Goal: Contribute content: Add original content to the website for others to see

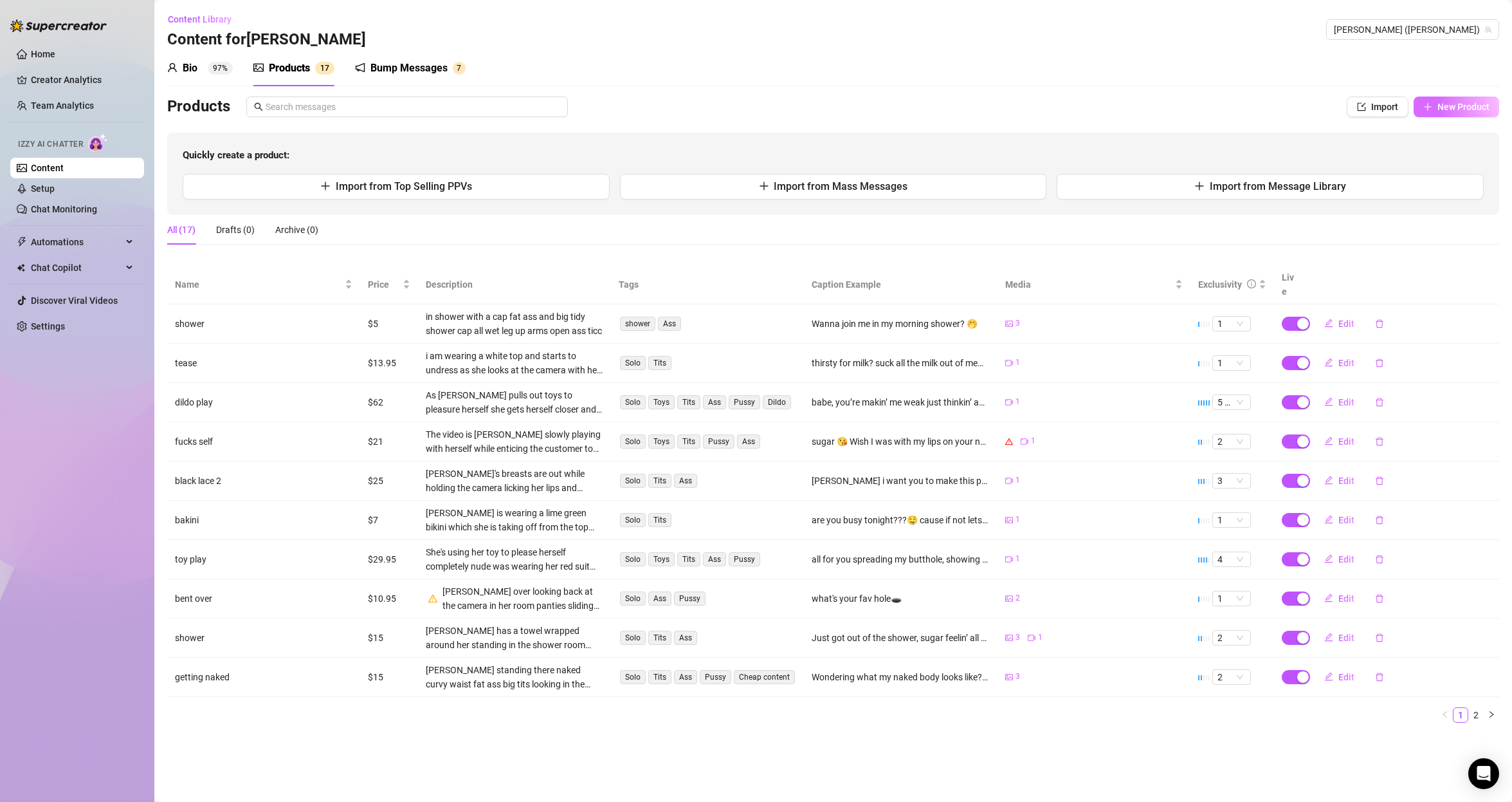
click at [1460, 104] on span "New Product" at bounding box center [1464, 107] width 52 height 10
type textarea "Type your message here..."
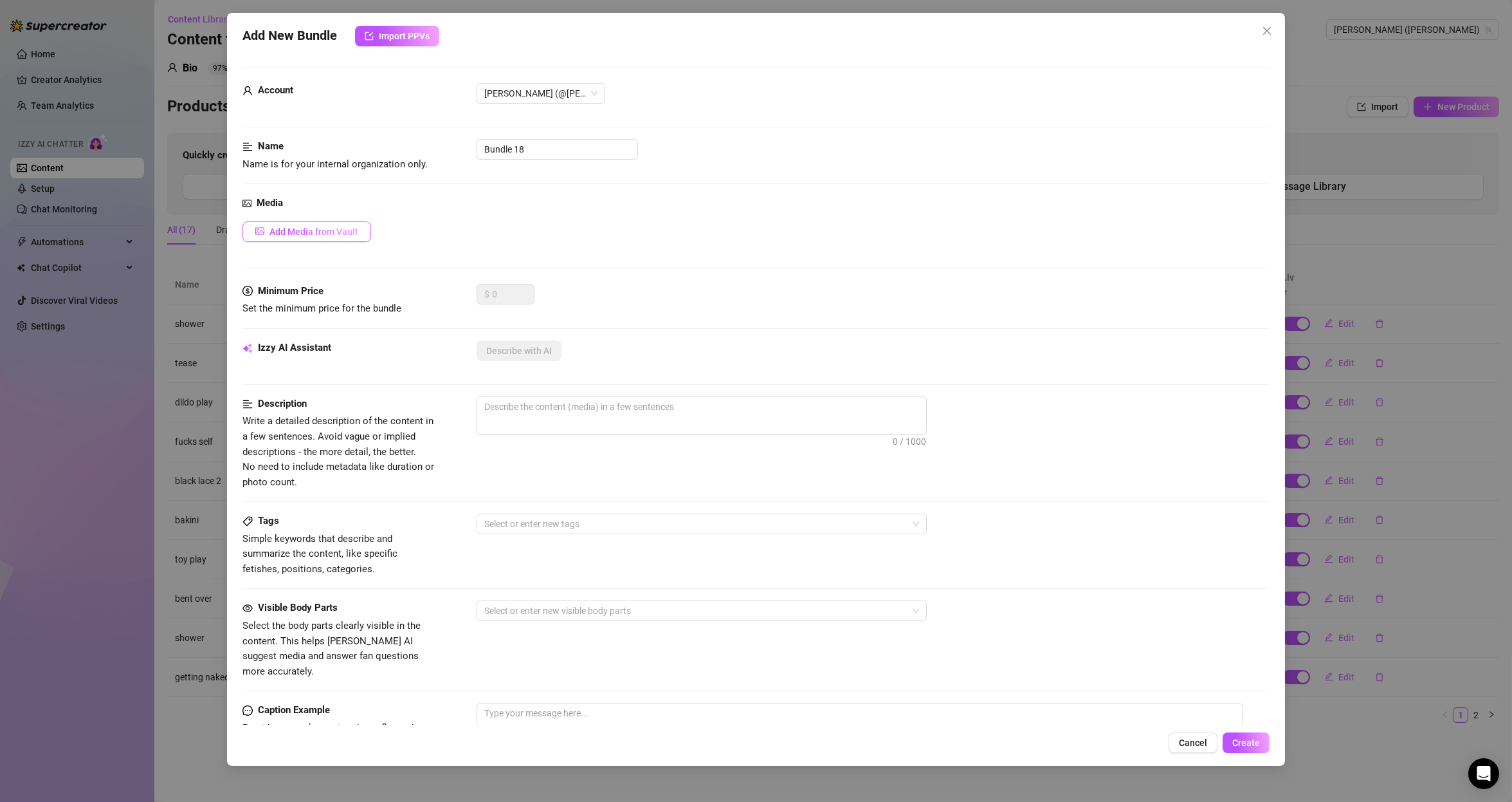
click at [286, 233] on span "Add Media from Vault" at bounding box center [314, 231] width 89 height 10
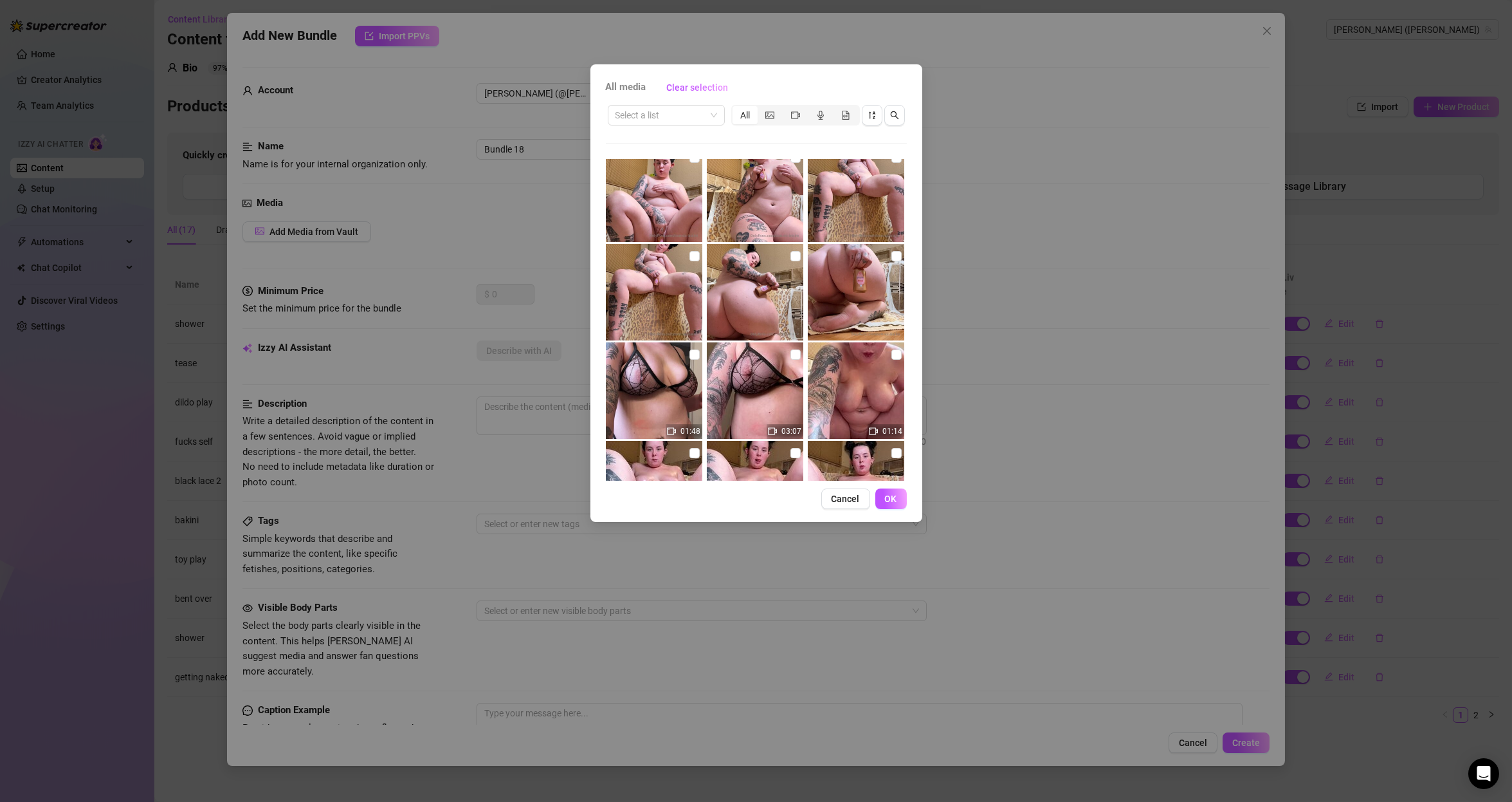
scroll to position [309, 0]
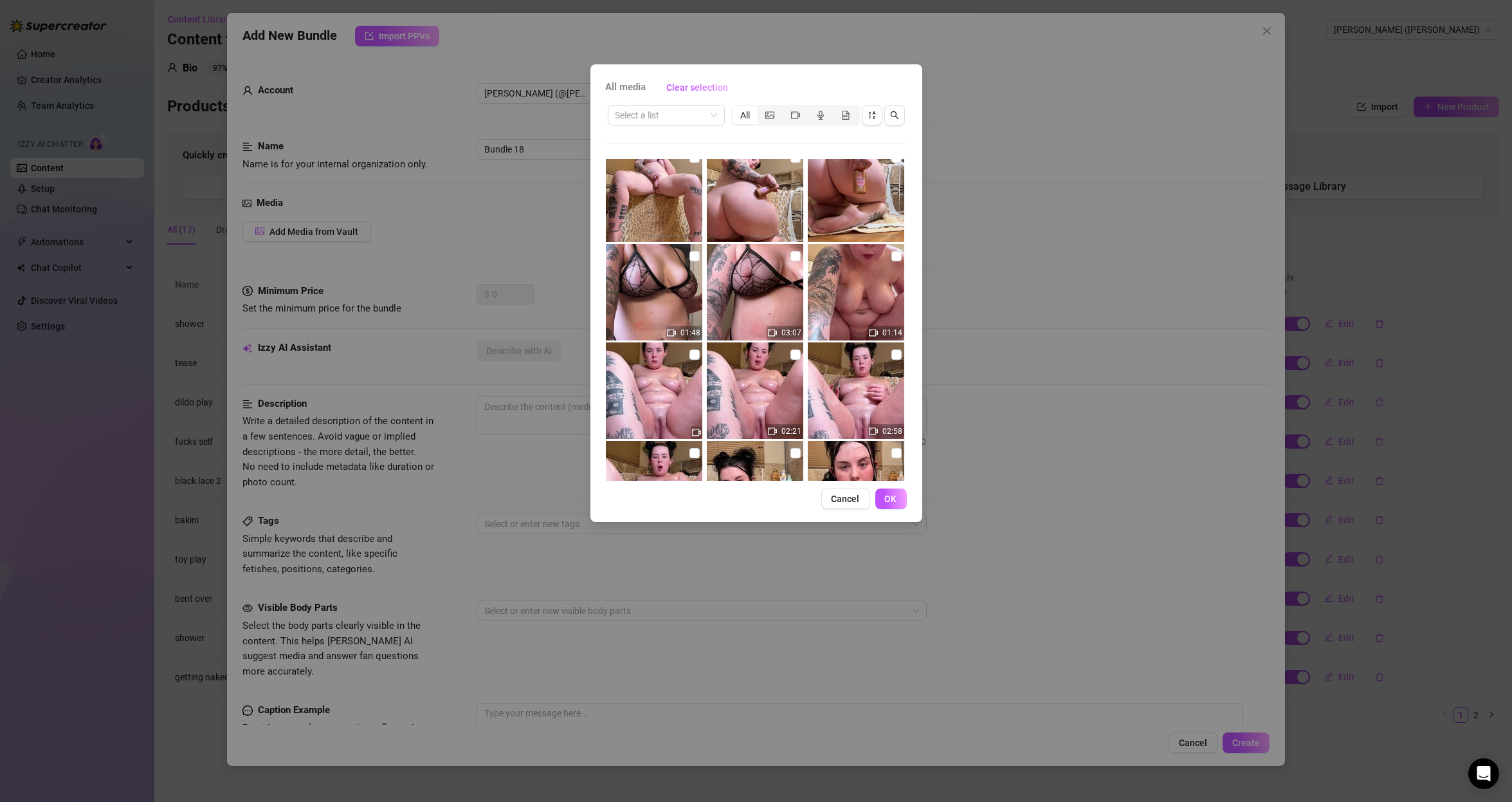
click at [788, 369] on img at bounding box center [755, 390] width 96 height 96
click at [792, 354] on input "checkbox" at bounding box center [796, 354] width 10 height 10
checkbox input "true"
click at [900, 499] on button "OK" at bounding box center [891, 498] width 32 height 21
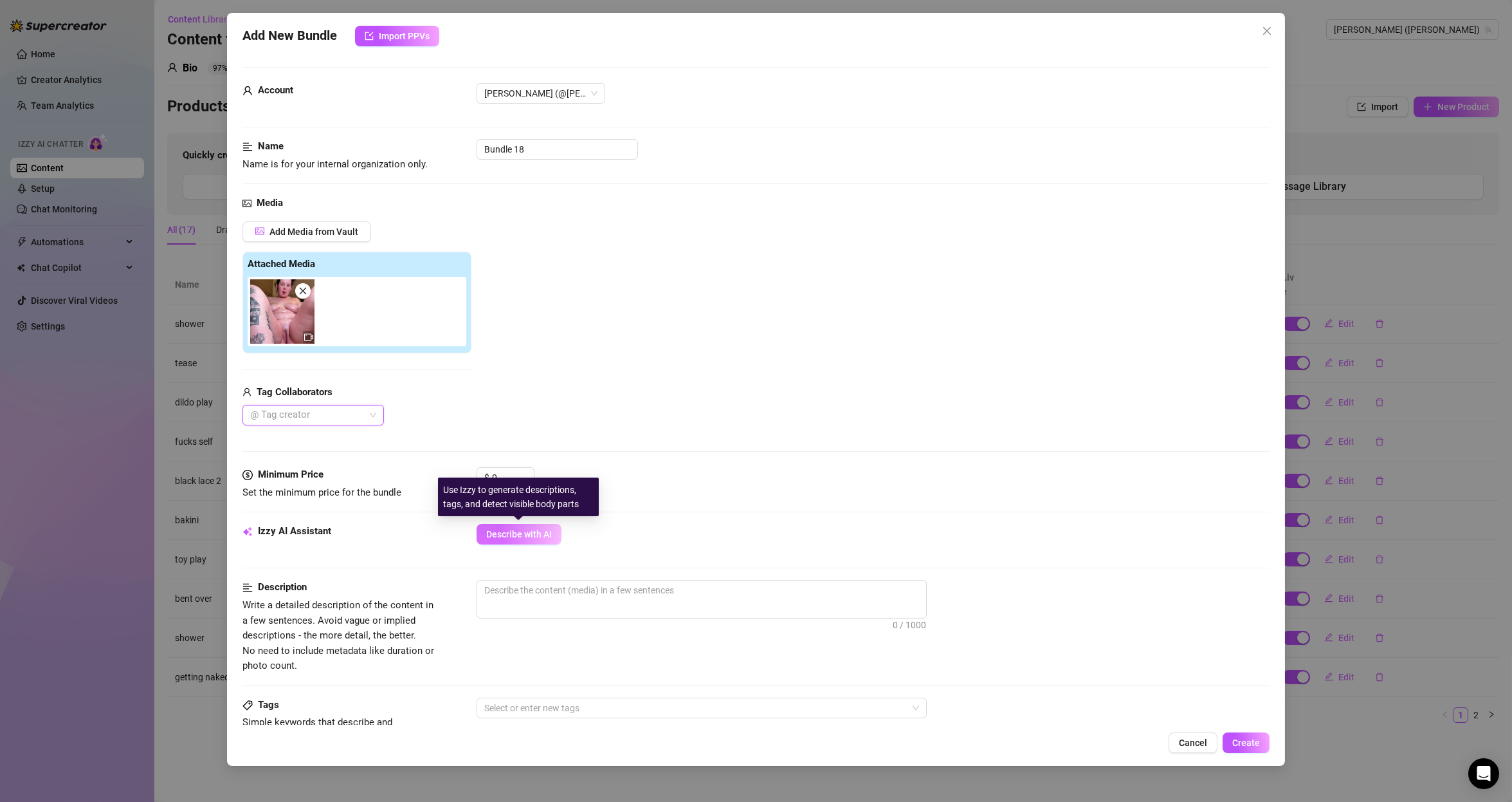
click at [521, 533] on span "Describe with AI" at bounding box center [519, 534] width 66 height 10
type textarea "[PERSON_NAME]"
type textarea "[PERSON_NAME] is"
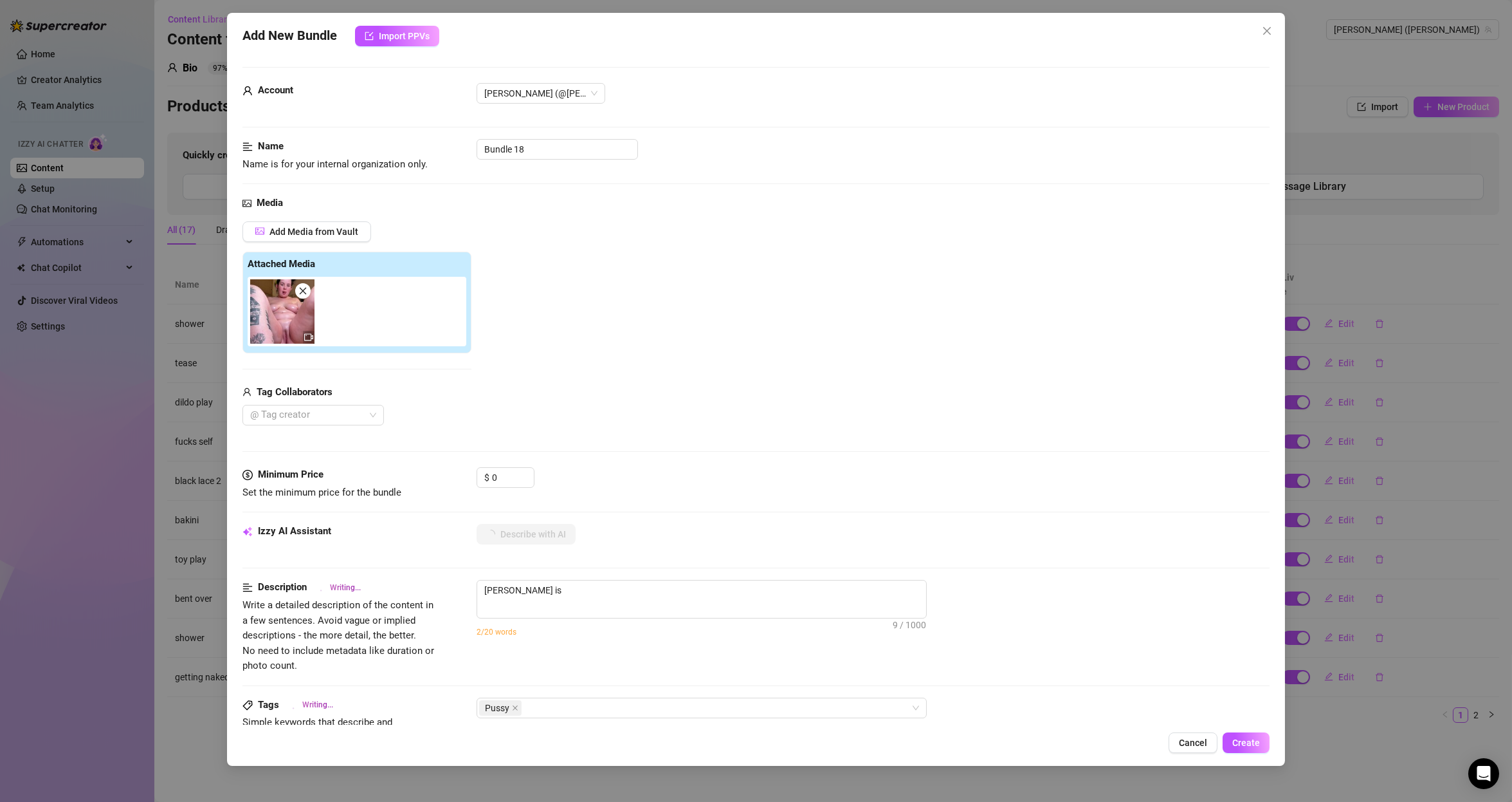
type textarea "[PERSON_NAME] is fully"
type textarea "[PERSON_NAME] is fully naked,"
type textarea "[PERSON_NAME] is fully naked, sitting"
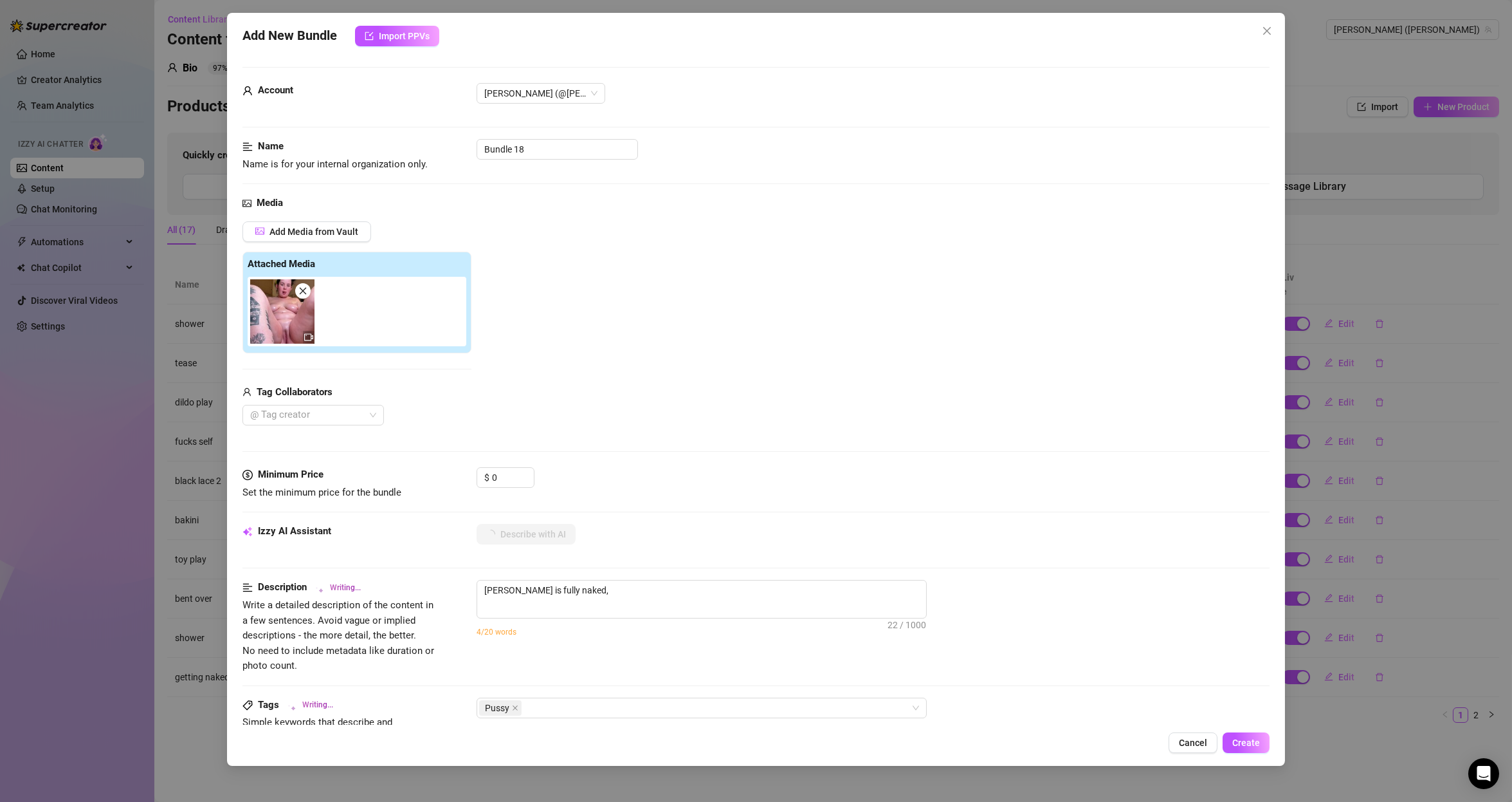
type textarea "[PERSON_NAME] is fully naked, sitting"
type textarea "[PERSON_NAME] is fully naked, sitting on"
type textarea "[PERSON_NAME] is fully naked, sitting on a"
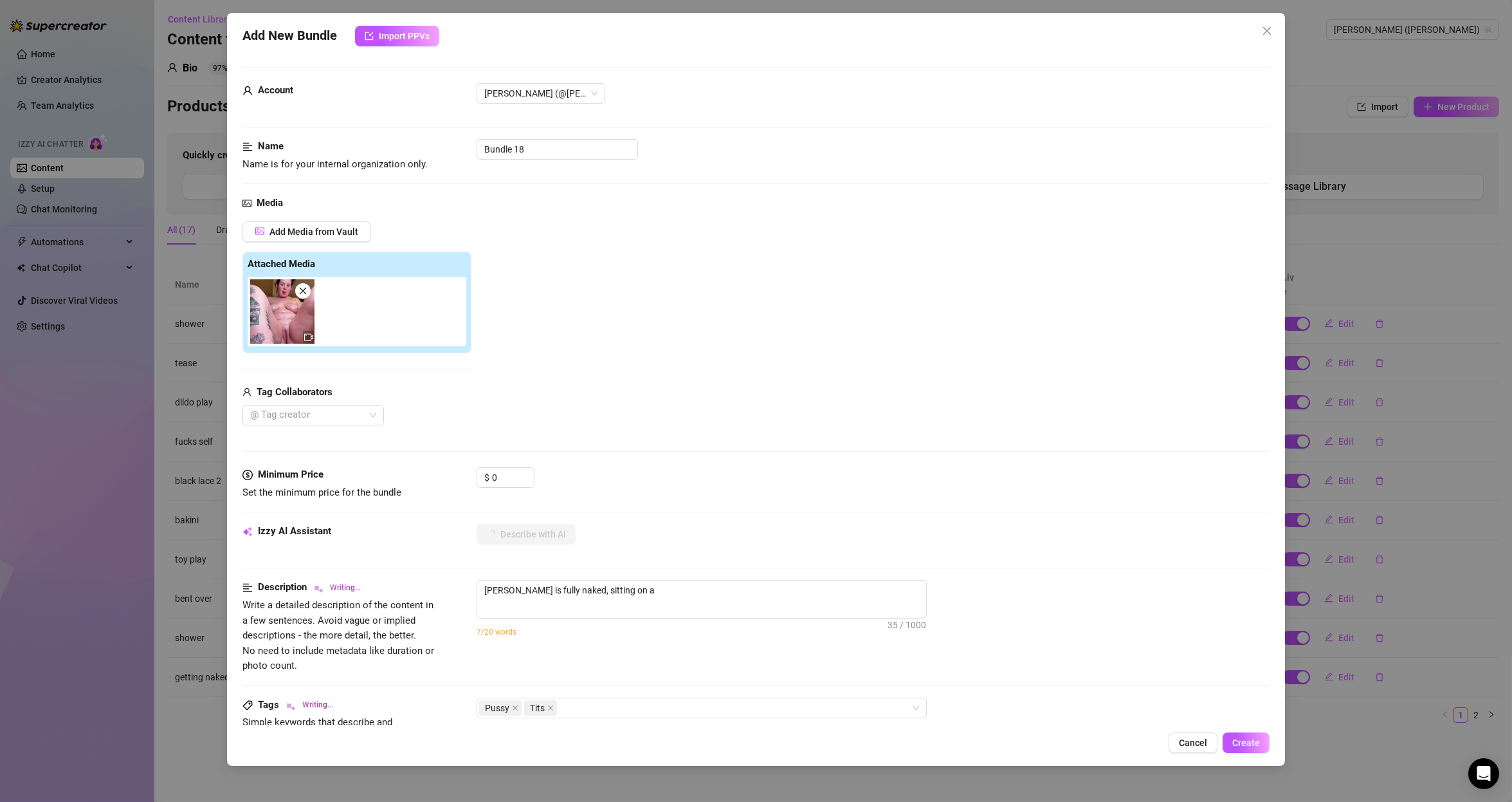
type textarea "[PERSON_NAME] is fully naked, sitting on a bed"
type textarea "[PERSON_NAME] is fully naked, sitting on a bed with"
type textarea "[PERSON_NAME] is fully naked, sitting on a bed with her"
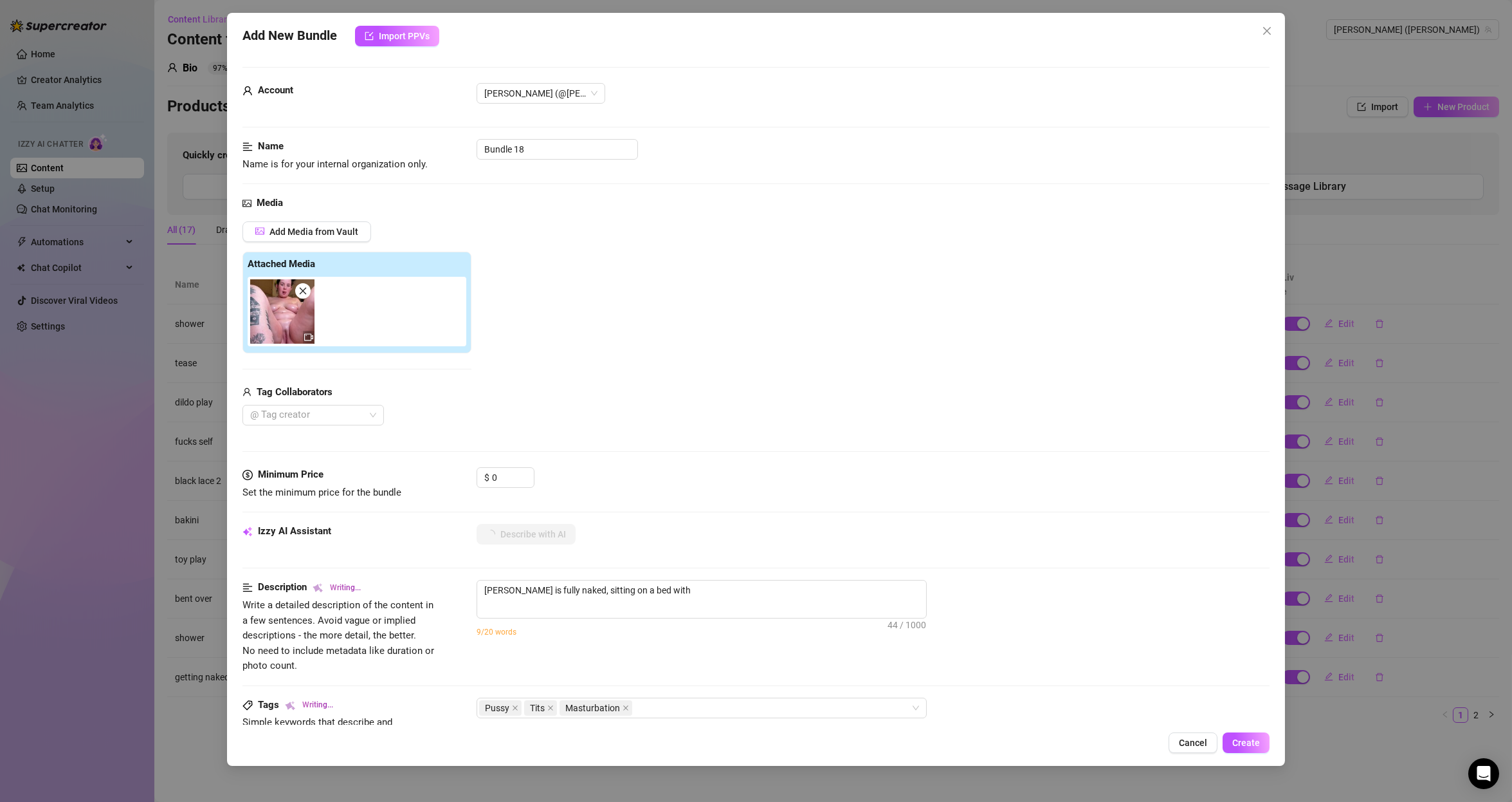
type textarea "[PERSON_NAME] is fully naked, sitting on a bed with her"
type textarea "[PERSON_NAME] is fully naked, sitting on a bed with her thick"
type textarea "[PERSON_NAME] is fully naked, sitting on a bed with her thick thighs"
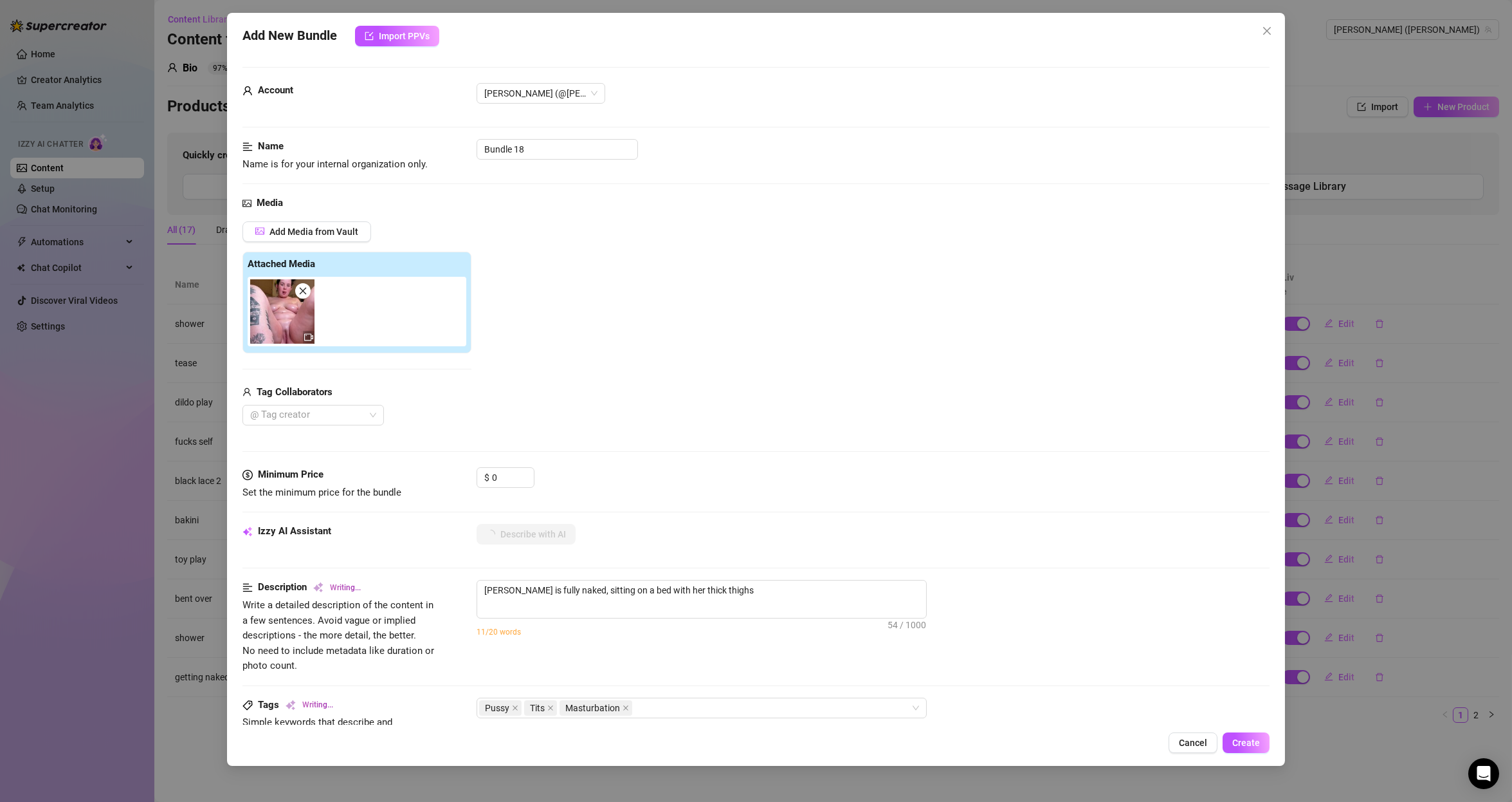
type textarea "[PERSON_NAME] is fully naked, sitting on a bed with her thick thighs spread"
type textarea "[PERSON_NAME] is fully naked, sitting on a bed with her thick thighs spread wid…"
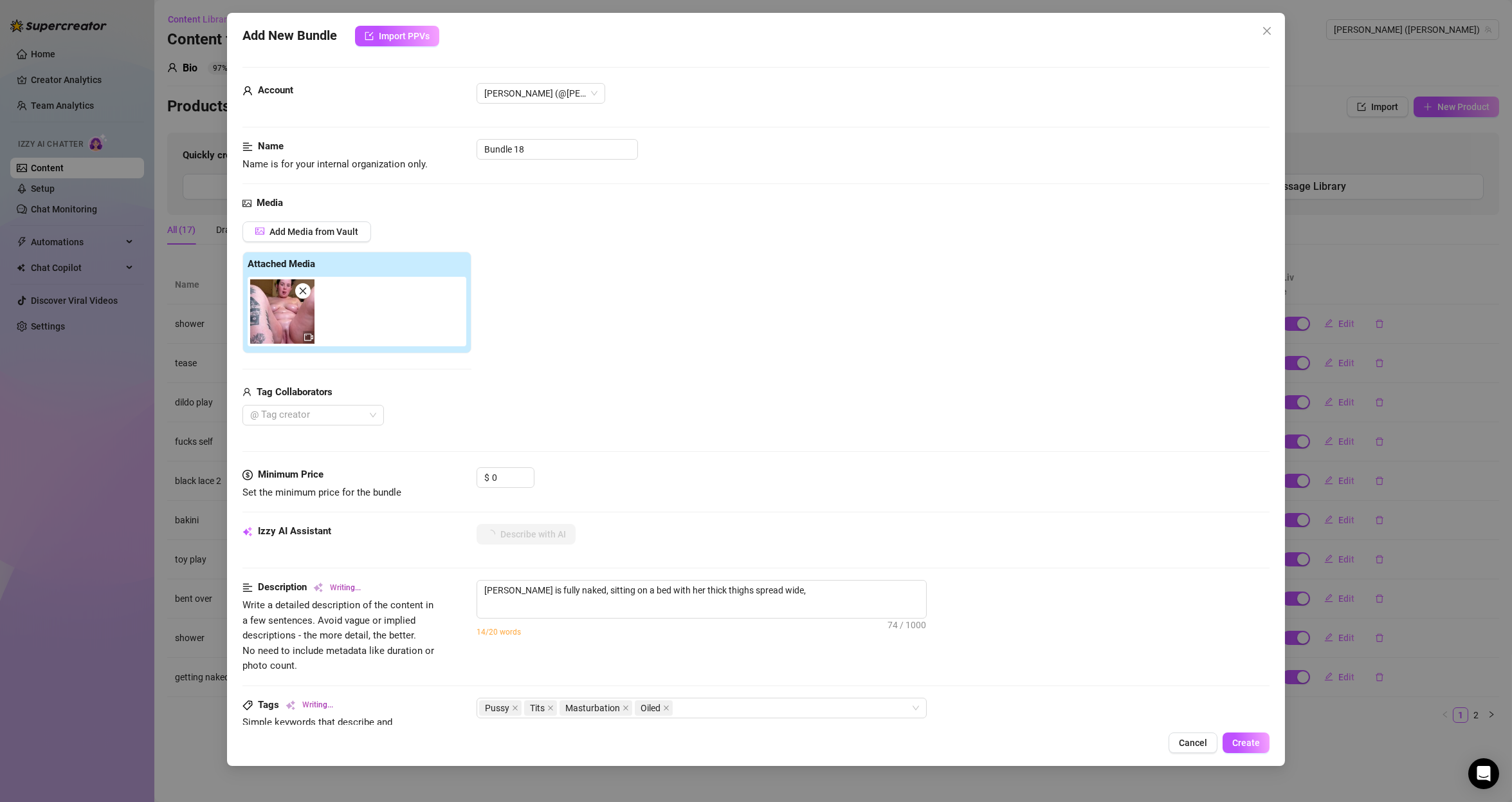
type textarea "[PERSON_NAME] is fully naked, sitting on a bed with her thick thighs spread wid…"
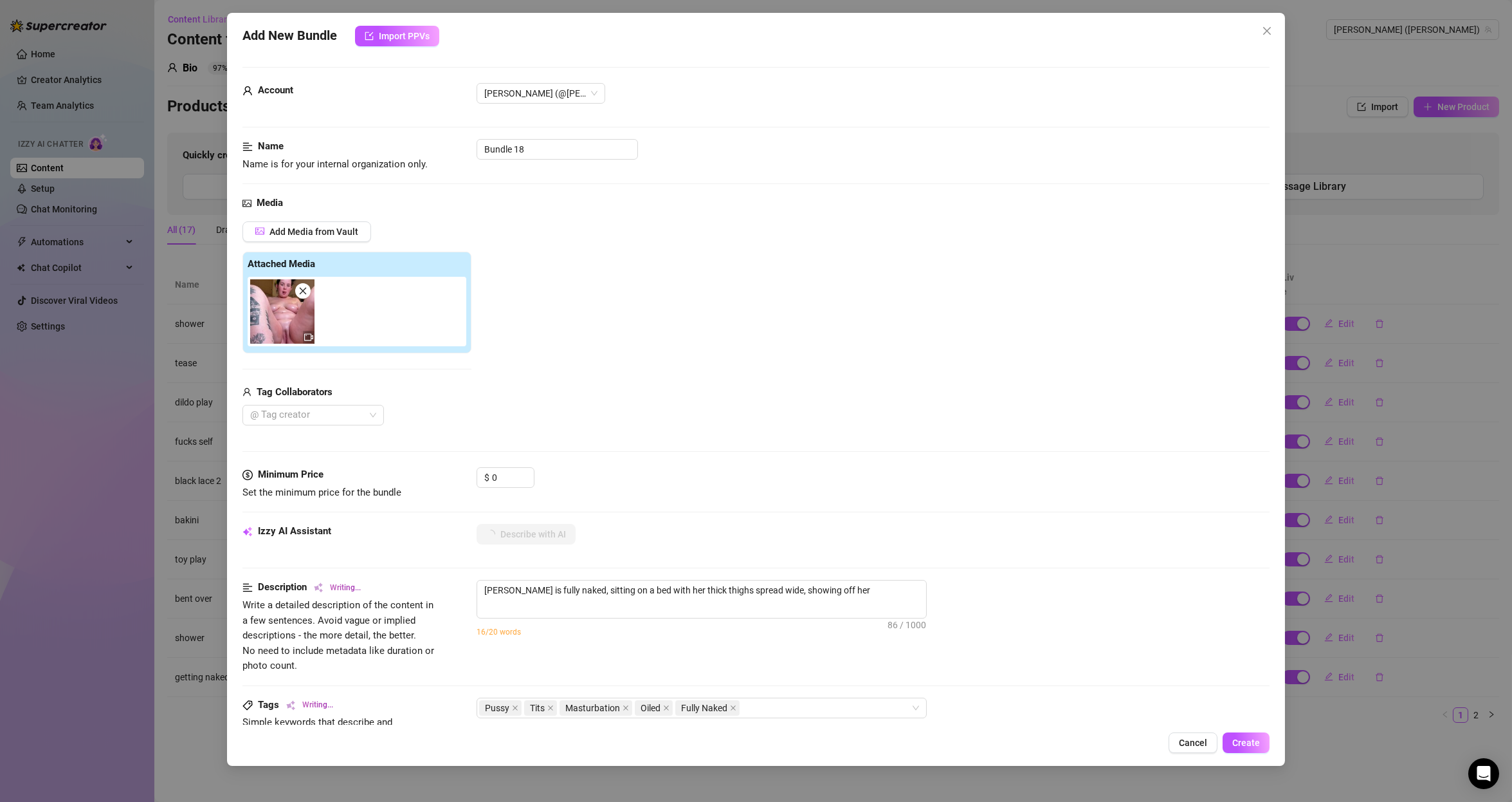
type textarea "[PERSON_NAME] is fully naked, sitting on a bed with her thick thighs spread wid…"
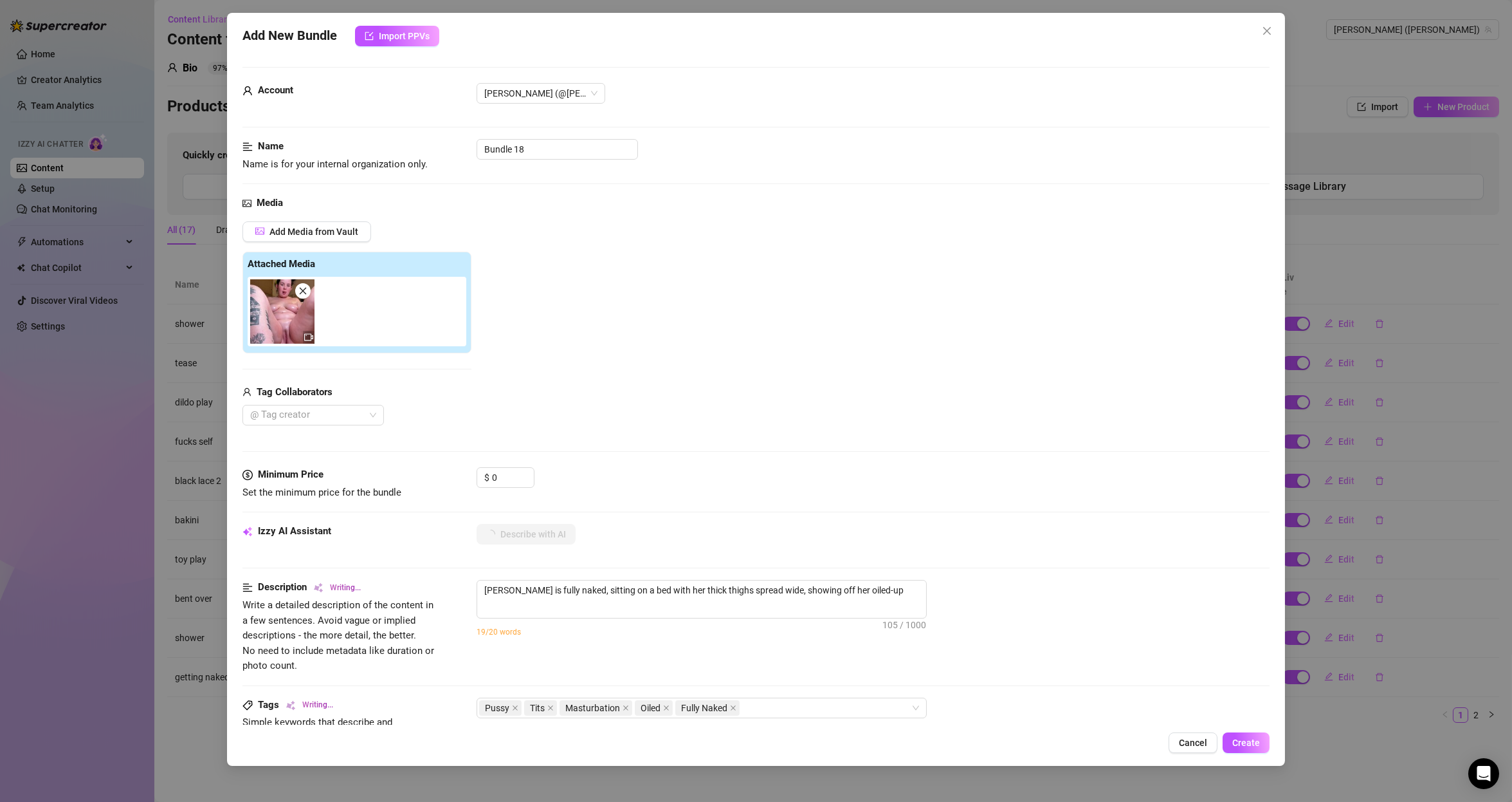
type textarea "[PERSON_NAME] is fully naked, sitting on a bed with her thick thighs spread wid…"
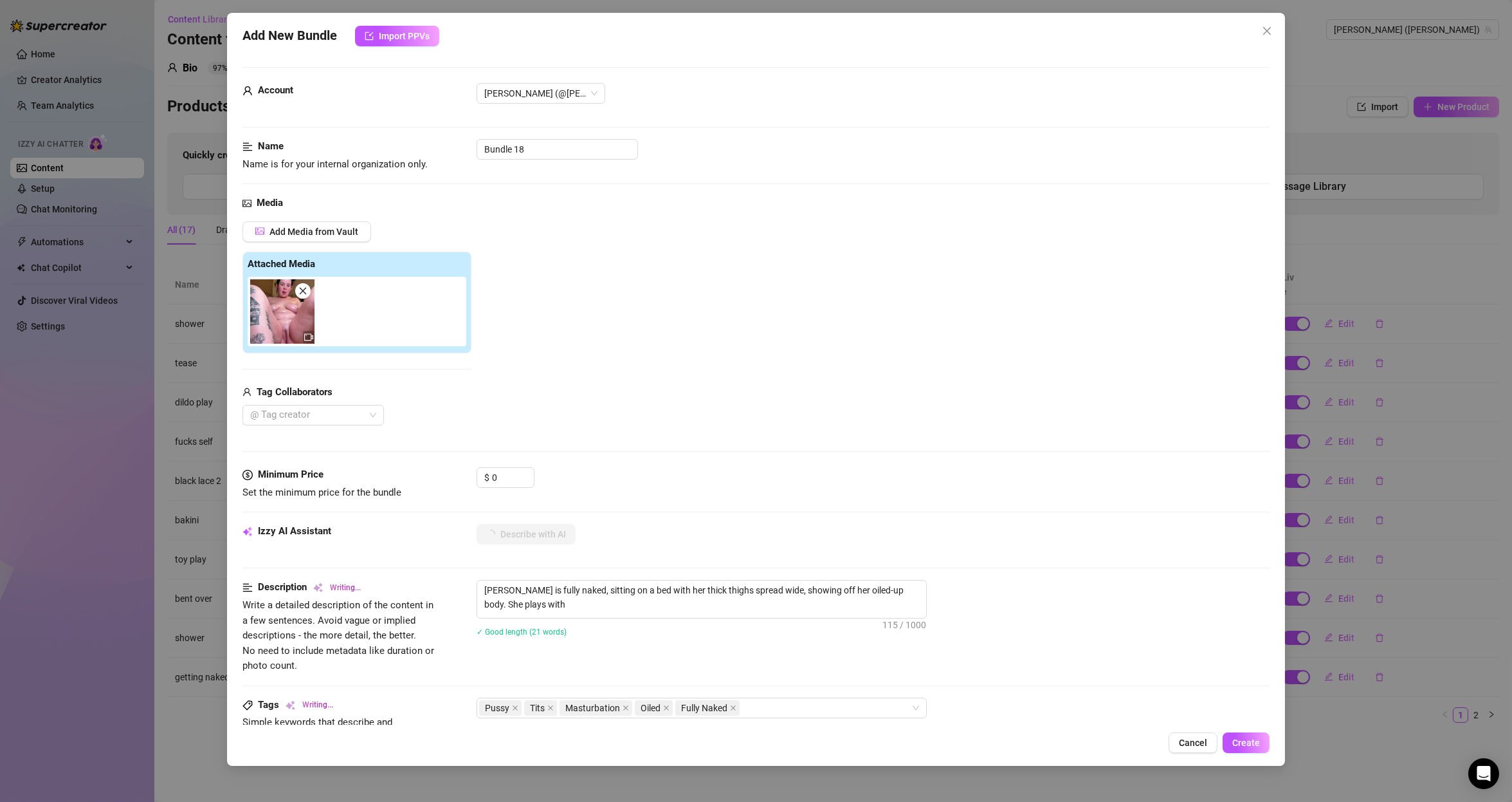
type textarea "[PERSON_NAME] is fully naked, sitting on a bed with her thick thighs spread wid…"
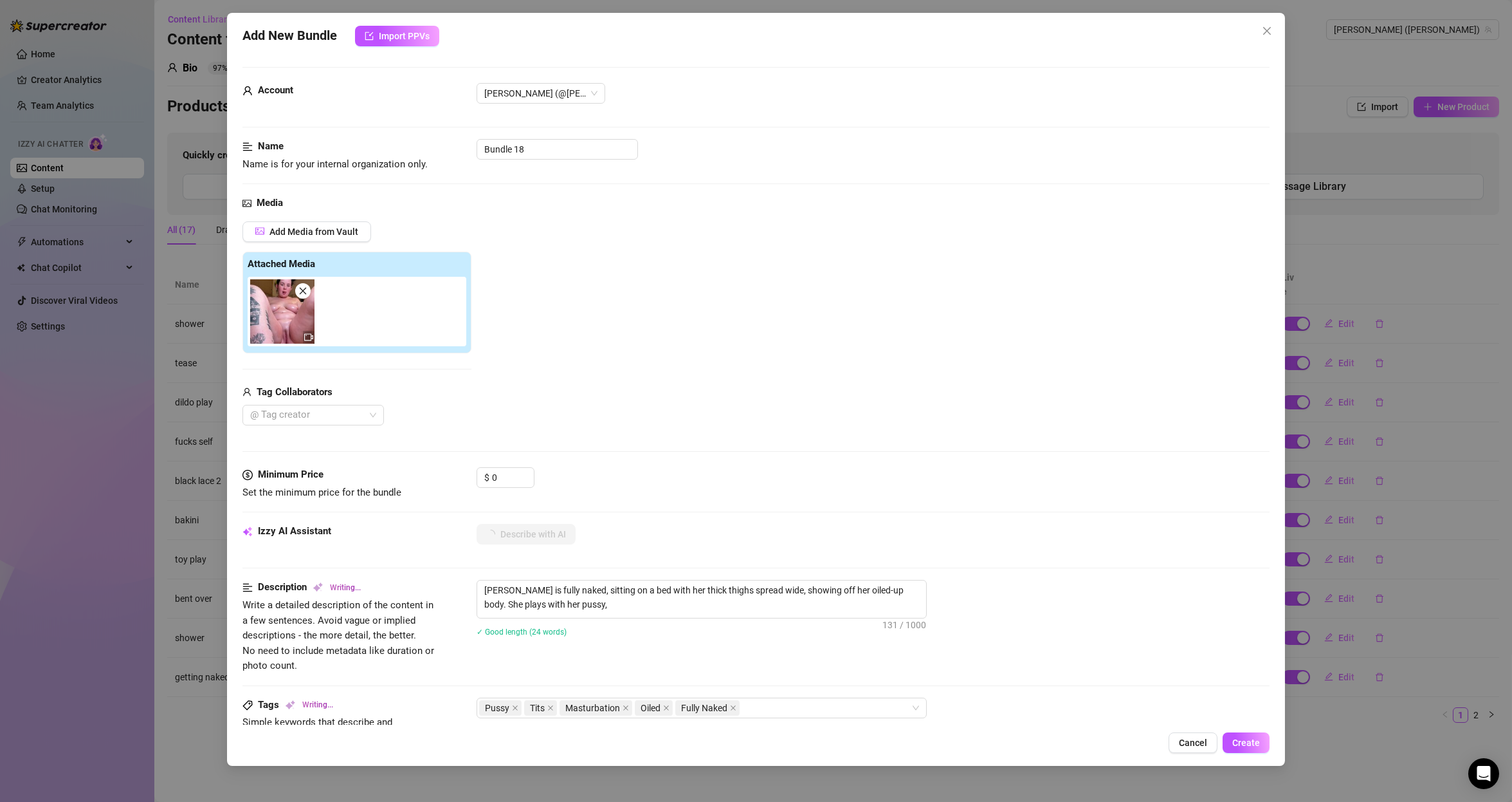
type textarea "[PERSON_NAME] is fully naked, sitting on a bed with her thick thighs spread wid…"
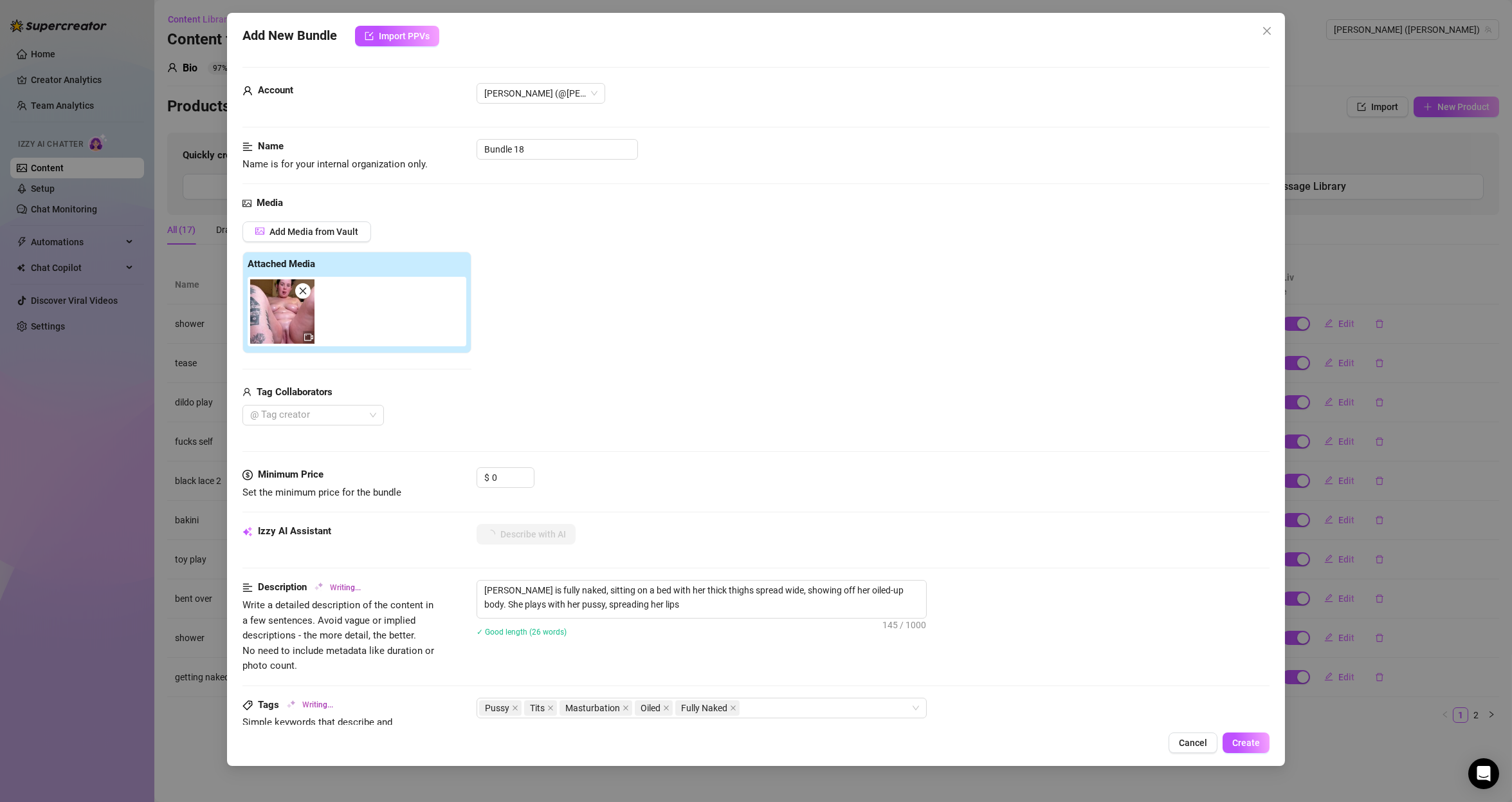
type textarea "[PERSON_NAME] is fully naked, sitting on a bed with her thick thighs spread wid…"
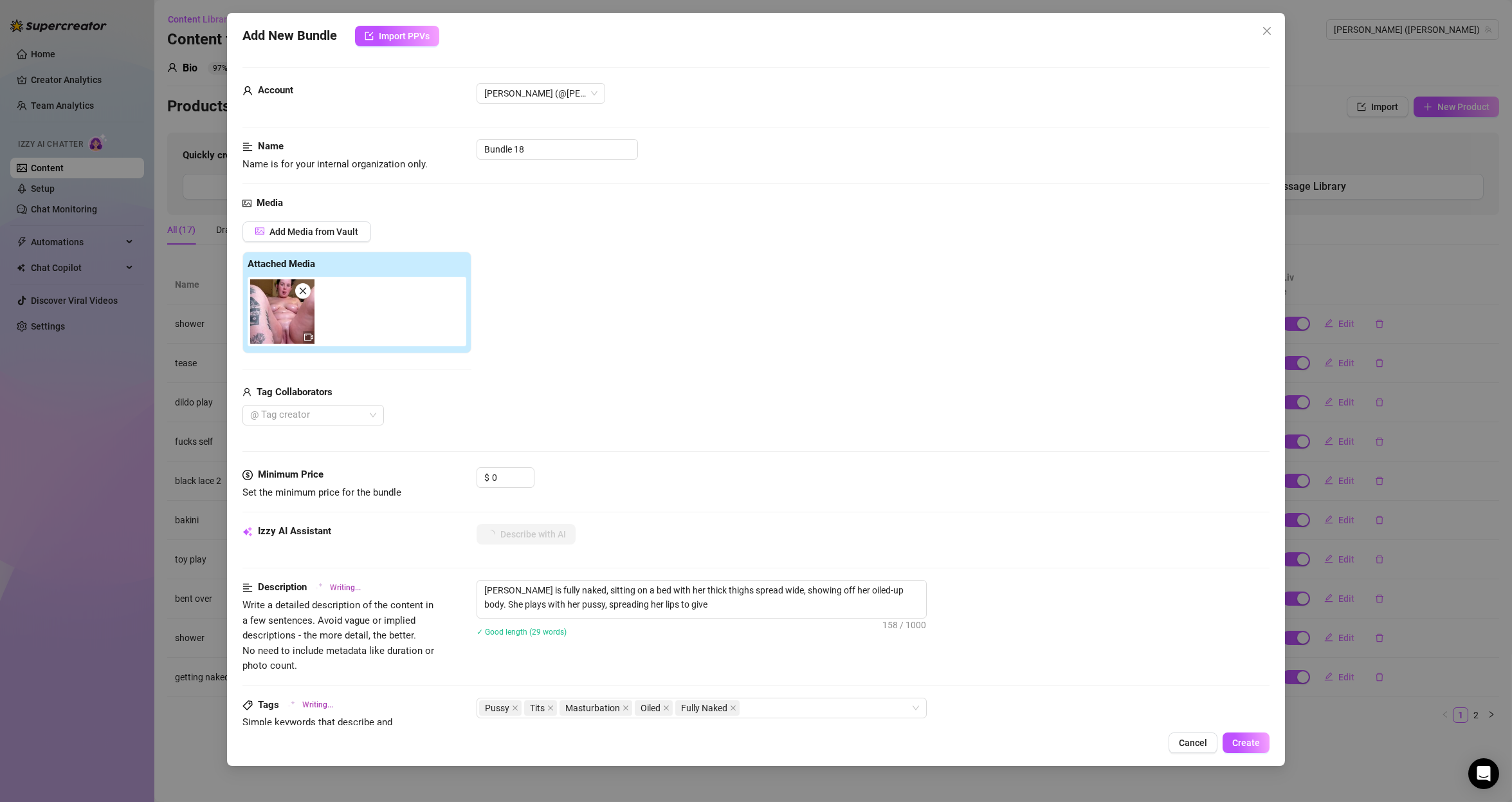
type textarea "[PERSON_NAME] is fully naked, sitting on a bed with her thick thighs spread wid…"
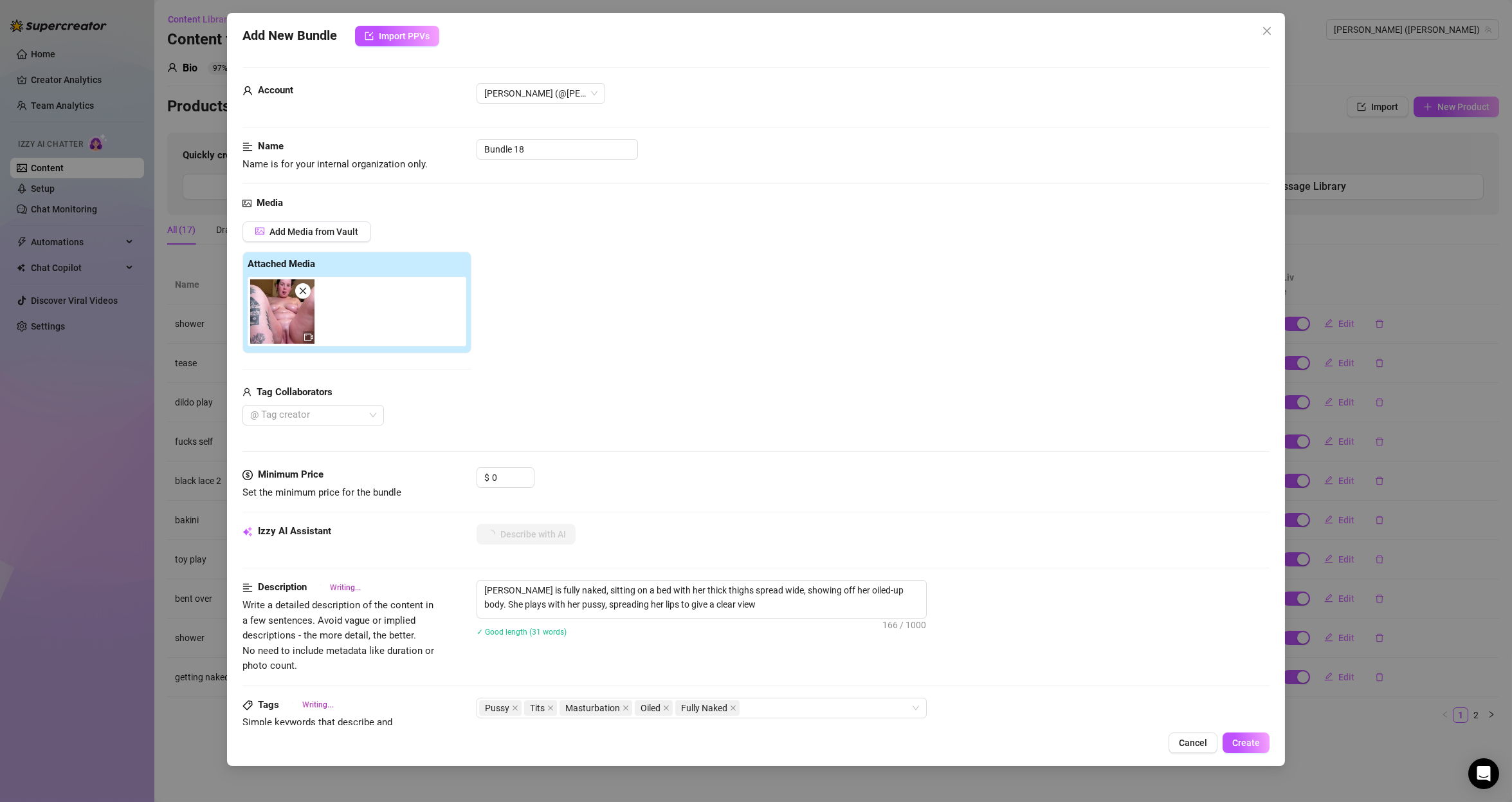
type textarea "[PERSON_NAME] is fully naked, sitting on a bed with her thick thighs spread wid…"
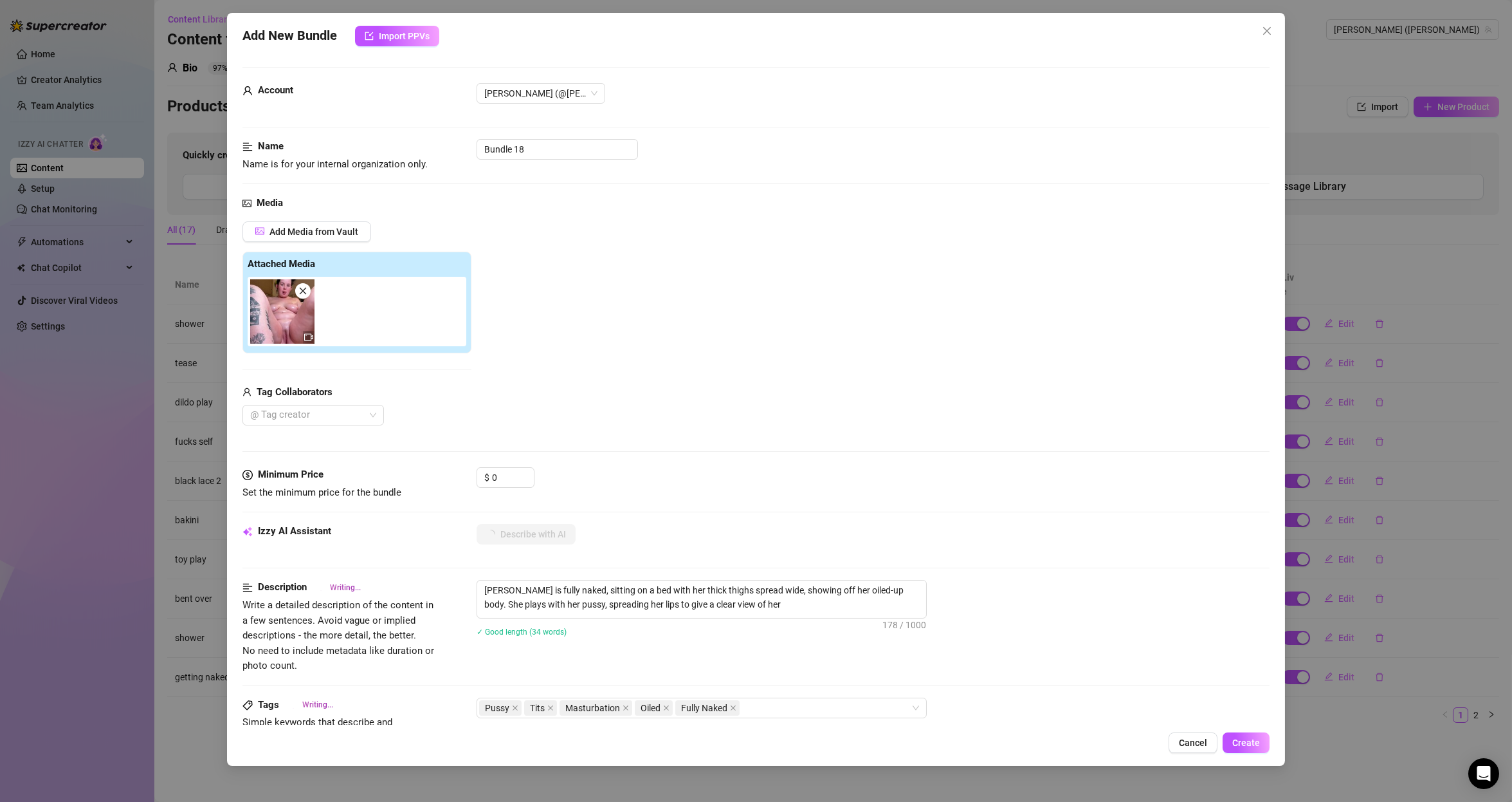
type textarea "[PERSON_NAME] is fully naked, sitting on a bed with her thick thighs spread wid…"
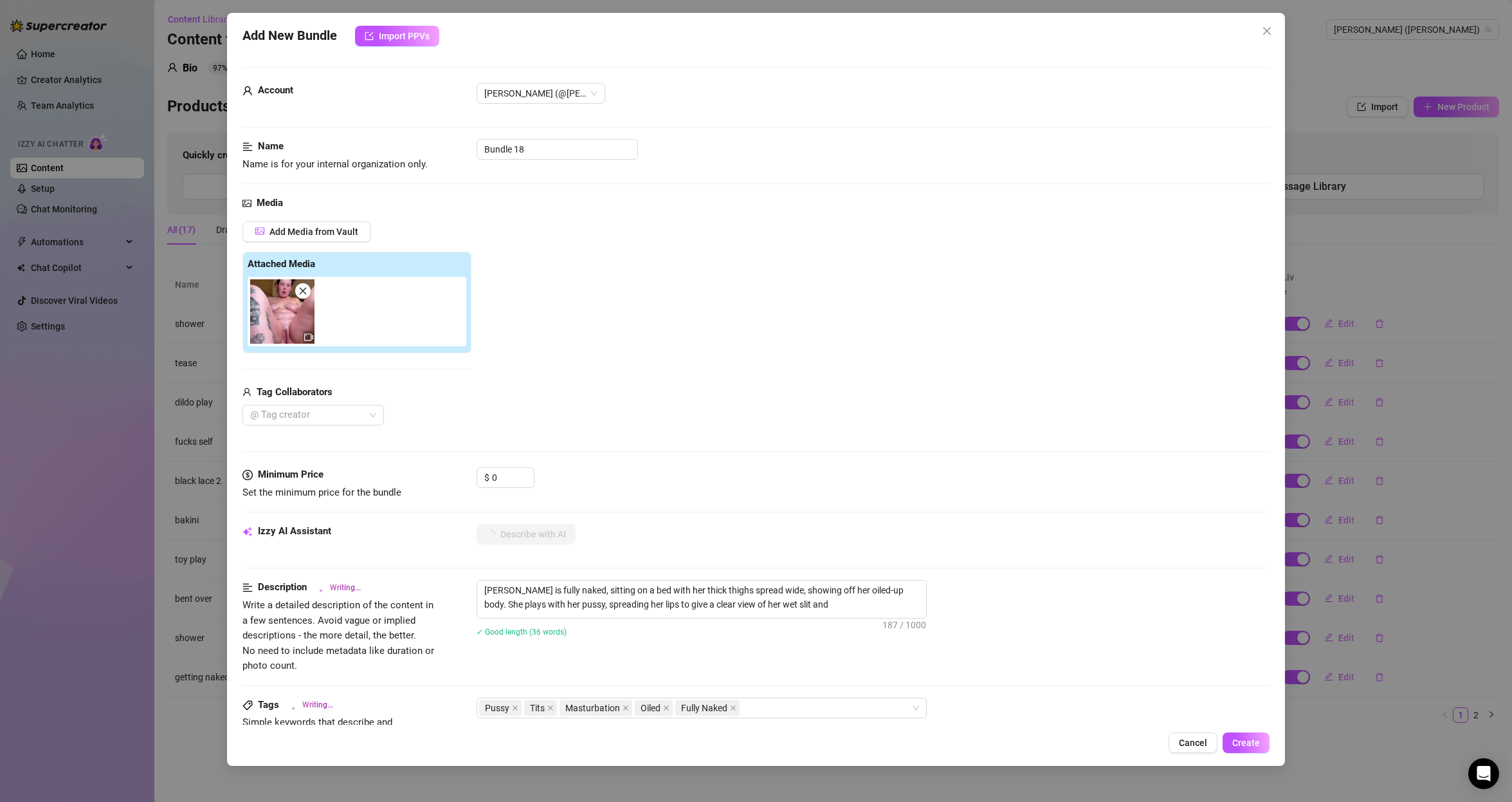
type textarea "[PERSON_NAME] is fully naked, sitting on a bed with her thick thighs spread wid…"
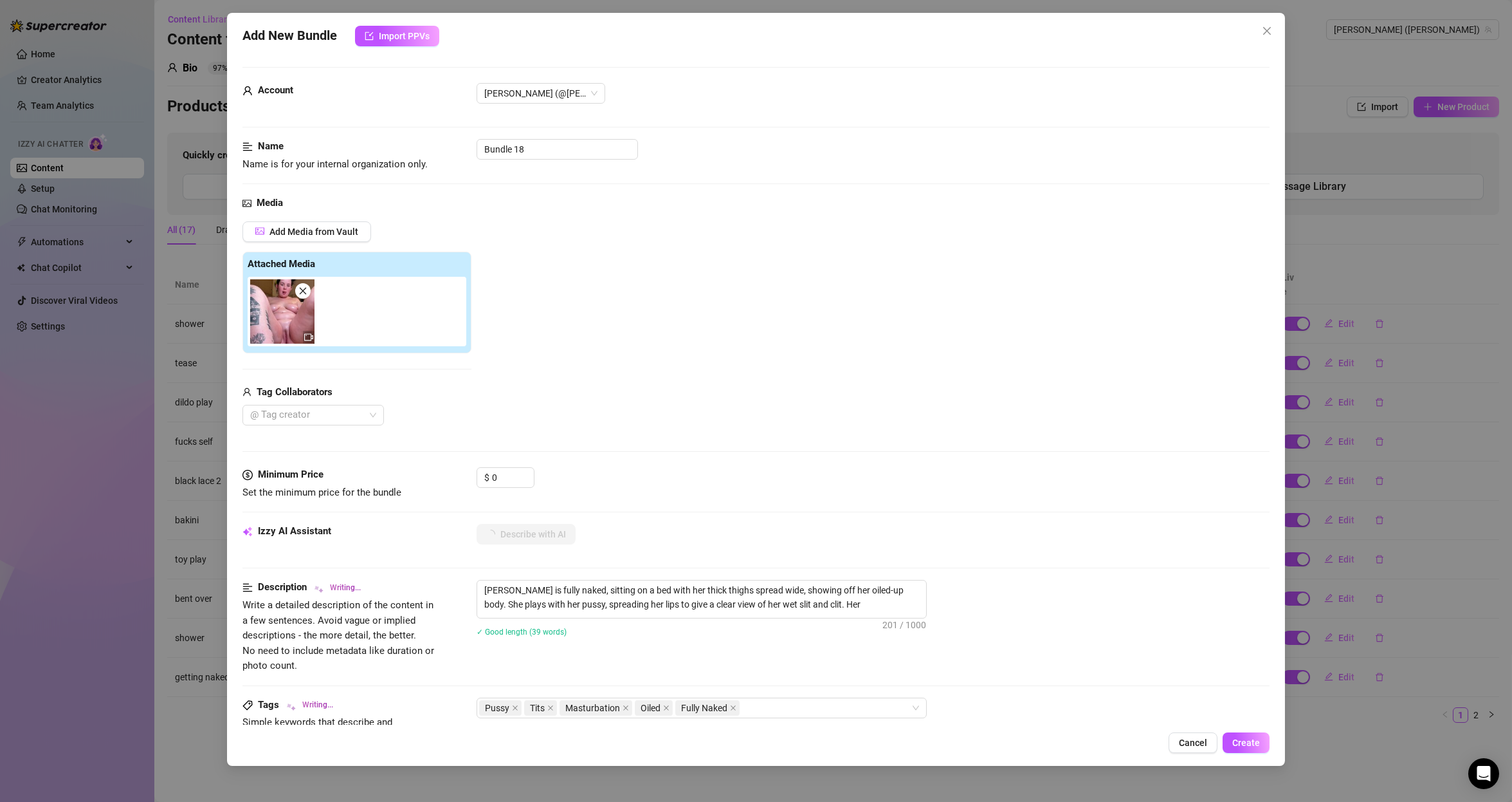
type textarea "[PERSON_NAME] is fully naked, sitting on a bed with her thick thighs spread wid…"
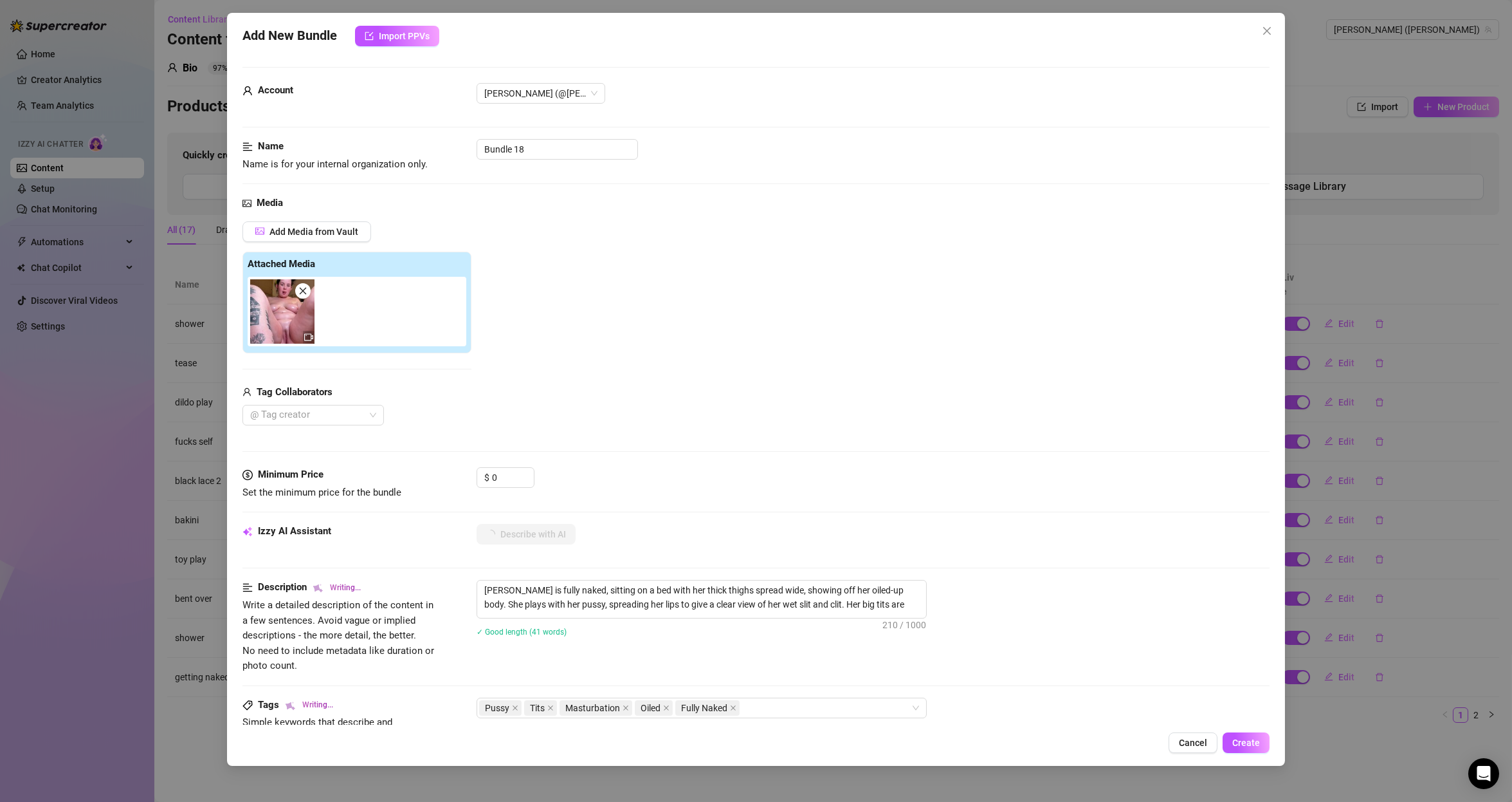
type textarea "[PERSON_NAME] is fully naked, sitting on a bed with her thick thighs spread wid…"
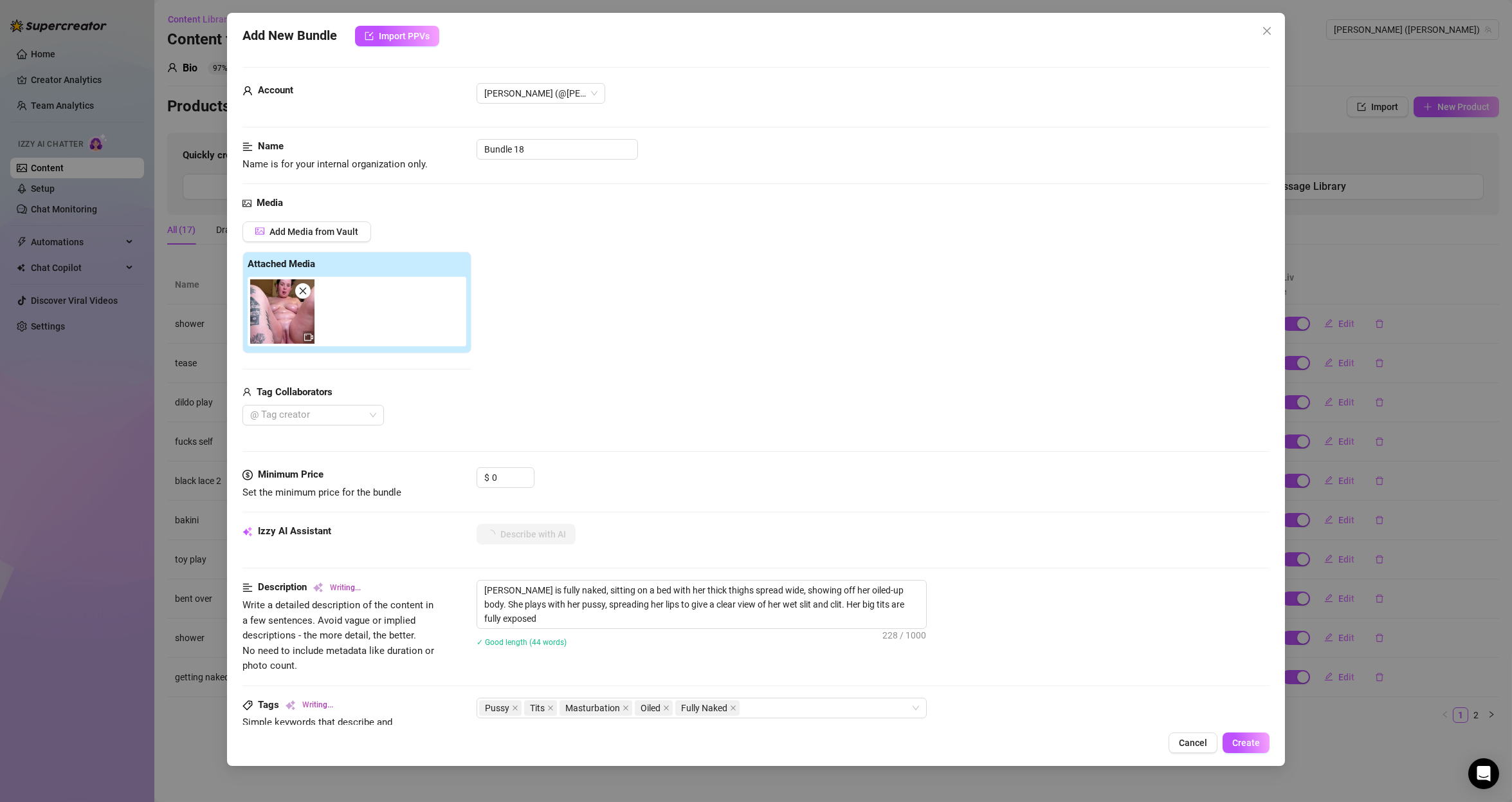
type textarea "[PERSON_NAME] is fully naked, sitting on a bed with her thick thighs spread wid…"
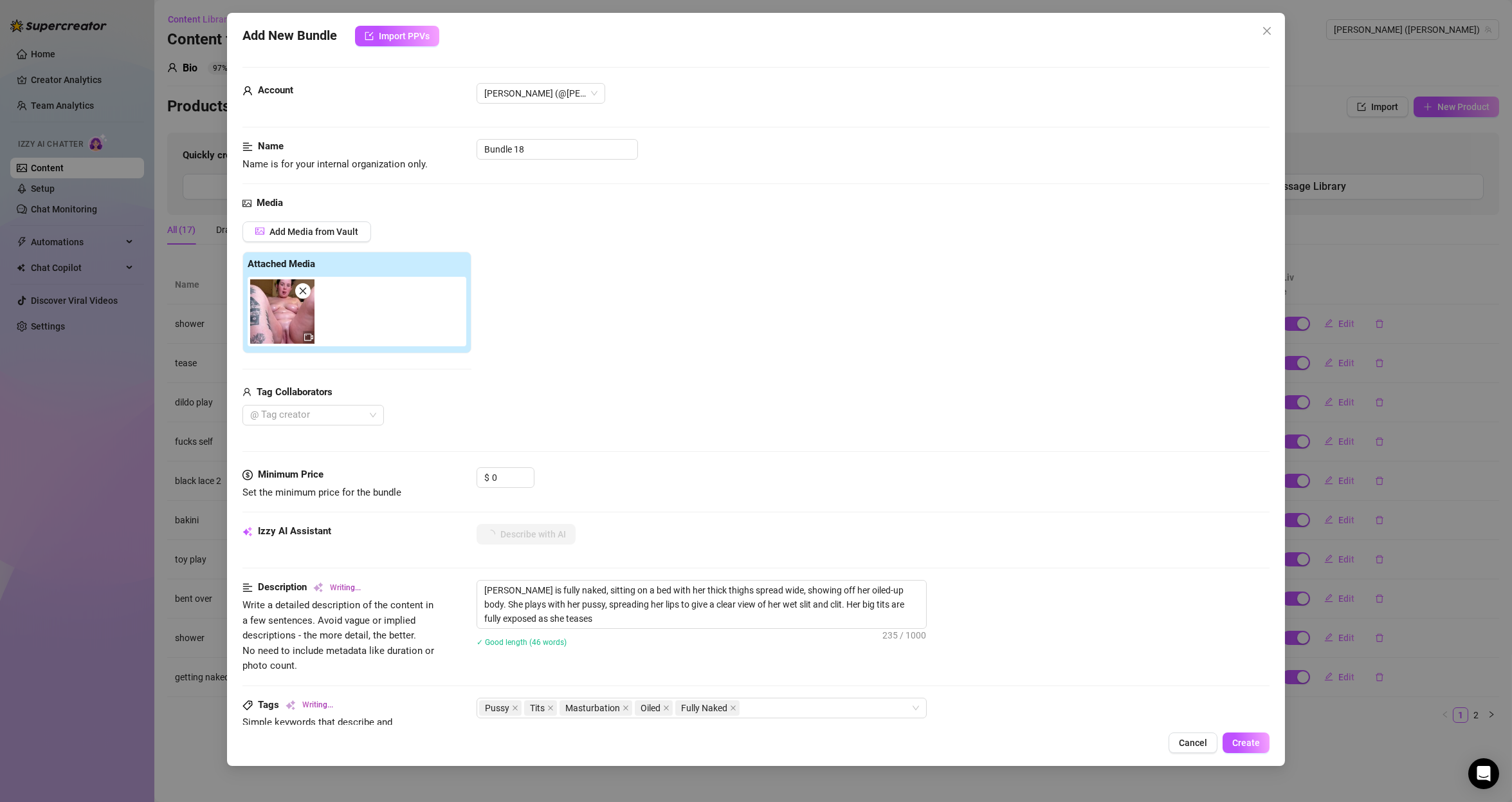
type textarea "[PERSON_NAME] is fully naked, sitting on a bed with her thick thighs spread wid…"
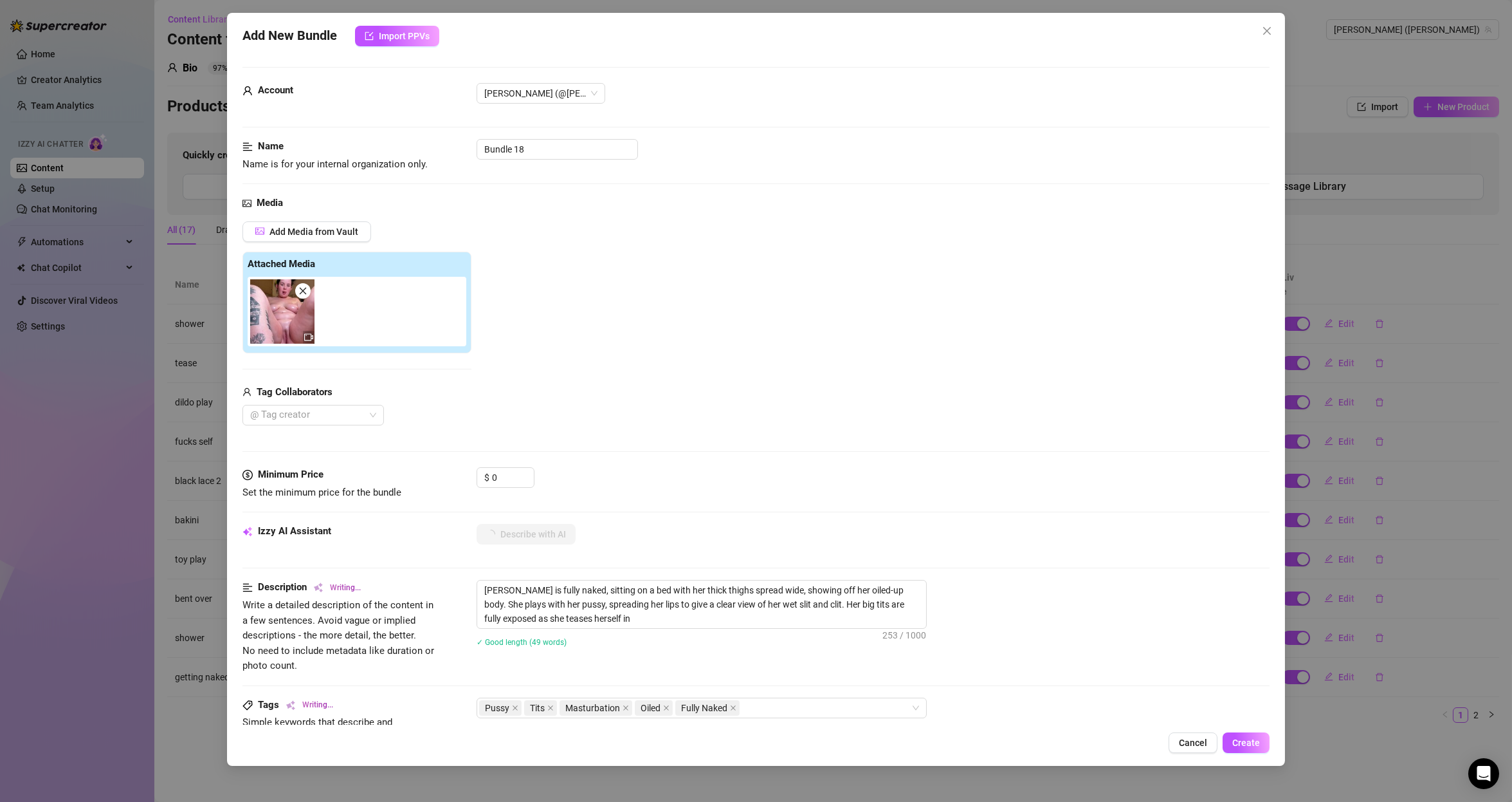
type textarea "[PERSON_NAME] is fully naked, sitting on a bed with her thick thighs spread wid…"
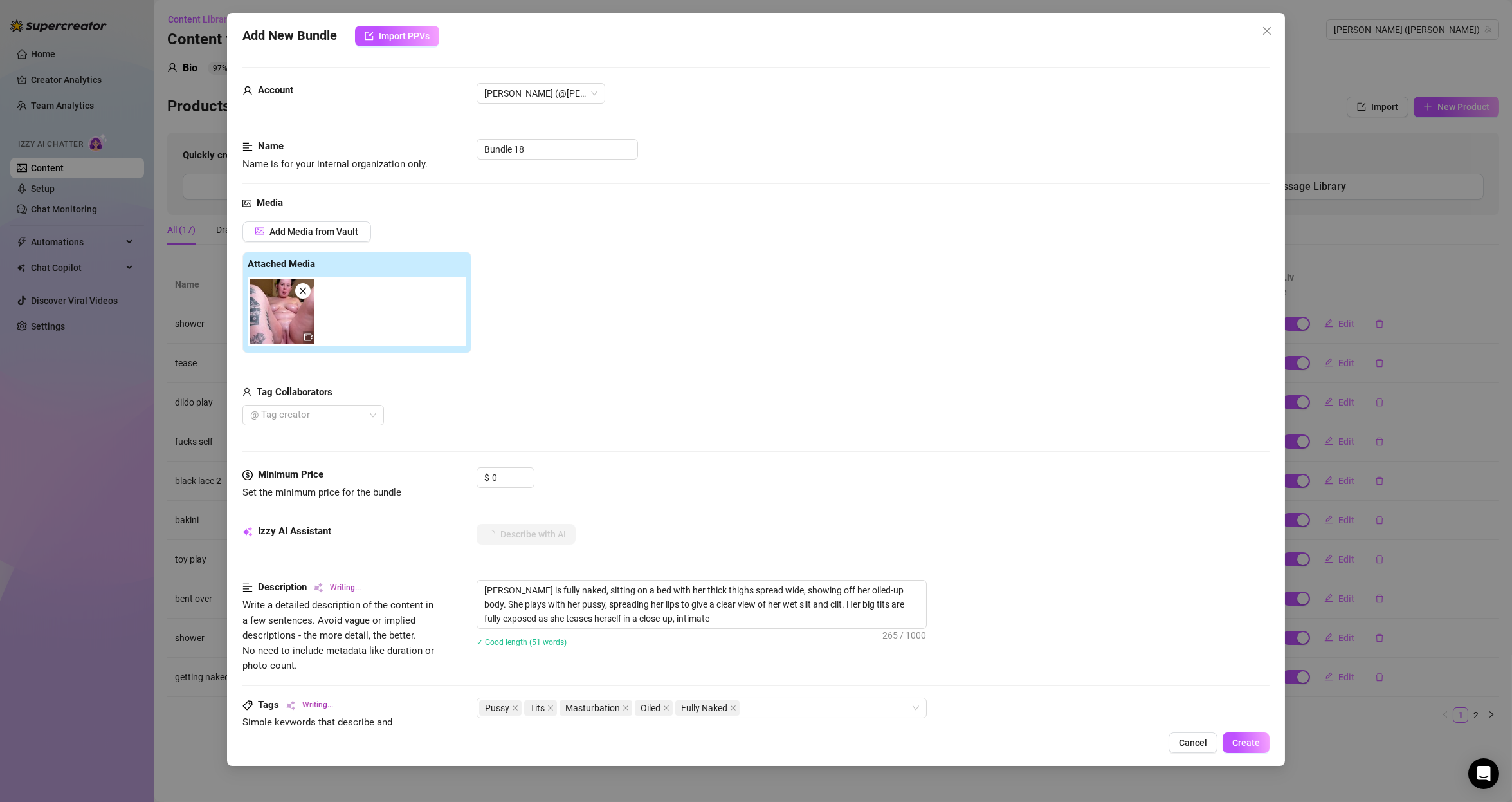
type textarea "[PERSON_NAME] is fully naked, sitting on a bed with her thick thighs spread wid…"
click at [500, 479] on input "0" at bounding box center [513, 477] width 42 height 19
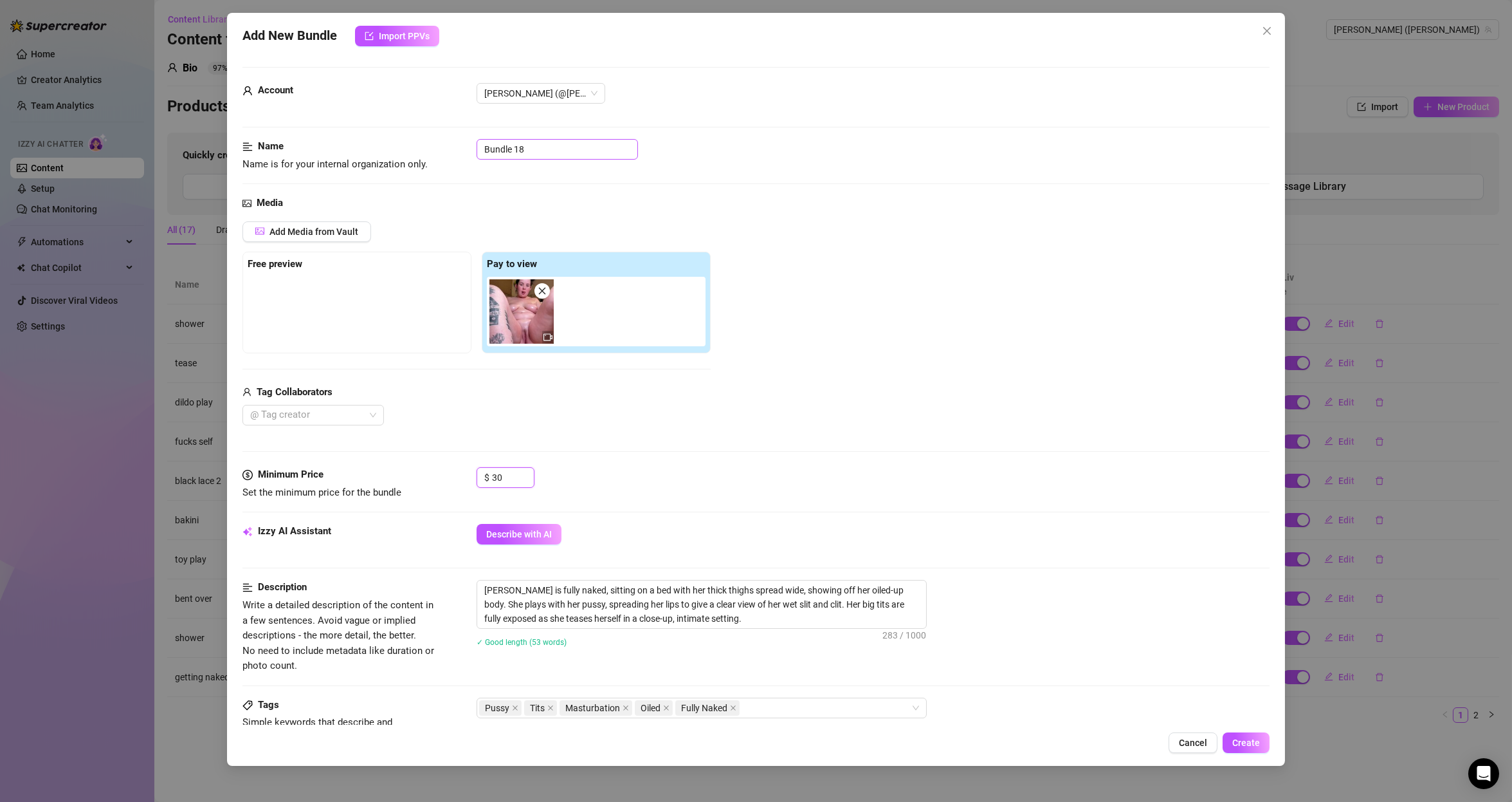
type input "30"
click at [524, 149] on input "Bundle 18" at bounding box center [557, 149] width 161 height 21
type input "naket bed"
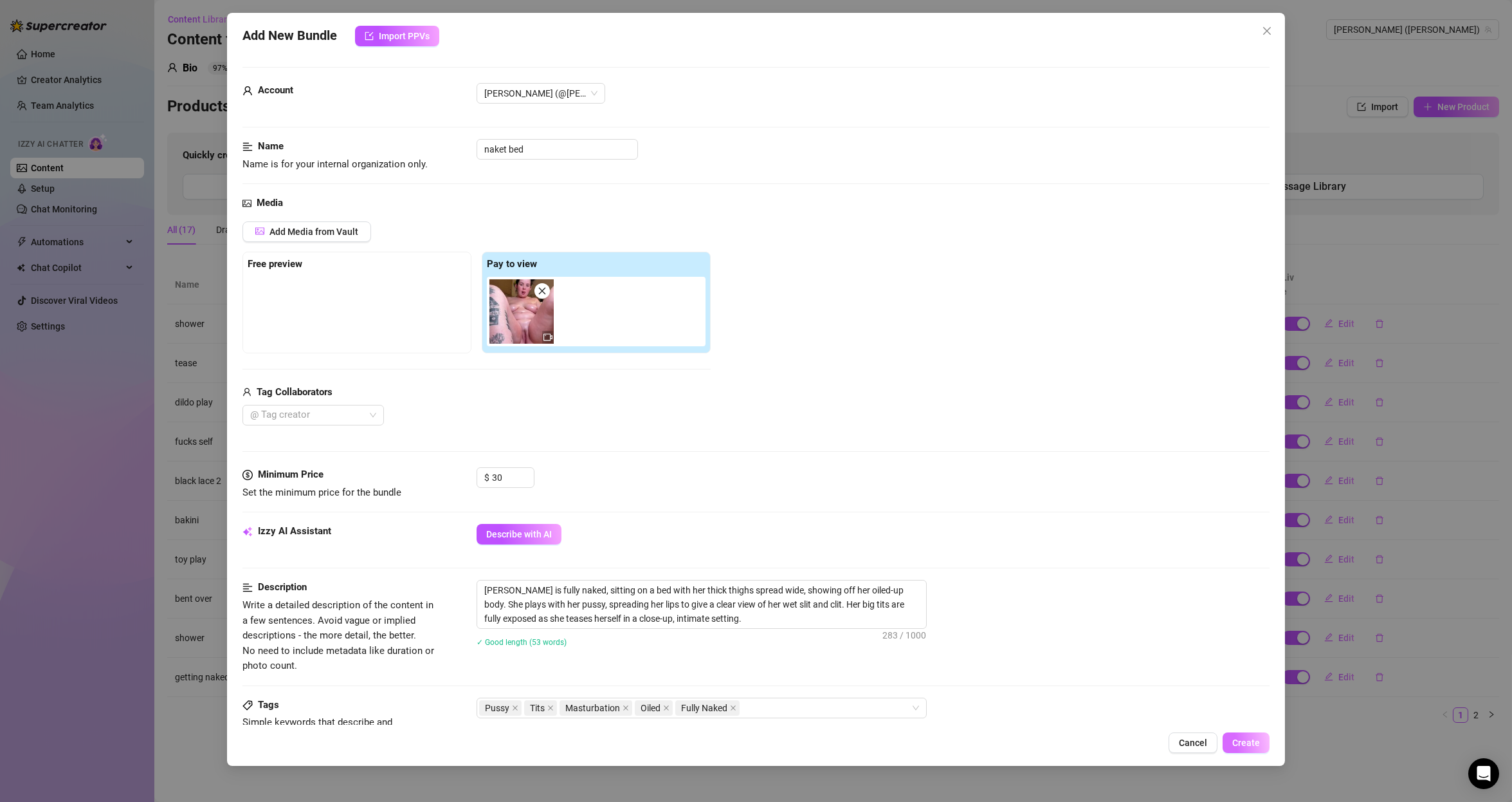
click at [1254, 744] on span "Create" at bounding box center [1246, 742] width 28 height 10
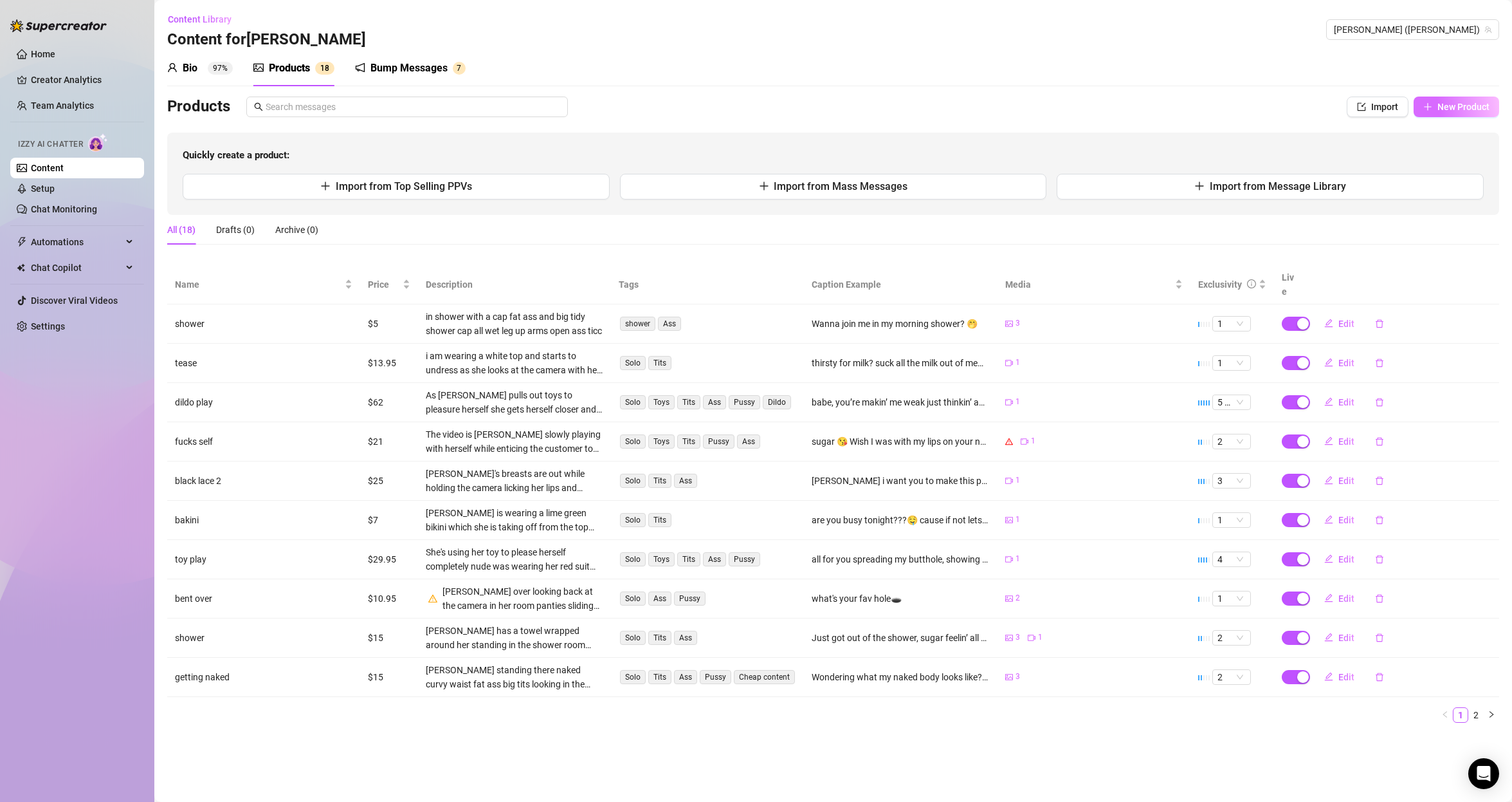
click at [1467, 113] on button "New Product" at bounding box center [1457, 106] width 86 height 21
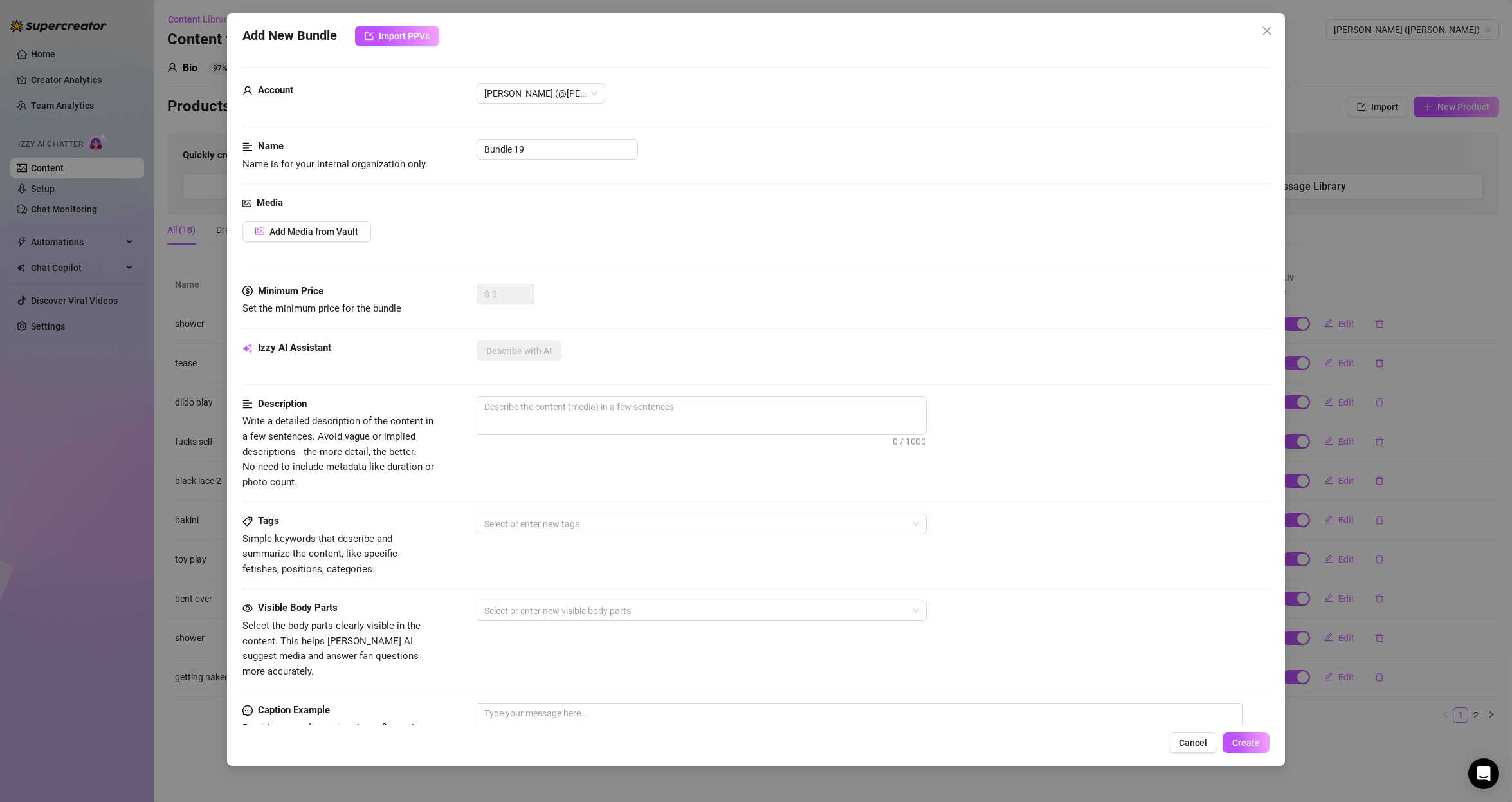
click at [1345, 93] on div "Add New Bundle Import PPVs Account [PERSON_NAME] (@[PERSON_NAME]) Name Name is …" at bounding box center [756, 401] width 1512 height 802
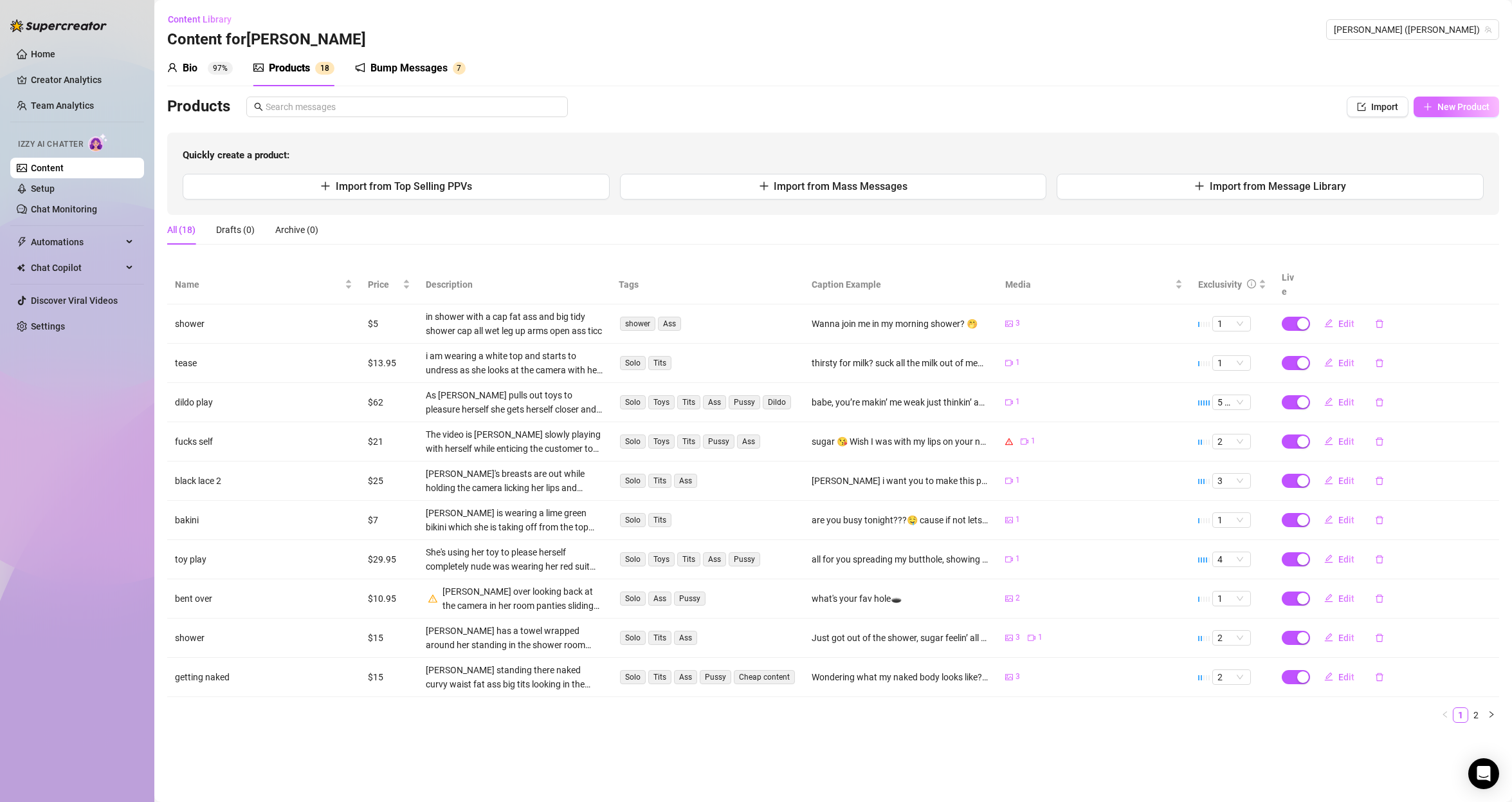
click at [1450, 111] on span "New Product" at bounding box center [1464, 107] width 52 height 10
type textarea "Type your message here..."
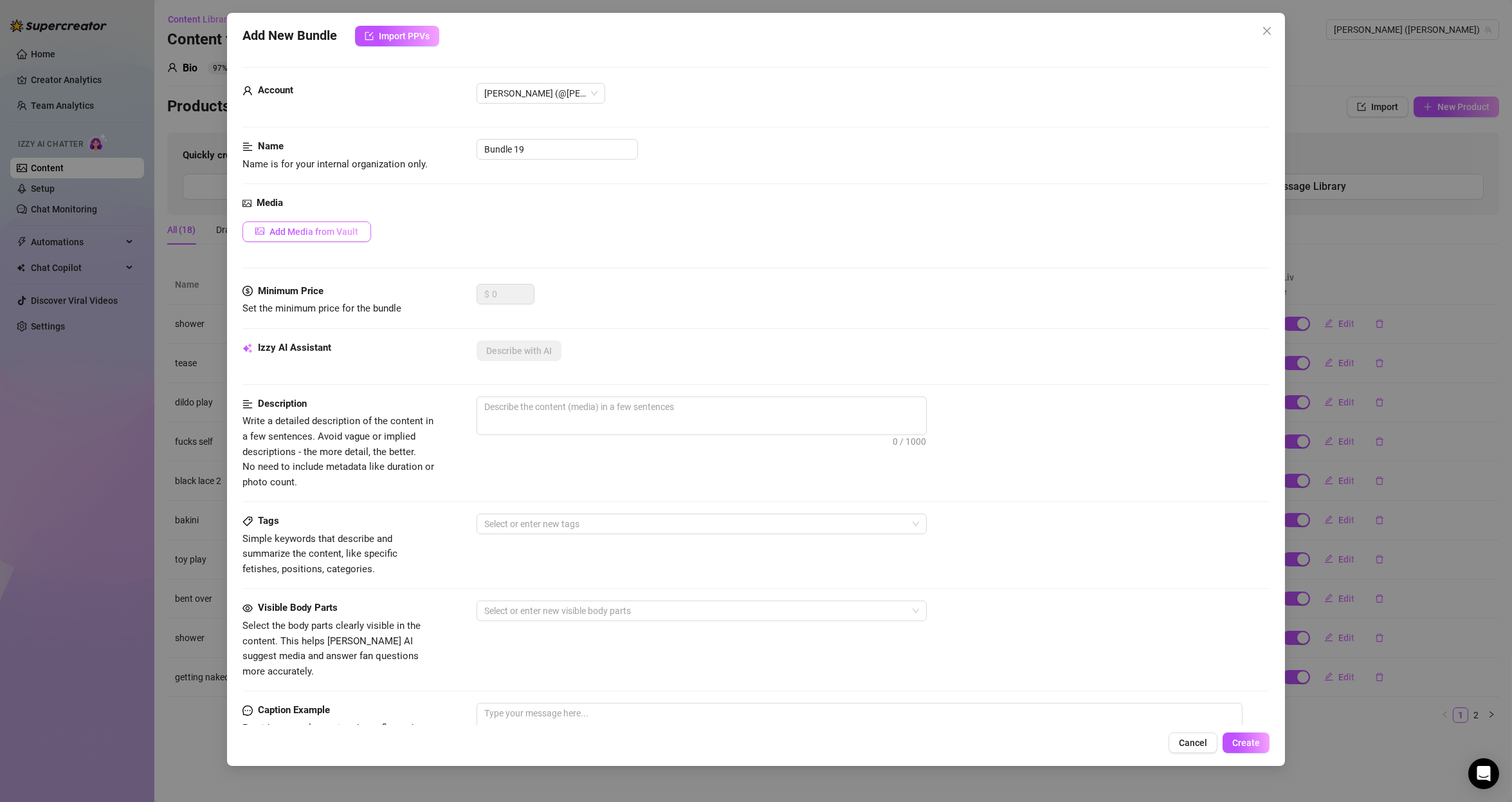
click at [336, 238] on button "Add Media from Vault" at bounding box center [307, 231] width 129 height 21
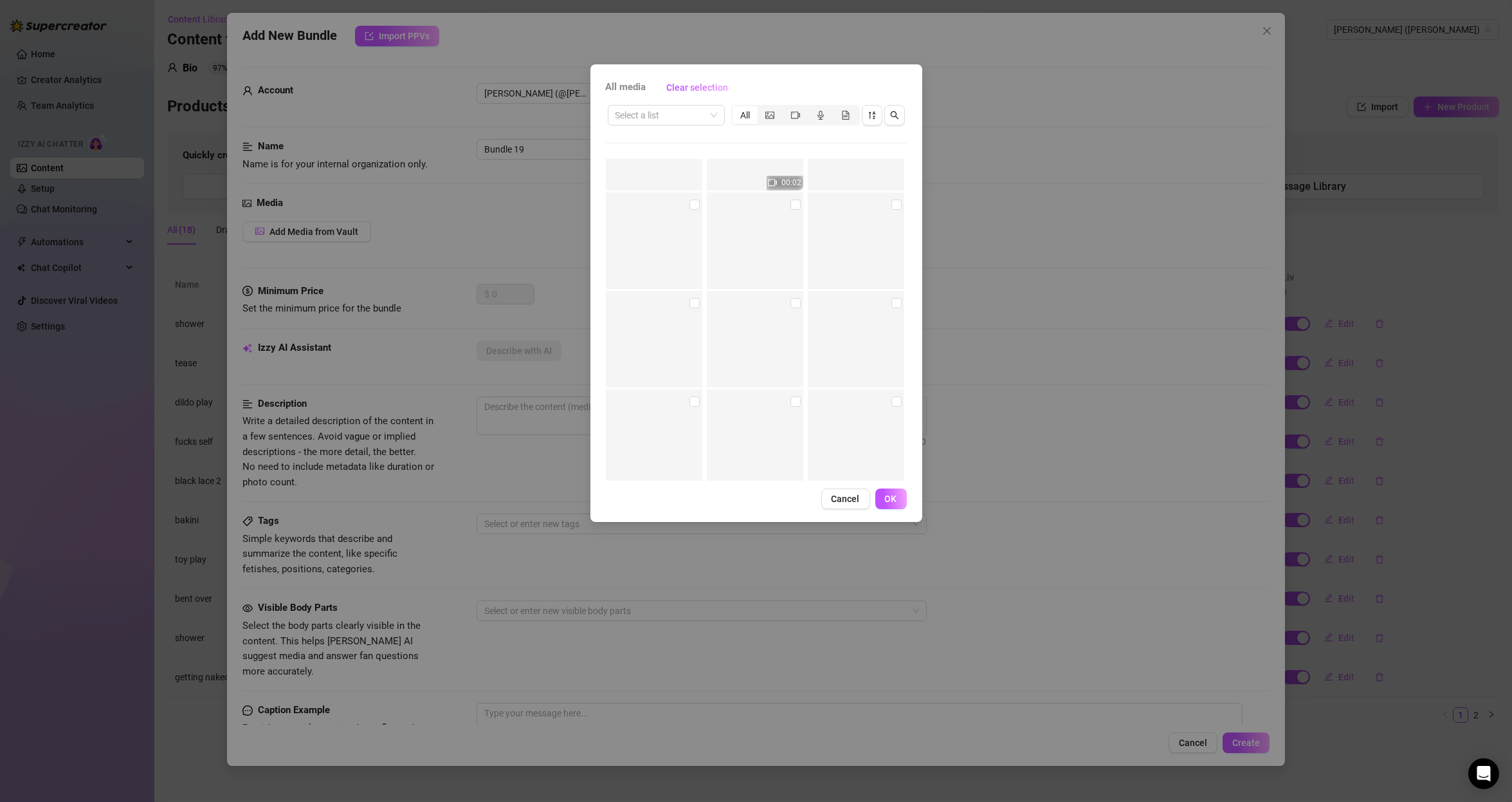
scroll to position [12603, 0]
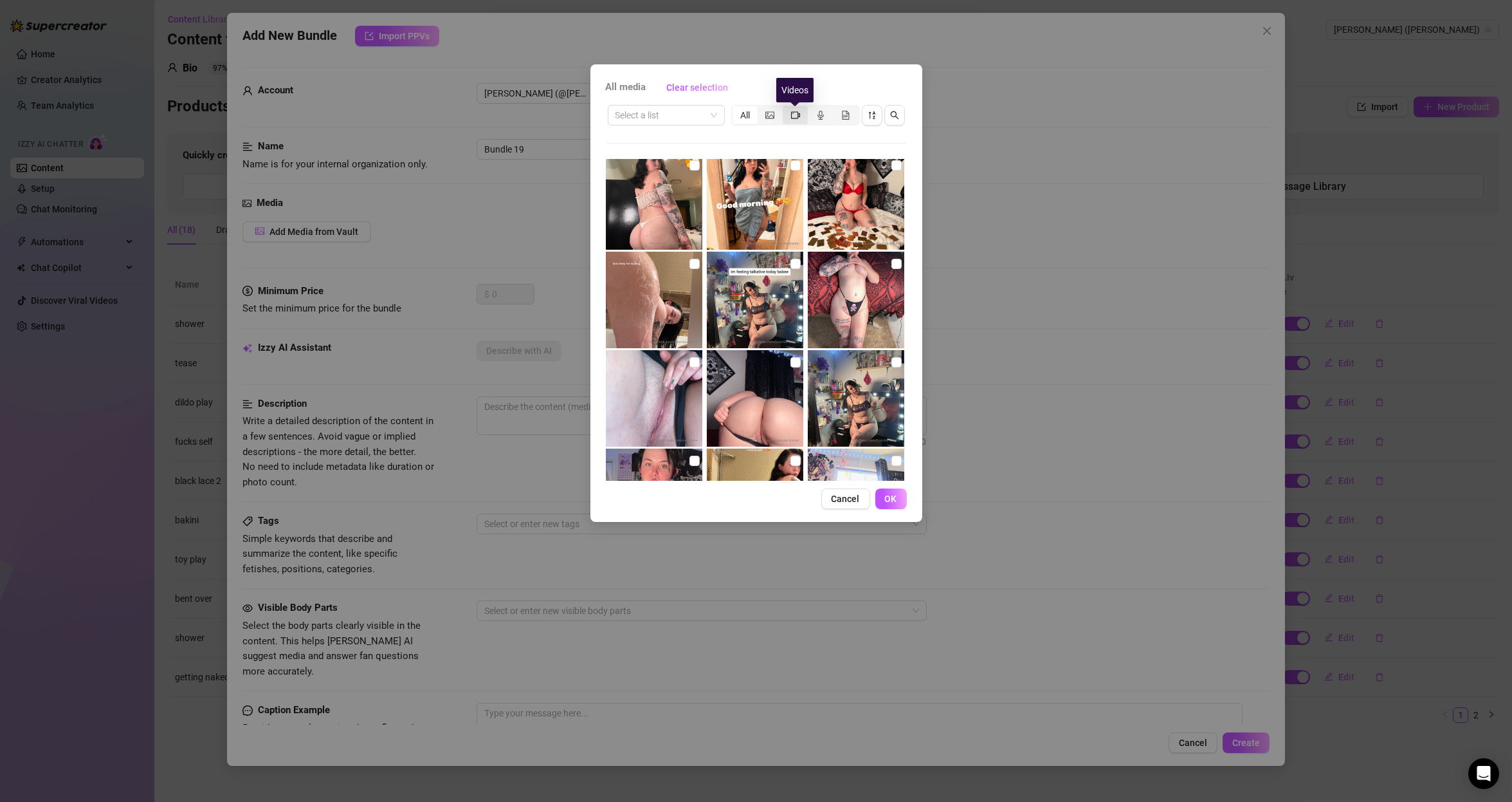
click at [796, 118] on icon "video-camera" at bounding box center [795, 114] width 9 height 7
click at [786, 108] on input "segmented control" at bounding box center [786, 108] width 0 height 0
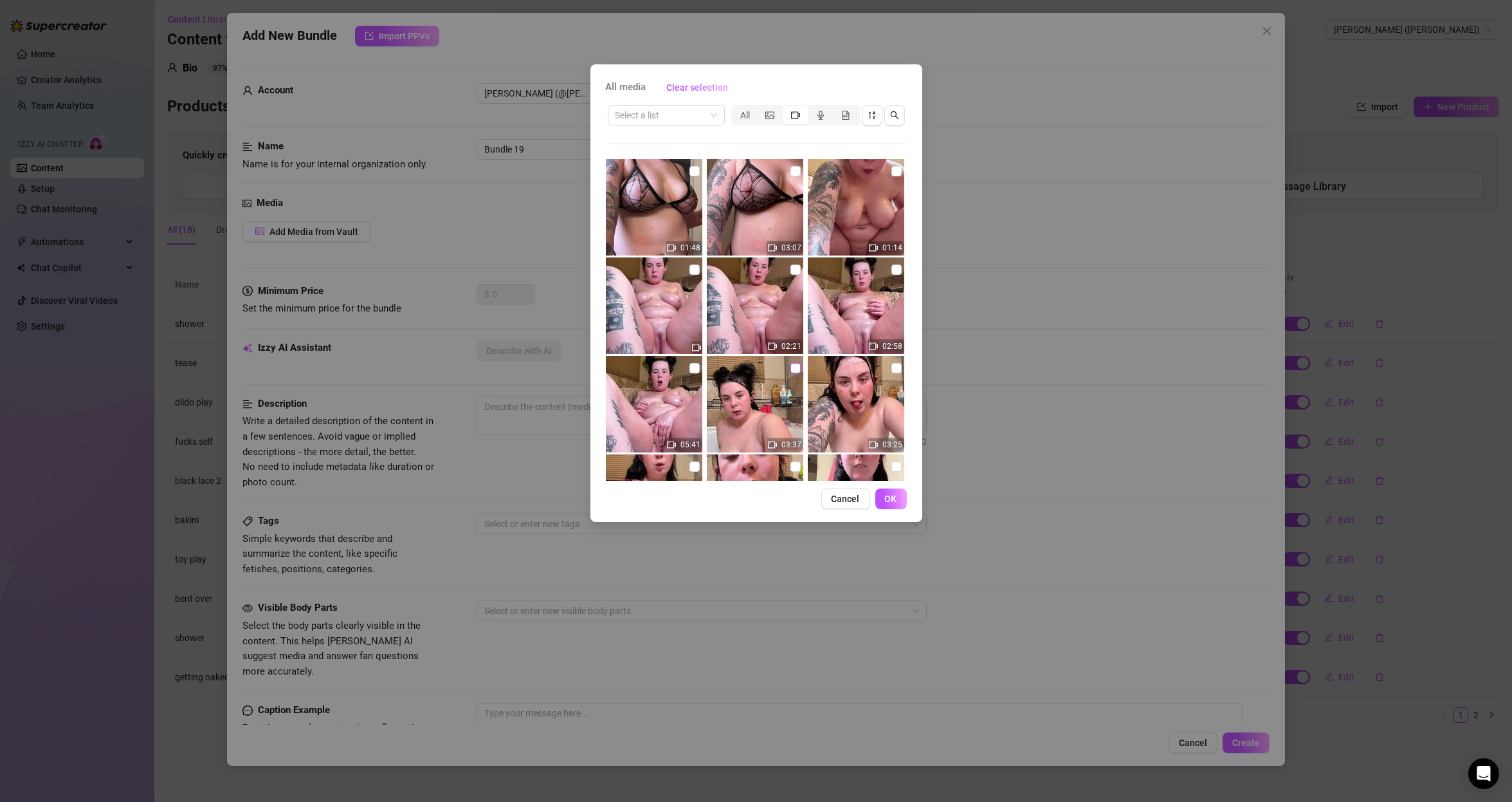
click at [791, 365] on input "checkbox" at bounding box center [796, 368] width 10 height 10
click at [791, 369] on input "checkbox" at bounding box center [796, 368] width 10 height 10
checkbox input "false"
click at [691, 370] on input "checkbox" at bounding box center [695, 368] width 10 height 10
checkbox input "true"
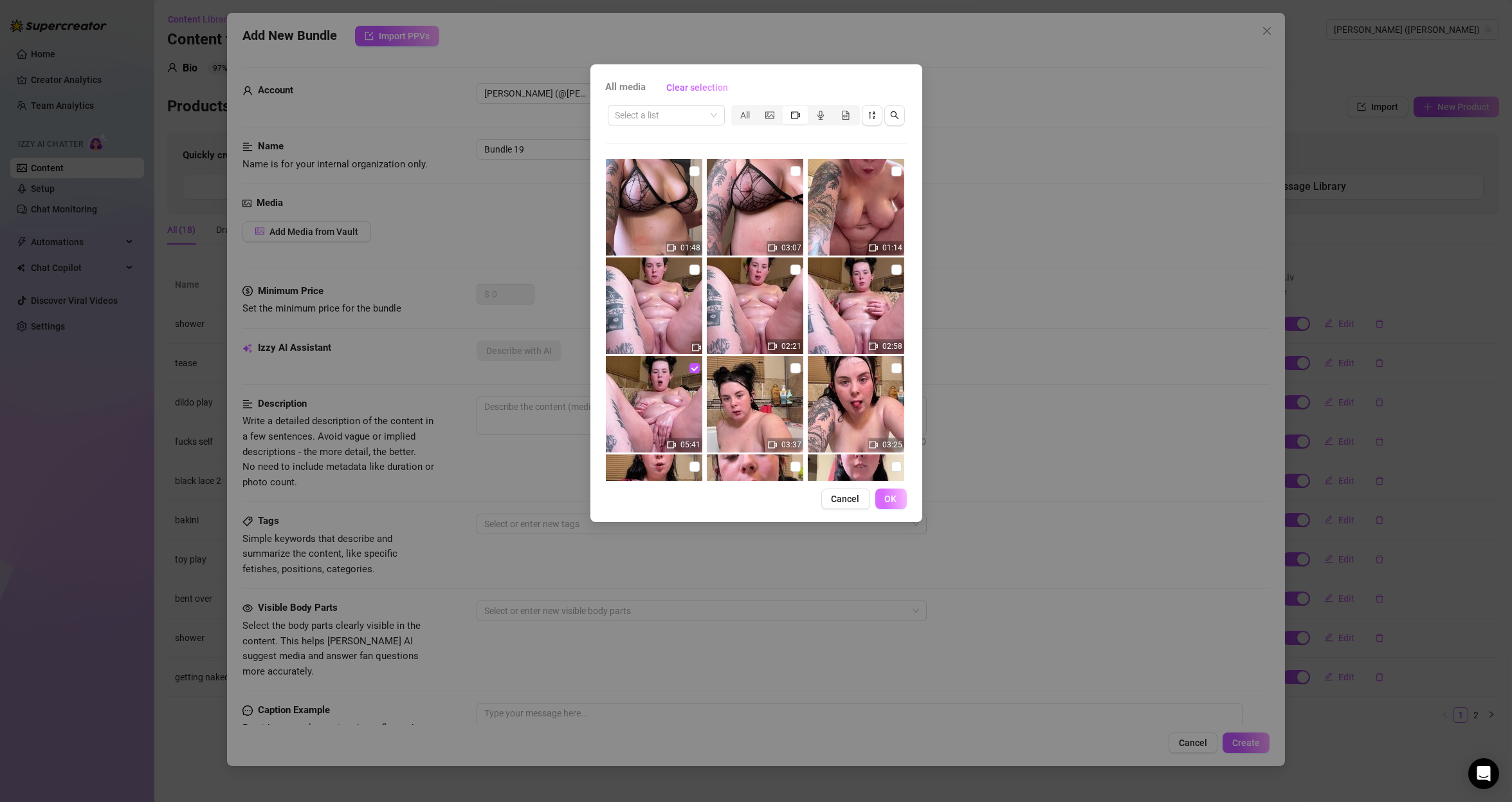
click at [894, 494] on span "OK" at bounding box center [891, 498] width 12 height 10
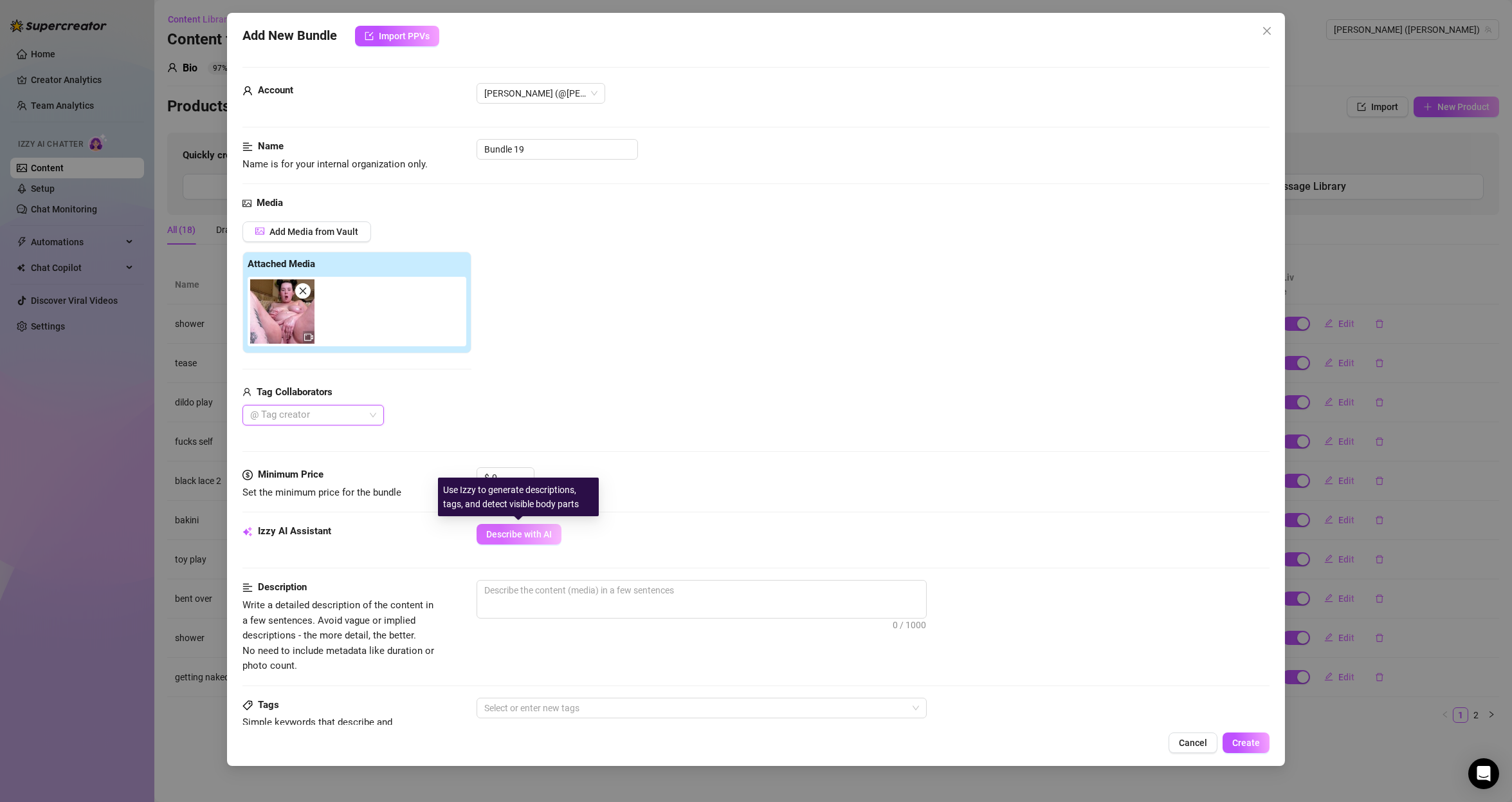
click at [556, 535] on button "Describe with AI" at bounding box center [519, 534] width 85 height 21
type textarea "[PERSON_NAME]"
type textarea "[PERSON_NAME] is"
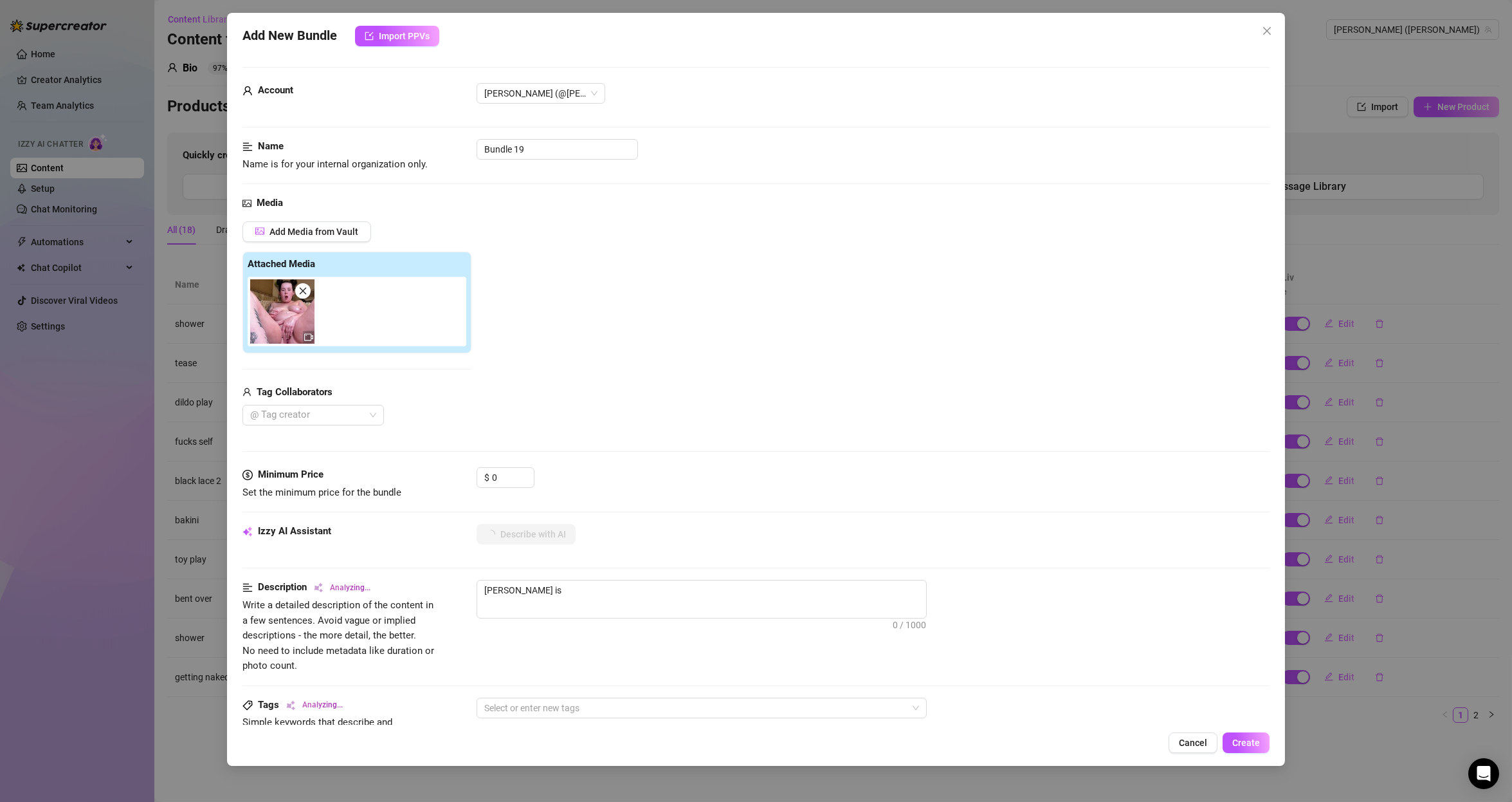
type textarea "[PERSON_NAME] is fully"
type textarea "[PERSON_NAME] is fully naked"
type textarea "[PERSON_NAME] is fully naked on"
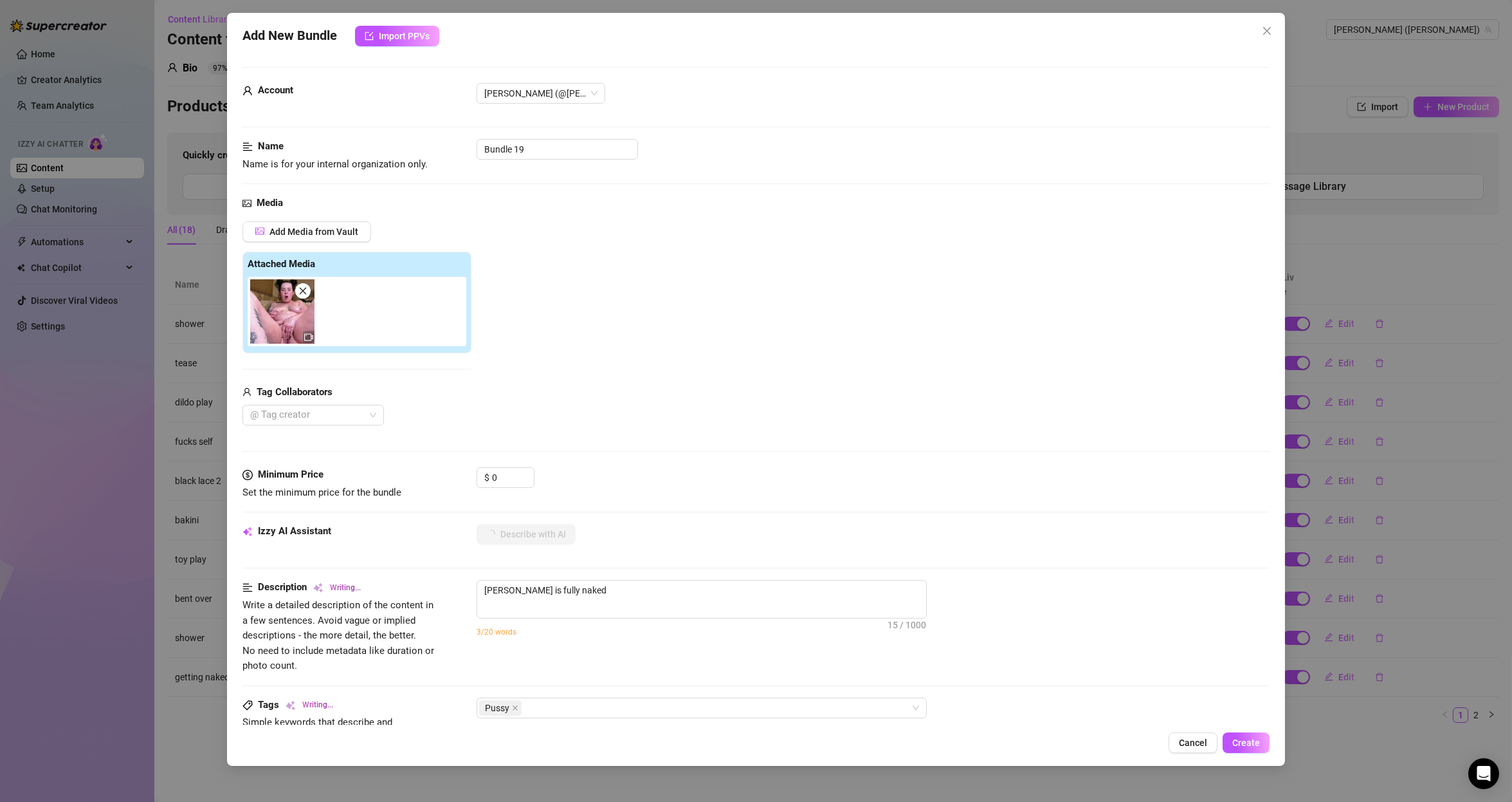
type textarea "[PERSON_NAME] is fully naked on"
type textarea "[PERSON_NAME] is fully naked on a"
type textarea "[PERSON_NAME] is fully naked on a bed,"
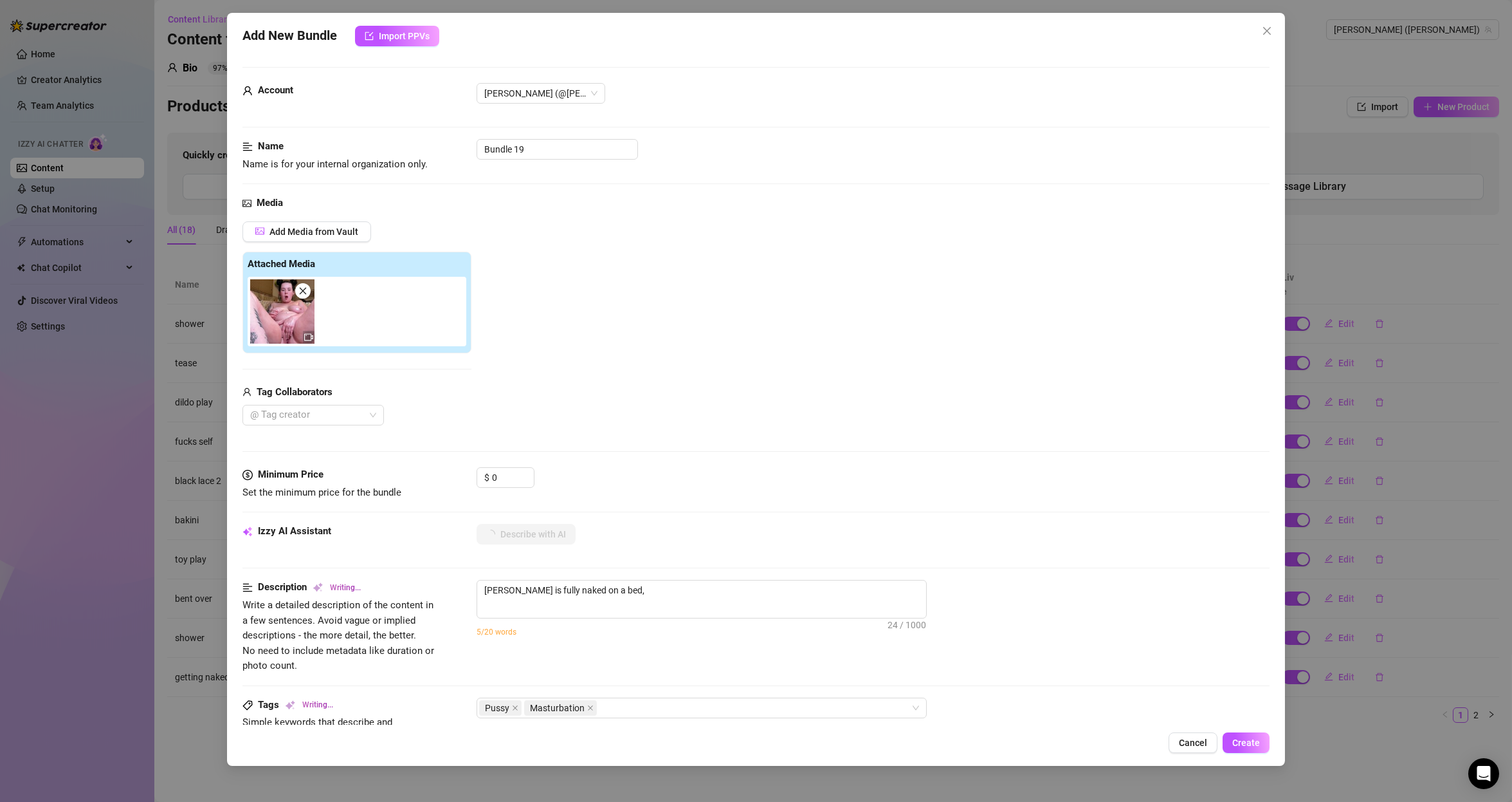
type textarea "[PERSON_NAME] is fully naked on a bed, legs"
type textarea "[PERSON_NAME] is fully naked on a bed, legs spread"
type textarea "[PERSON_NAME] is fully naked on a bed, legs spread wide"
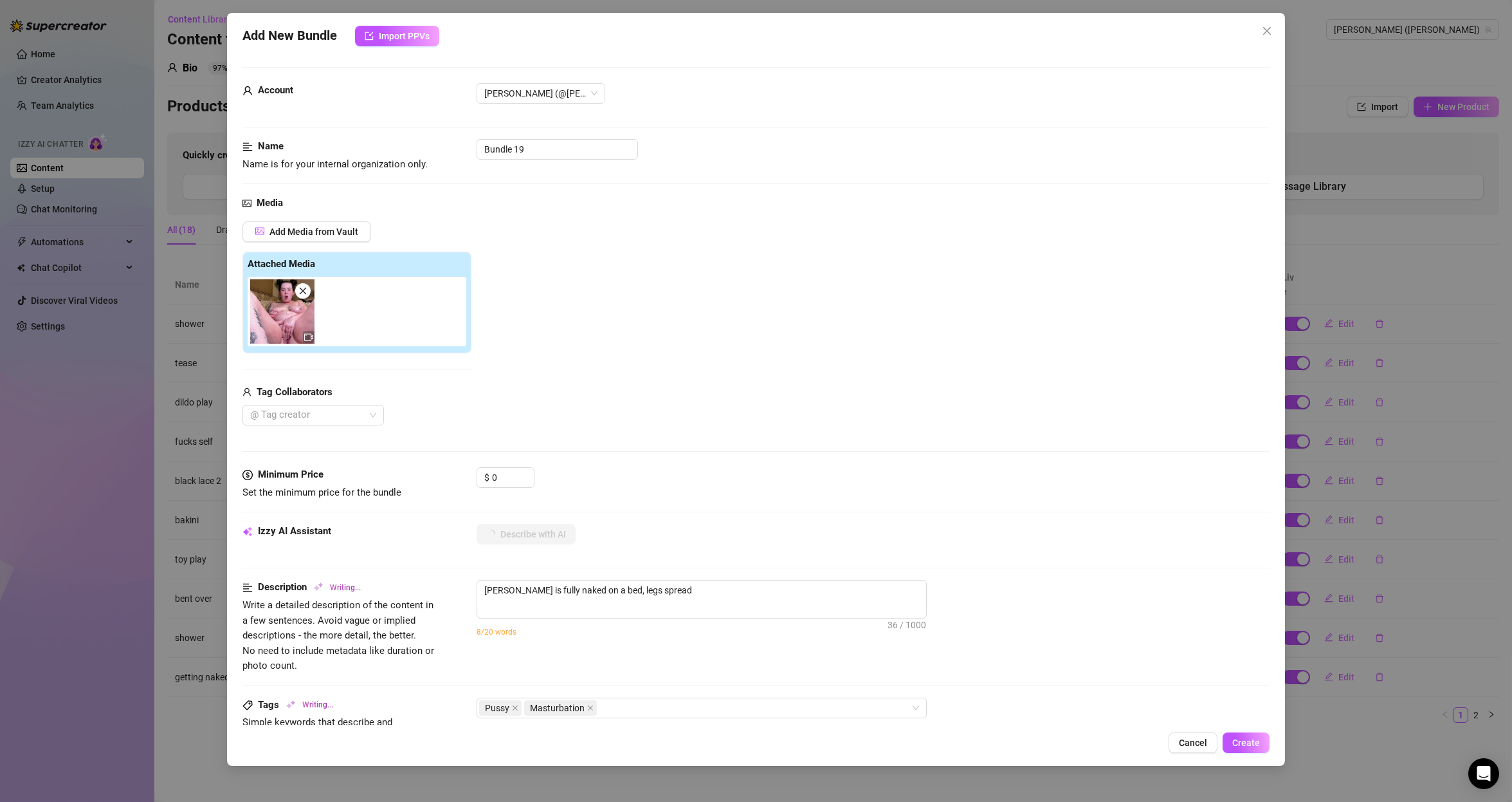
type textarea "[PERSON_NAME] is fully naked on a bed, legs spread wide"
type textarea "[PERSON_NAME] is fully naked on a bed, legs spread wide with"
type textarea "[PERSON_NAME] is fully naked on a bed, legs spread wide with her"
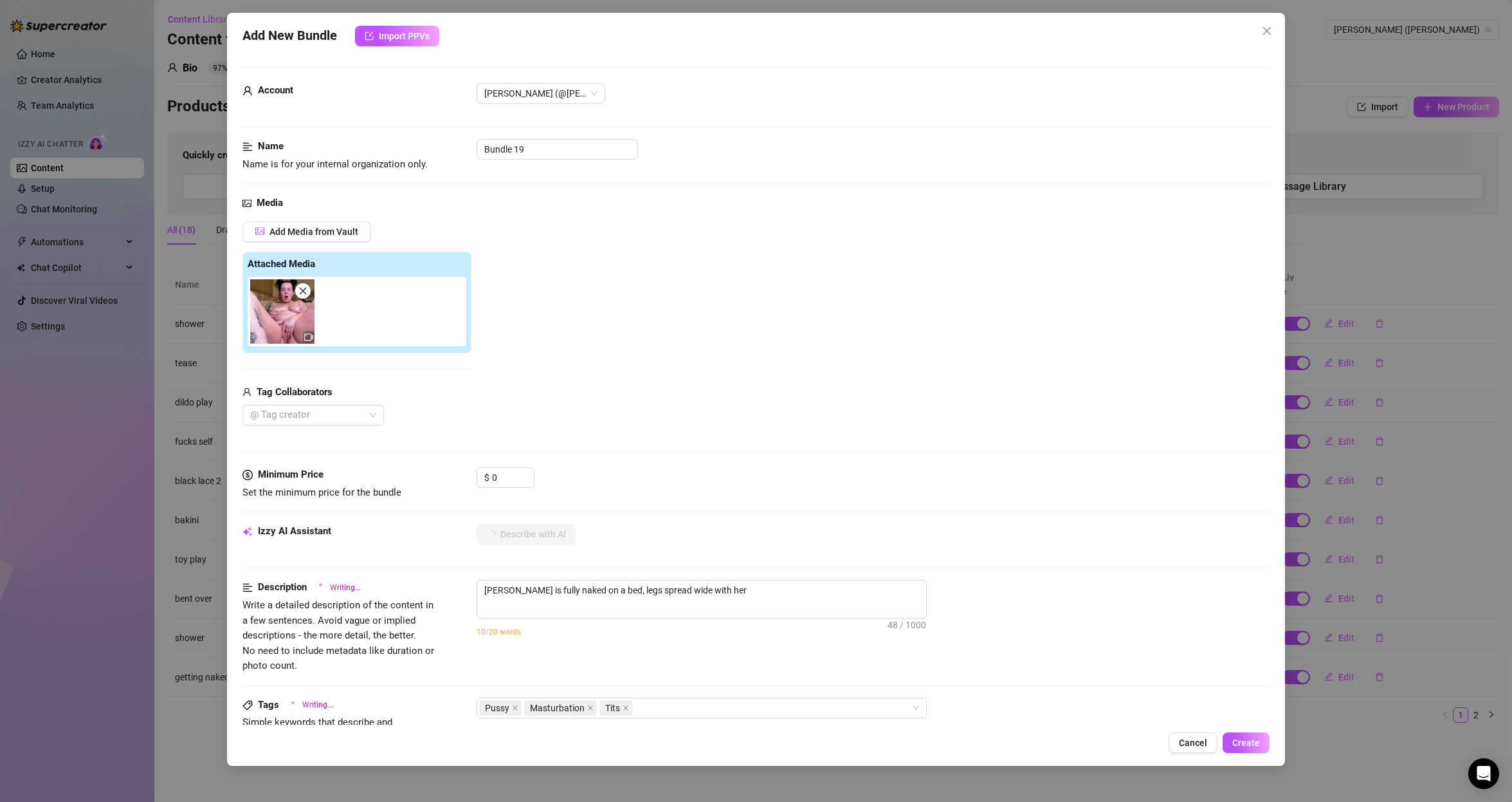
type textarea "[PERSON_NAME] is fully naked on a bed, legs spread wide with her shaved"
type textarea "[PERSON_NAME] is fully naked on a bed, legs spread wide with her shaved pussy"
type textarea "[PERSON_NAME] is fully naked on a bed, legs spread wide with her shaved pussy a…"
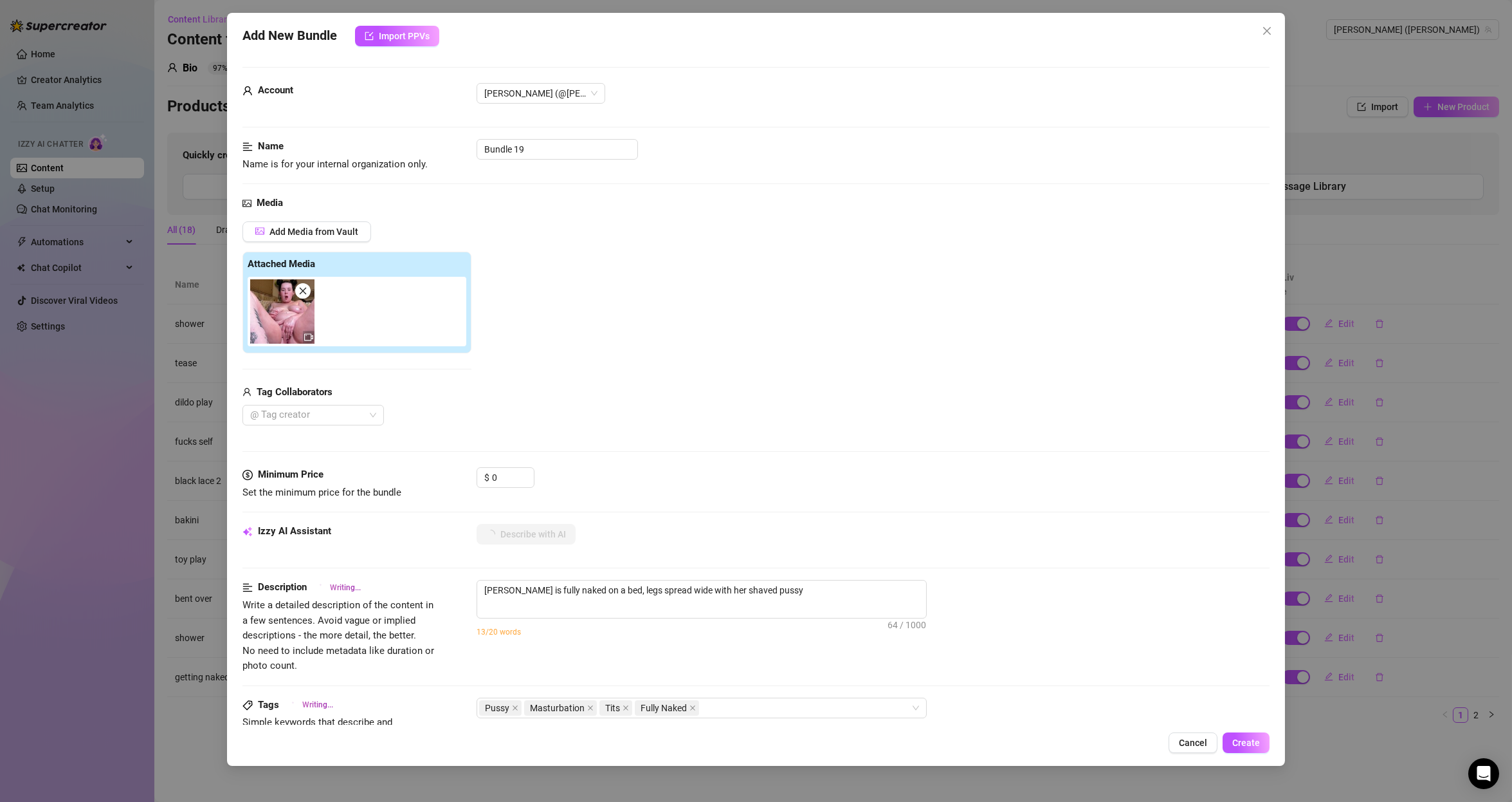
type textarea "[PERSON_NAME] is fully naked on a bed, legs spread wide with her shaved pussy a…"
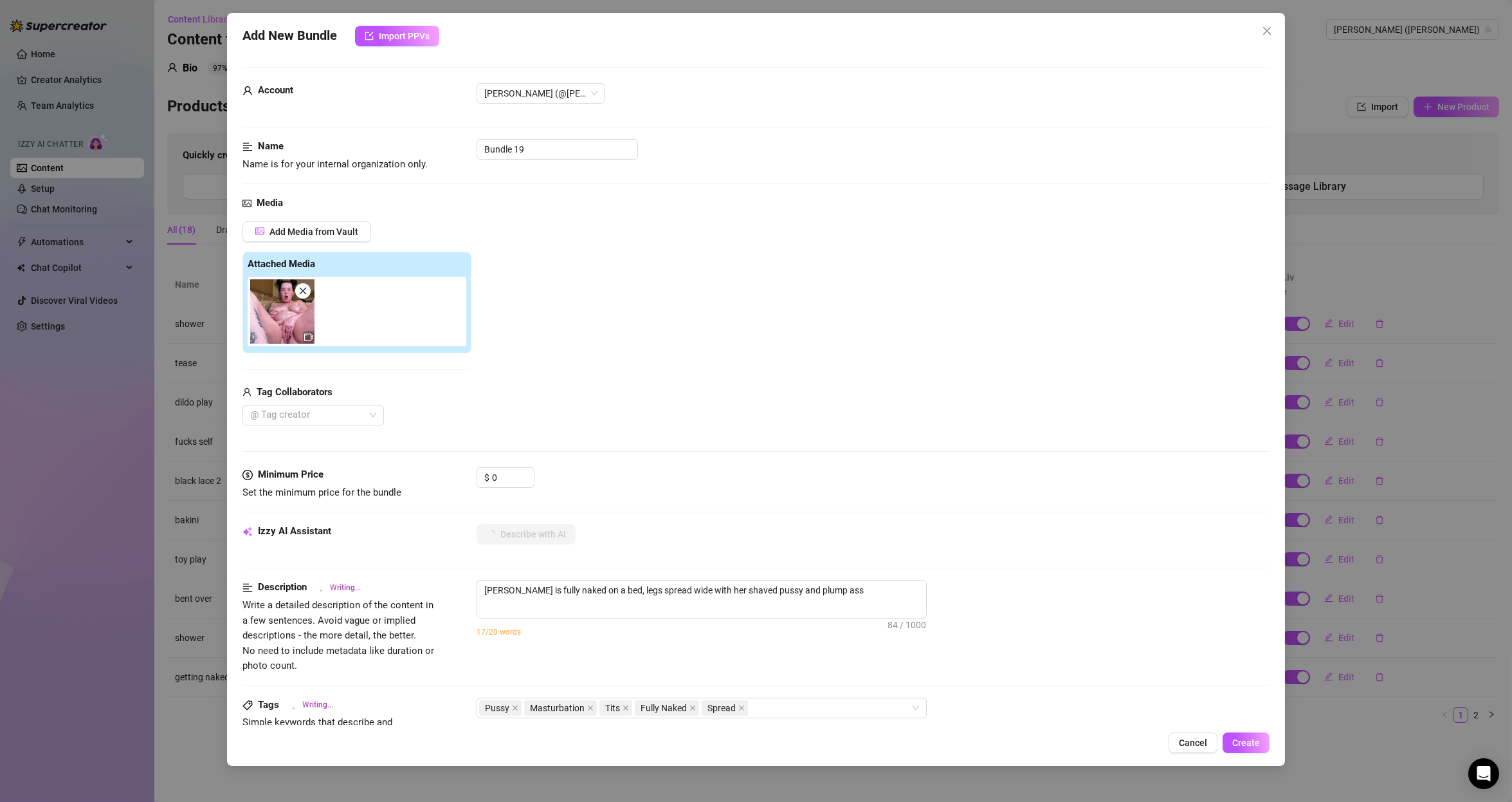
type textarea "[PERSON_NAME] is fully naked on a bed, legs spread wide with her shaved pussy a…"
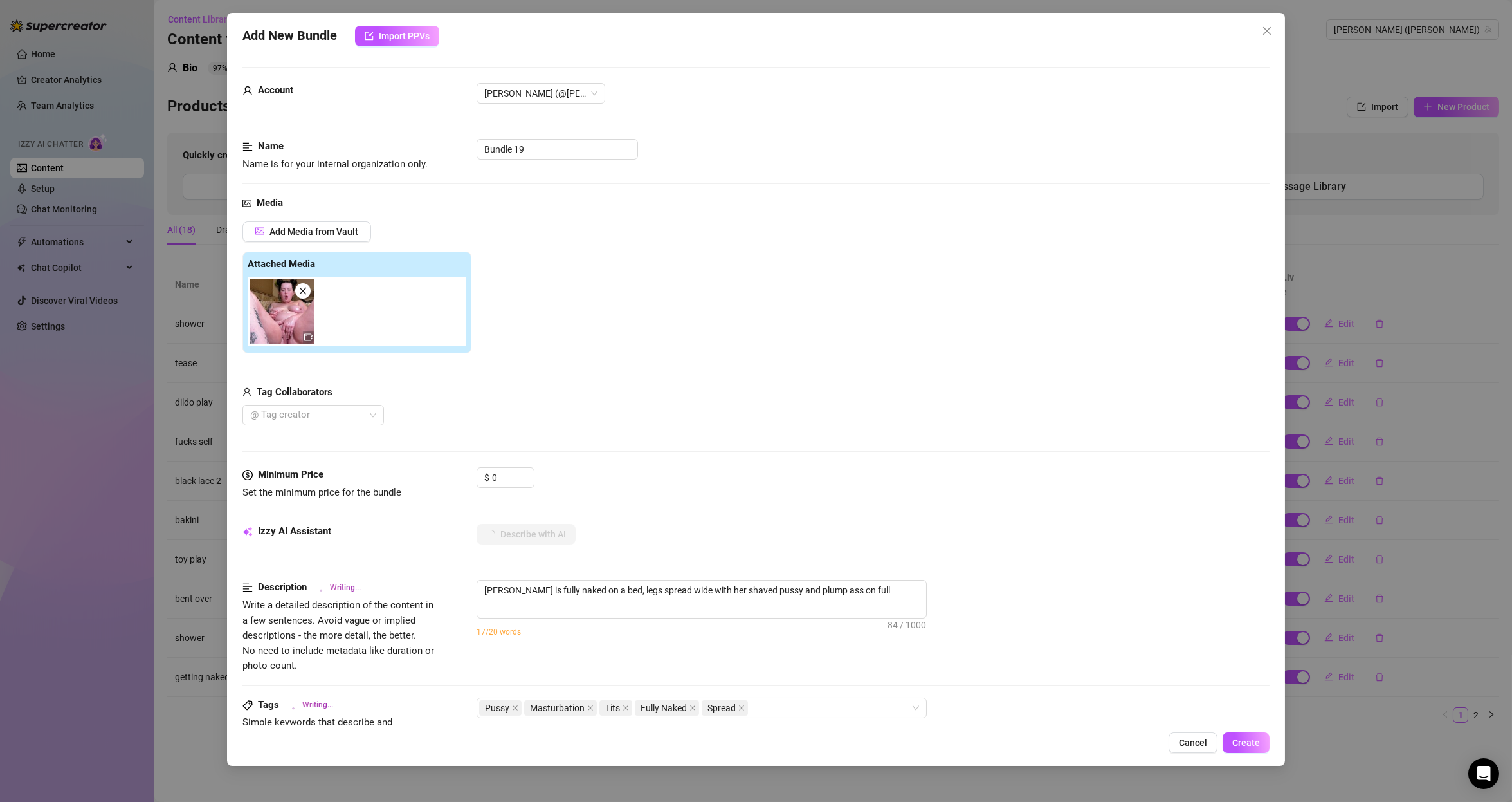
type textarea "[PERSON_NAME] is fully naked on a bed, legs spread wide with her shaved pussy a…"
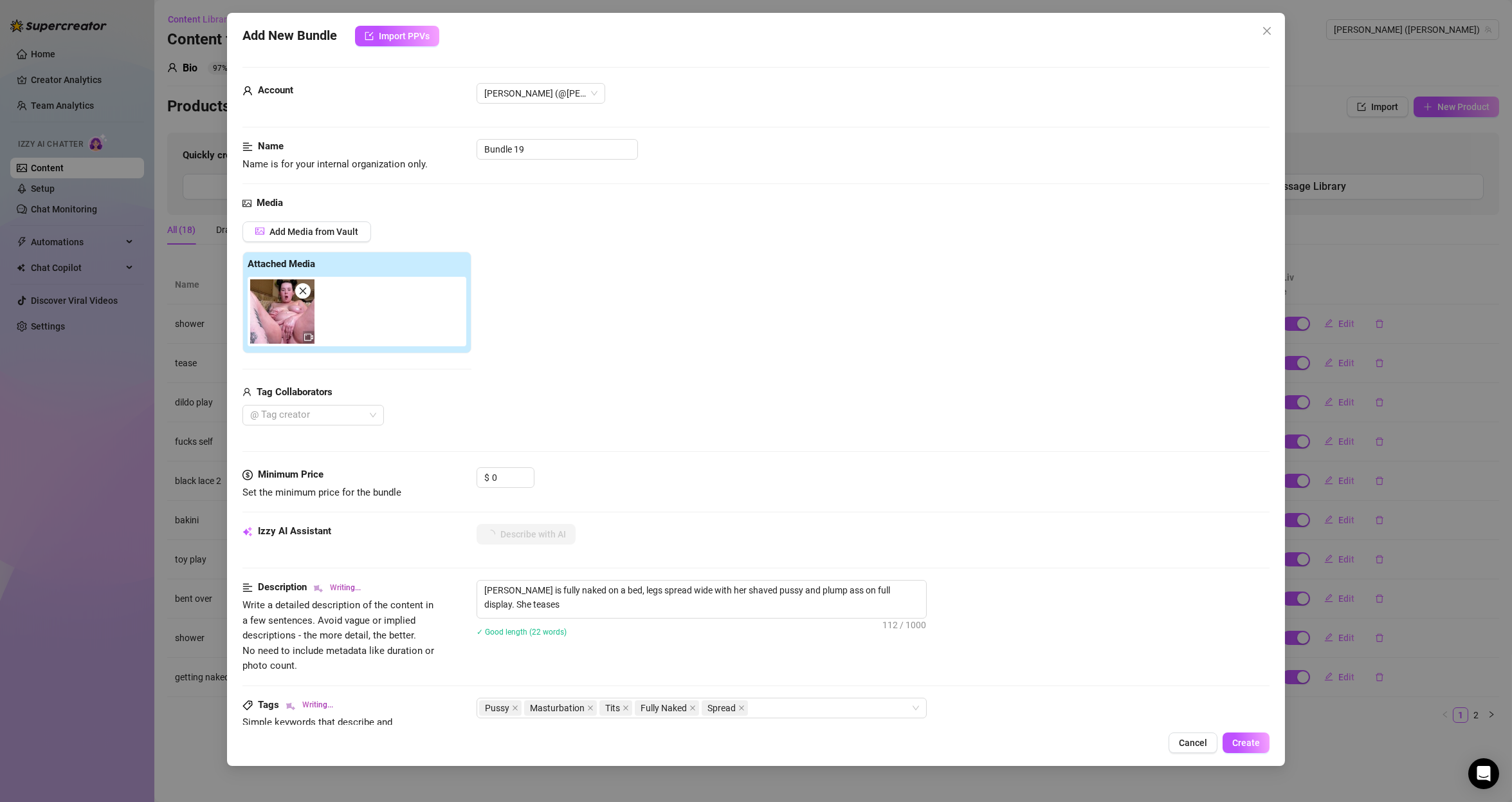
type textarea "[PERSON_NAME] is fully naked on a bed, legs spread wide with her shaved pussy a…"
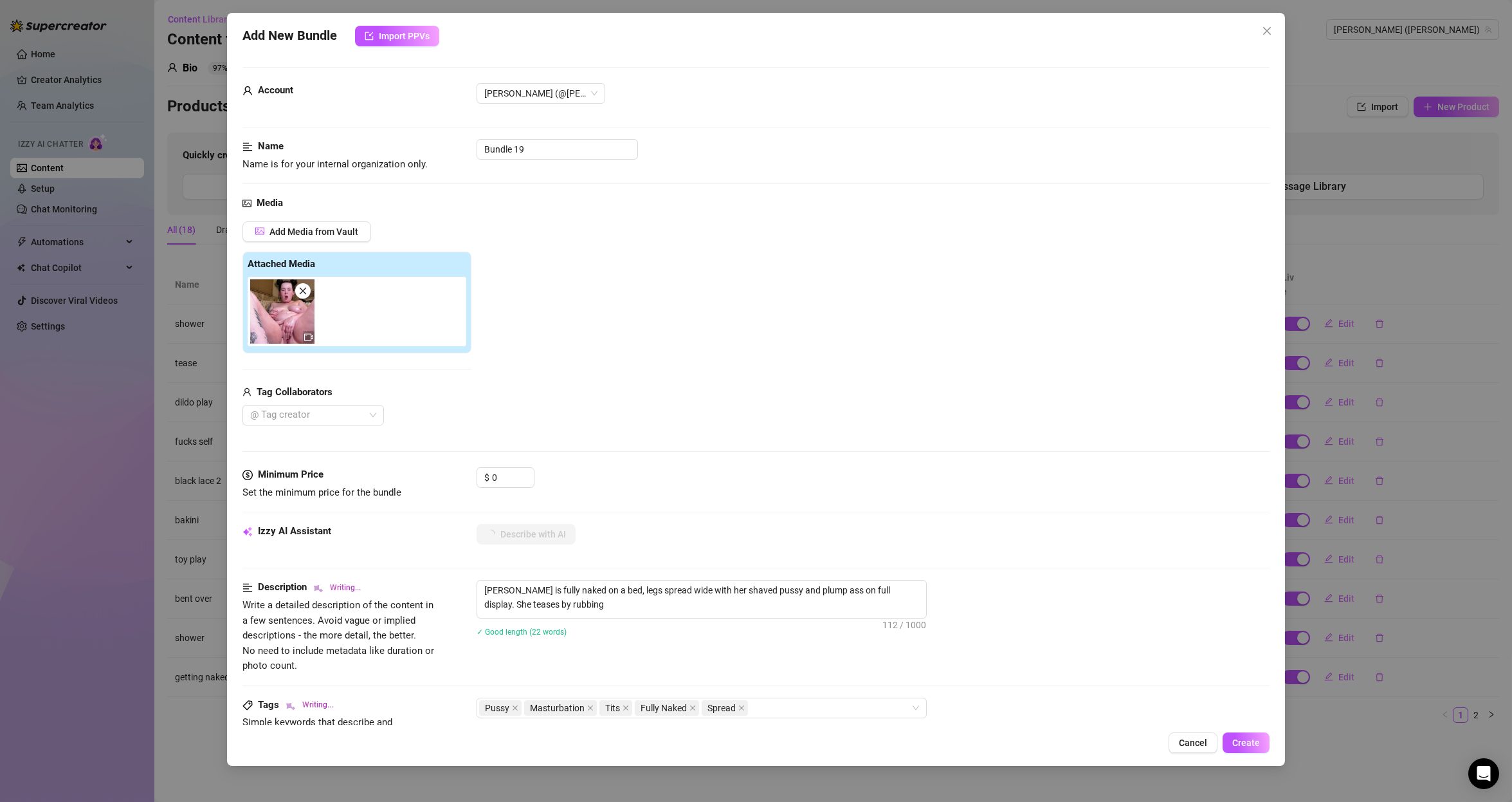
type textarea "[PERSON_NAME] is fully naked on a bed, legs spread wide with her shaved pussy a…"
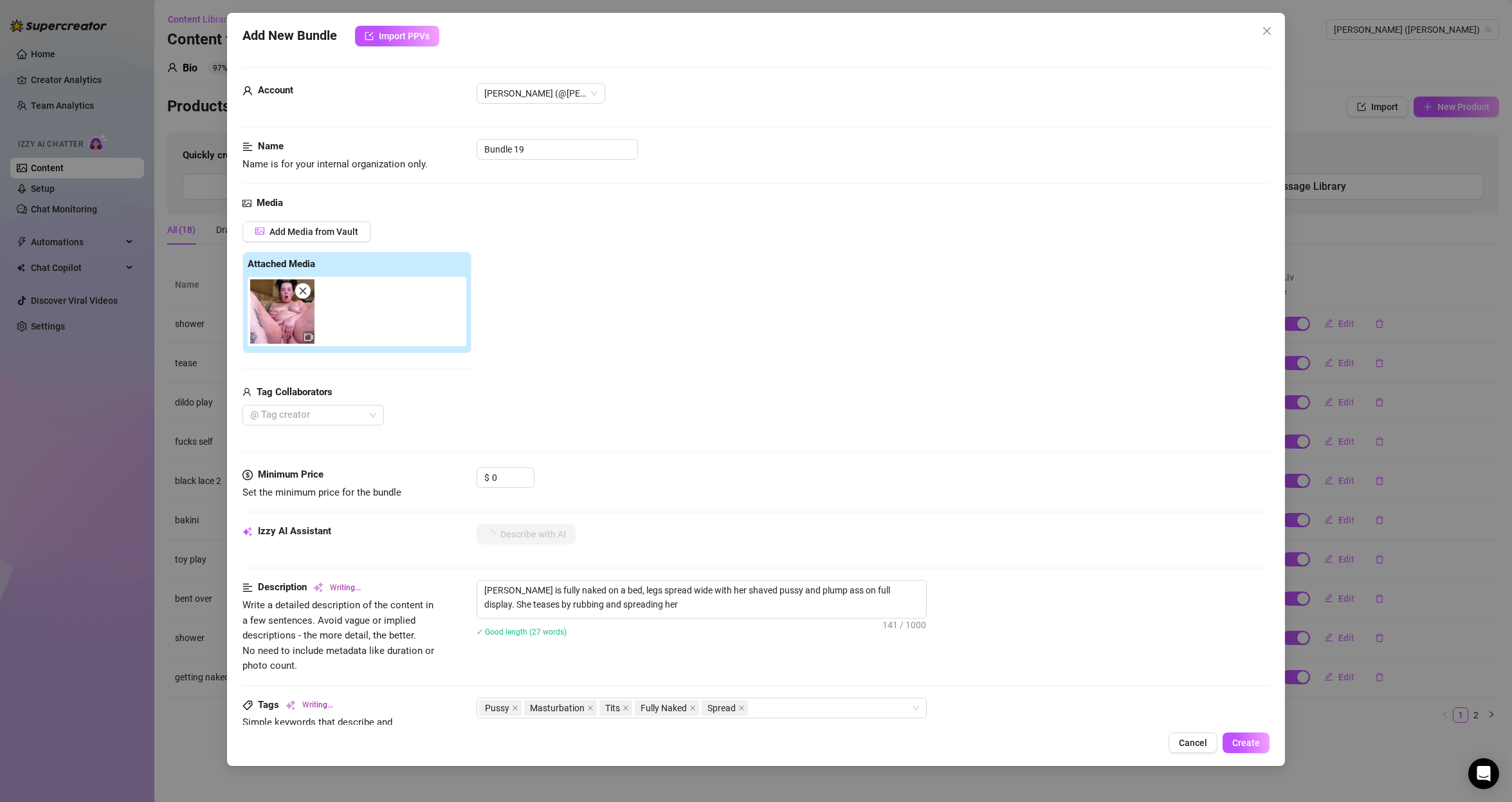
type textarea "[PERSON_NAME] is fully naked on a bed, legs spread wide with her shaved pussy a…"
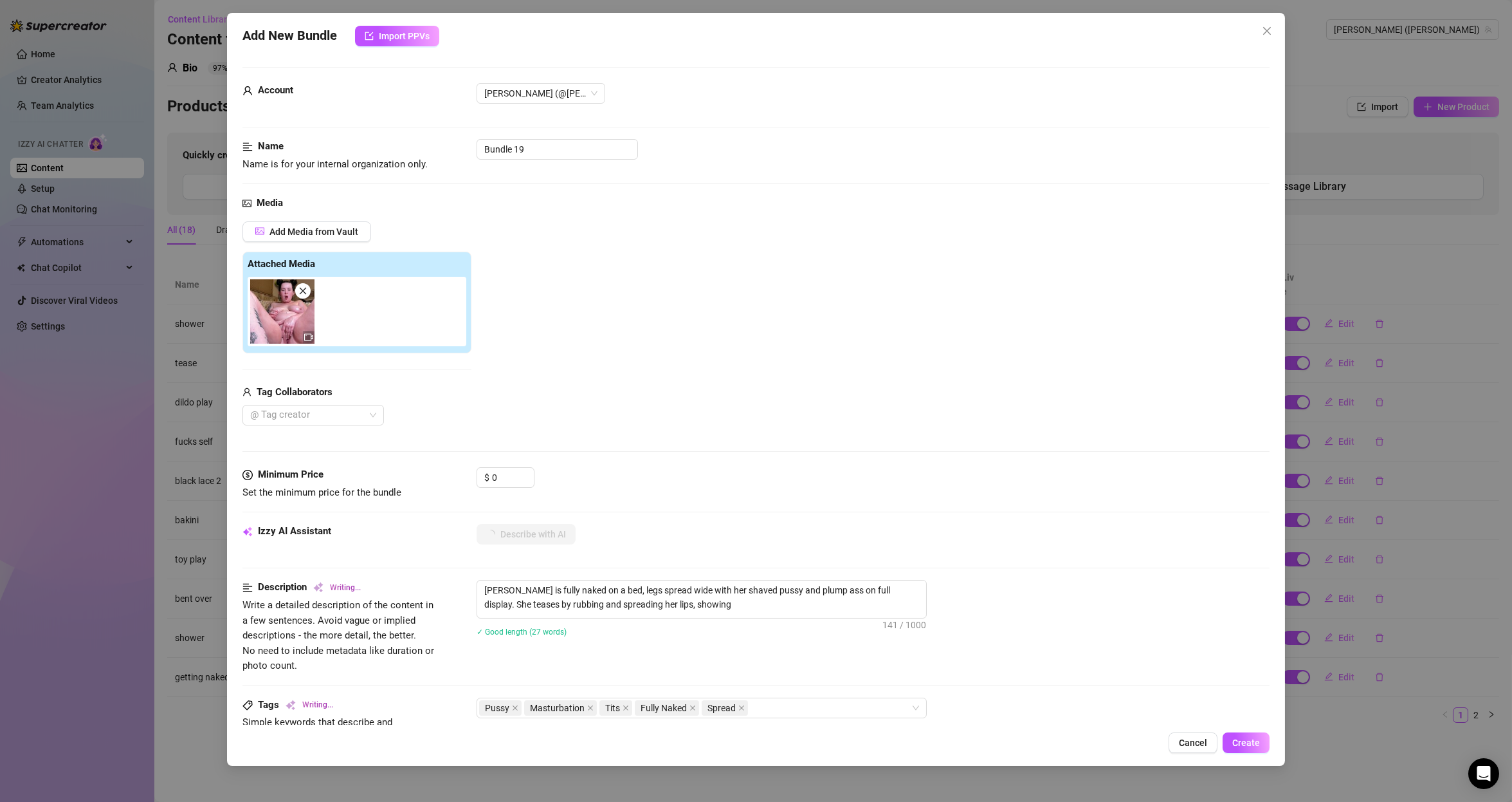
type textarea "[PERSON_NAME] is fully naked on a bed, legs spread wide with her shaved pussy a…"
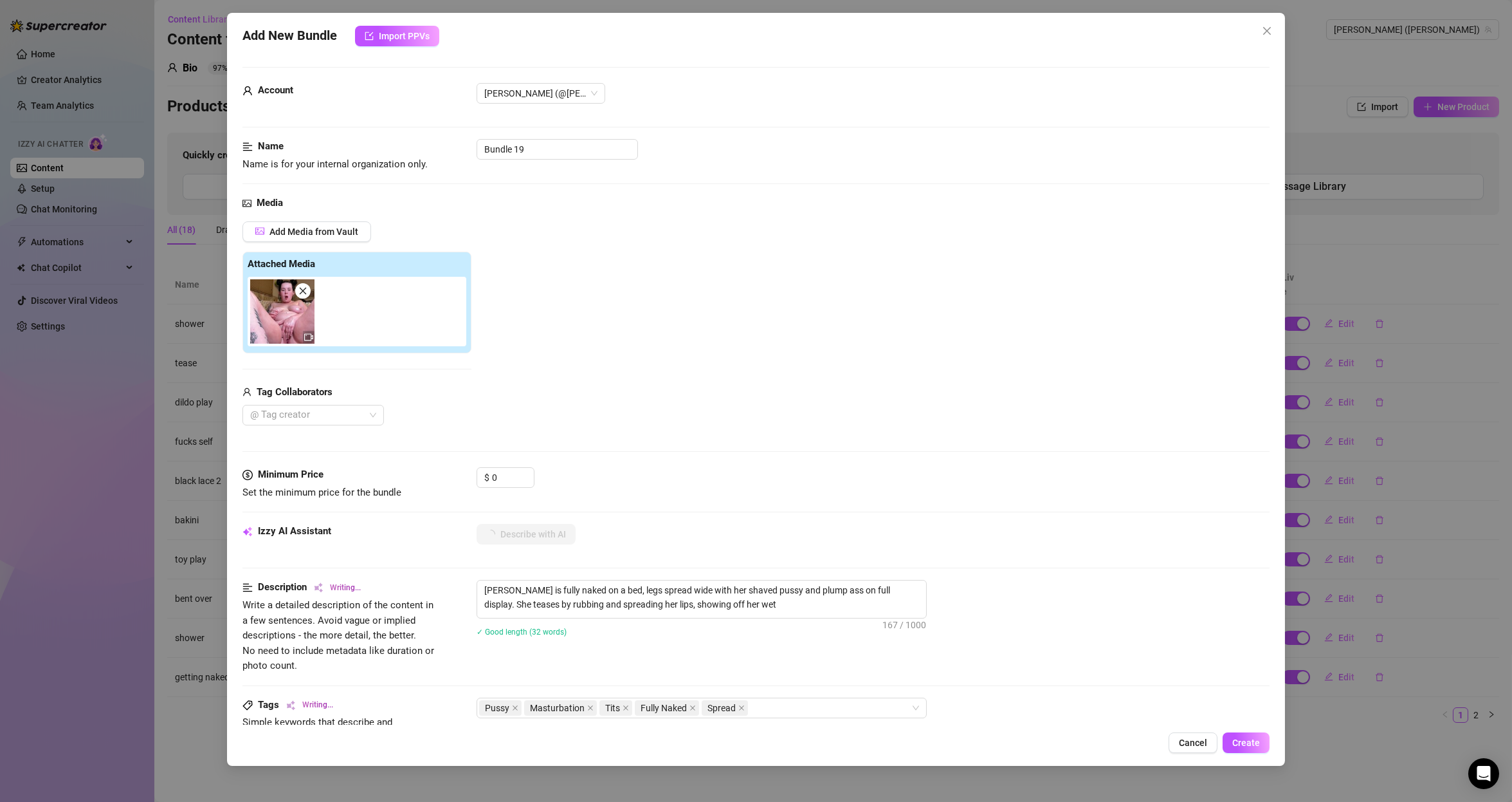
type textarea "[PERSON_NAME] is fully naked on a bed, legs spread wide with her shaved pussy a…"
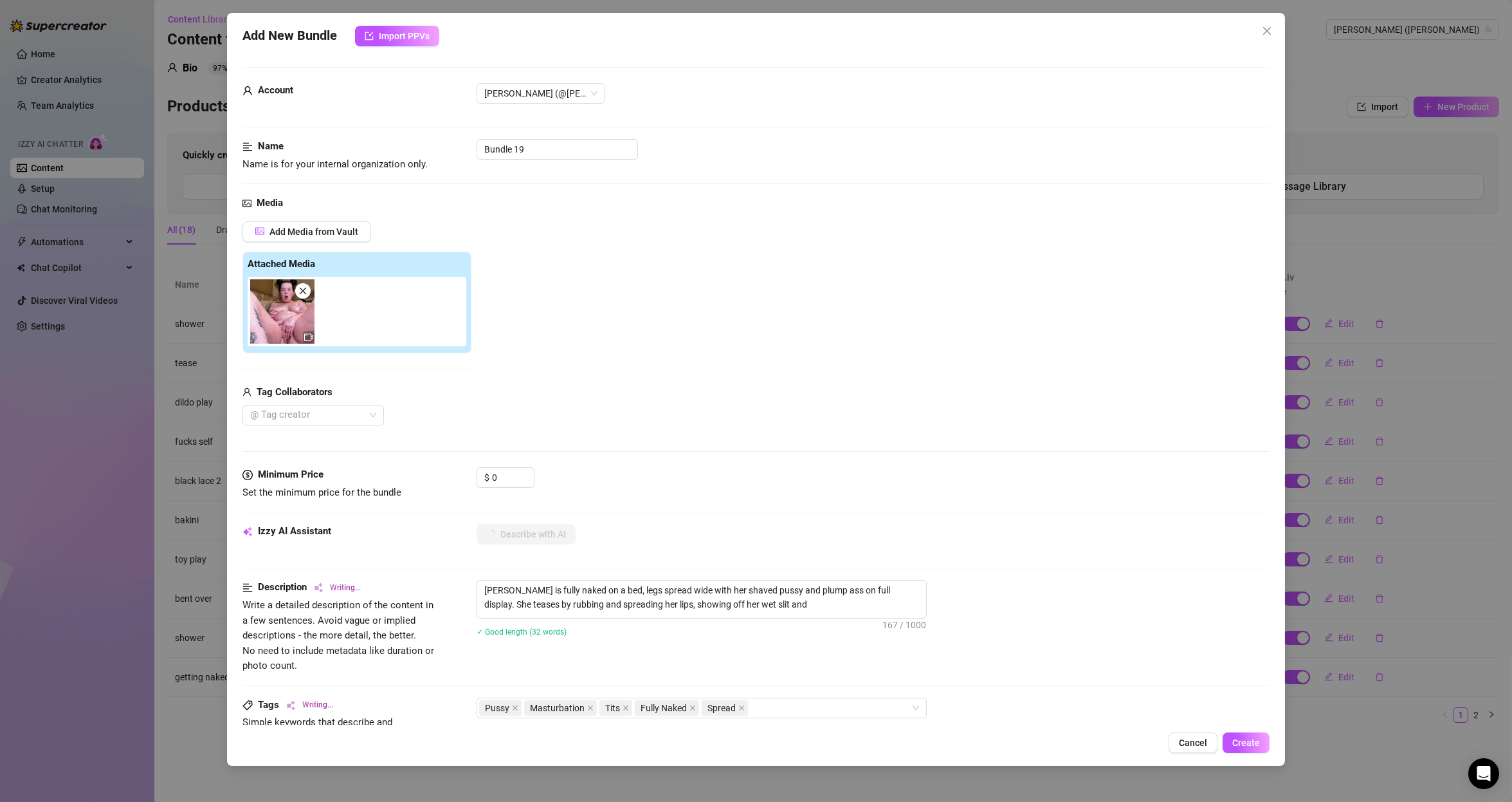
type textarea "[PERSON_NAME] is fully naked on a bed, legs spread wide with her shaved pussy a…"
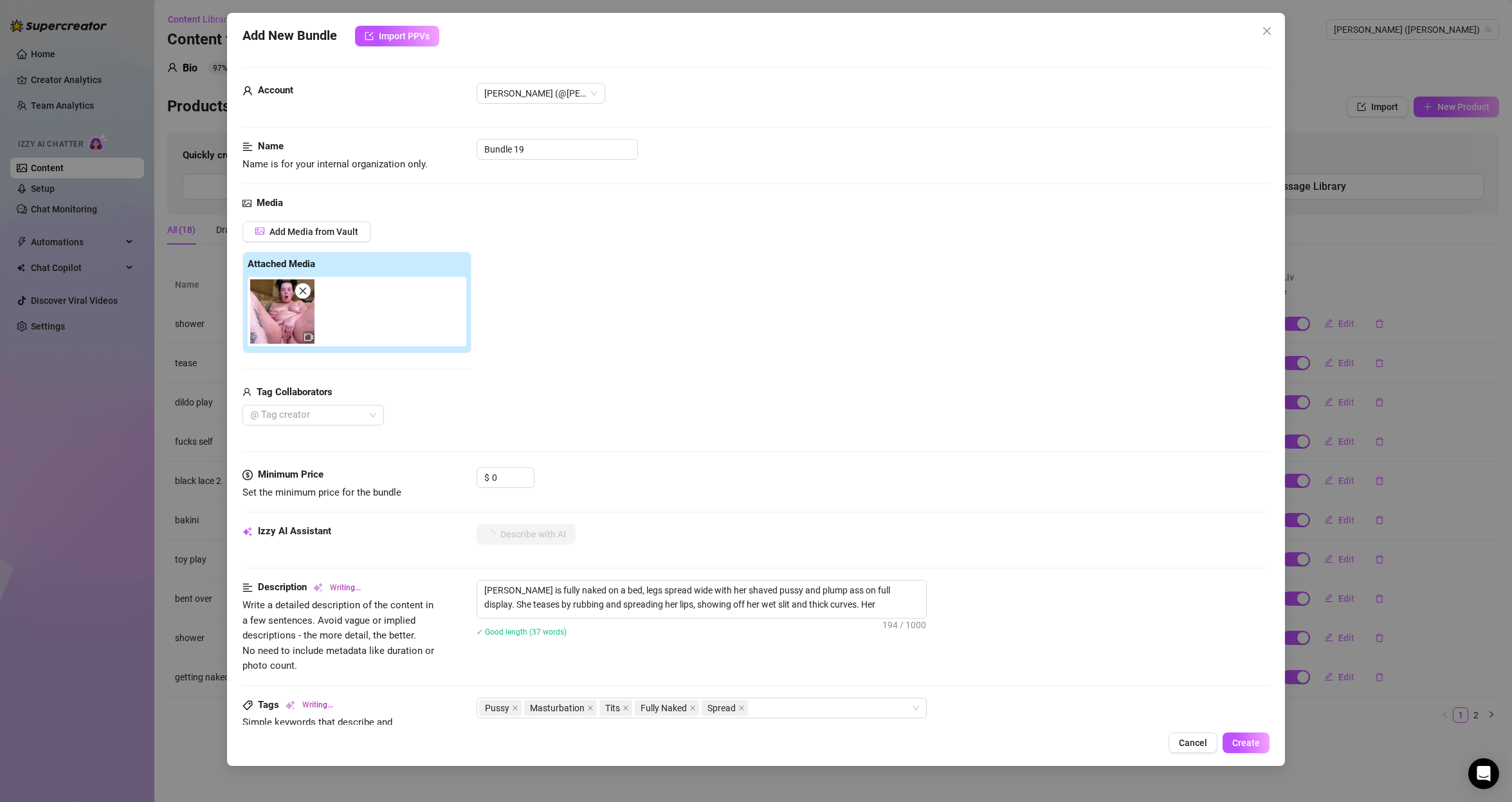
type textarea "[PERSON_NAME] is fully naked on a bed, legs spread wide with her shaved pussy a…"
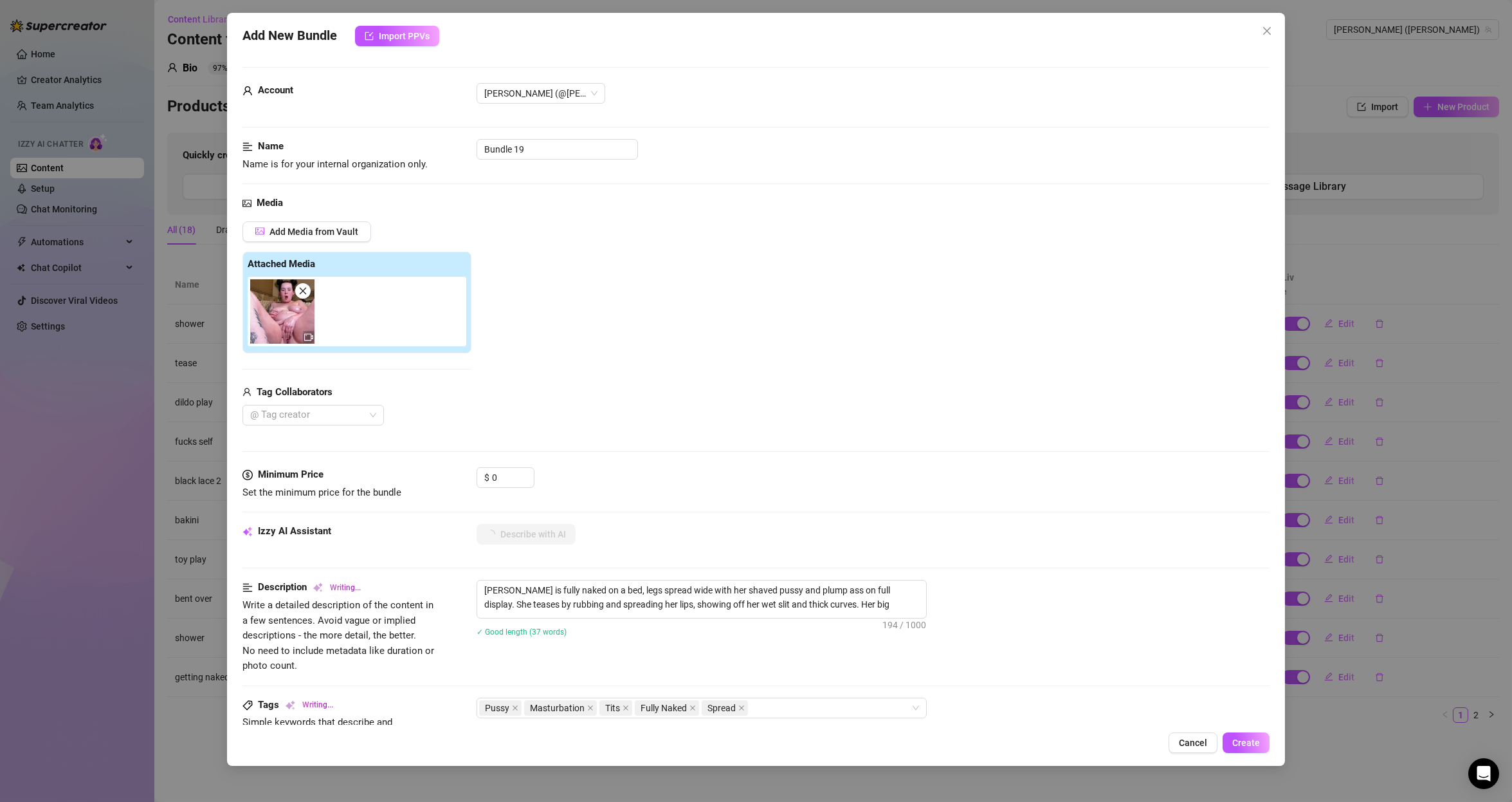
type textarea "[PERSON_NAME] is fully naked on a bed, legs spread wide with her shaved pussy a…"
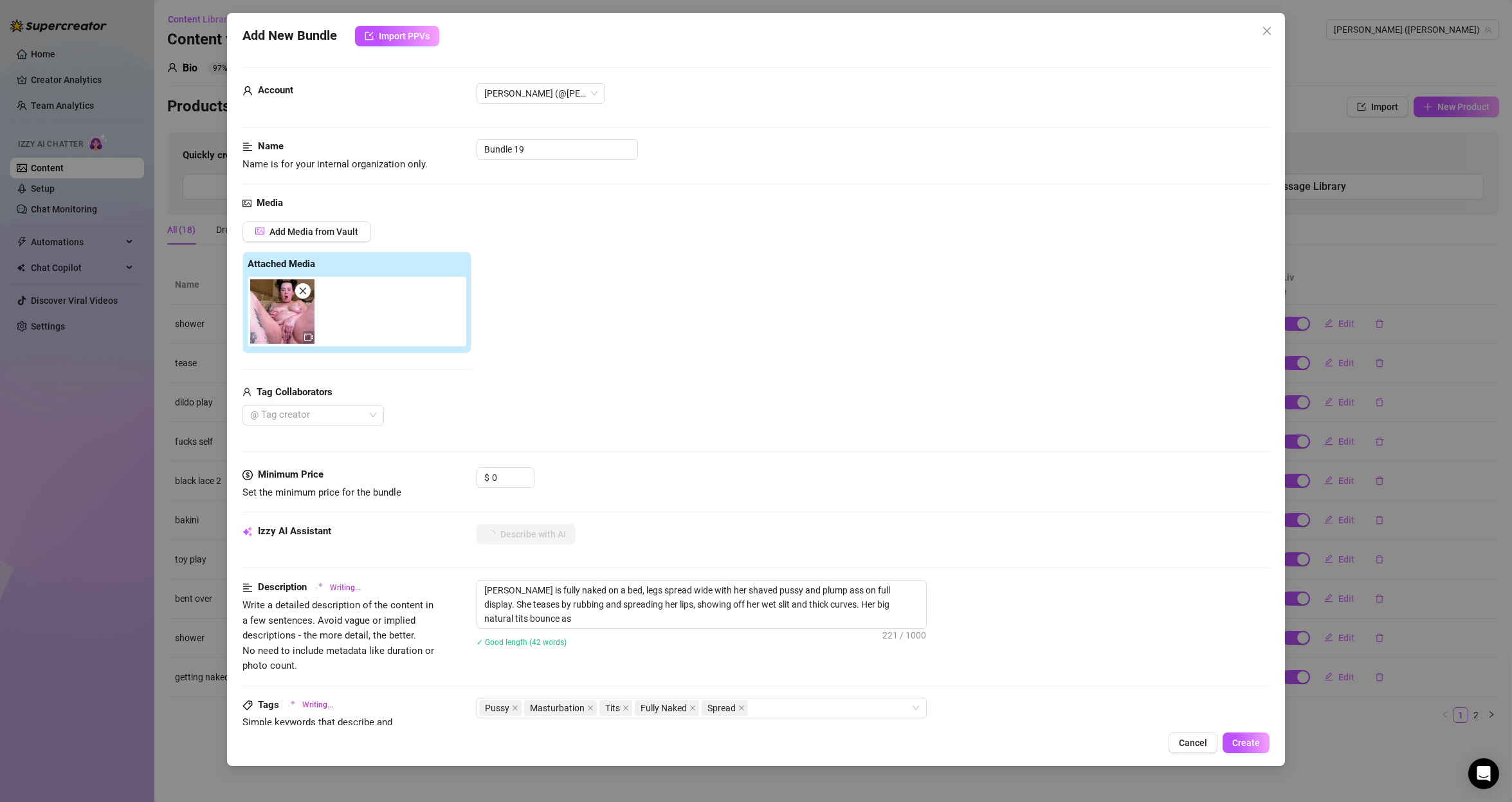
type textarea "[PERSON_NAME] is fully naked on a bed, legs spread wide with her shaved pussy a…"
click at [506, 473] on input "0" at bounding box center [513, 477] width 42 height 19
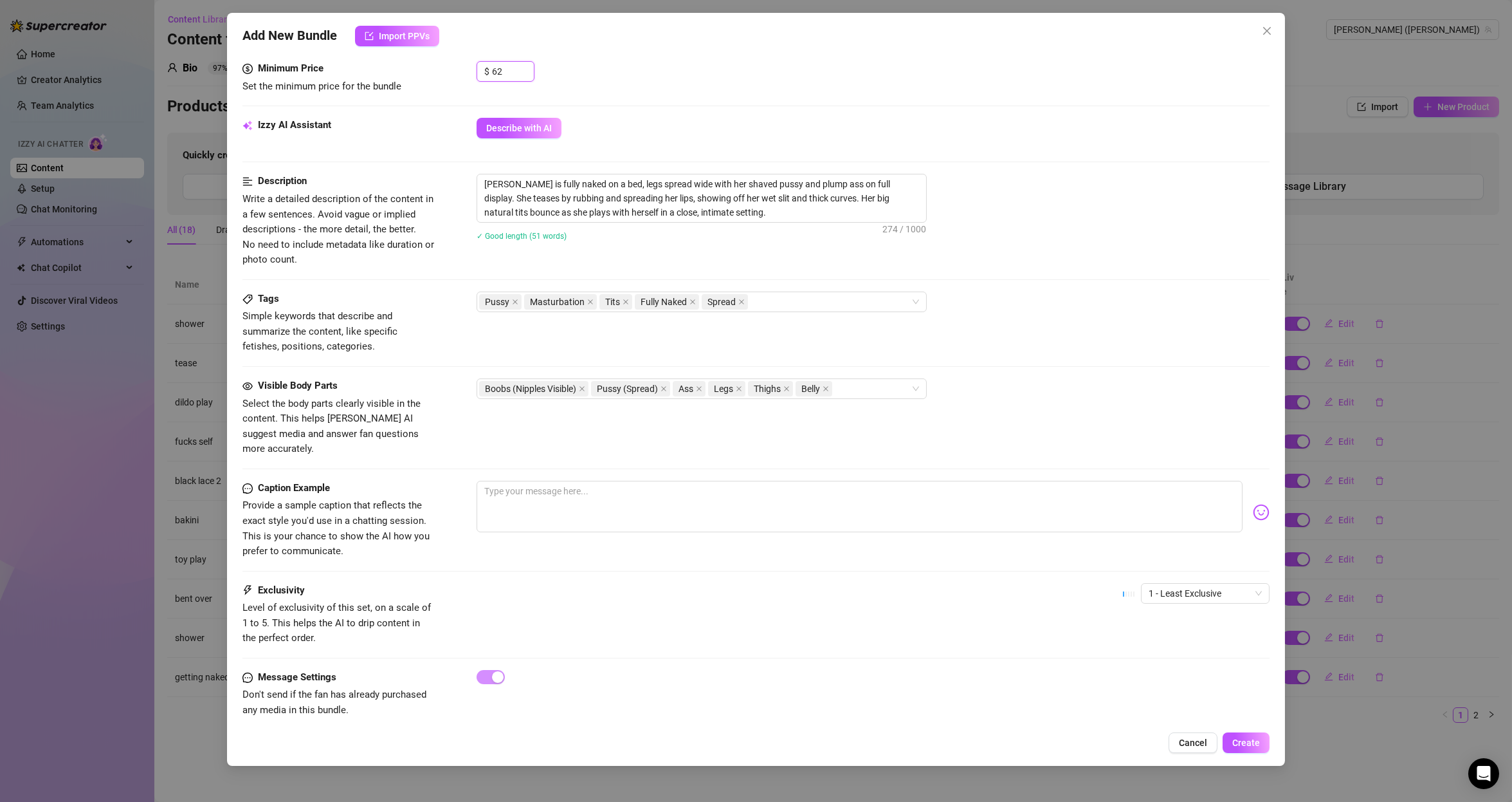
scroll to position [407, 0]
click at [565, 494] on textarea at bounding box center [860, 505] width 767 height 51
paste textarea "I'll do it again."
paste textarea "Oh sugar."
paste textarea "trivia playing with my pussy"
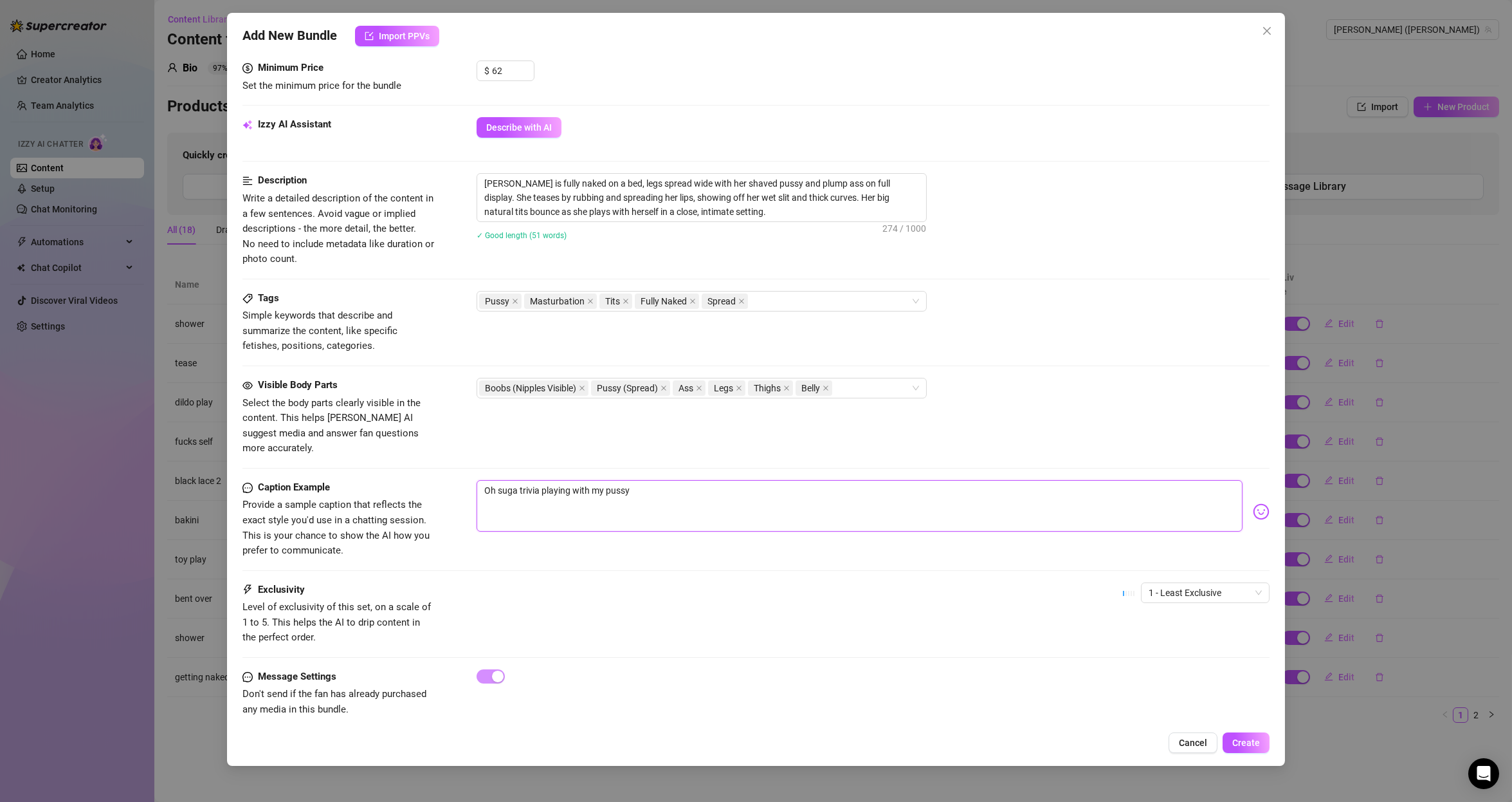
click at [542, 480] on textarea "Oh suga trivia playing with my pussy" at bounding box center [860, 505] width 767 height 51
click at [1182, 583] on span "1 - Least Exclusive" at bounding box center [1205, 592] width 113 height 19
click at [1176, 643] on div "3" at bounding box center [1193, 643] width 108 height 14
click at [1123, 585] on div at bounding box center [1129, 592] width 13 height 14
click at [1244, 742] on span "Create" at bounding box center [1246, 742] width 28 height 10
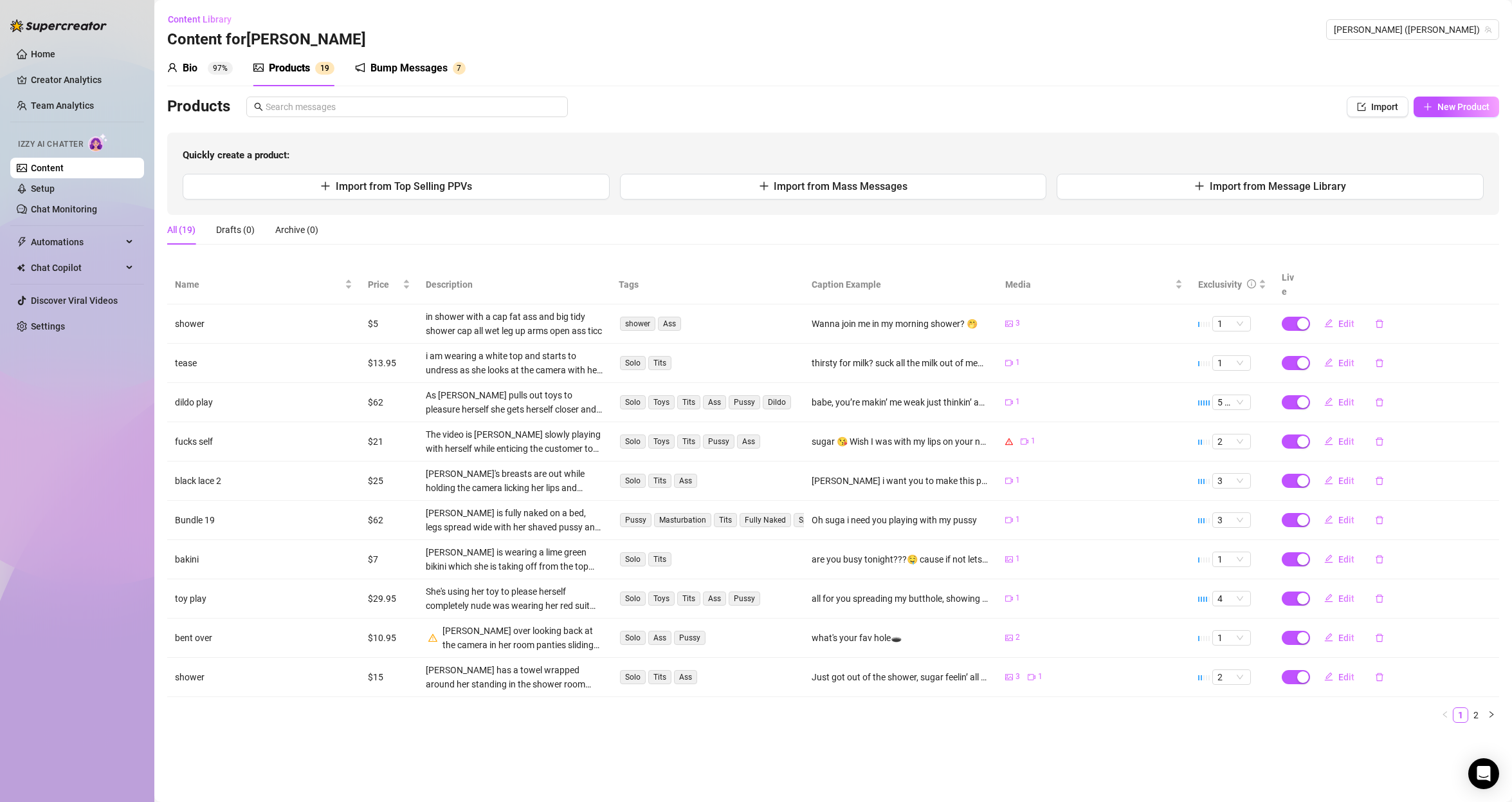
click at [1462, 93] on div "Bio 97% Products 1 9 Bump Messages 7 Bio Import Bio from other creator Personal…" at bounding box center [833, 391] width 1332 height 682
click at [1459, 102] on span "New Product" at bounding box center [1464, 107] width 52 height 10
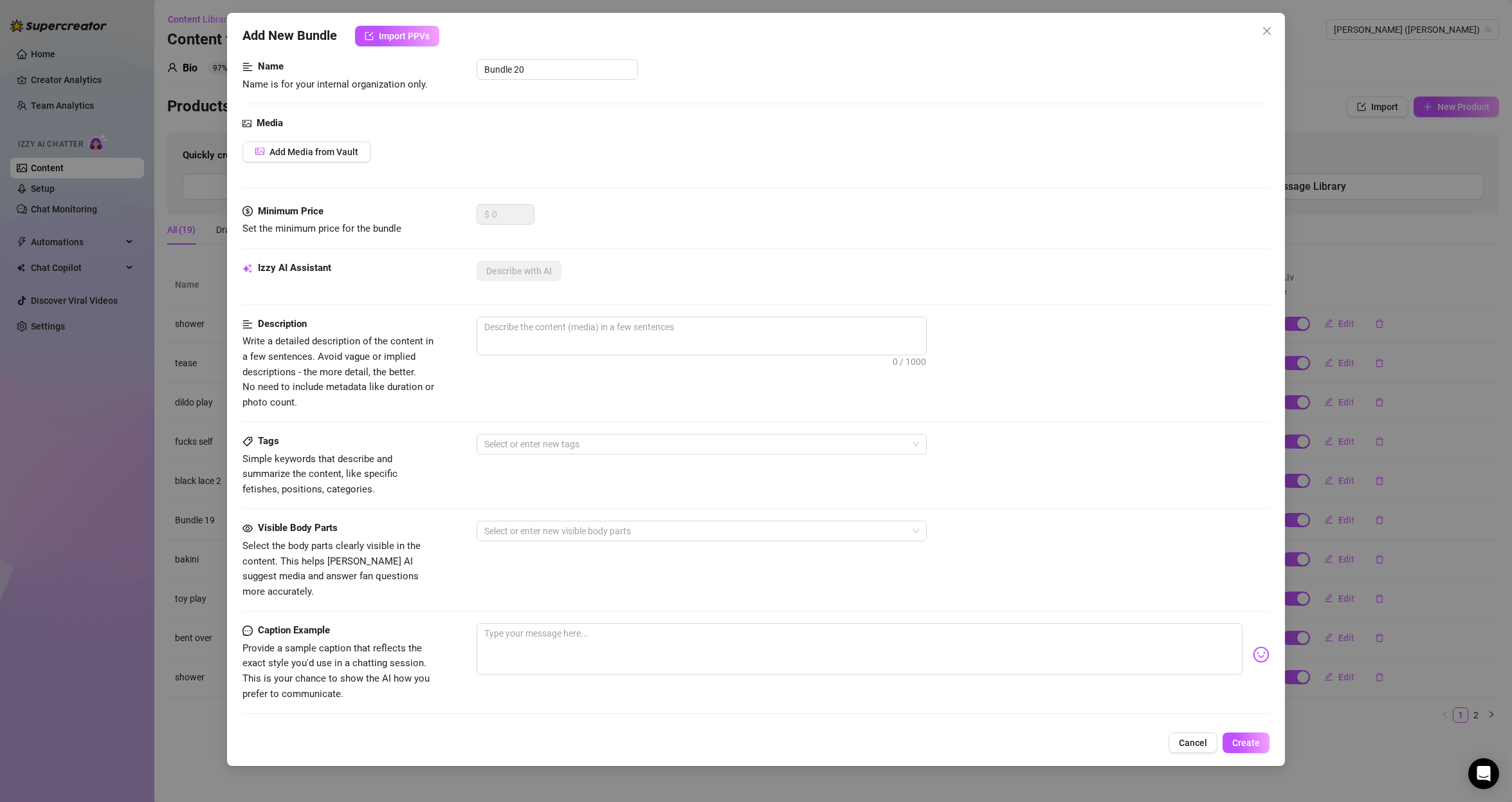
scroll to position [0, 0]
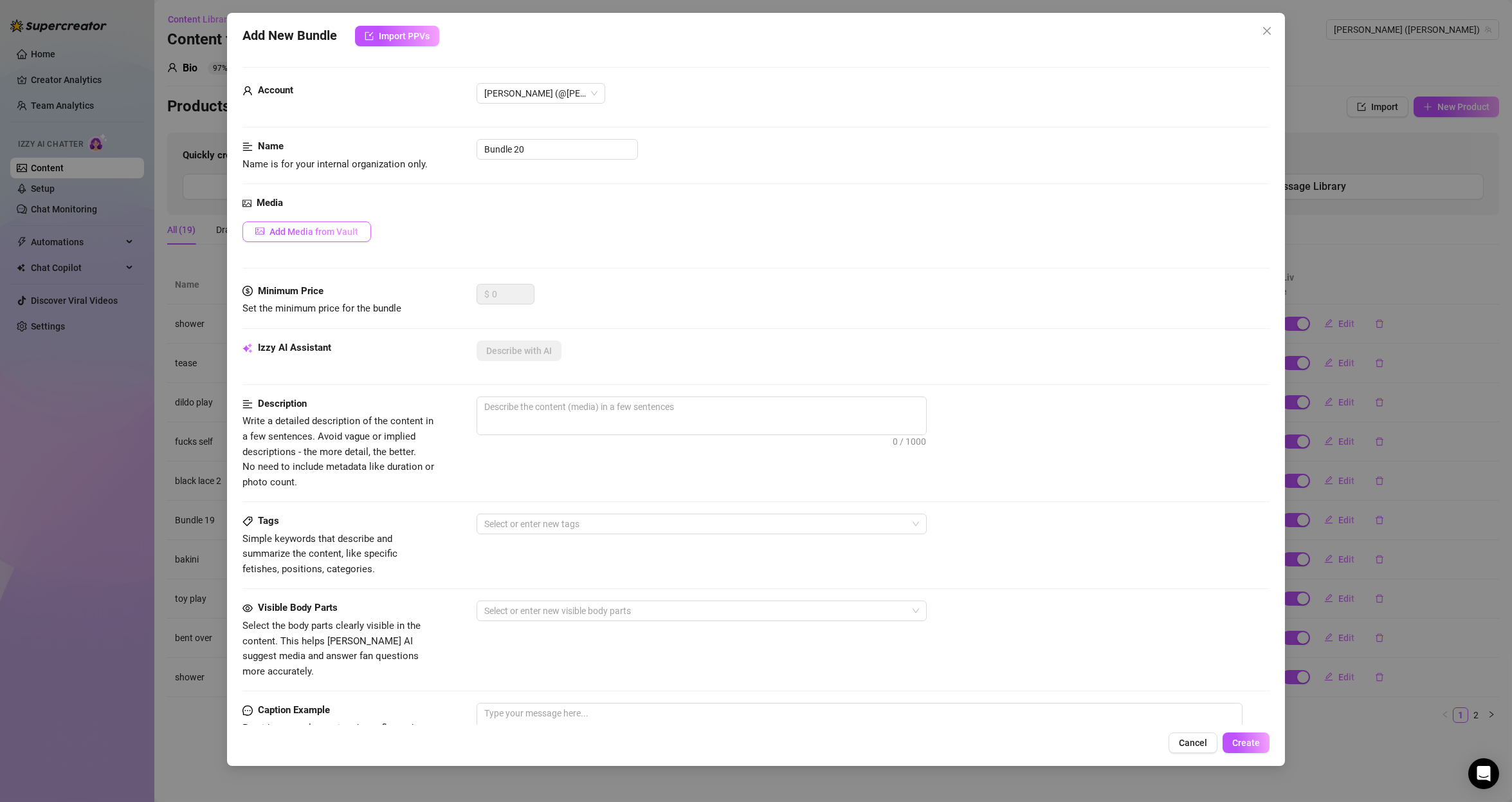
click at [336, 241] on button "Add Media from Vault" at bounding box center [307, 231] width 129 height 21
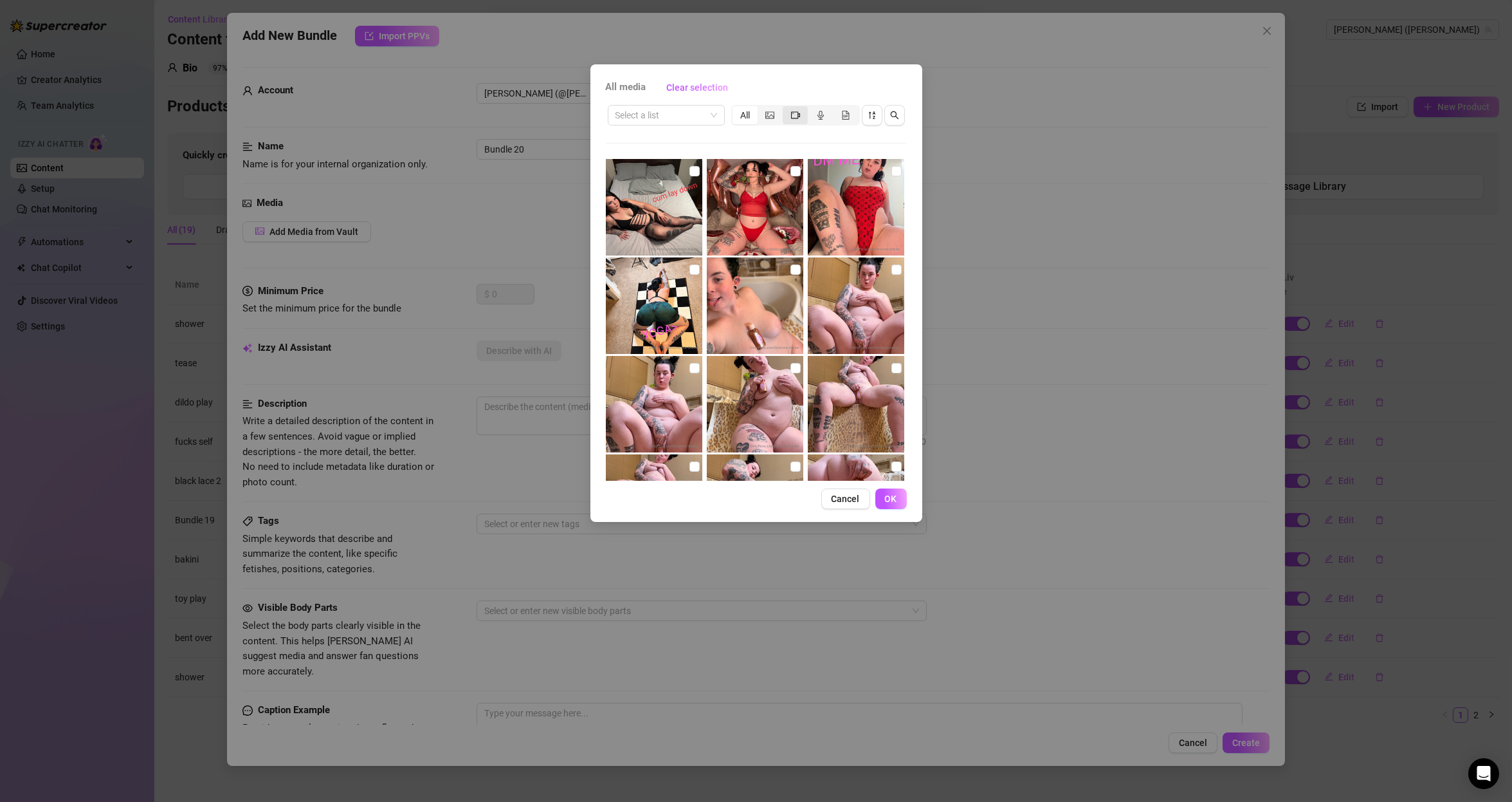
click at [799, 117] on icon "video-camera" at bounding box center [795, 115] width 9 height 9
click at [786, 108] on input "segmented control" at bounding box center [786, 108] width 0 height 0
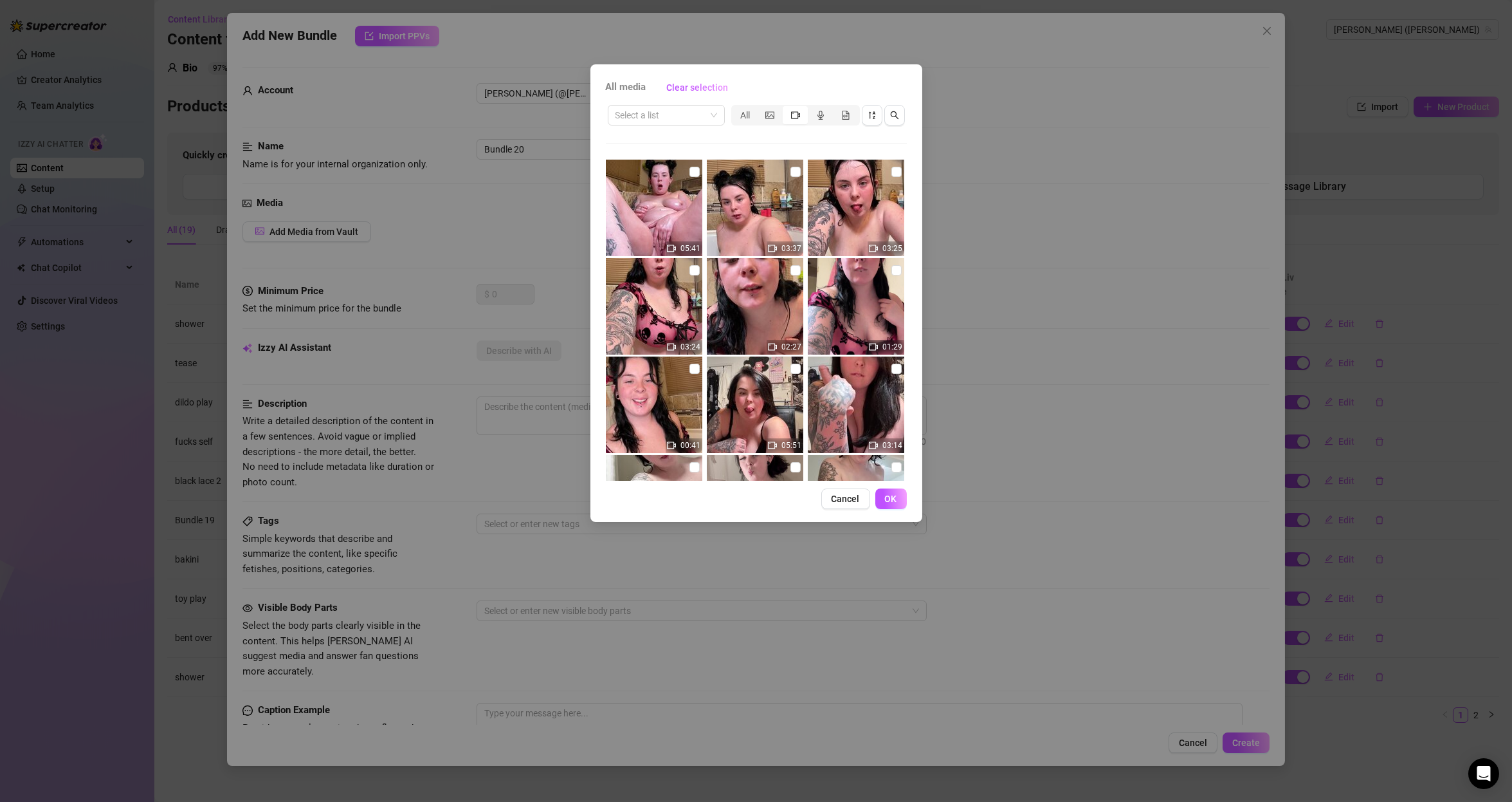
scroll to position [232, 0]
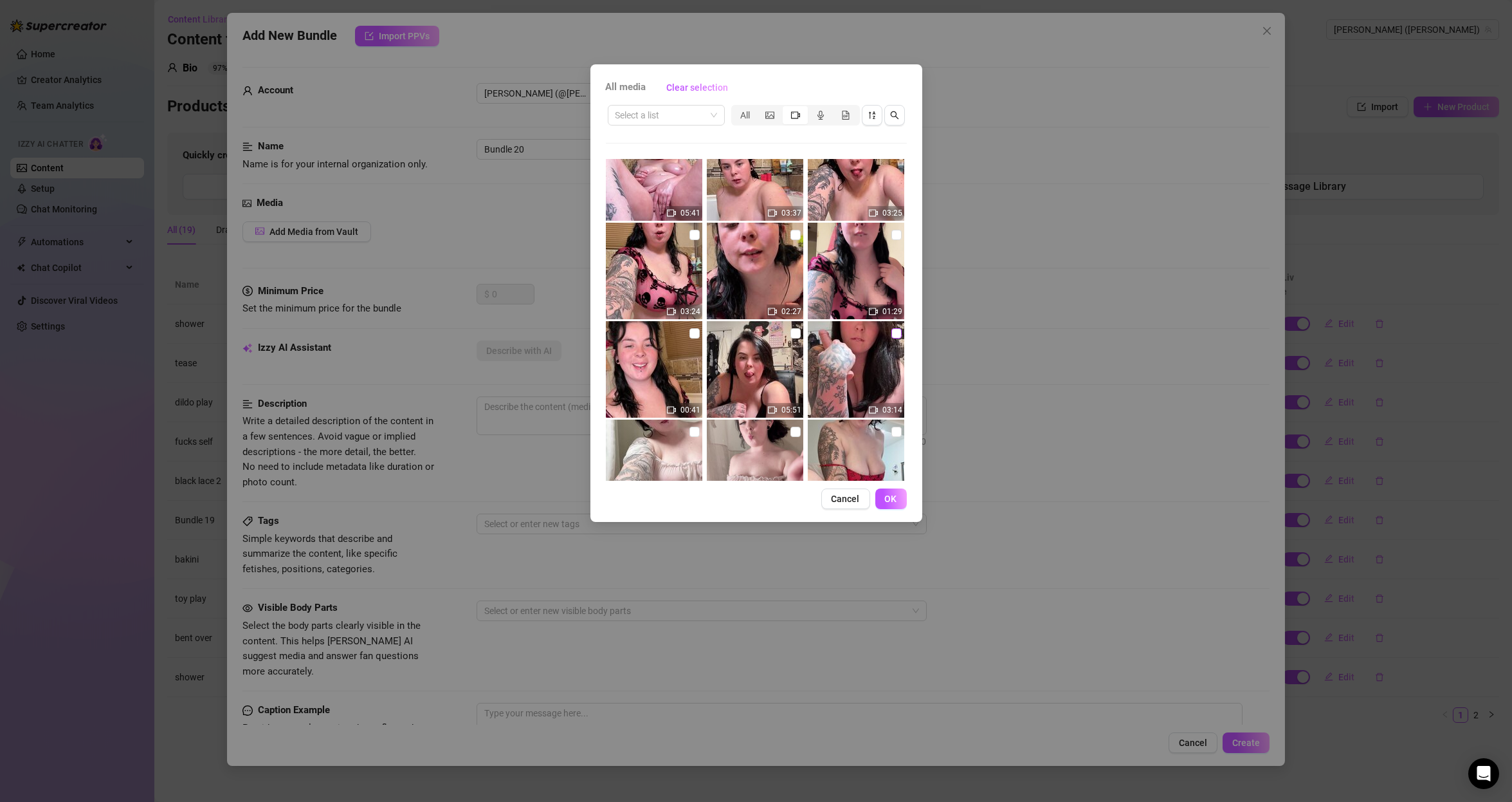
click at [892, 336] on input "checkbox" at bounding box center [897, 333] width 10 height 10
click at [791, 330] on input "checkbox" at bounding box center [796, 333] width 10 height 10
click at [886, 495] on span "OK" at bounding box center [891, 498] width 12 height 10
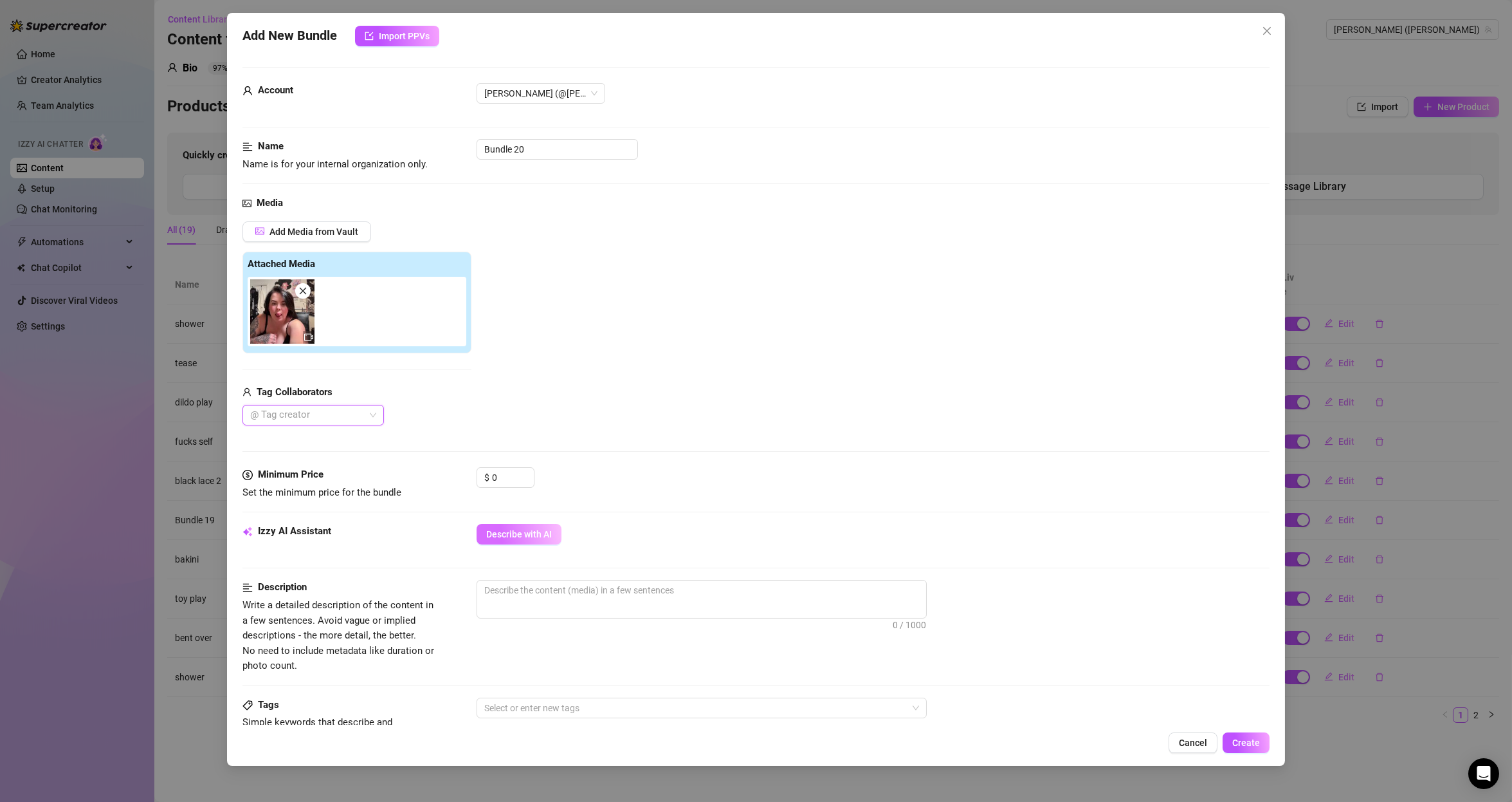
click at [517, 530] on span "Describe with AI" at bounding box center [519, 534] width 66 height 10
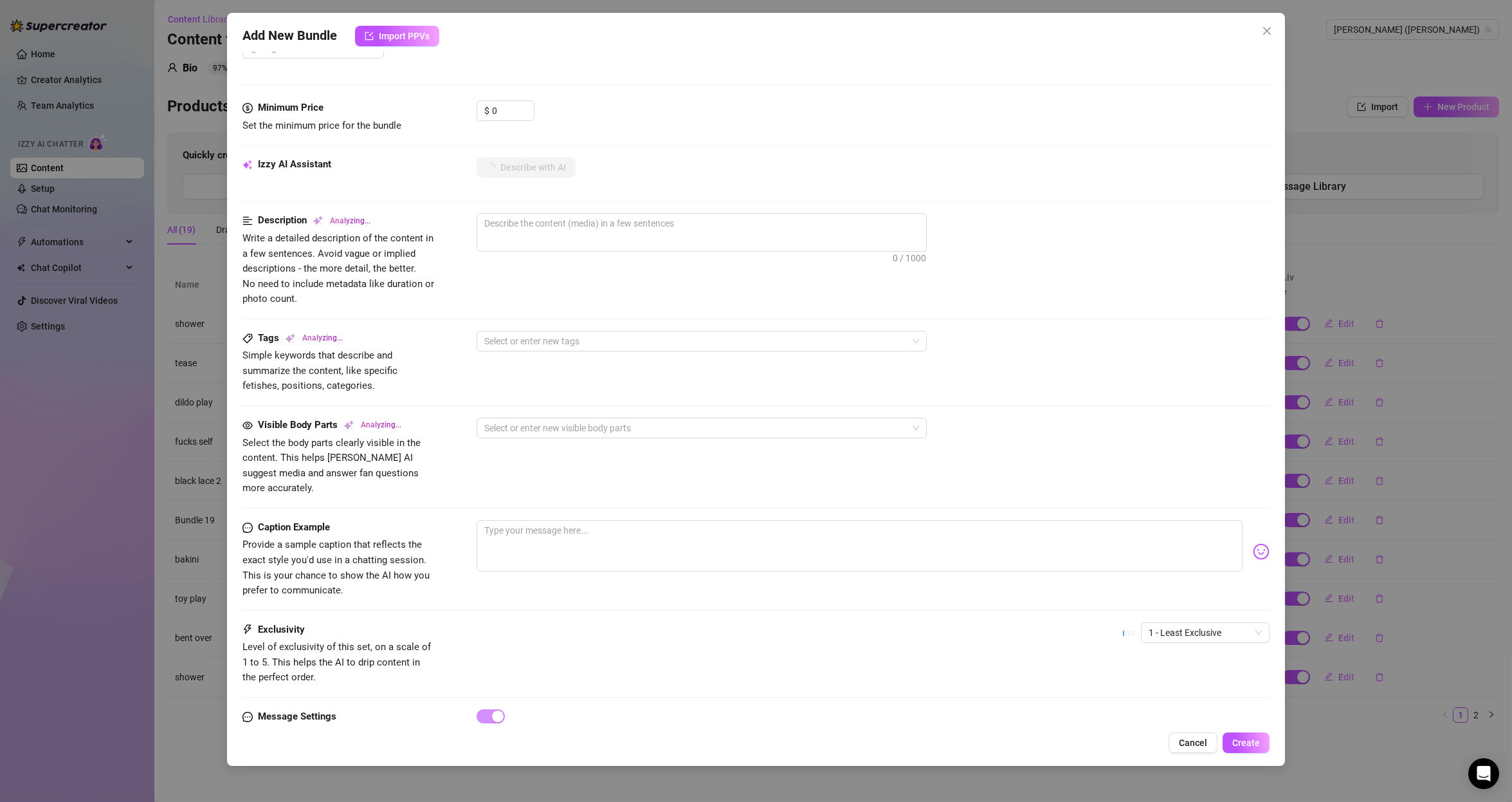
scroll to position [407, 0]
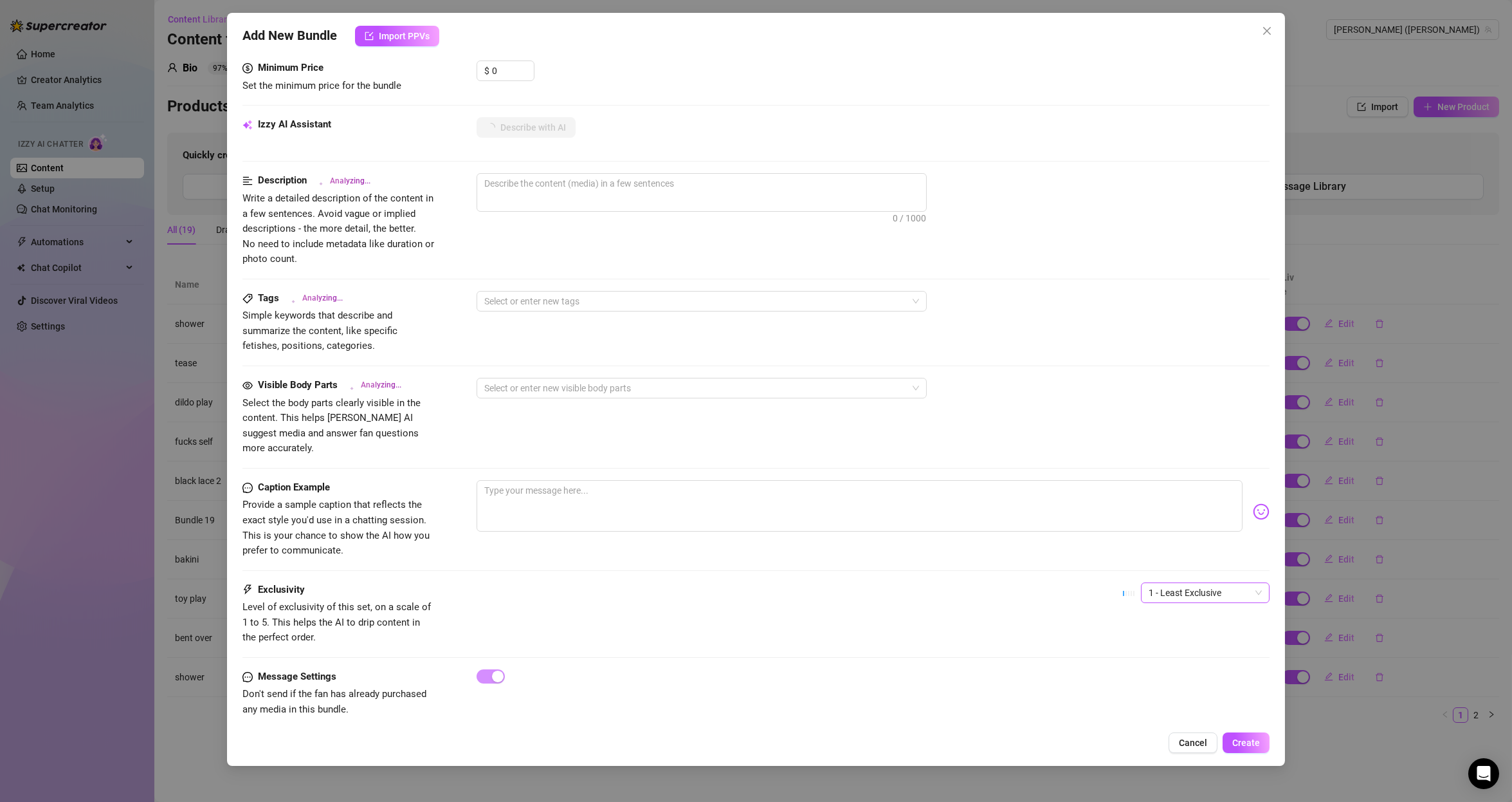
click at [1206, 585] on span "1 - Least Exclusive" at bounding box center [1205, 592] width 113 height 19
click at [1195, 661] on div "4" at bounding box center [1193, 664] width 108 height 14
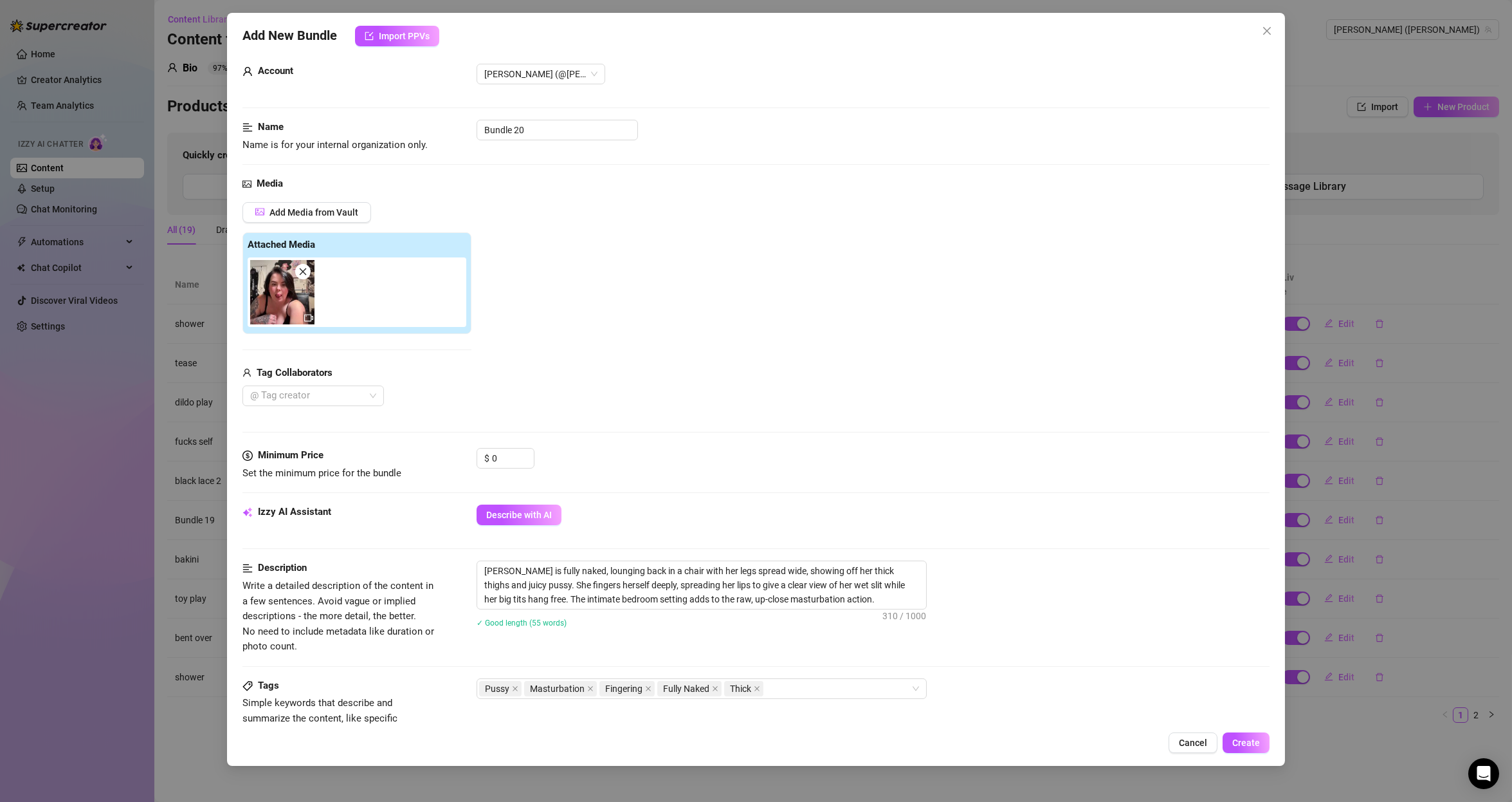
scroll to position [0, 0]
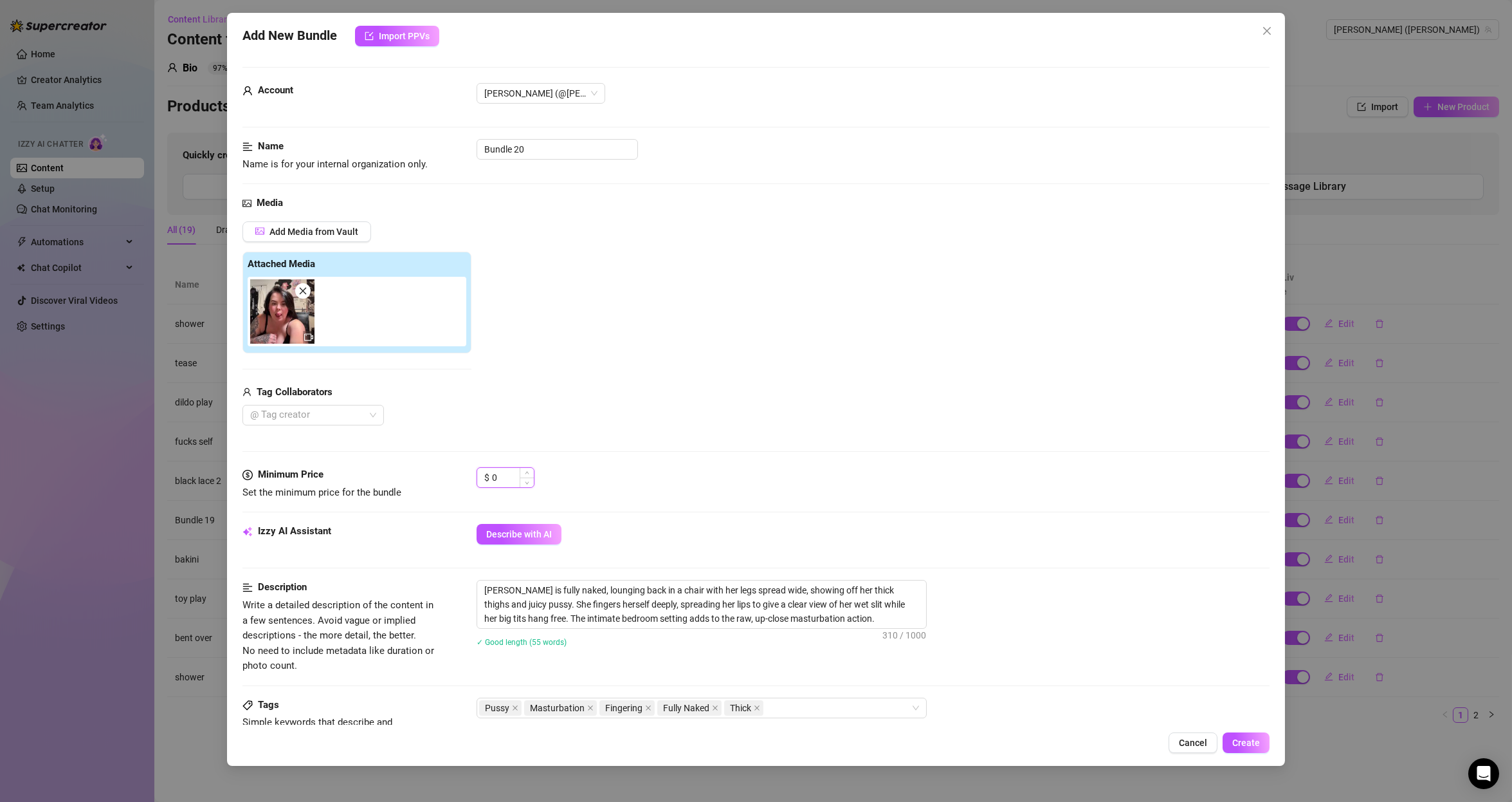
click at [518, 473] on input "0" at bounding box center [513, 477] width 42 height 19
click at [272, 308] on img at bounding box center [282, 311] width 64 height 64
click at [278, 320] on img at bounding box center [282, 311] width 64 height 64
click at [305, 336] on icon "video-camera" at bounding box center [308, 337] width 9 height 9
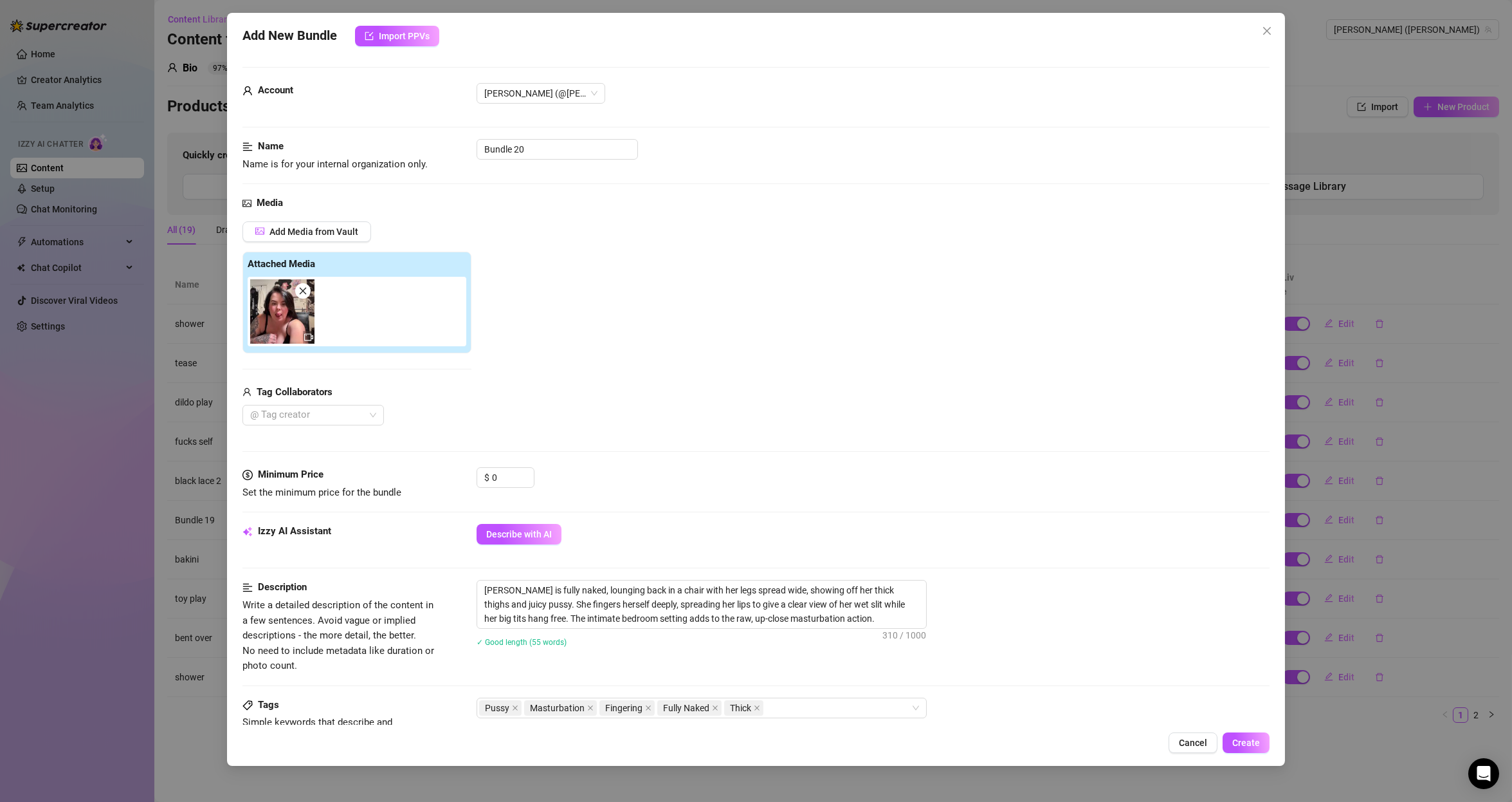
click at [330, 332] on div at bounding box center [360, 311] width 224 height 69
drag, startPoint x: 351, startPoint y: 327, endPoint x: 382, endPoint y: 318, distance: 32.3
click at [353, 327] on div at bounding box center [360, 311] width 224 height 69
click at [382, 318] on div at bounding box center [360, 311] width 224 height 69
click at [497, 473] on input "0" at bounding box center [513, 477] width 42 height 19
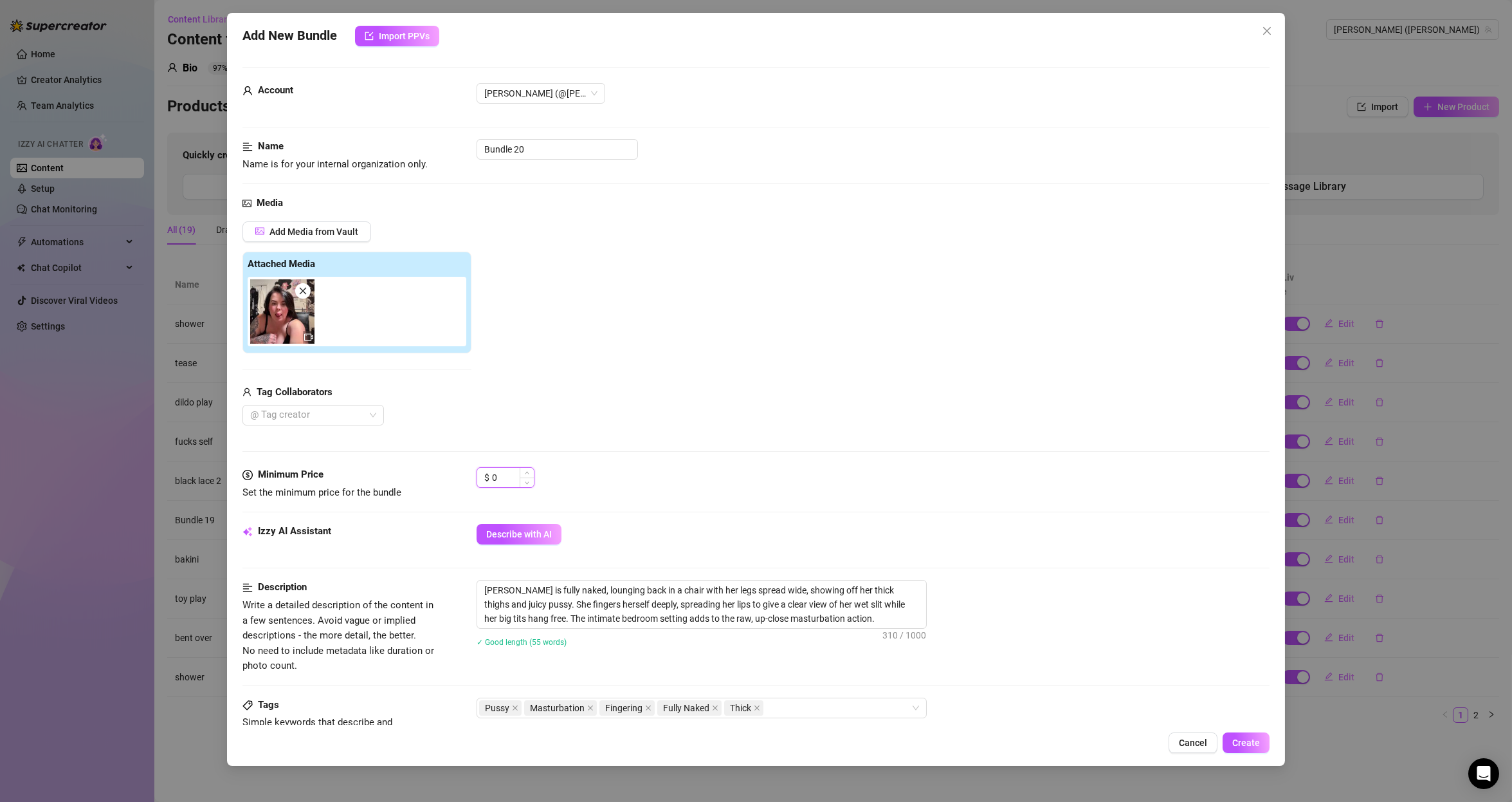
click at [497, 473] on input "0" at bounding box center [513, 477] width 42 height 19
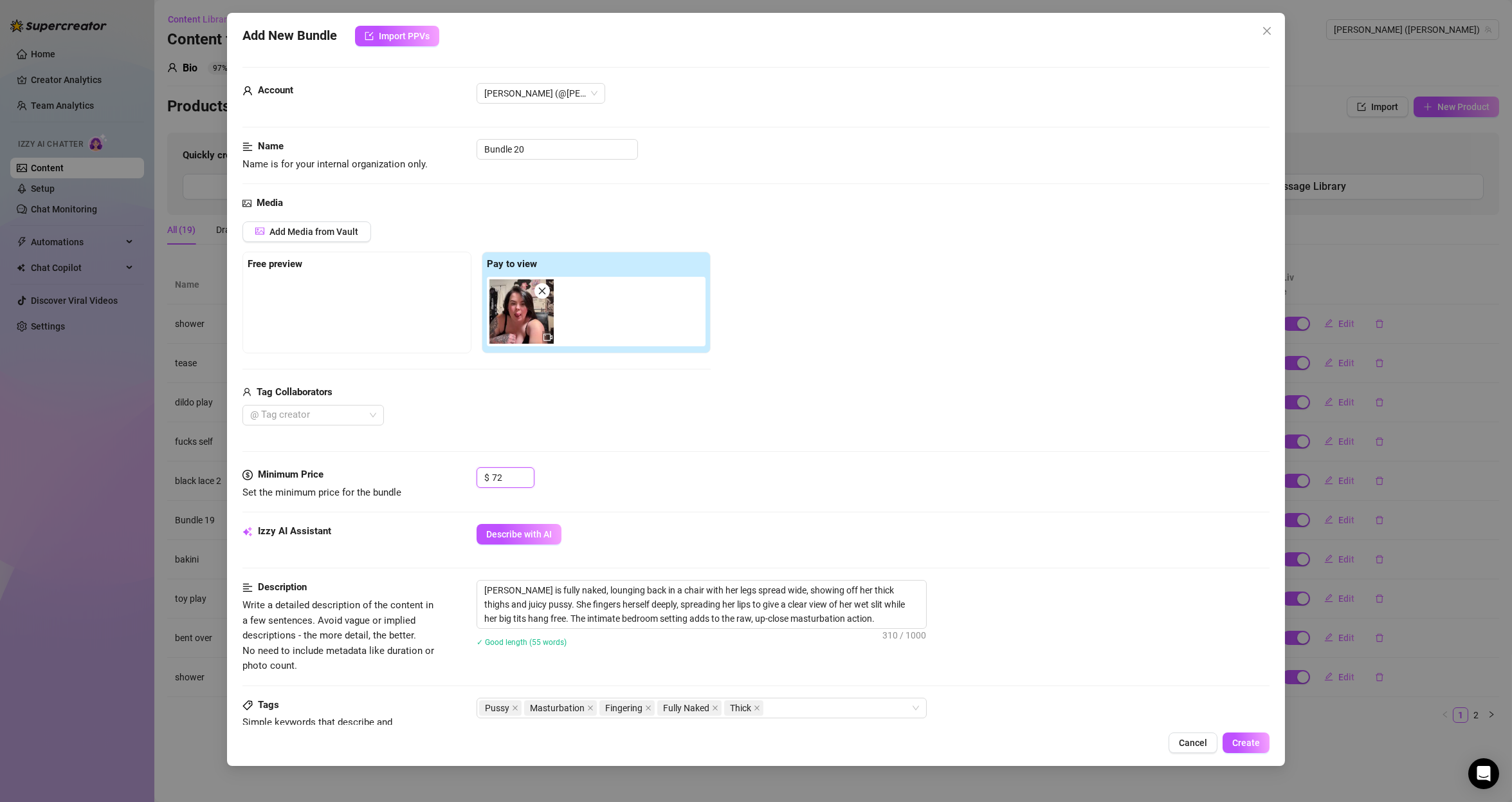
scroll to position [407, 0]
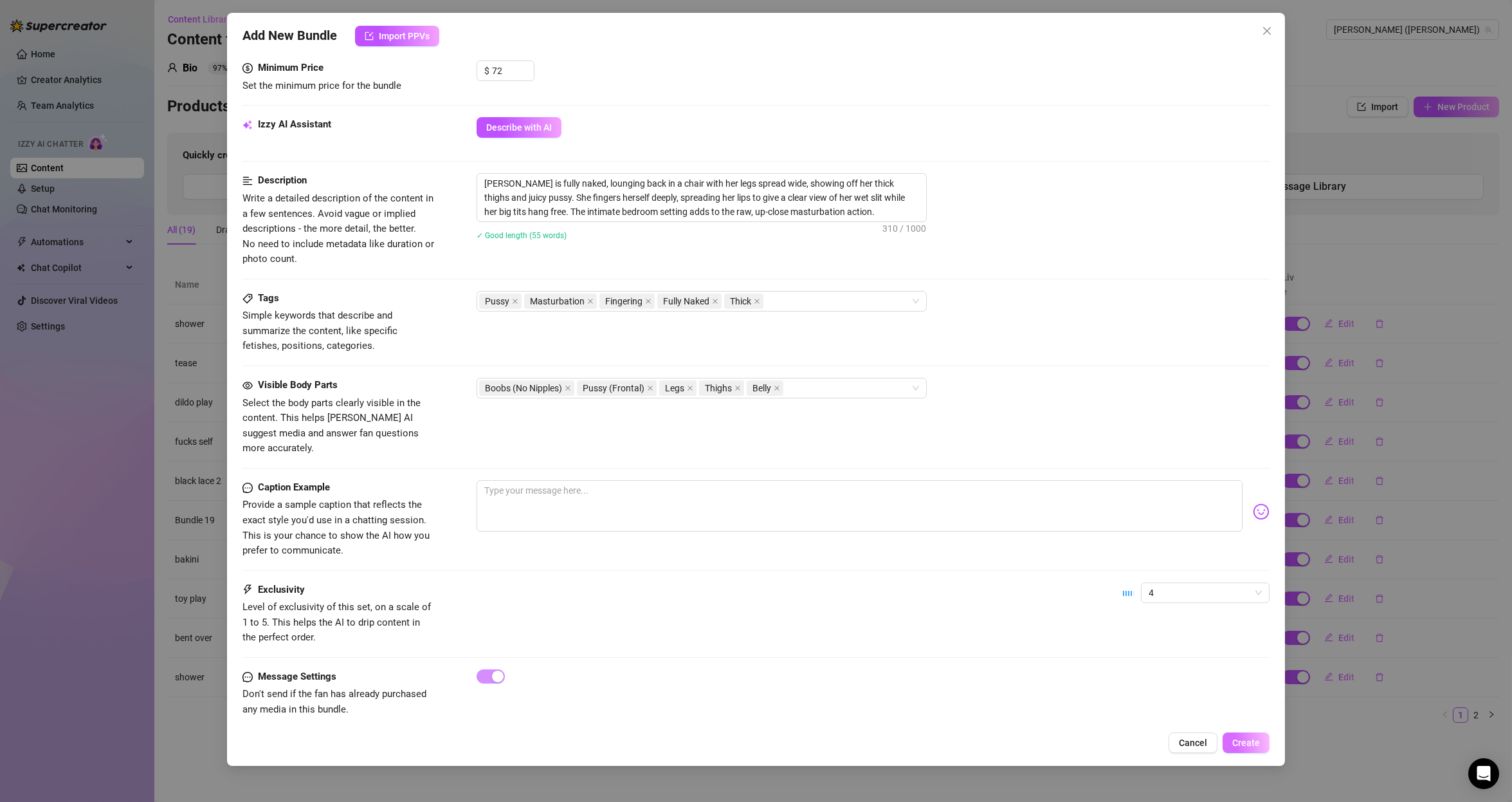
click at [1260, 741] on span "Create" at bounding box center [1246, 742] width 28 height 10
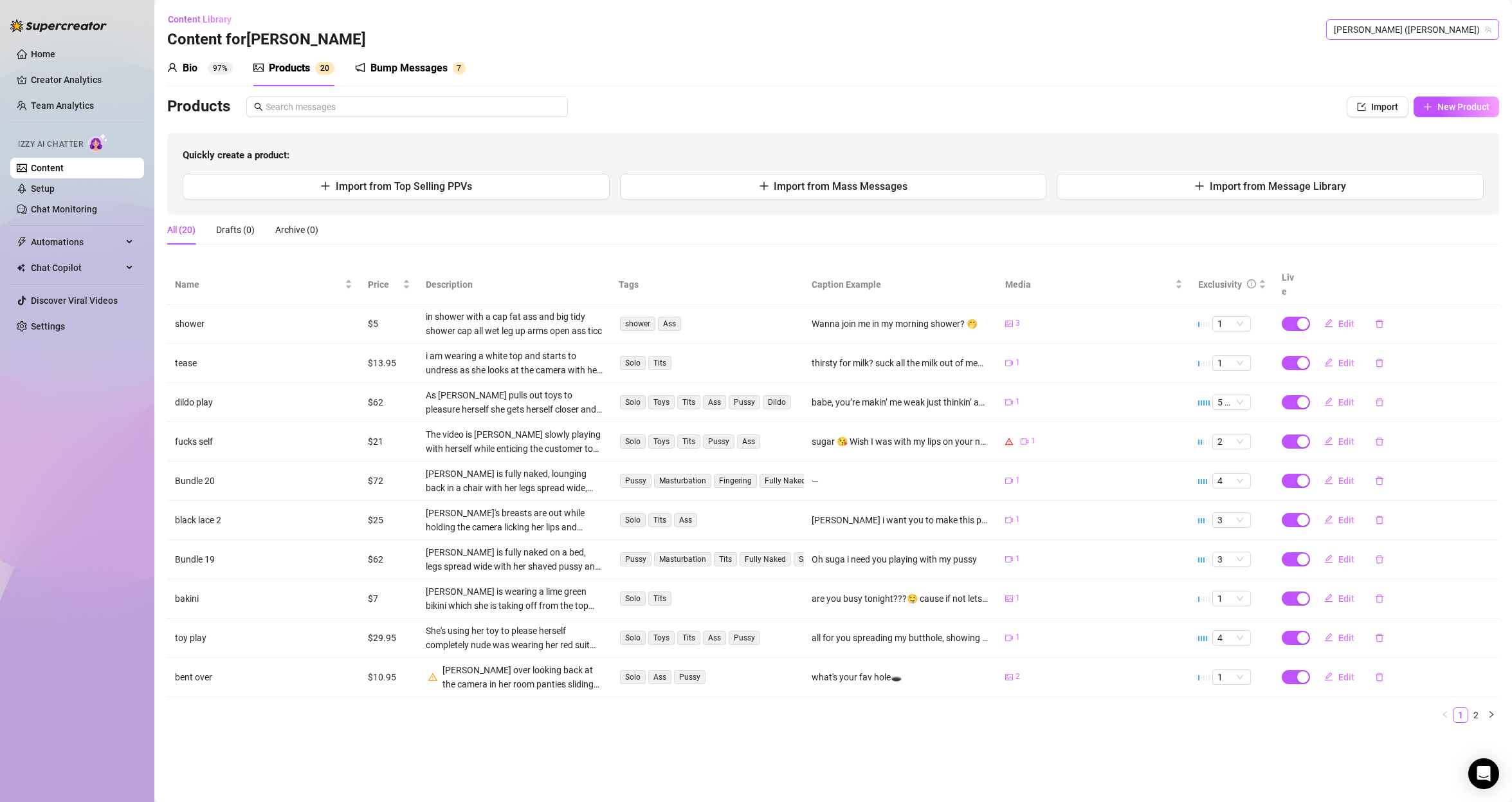
click at [1469, 31] on span "[PERSON_NAME] ([PERSON_NAME])" at bounding box center [1413, 29] width 158 height 19
click at [1422, 77] on span "( [PERSON_NAME] )" at bounding box center [1398, 78] width 75 height 14
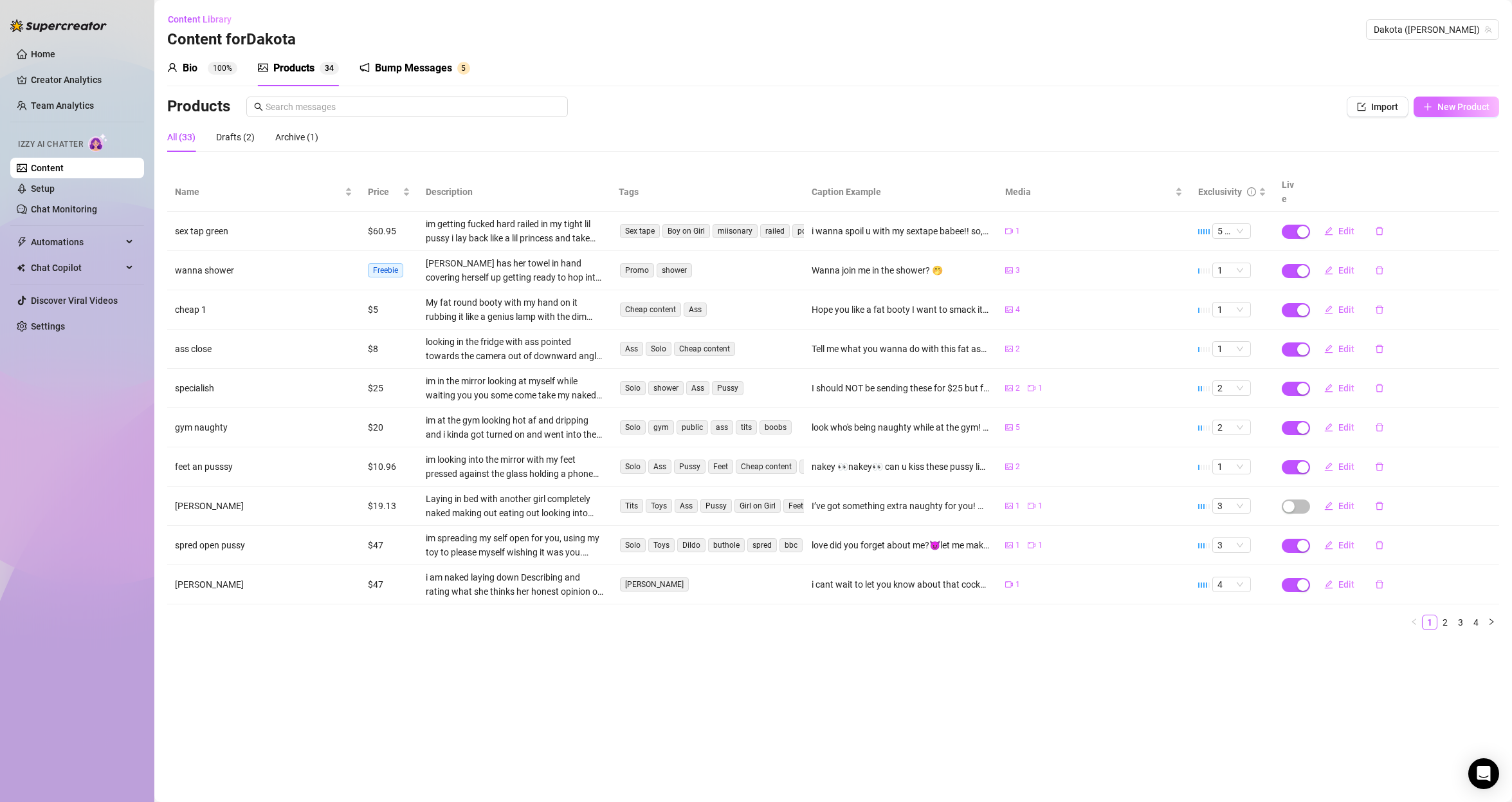
click at [1455, 110] on span "New Product" at bounding box center [1464, 107] width 52 height 10
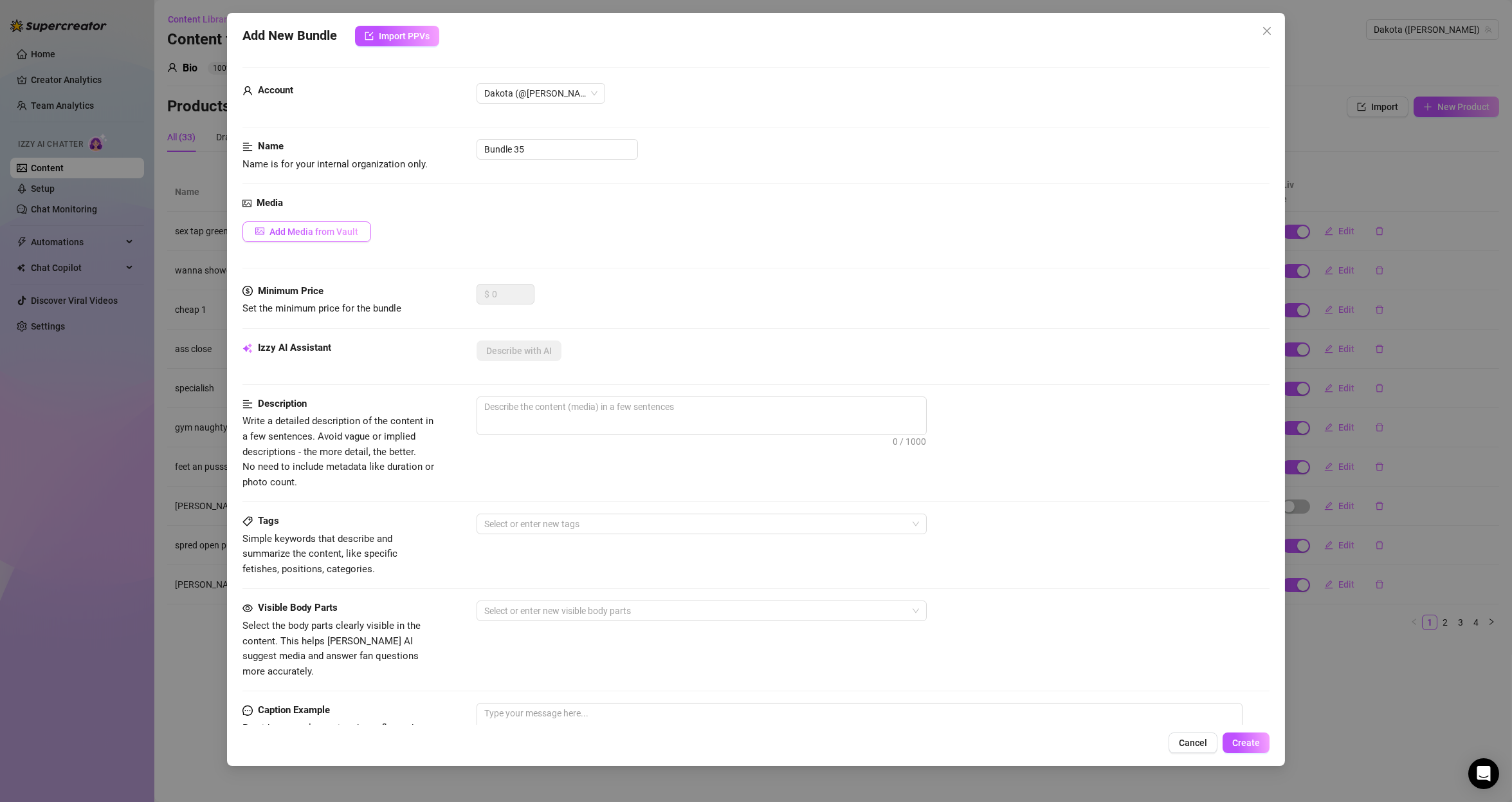
click at [311, 227] on span "Add Media from Vault" at bounding box center [314, 231] width 89 height 10
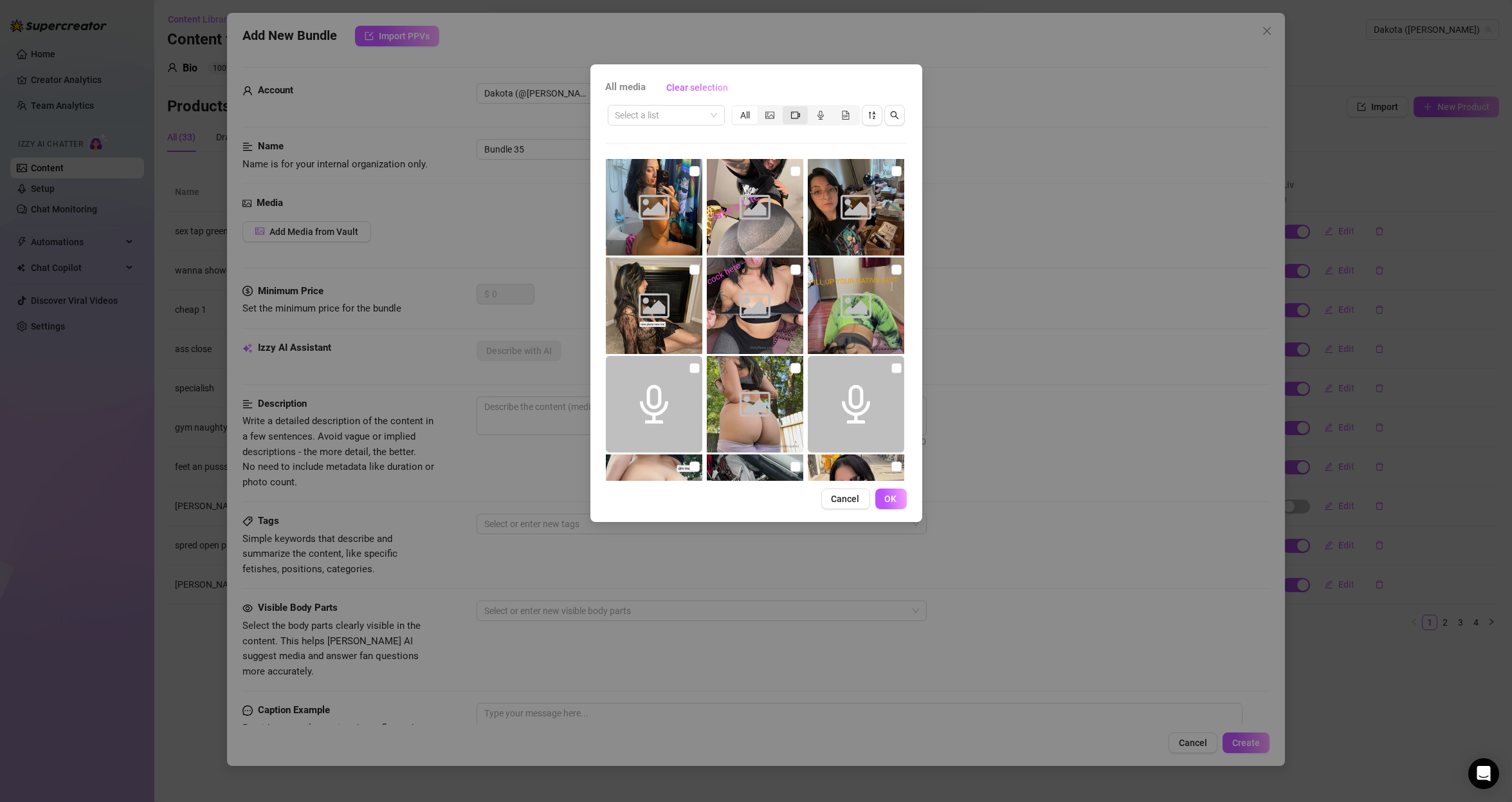
click at [801, 115] on div "segmented control" at bounding box center [795, 115] width 25 height 18
click at [786, 108] on input "segmented control" at bounding box center [786, 108] width 0 height 0
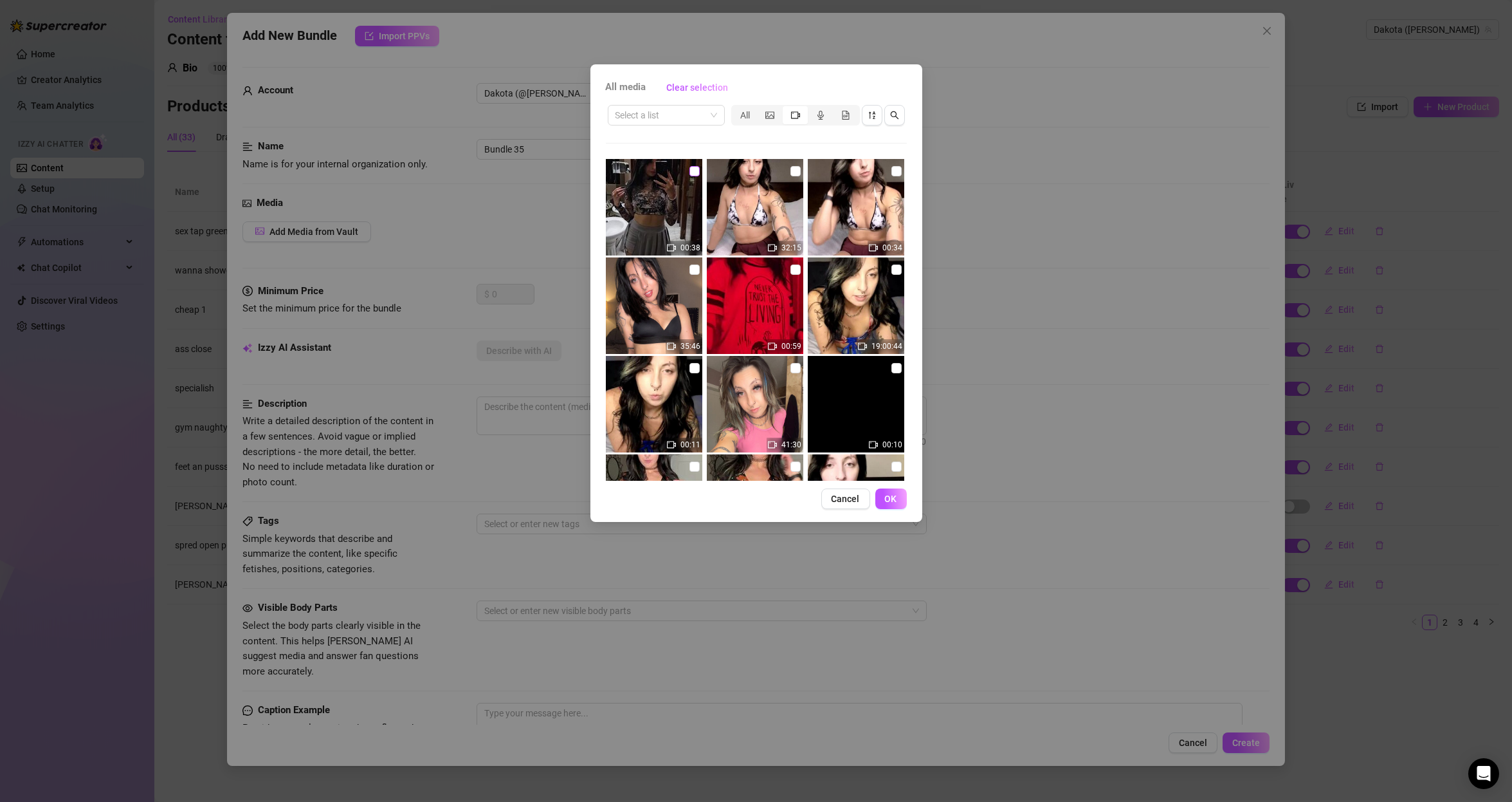
click at [691, 175] on input "checkbox" at bounding box center [695, 171] width 10 height 10
click at [894, 499] on span "OK" at bounding box center [891, 498] width 12 height 10
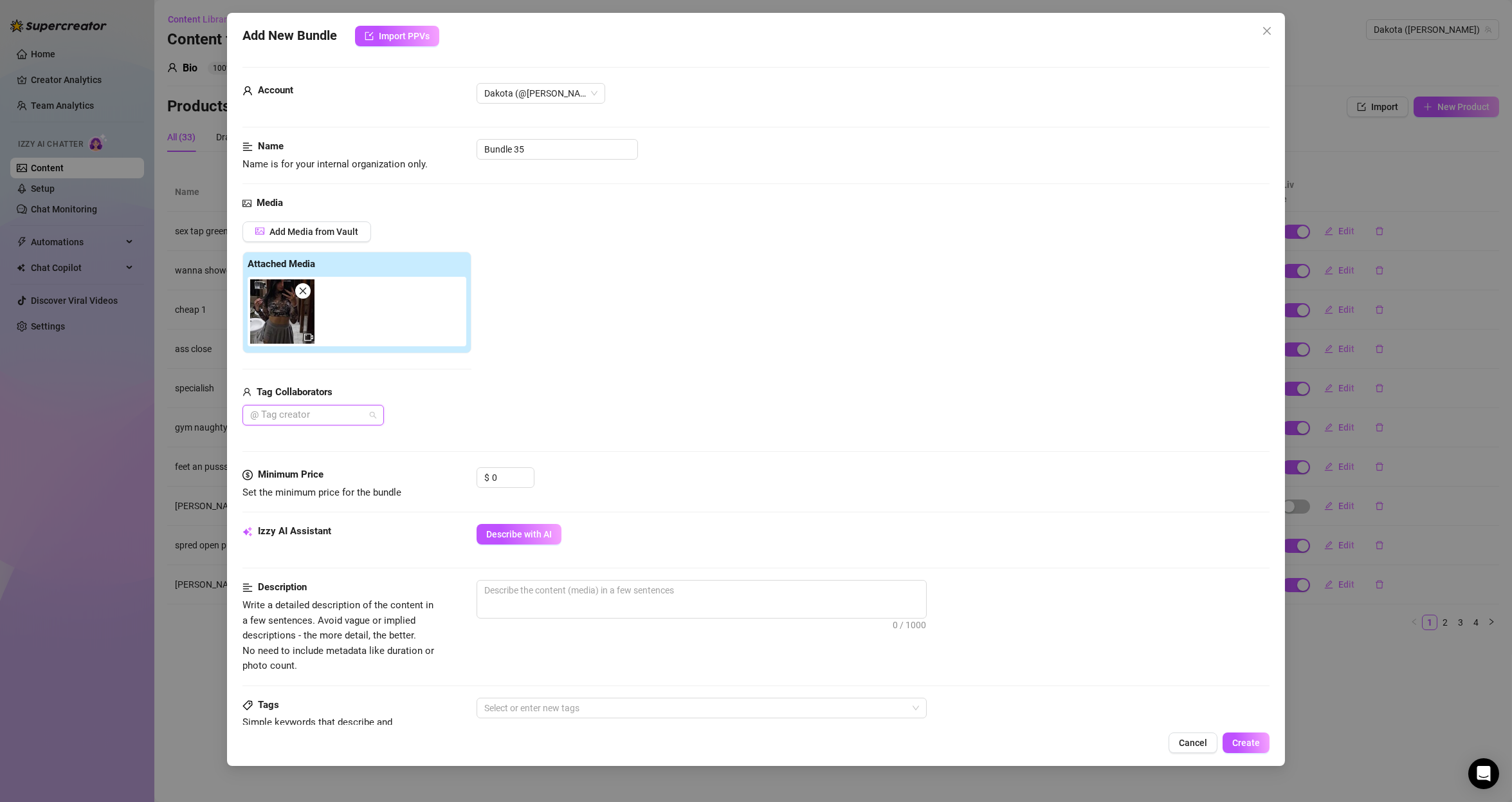
click at [337, 410] on div at bounding box center [306, 415] width 123 height 18
click at [529, 154] on input "Bundle 35" at bounding box center [557, 149] width 161 height 21
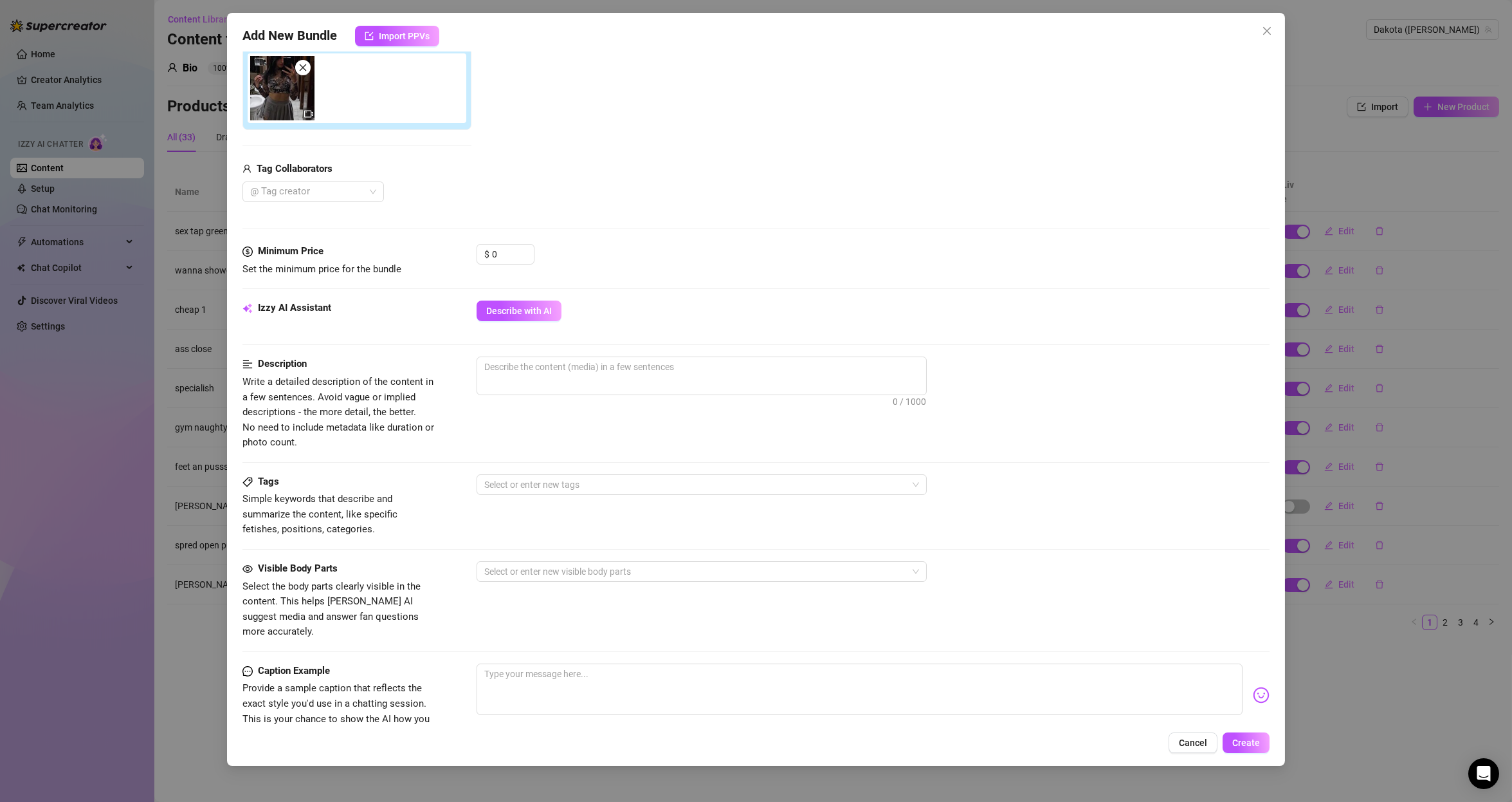
scroll to position [232, 0]
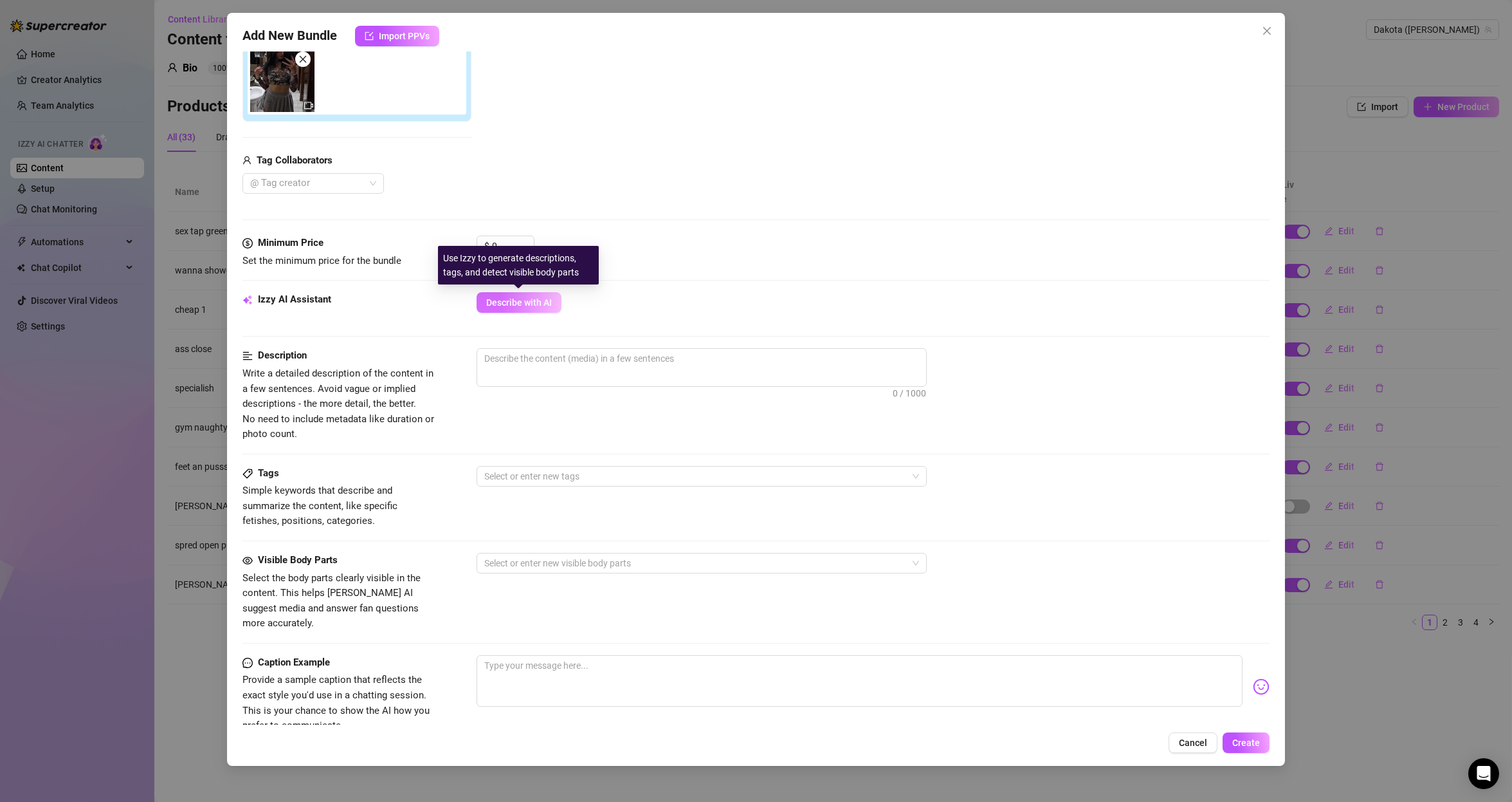
click at [547, 309] on button "Describe with AI" at bounding box center [519, 302] width 85 height 21
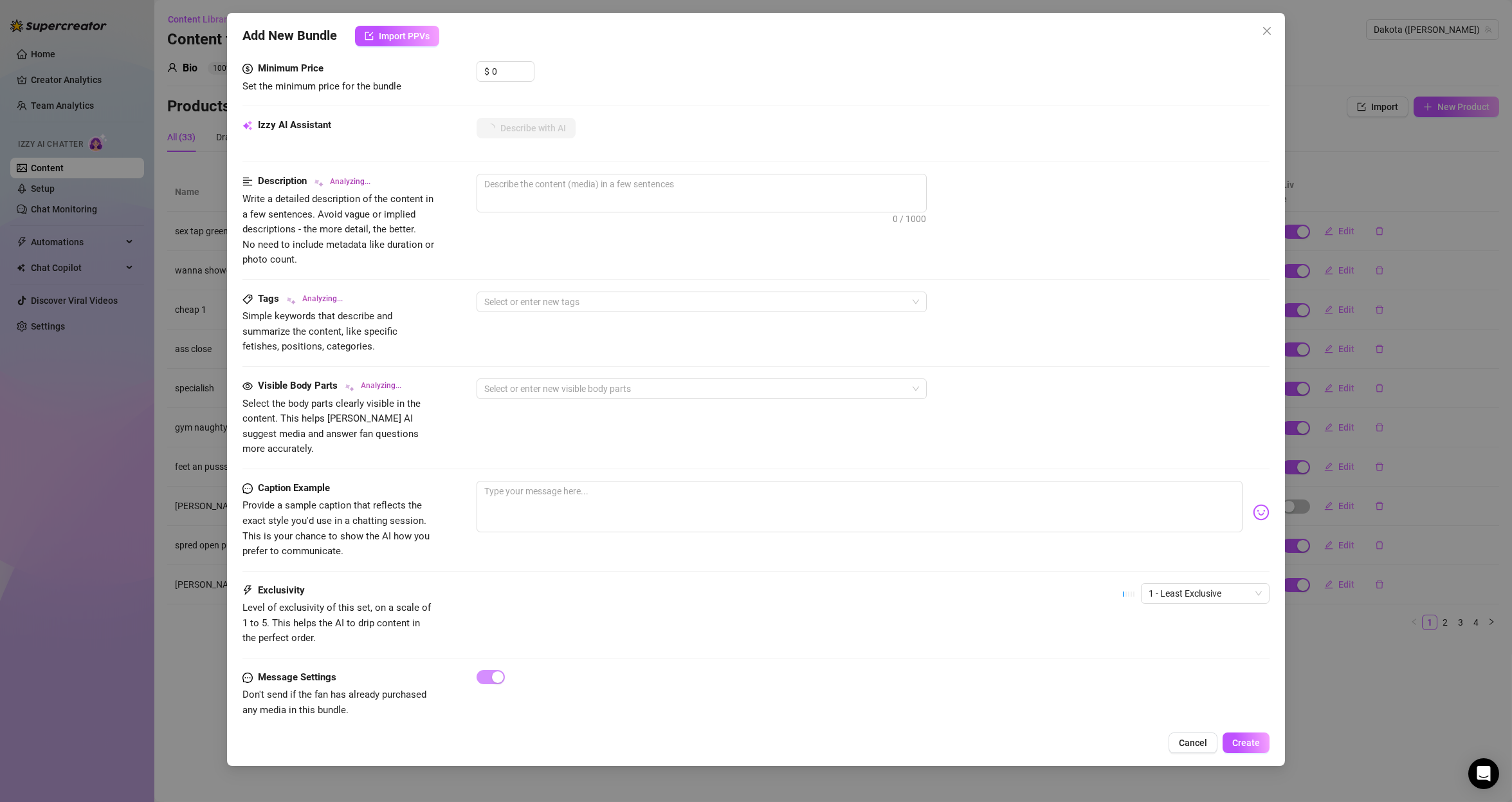
scroll to position [407, 0]
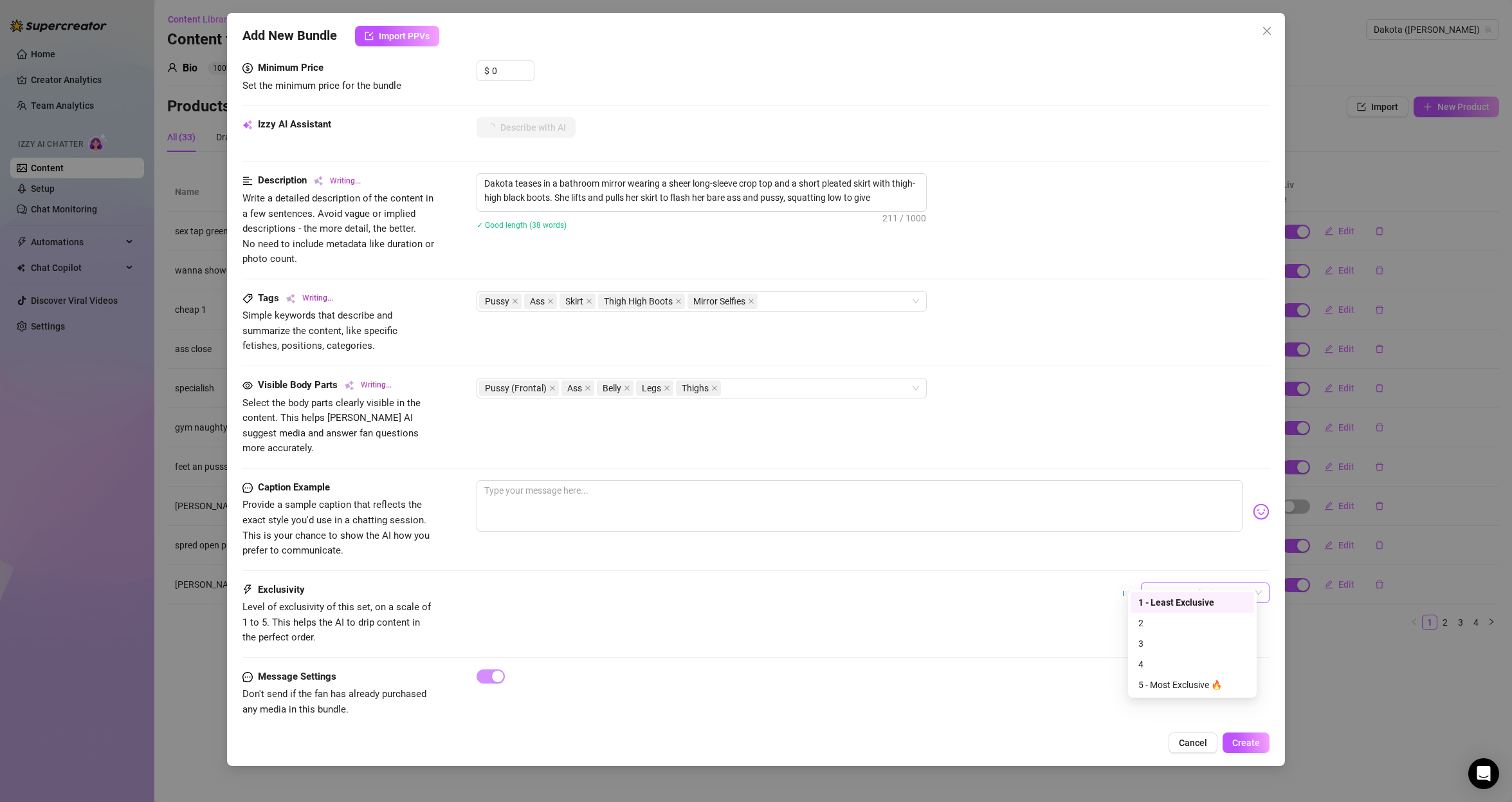
click at [1169, 583] on span "1 - Least Exclusive" at bounding box center [1205, 592] width 113 height 19
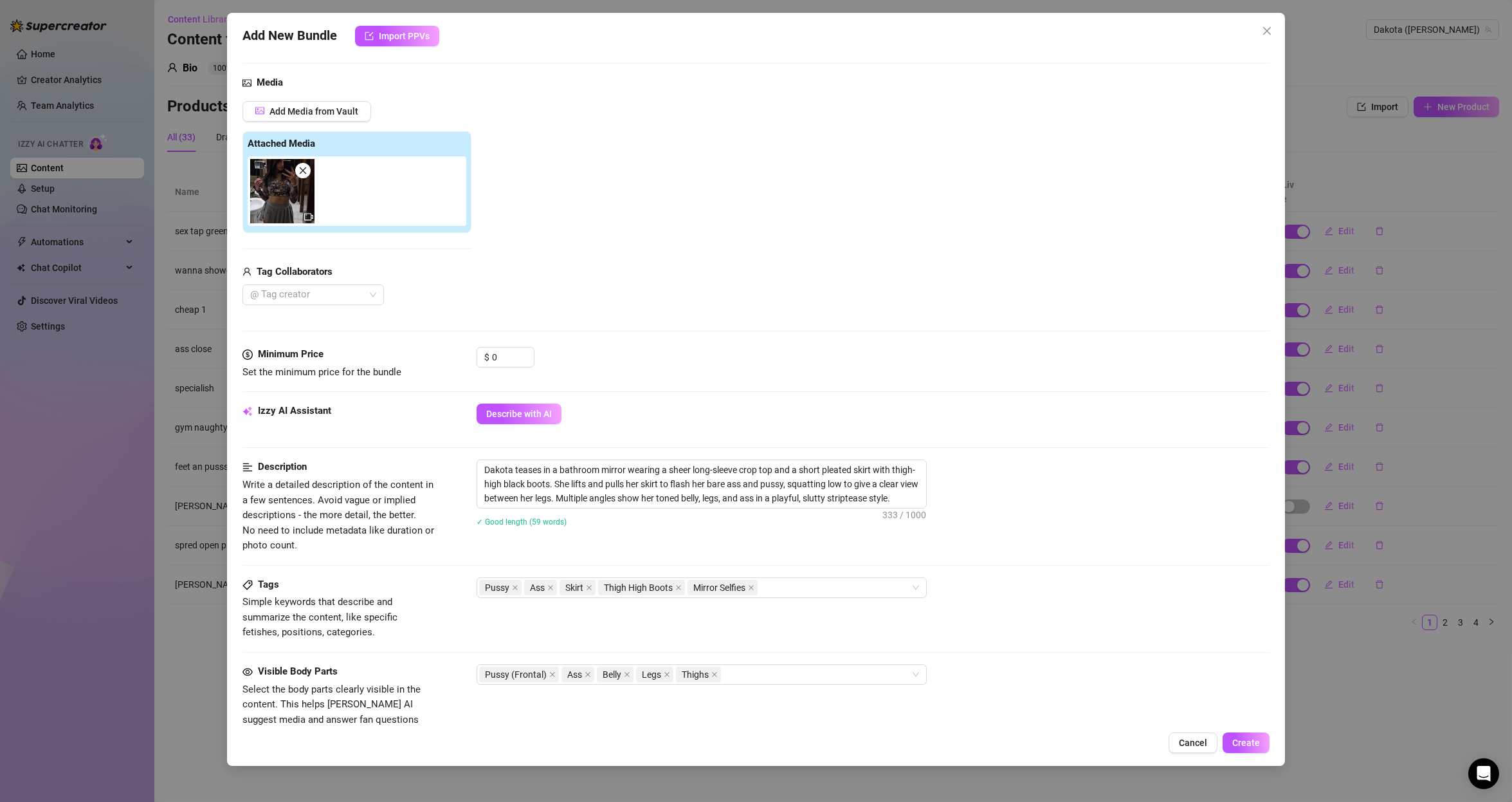
scroll to position [0, 0]
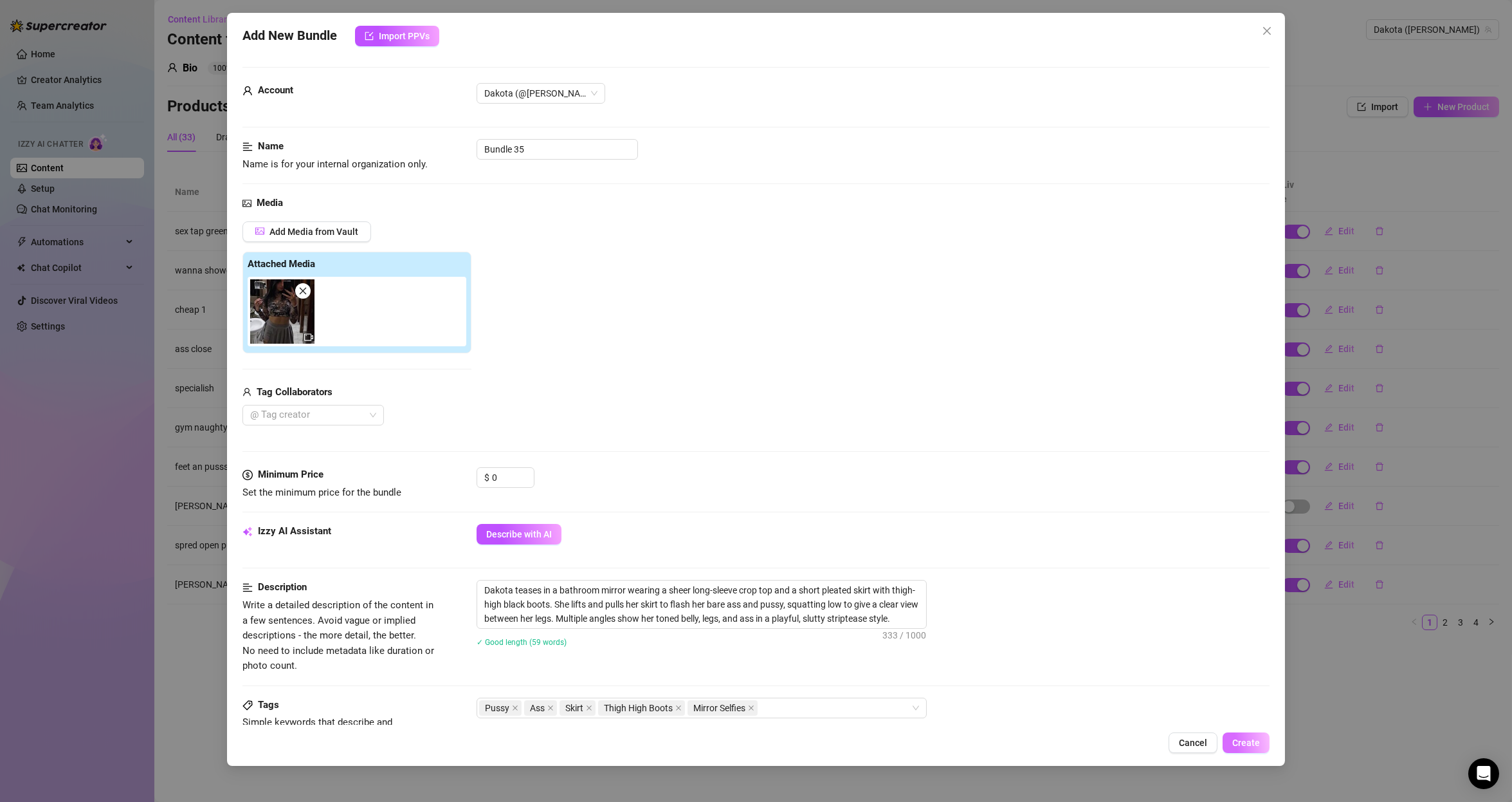
click at [1256, 745] on span "Create" at bounding box center [1246, 742] width 28 height 10
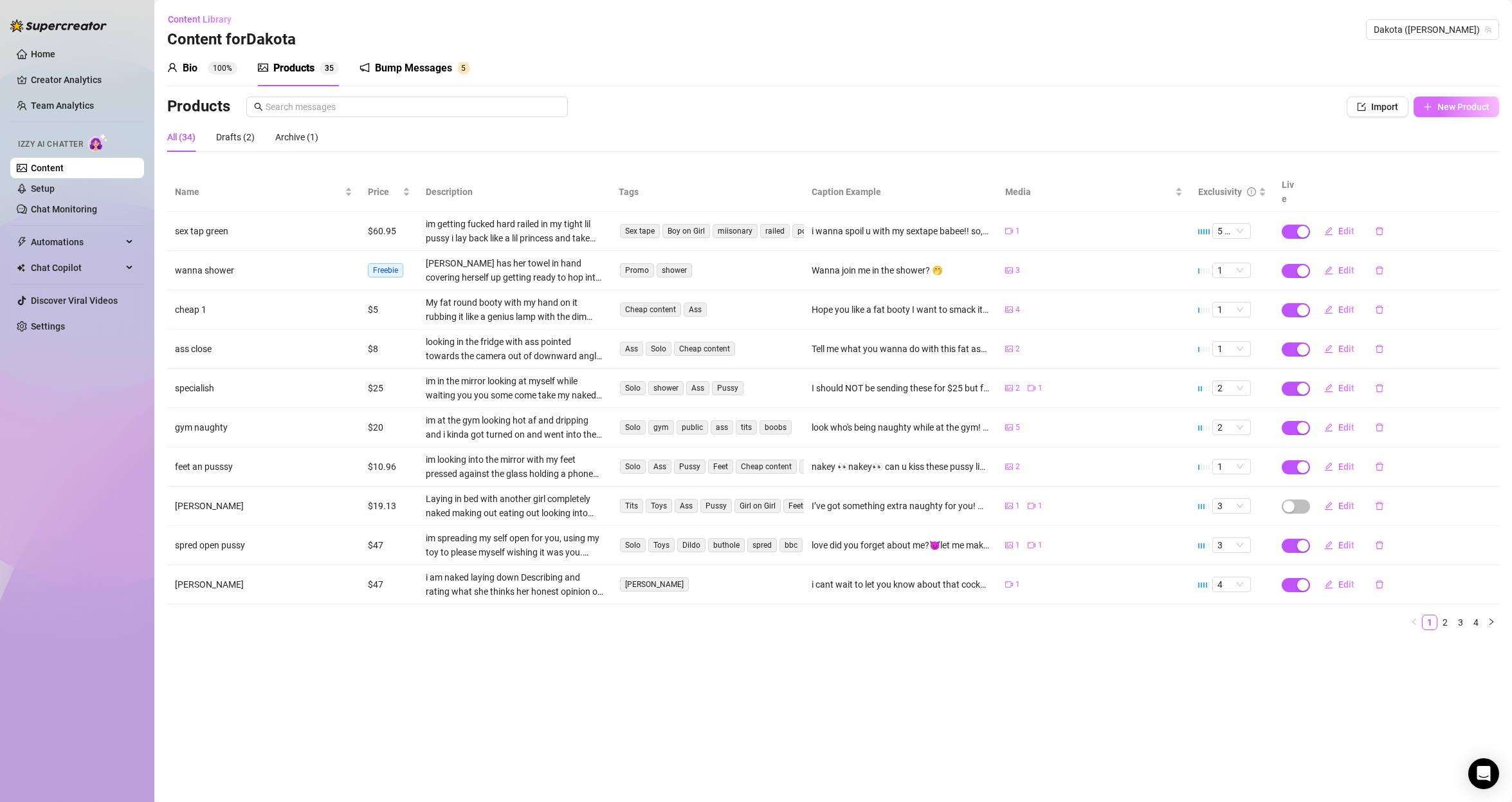
click at [1454, 105] on span "New Product" at bounding box center [1464, 107] width 52 height 10
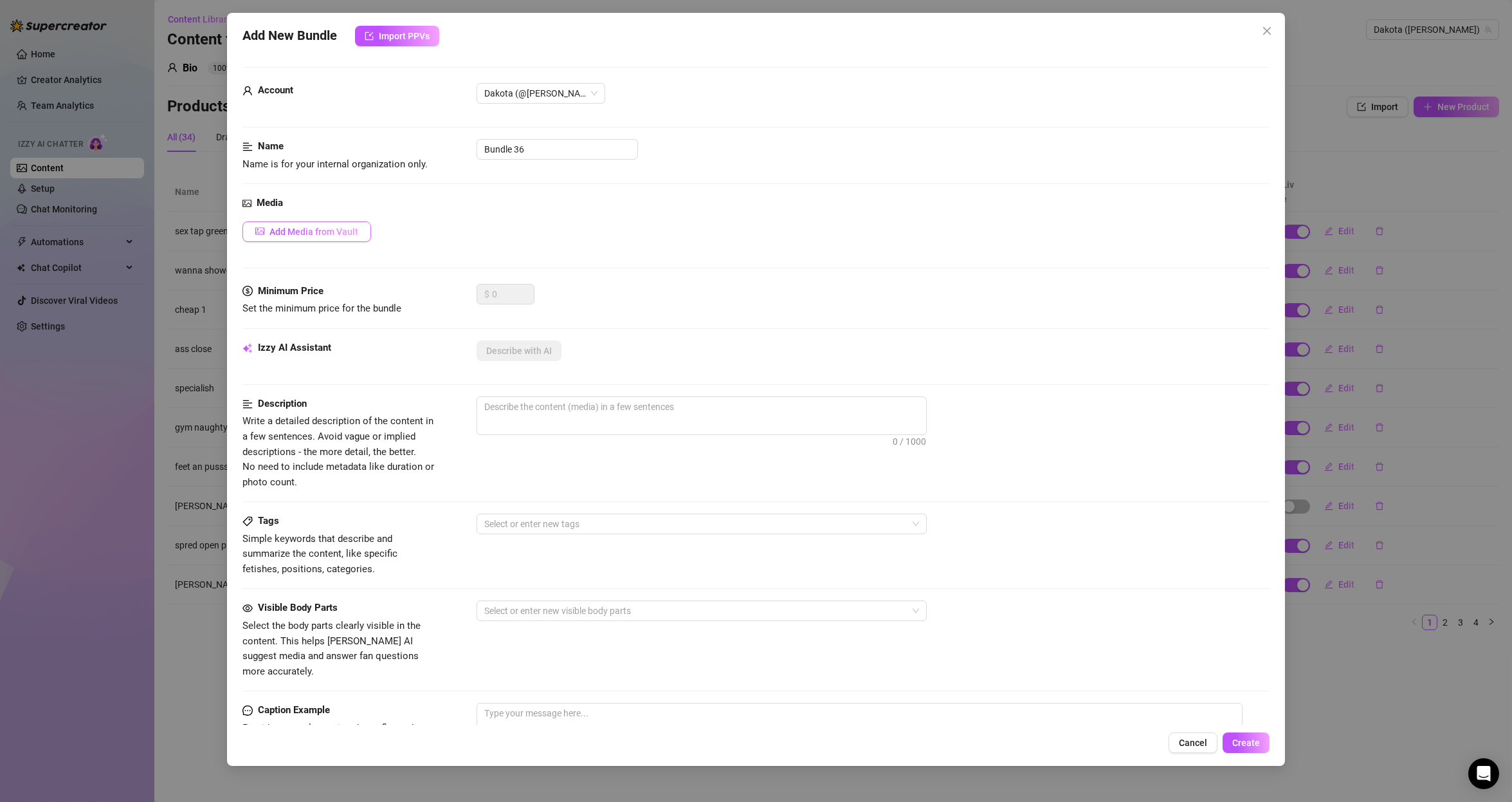
click at [329, 221] on button "Add Media from Vault" at bounding box center [307, 231] width 129 height 21
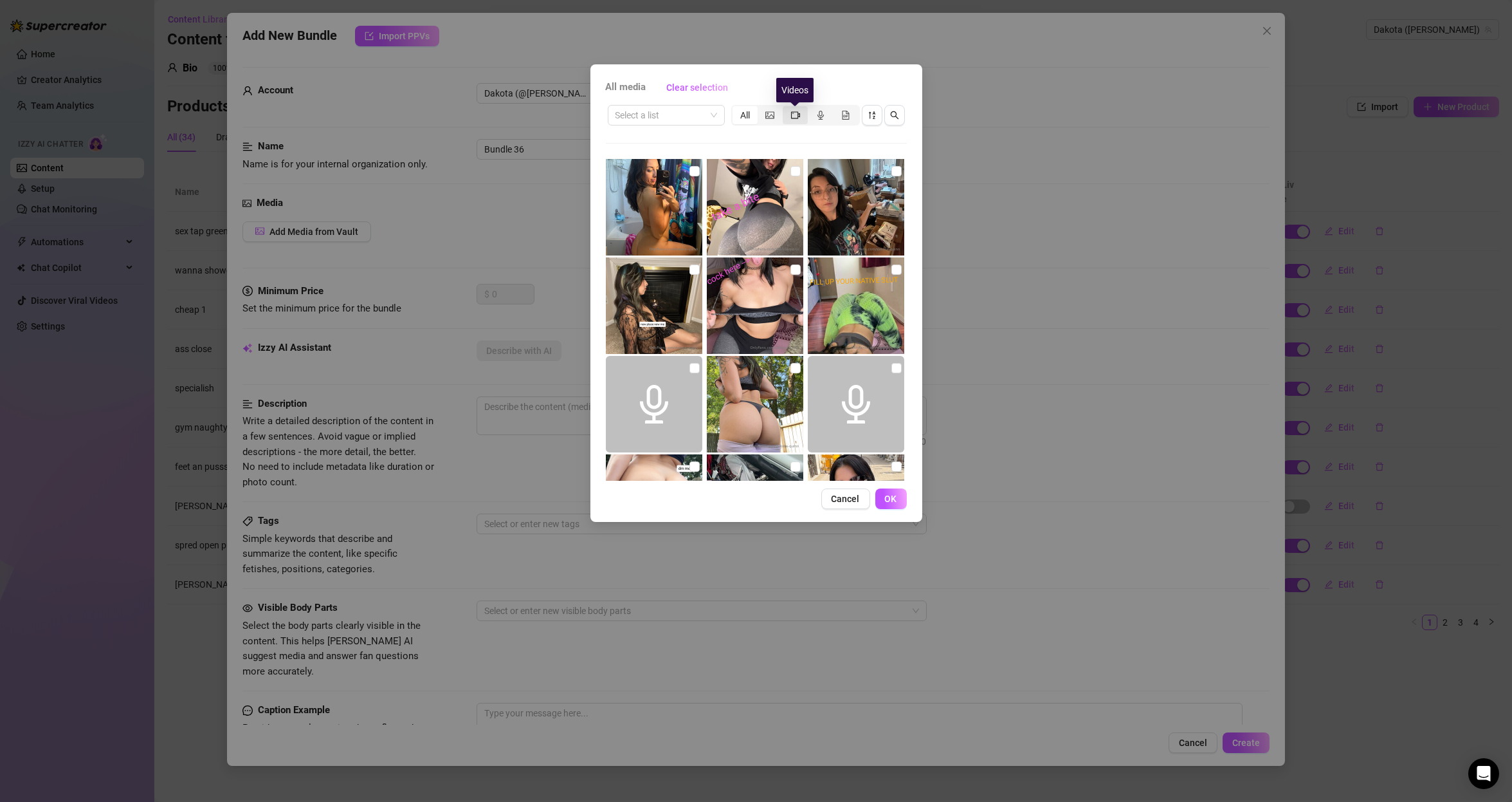
click at [797, 118] on icon "video-camera" at bounding box center [795, 114] width 9 height 7
click at [786, 108] on input "segmented control" at bounding box center [786, 108] width 0 height 0
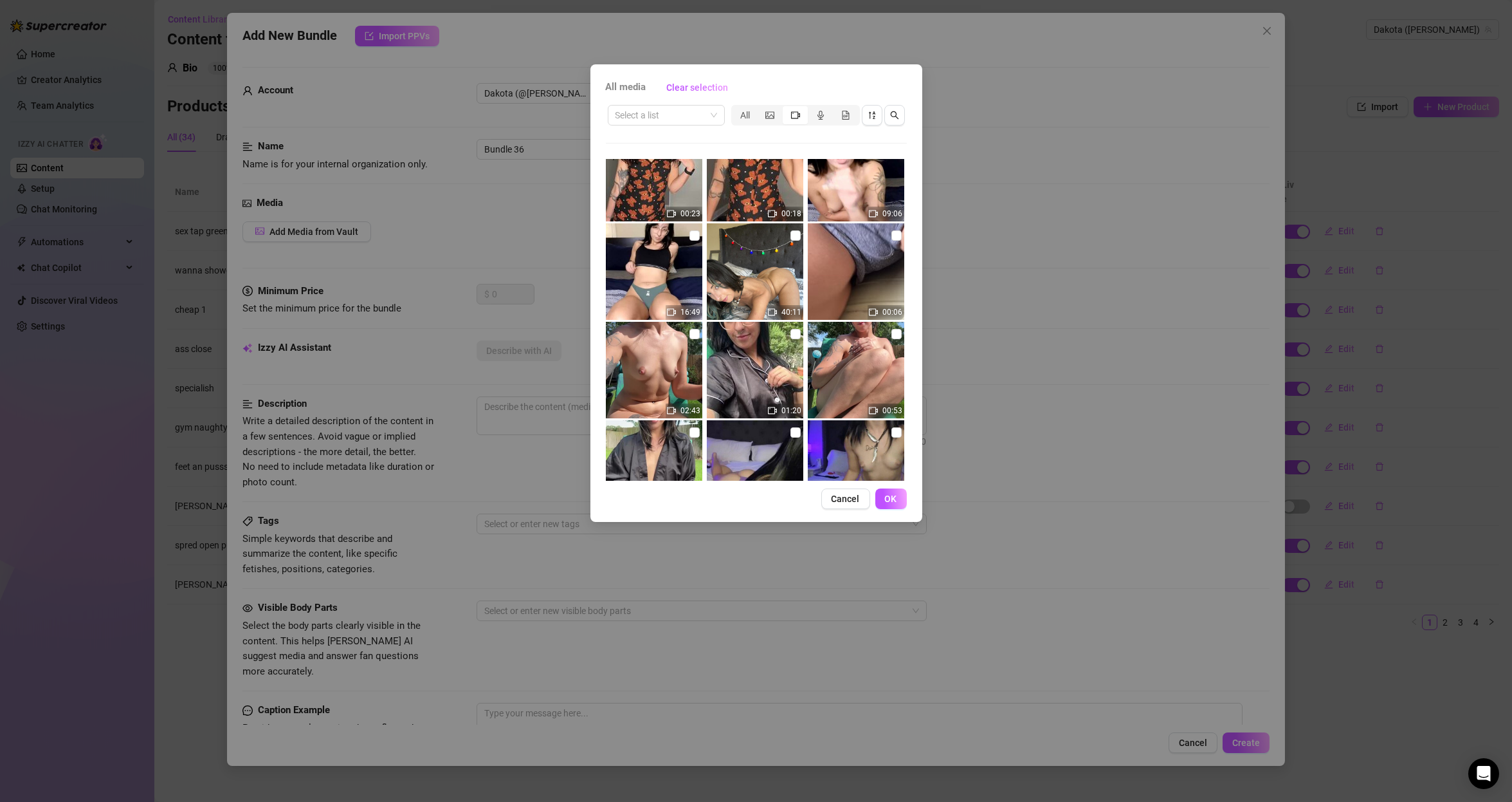
scroll to position [386, 0]
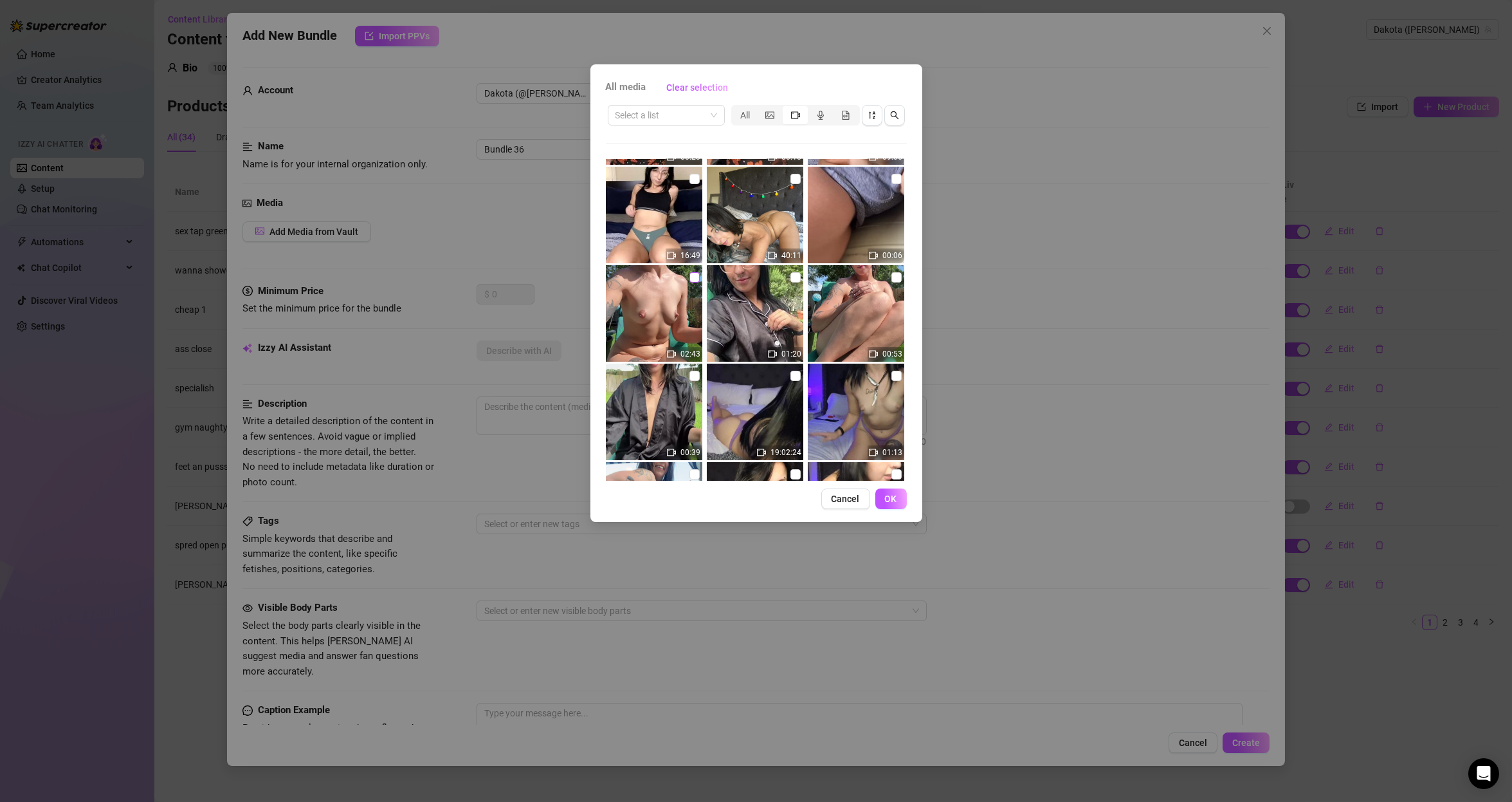
click at [691, 282] on input "checkbox" at bounding box center [695, 277] width 10 height 10
click at [691, 277] on input "checkbox" at bounding box center [695, 277] width 10 height 10
click at [696, 282] on input "checkbox" at bounding box center [695, 277] width 10 height 10
click at [897, 497] on span "OK" at bounding box center [891, 498] width 12 height 10
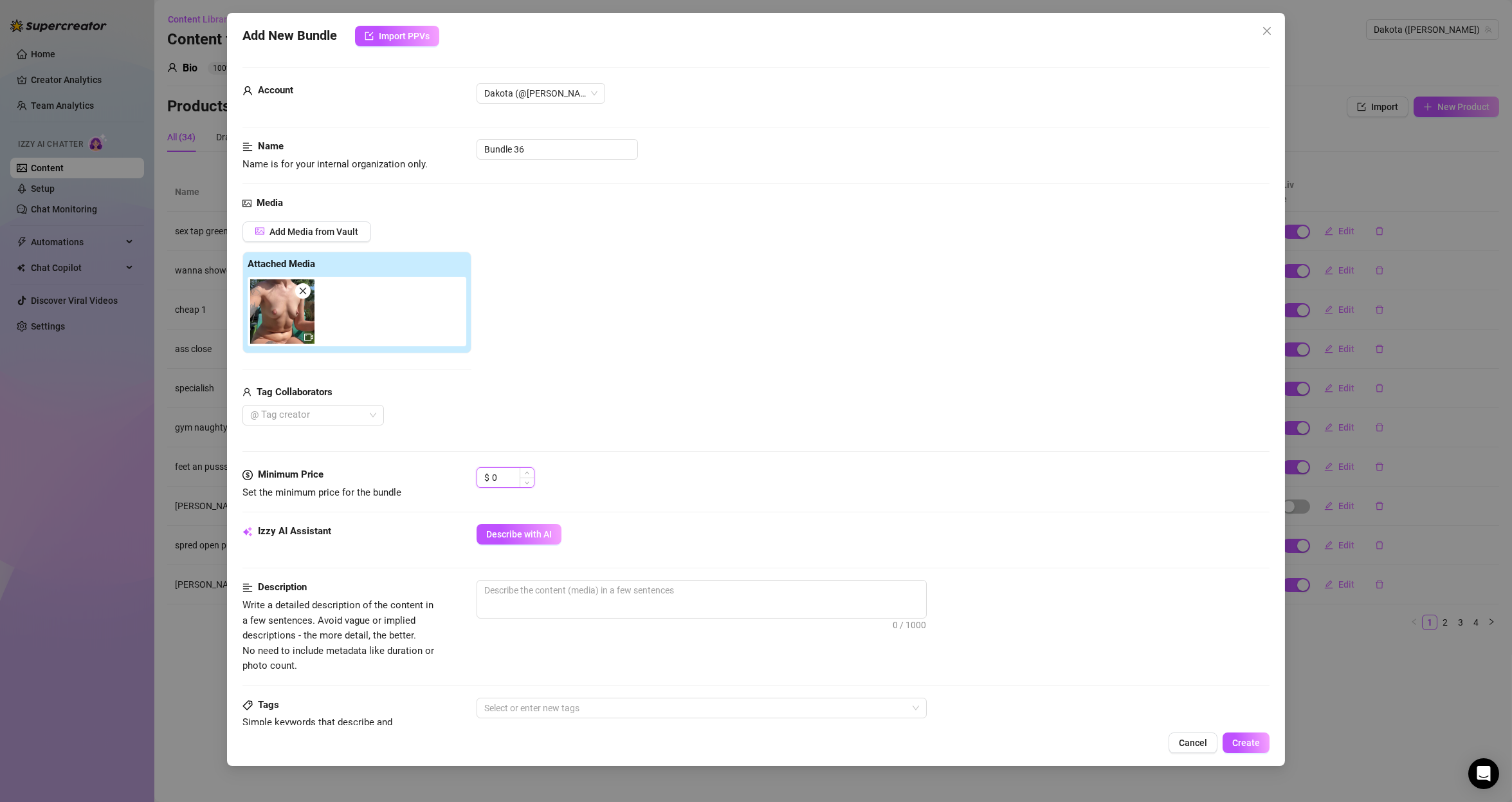
click at [508, 482] on input "0" at bounding box center [513, 477] width 42 height 19
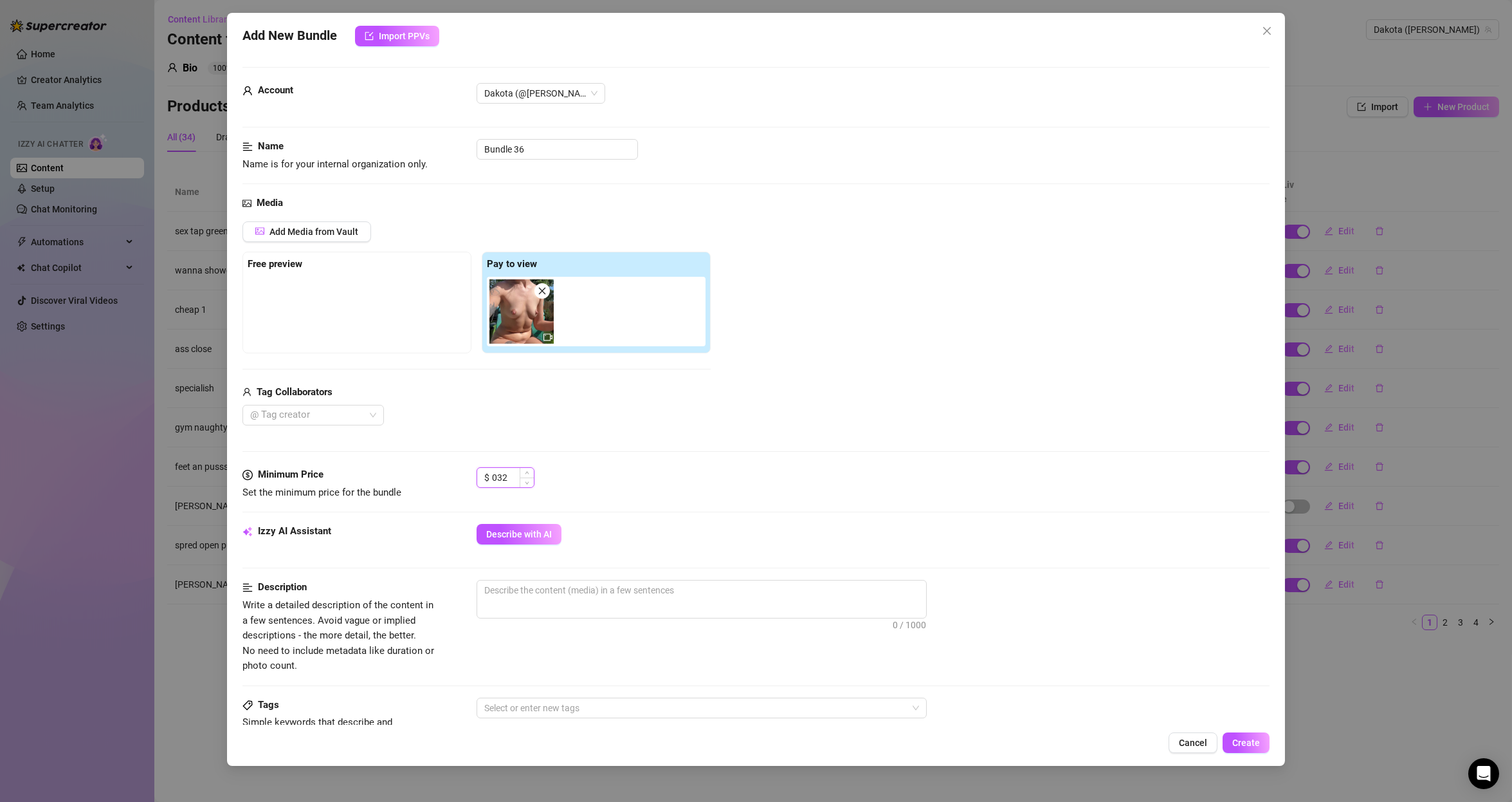
click at [500, 476] on input "032" at bounding box center [513, 477] width 42 height 19
click at [520, 527] on button "Describe with AI" at bounding box center [519, 534] width 85 height 21
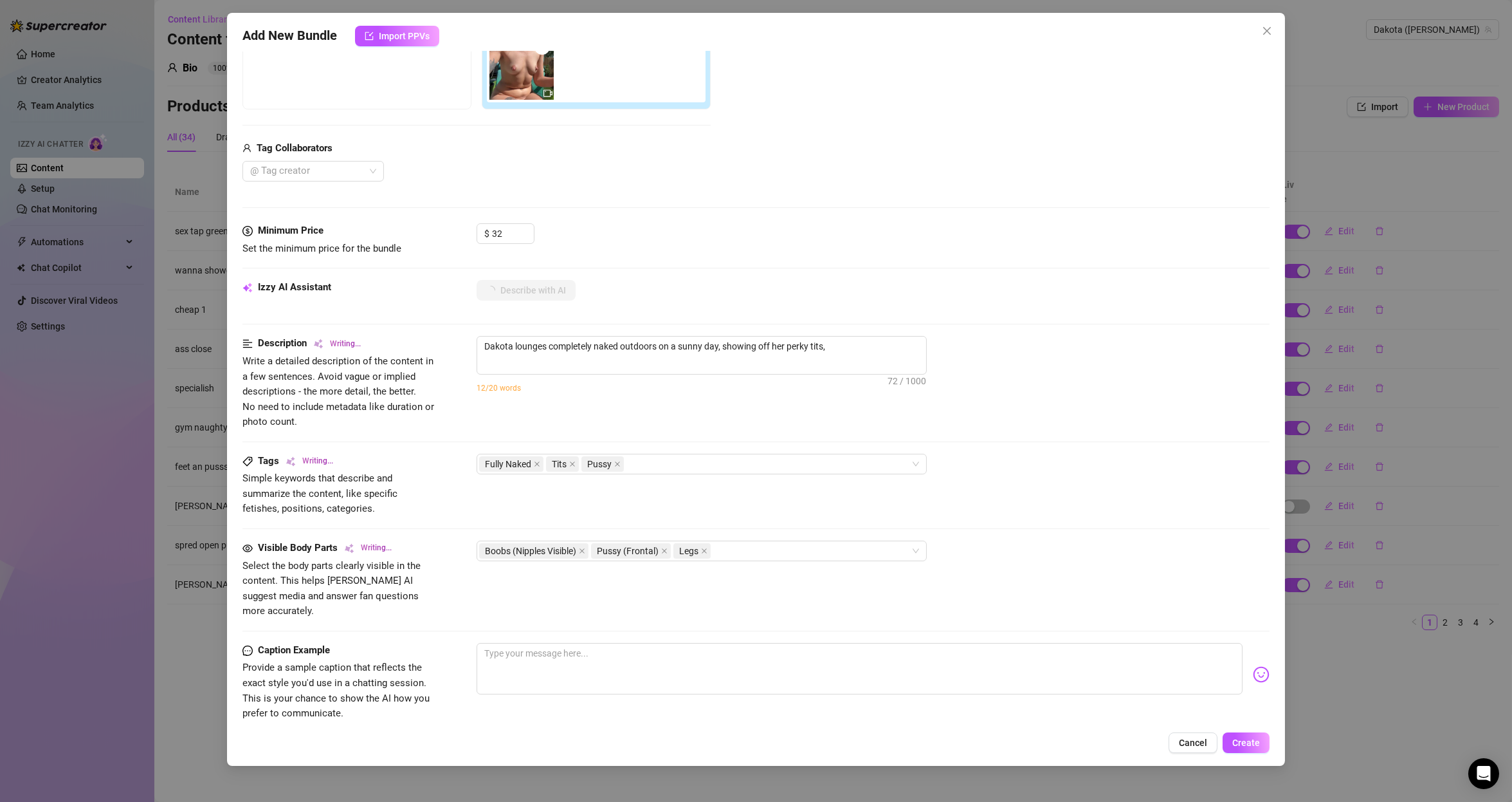
scroll to position [407, 0]
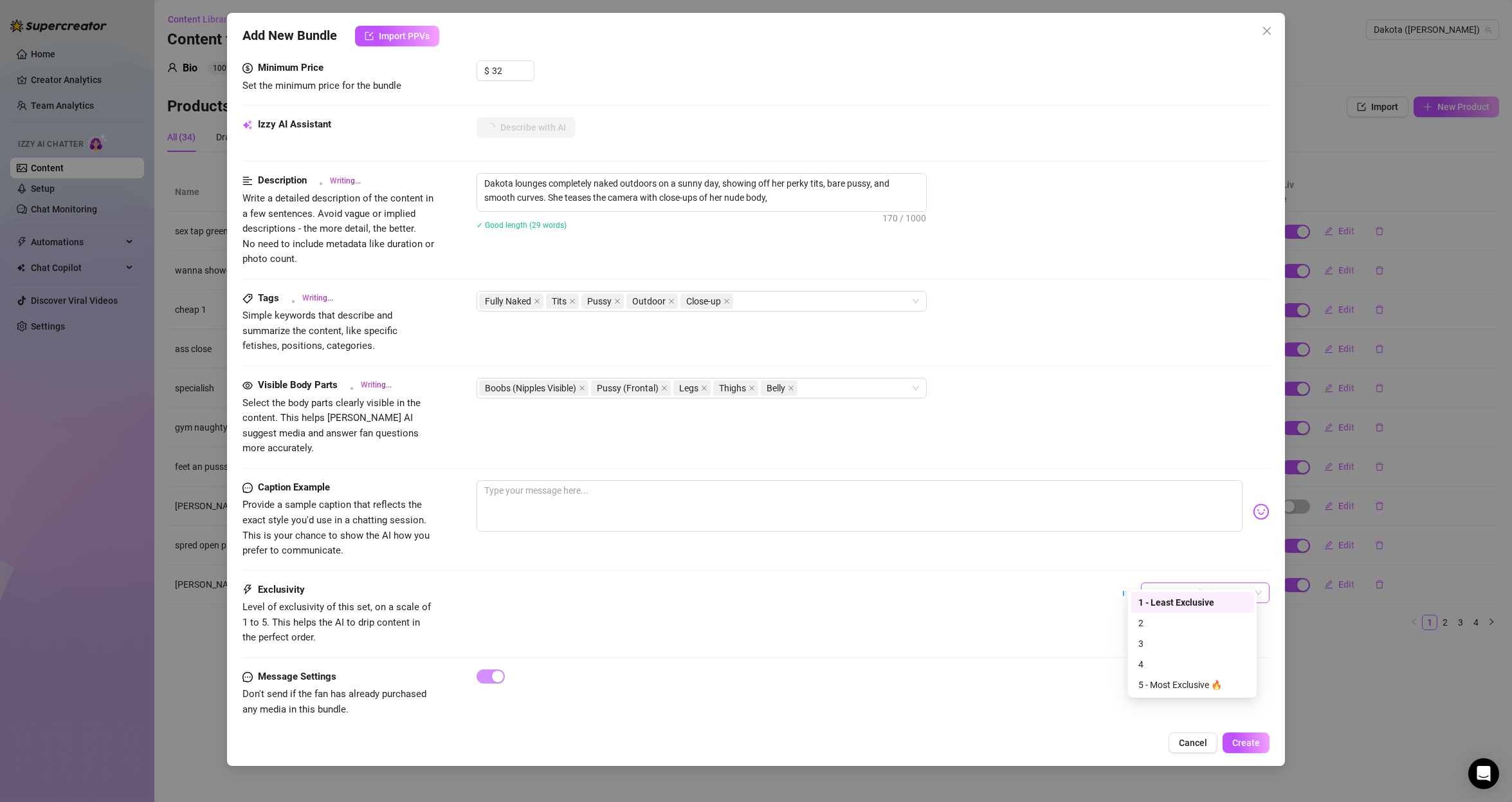
click at [1182, 583] on span "1 - Least Exclusive" at bounding box center [1205, 592] width 113 height 19
click at [1182, 644] on div "3" at bounding box center [1193, 643] width 108 height 14
click at [1182, 585] on span "3" at bounding box center [1205, 592] width 113 height 19
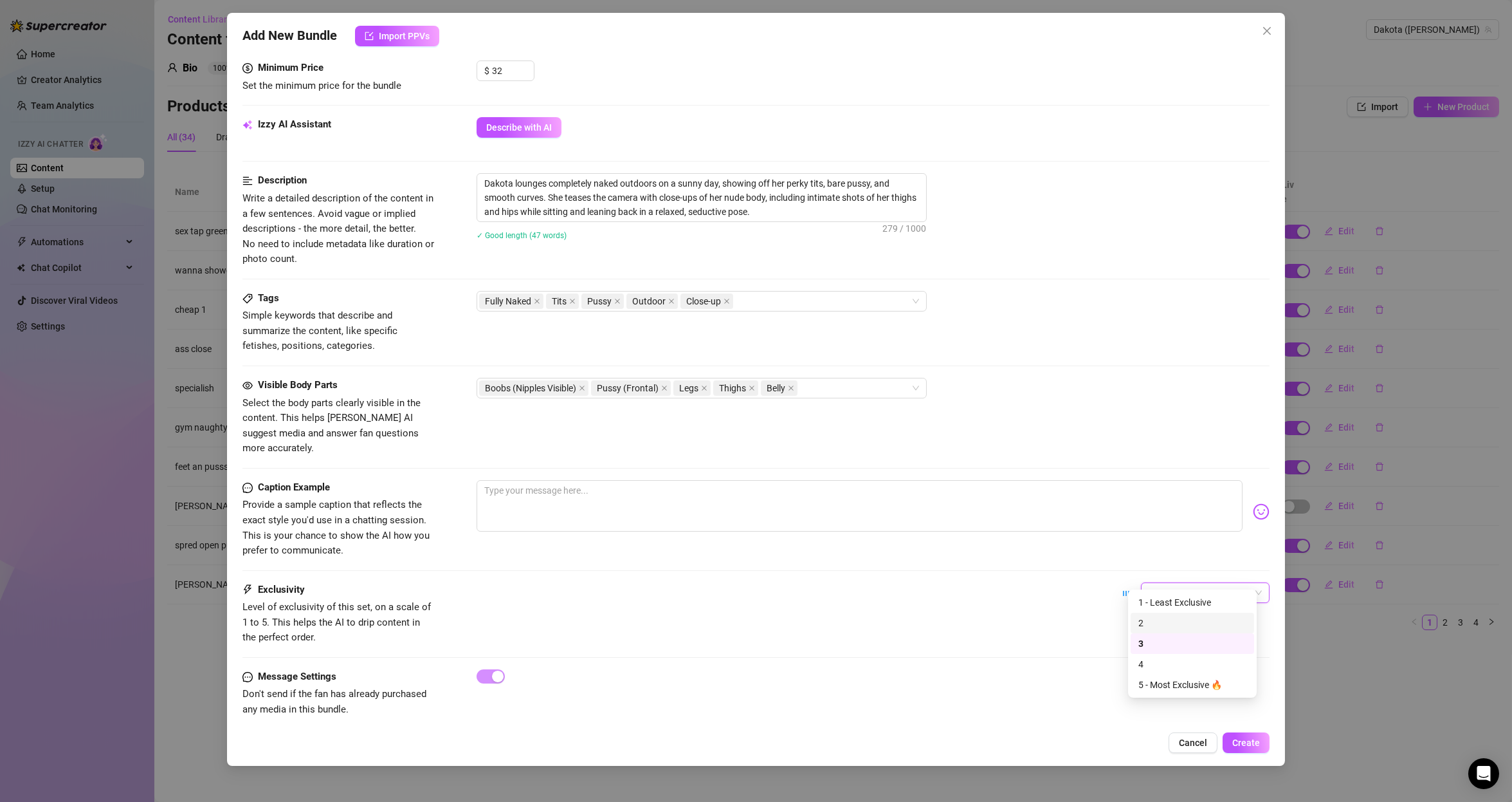
click at [1169, 629] on div "2" at bounding box center [1193, 623] width 108 height 14
click at [1245, 741] on span "Create" at bounding box center [1246, 742] width 28 height 10
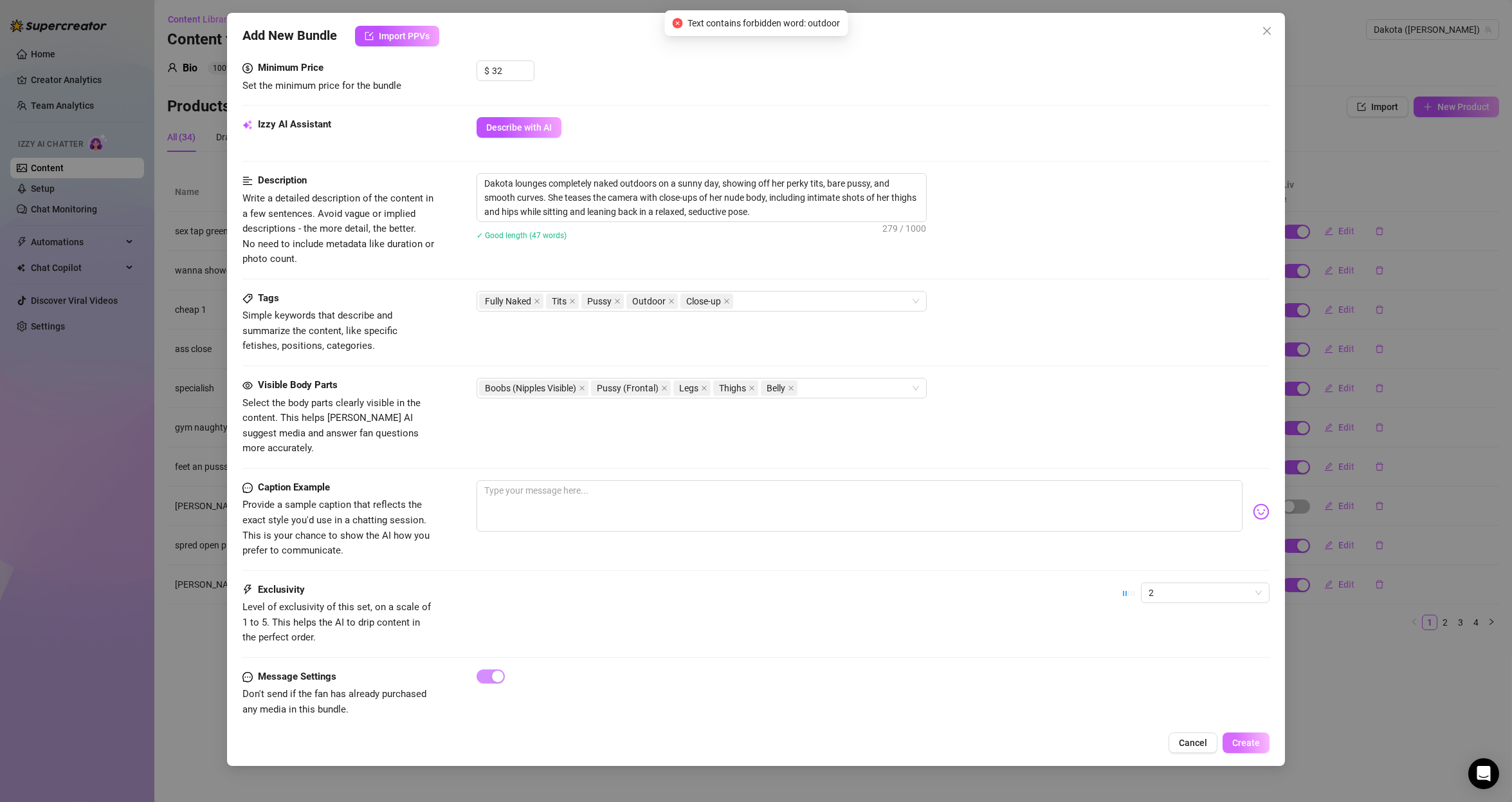
click at [1234, 738] on span "Create" at bounding box center [1246, 742] width 28 height 10
click at [1250, 735] on button "Create" at bounding box center [1246, 742] width 47 height 21
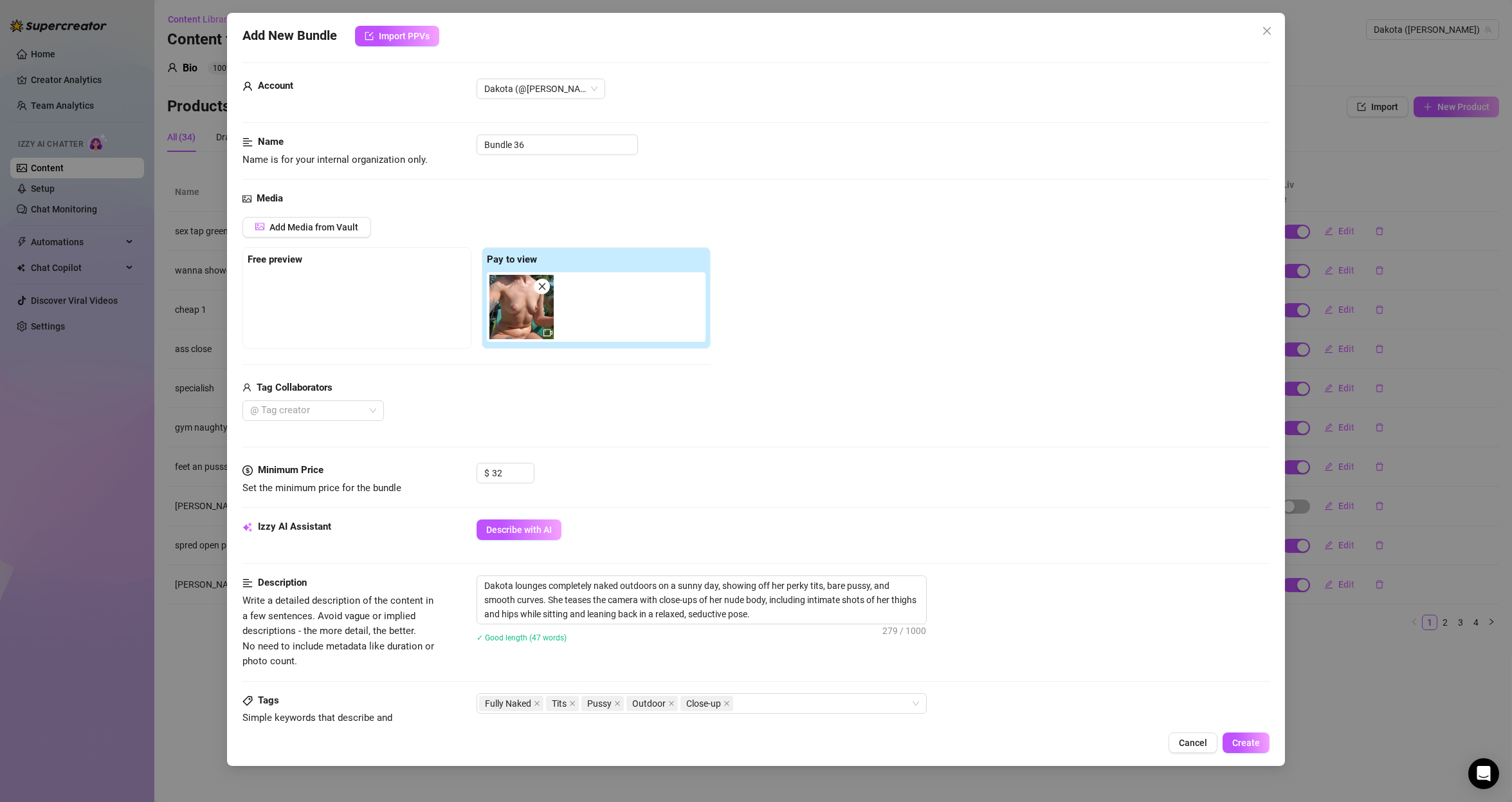
scroll to position [0, 0]
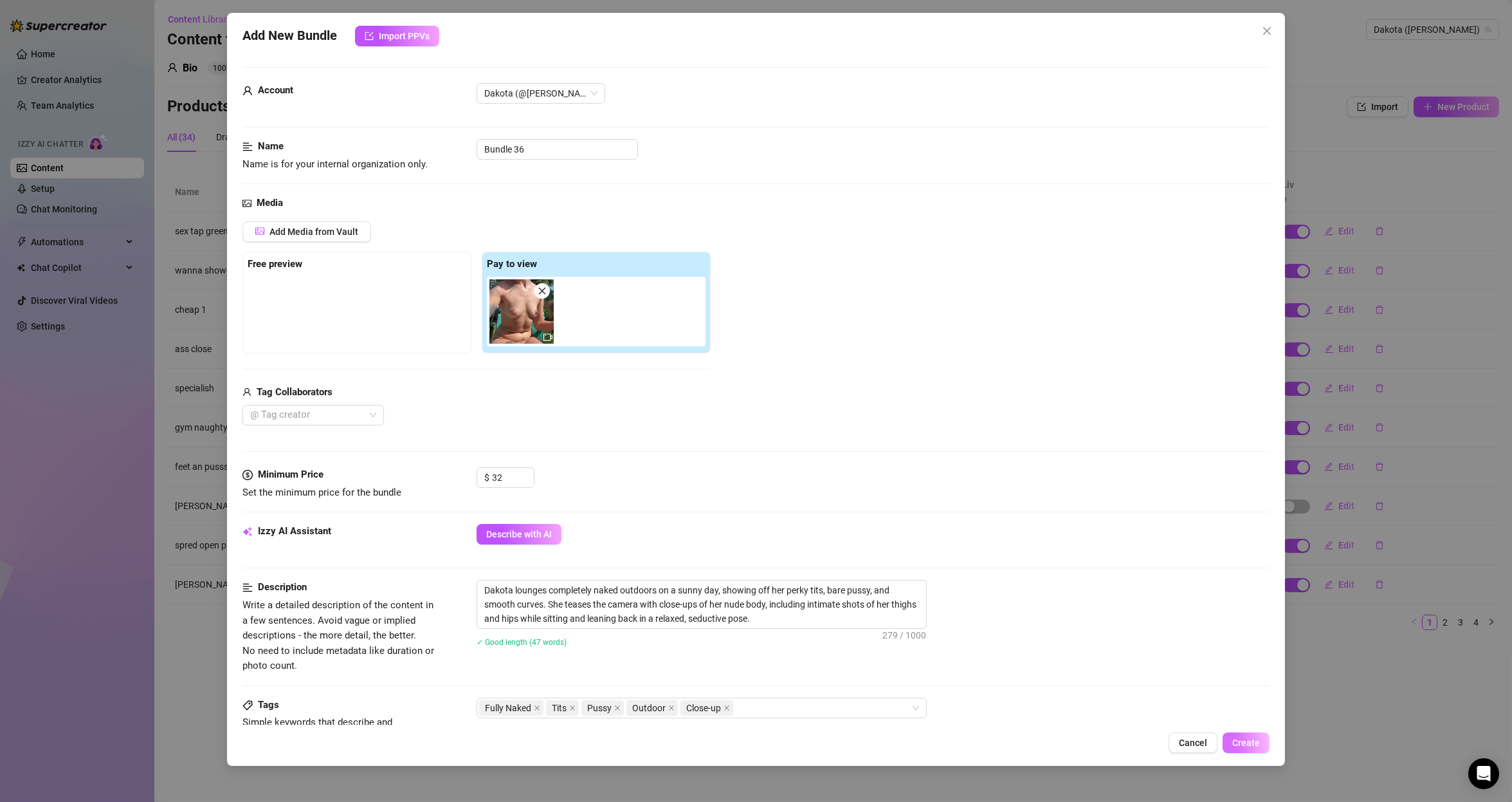
click at [1252, 734] on button "Create" at bounding box center [1246, 742] width 47 height 21
click at [1237, 737] on span "Create" at bounding box center [1246, 742] width 28 height 10
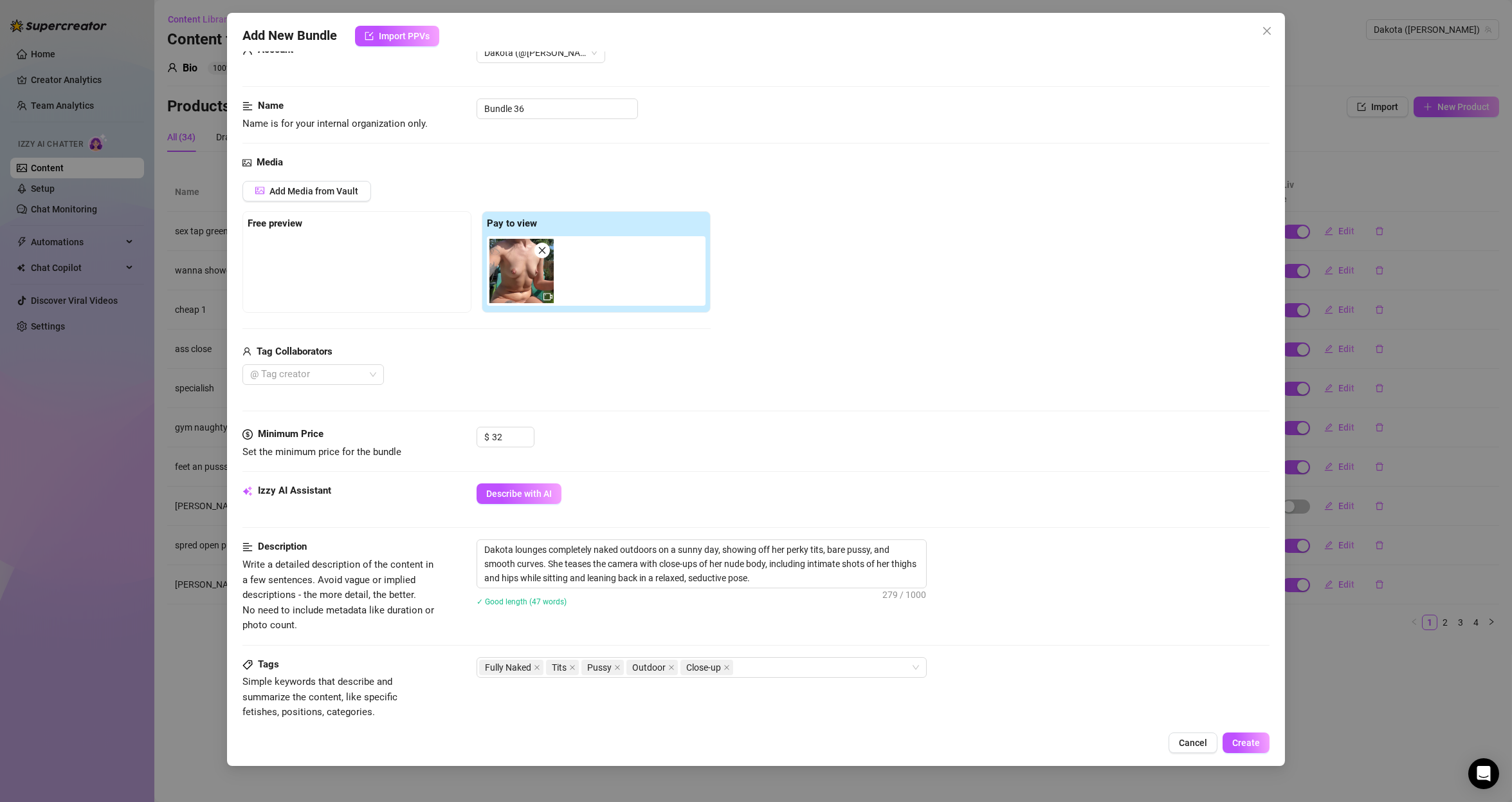
scroll to position [154, 0]
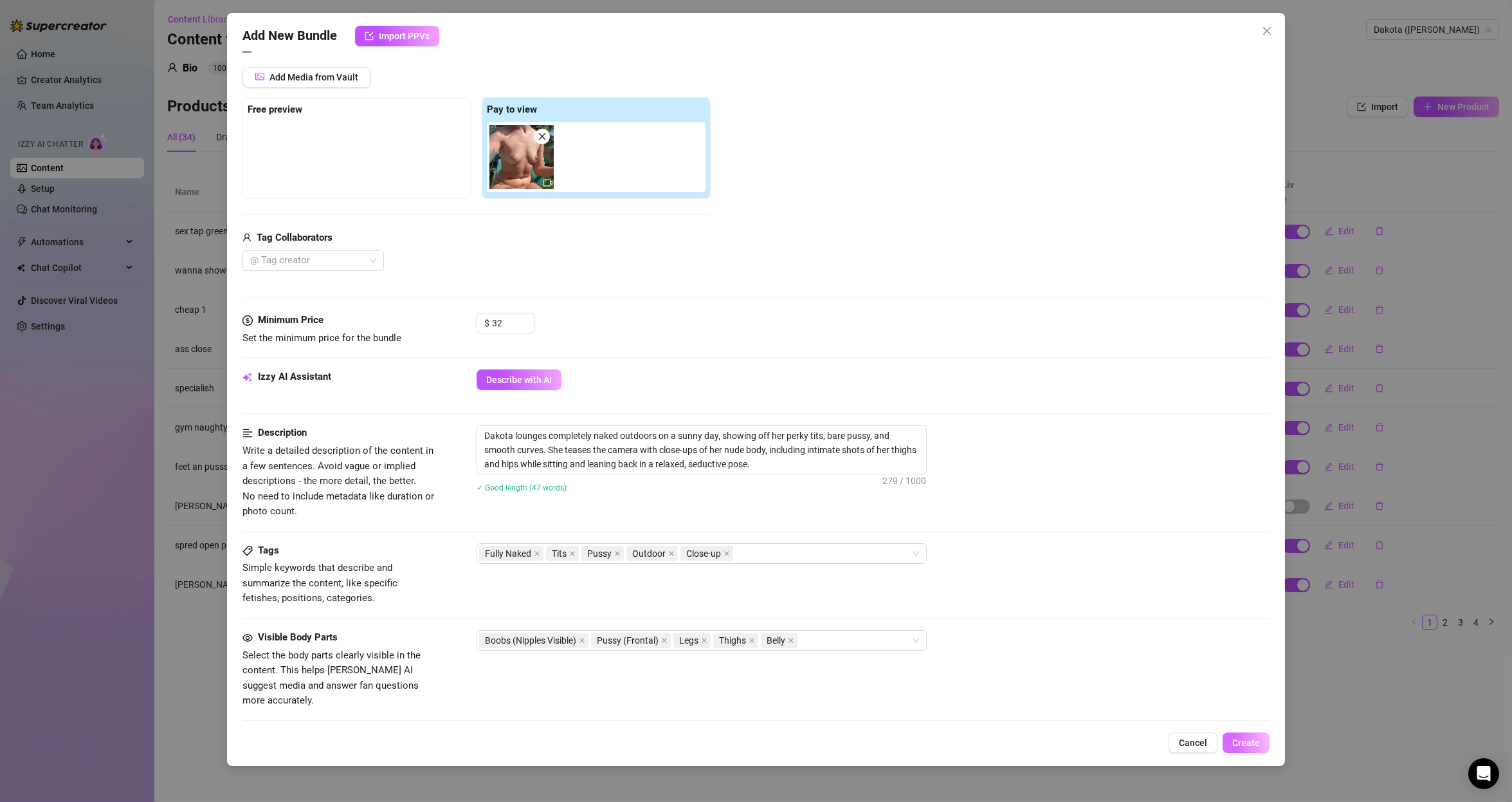
click at [1237, 744] on span "Create" at bounding box center [1246, 742] width 28 height 10
click at [493, 323] on input "32" at bounding box center [513, 322] width 42 height 19
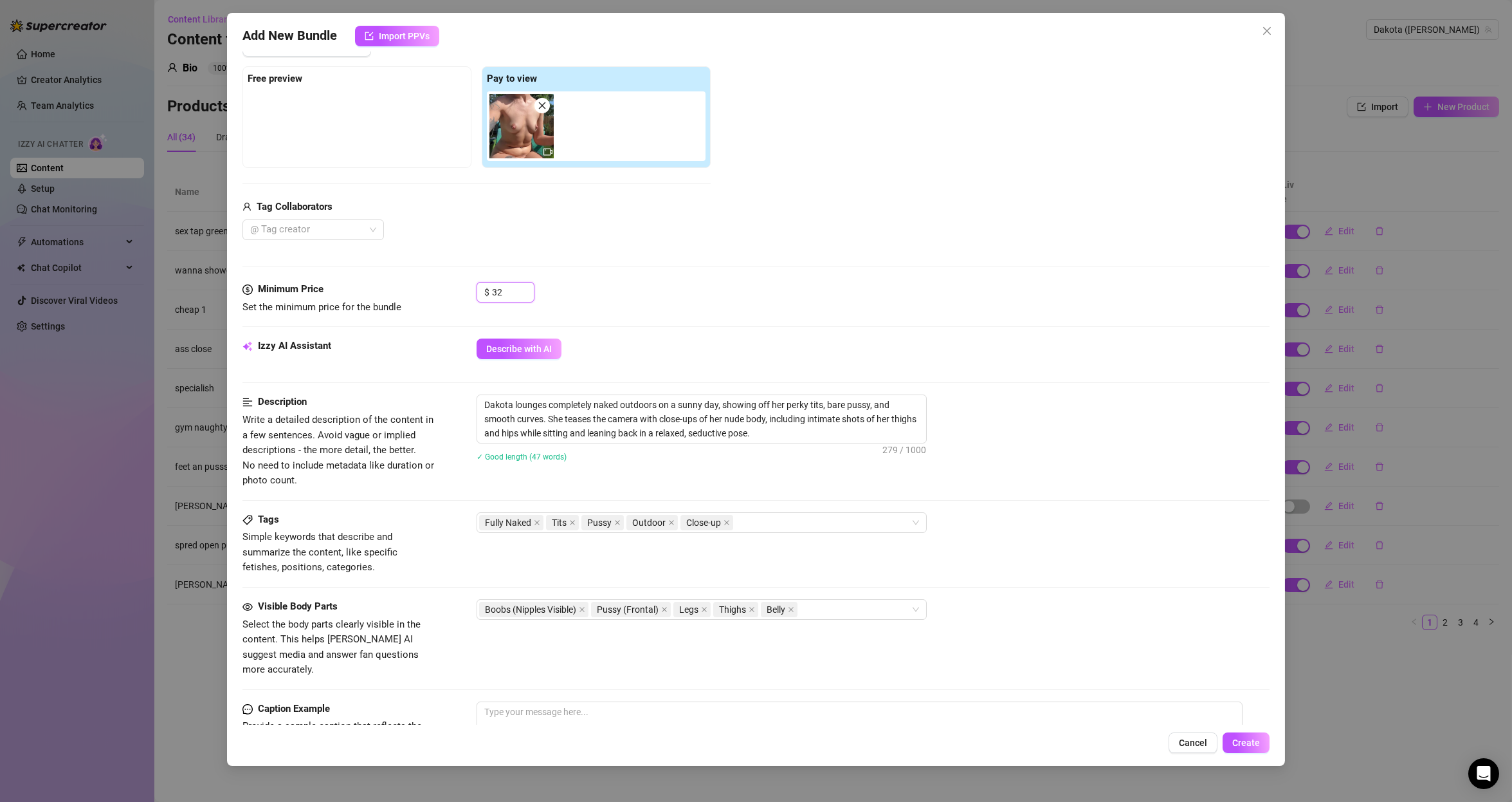
scroll to position [309, 0]
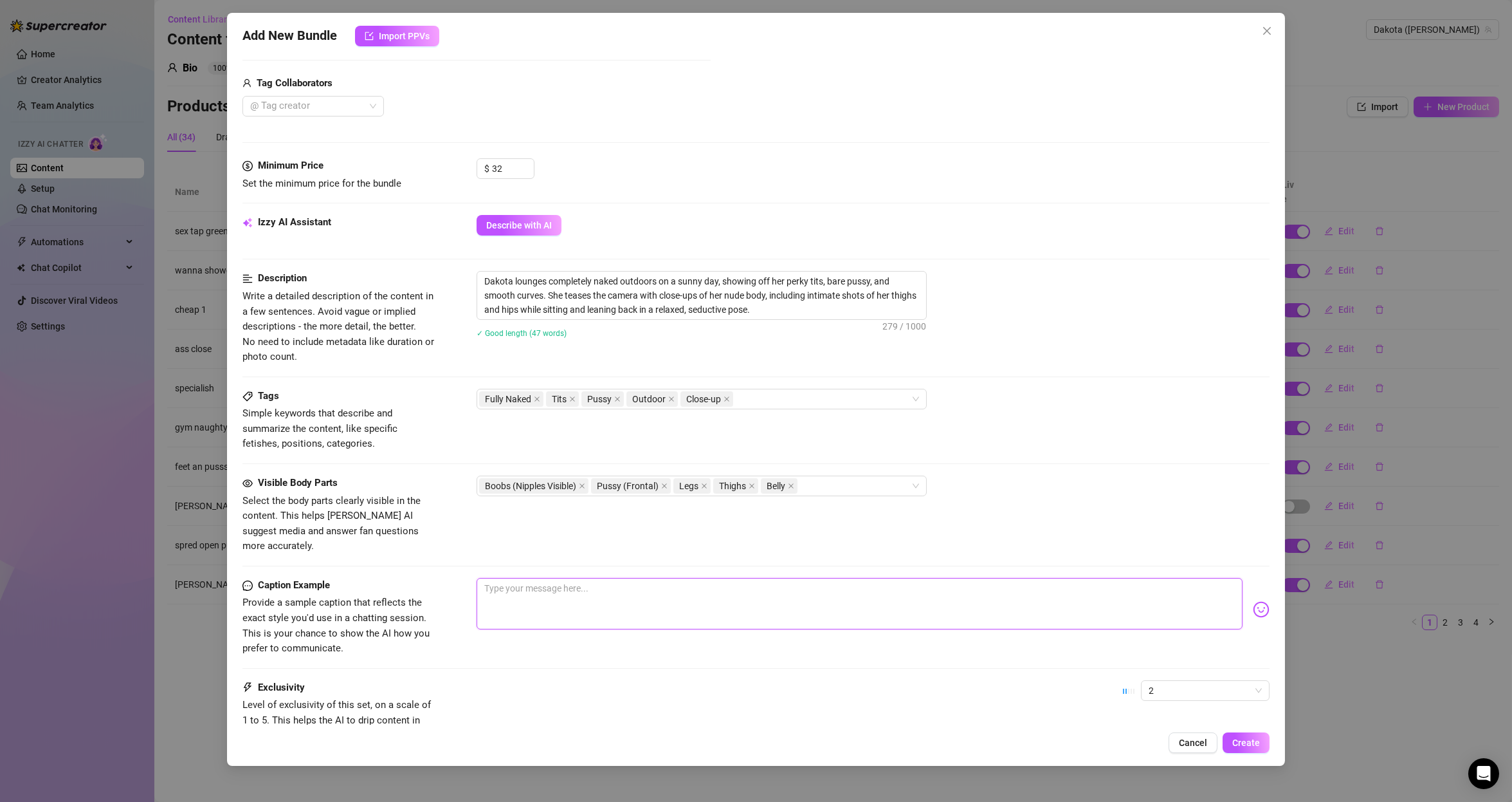
click at [562, 578] on textarea at bounding box center [860, 603] width 767 height 51
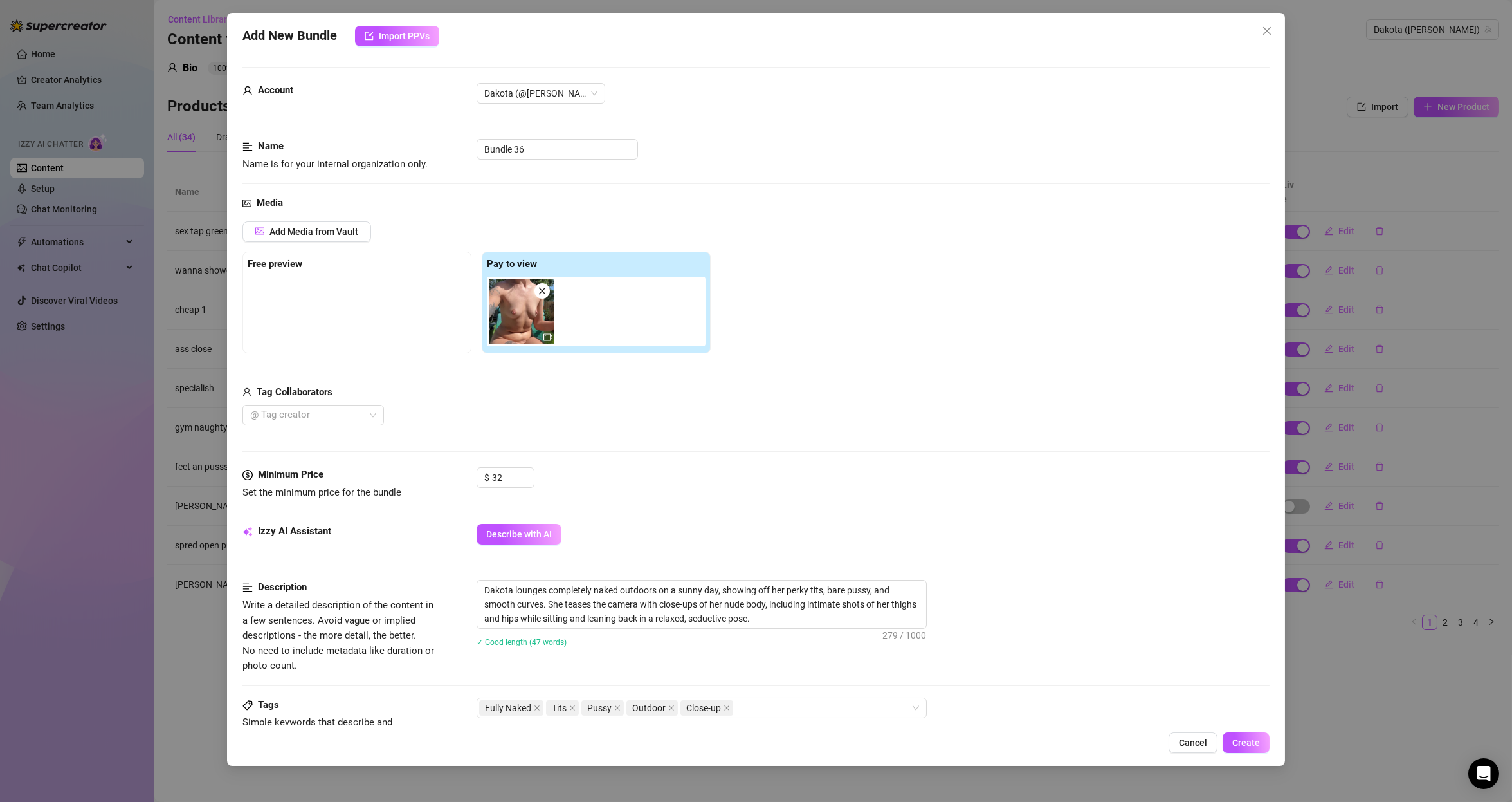
scroll to position [162, 0]
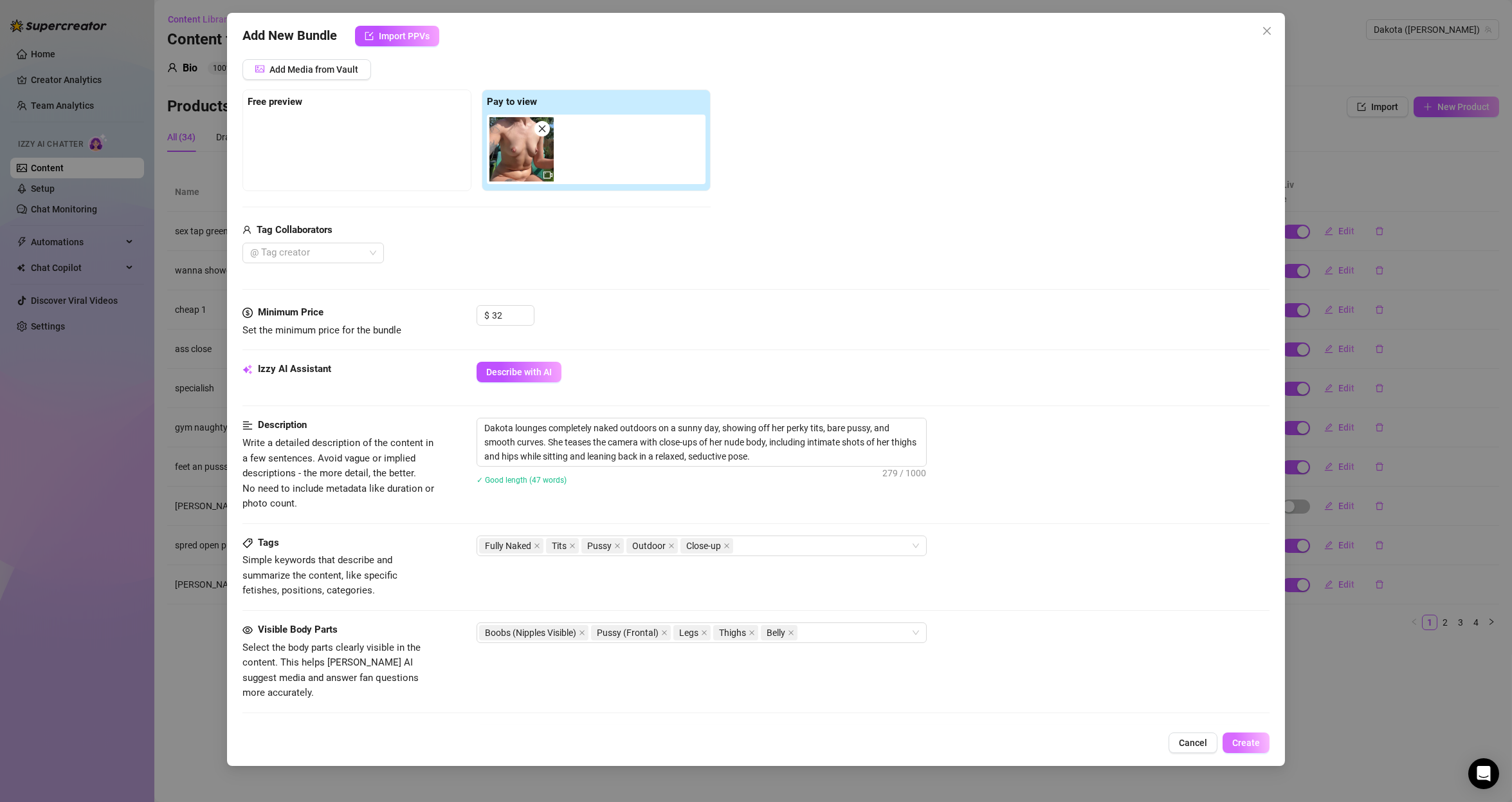
click at [1241, 740] on span "Create" at bounding box center [1246, 742] width 28 height 10
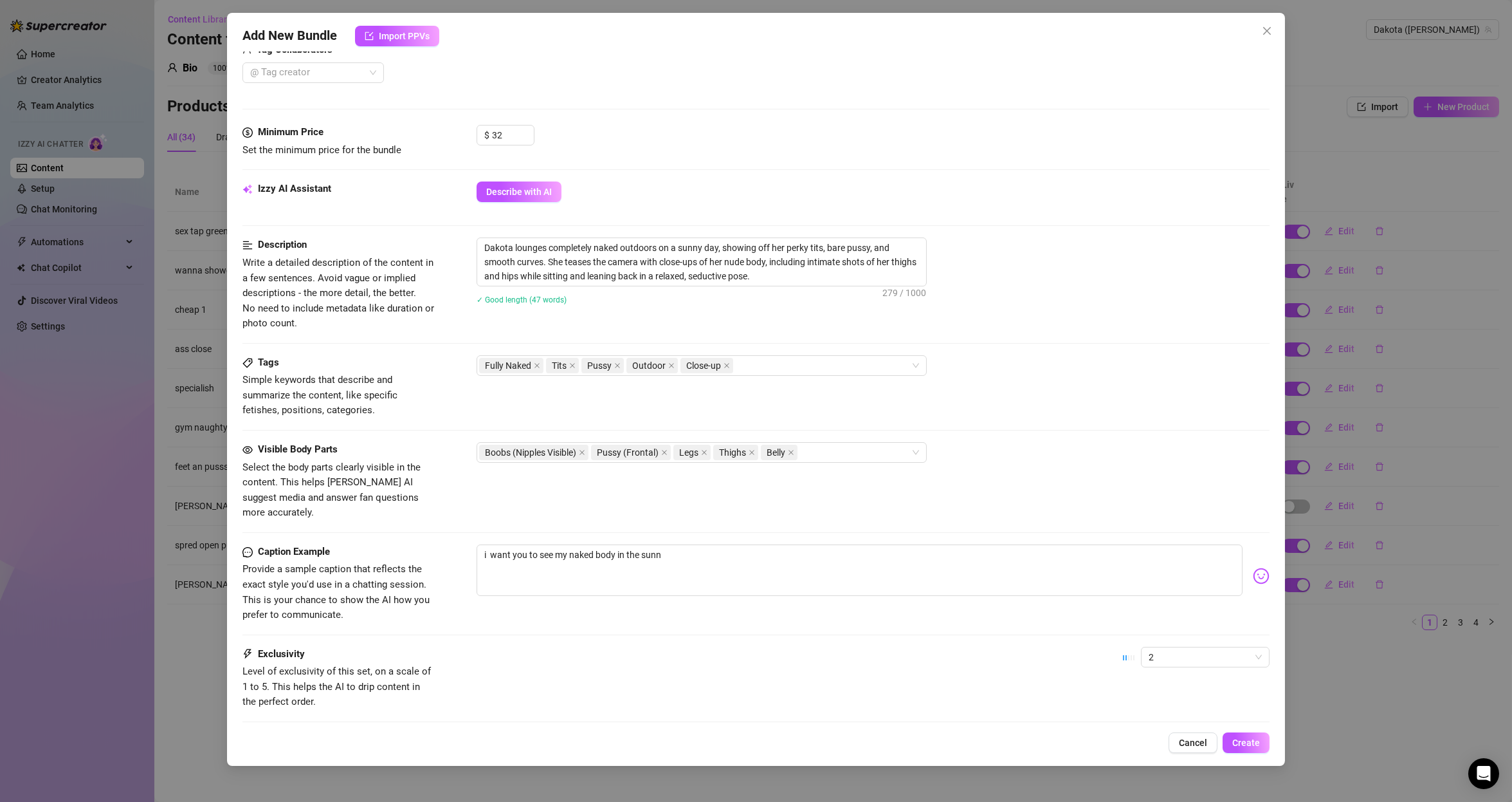
scroll to position [407, 0]
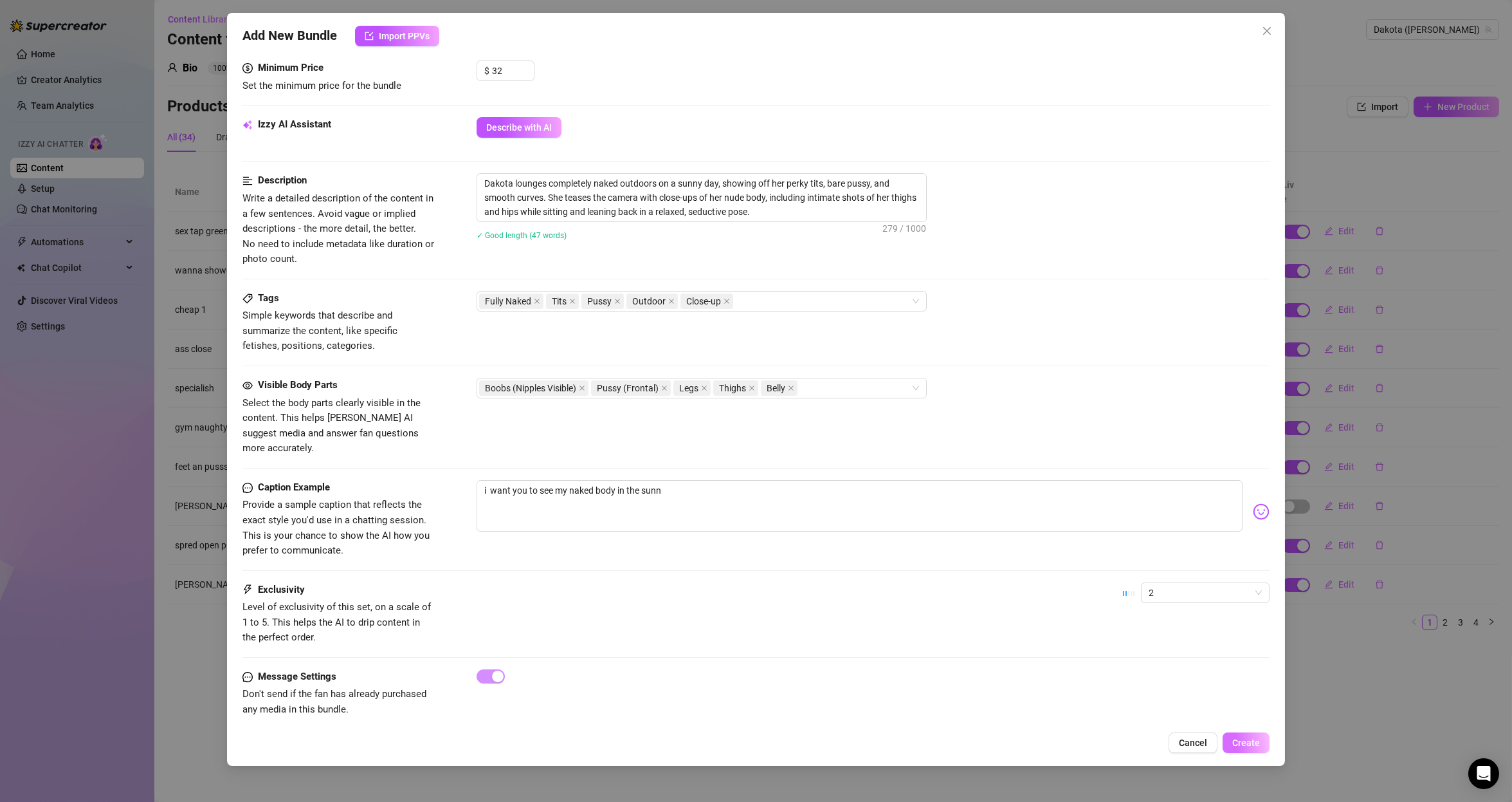
click at [1251, 740] on span "Create" at bounding box center [1246, 742] width 28 height 10
click at [1169, 583] on span "2" at bounding box center [1205, 592] width 113 height 19
click at [1178, 583] on span "2" at bounding box center [1205, 592] width 113 height 19
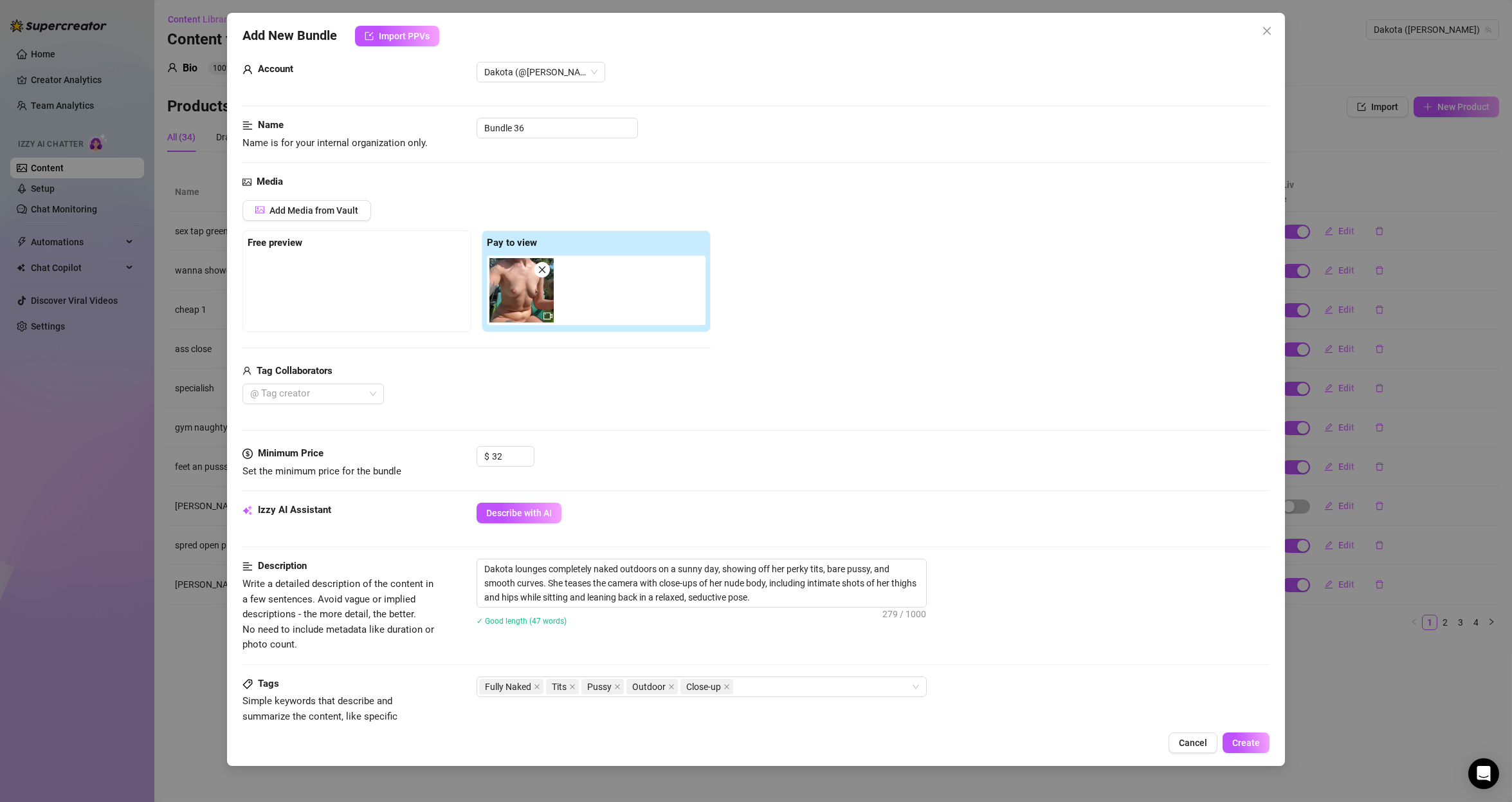
scroll to position [21, 0]
click at [536, 515] on span "Describe with AI" at bounding box center [519, 513] width 66 height 10
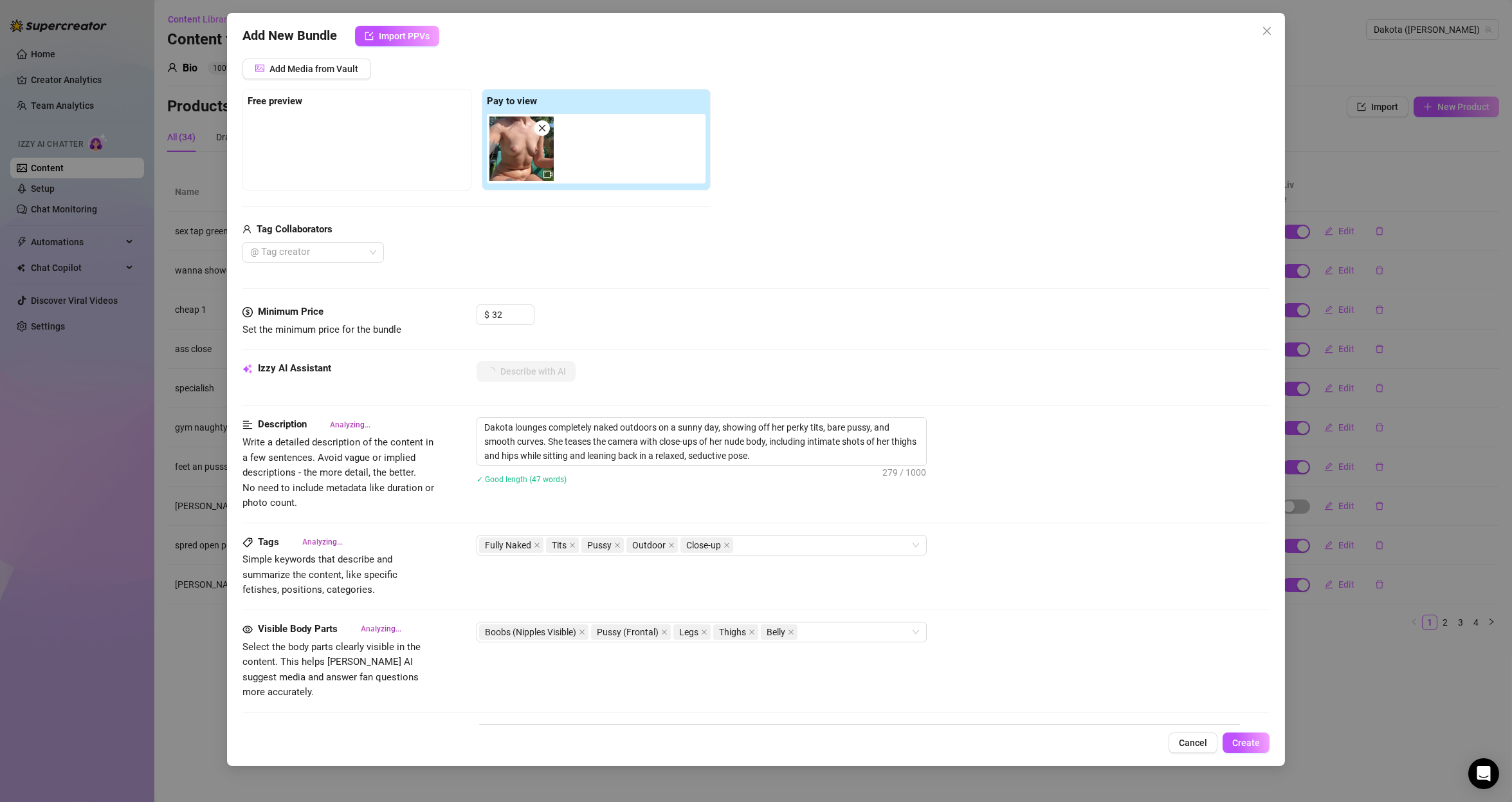
scroll to position [174, 0]
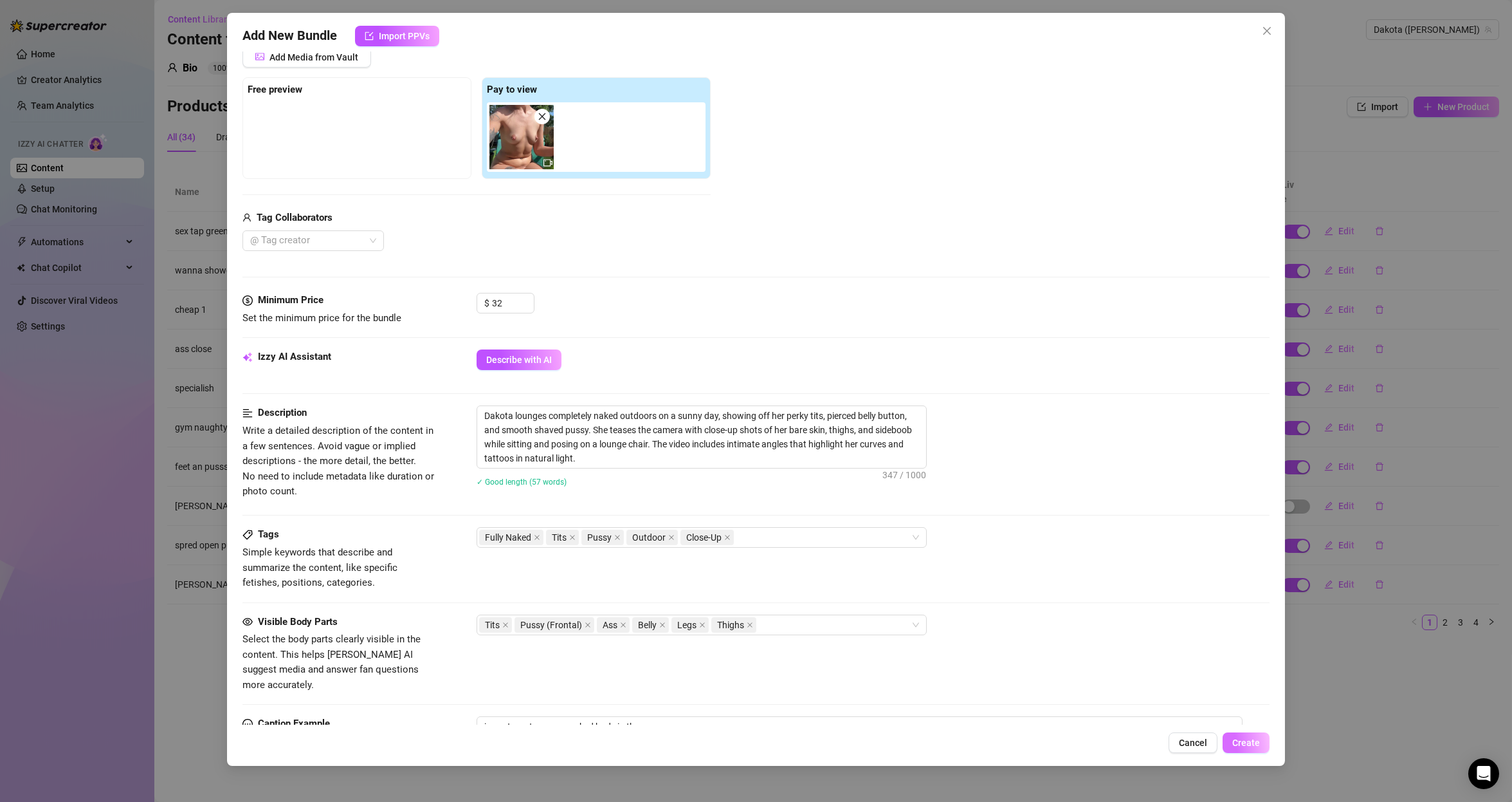
click at [1235, 744] on span "Create" at bounding box center [1246, 742] width 28 height 10
click at [1235, 744] on button "Create" at bounding box center [1246, 742] width 47 height 21
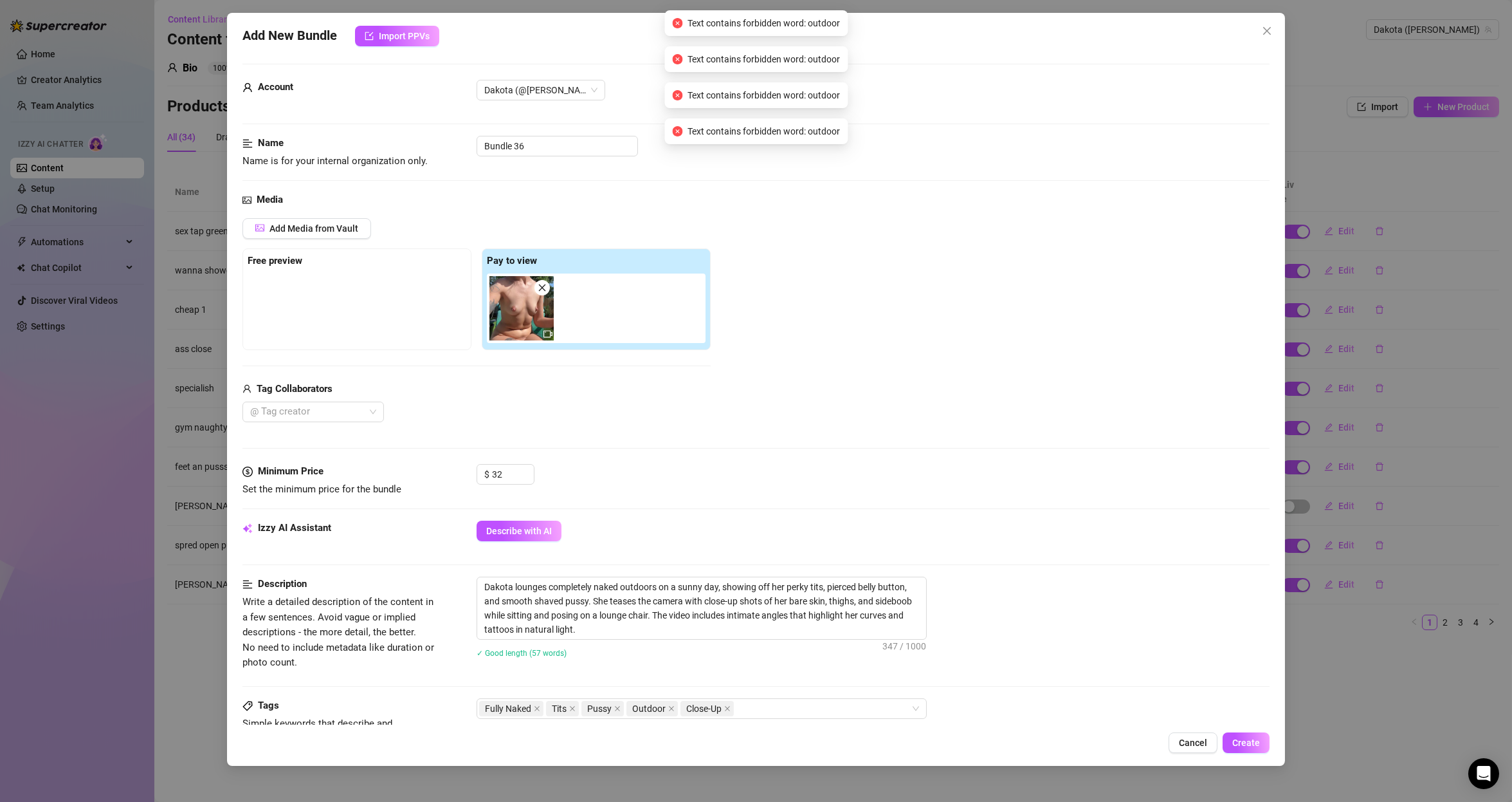
scroll to position [0, 0]
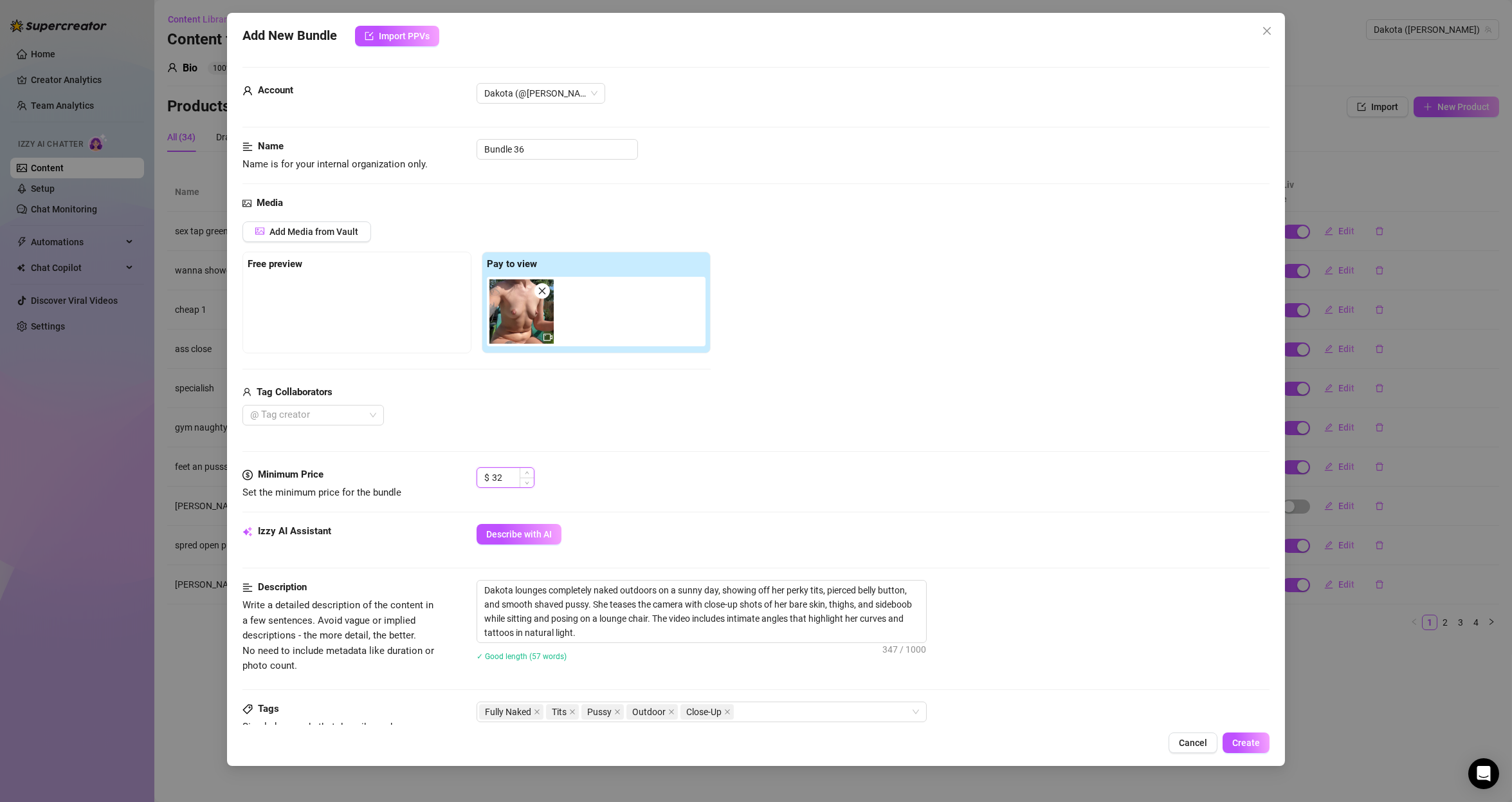
click at [518, 477] on input "32" at bounding box center [513, 477] width 42 height 19
click at [500, 473] on input "32" at bounding box center [513, 477] width 42 height 19
click at [578, 155] on input "Bundle 36" at bounding box center [557, 149] width 161 height 21
click at [1247, 741] on span "Create" at bounding box center [1246, 742] width 28 height 10
click at [681, 600] on textarea "Dakota lounges completely naked outdoors on a sunny day, showing off her perky …" at bounding box center [701, 611] width 449 height 62
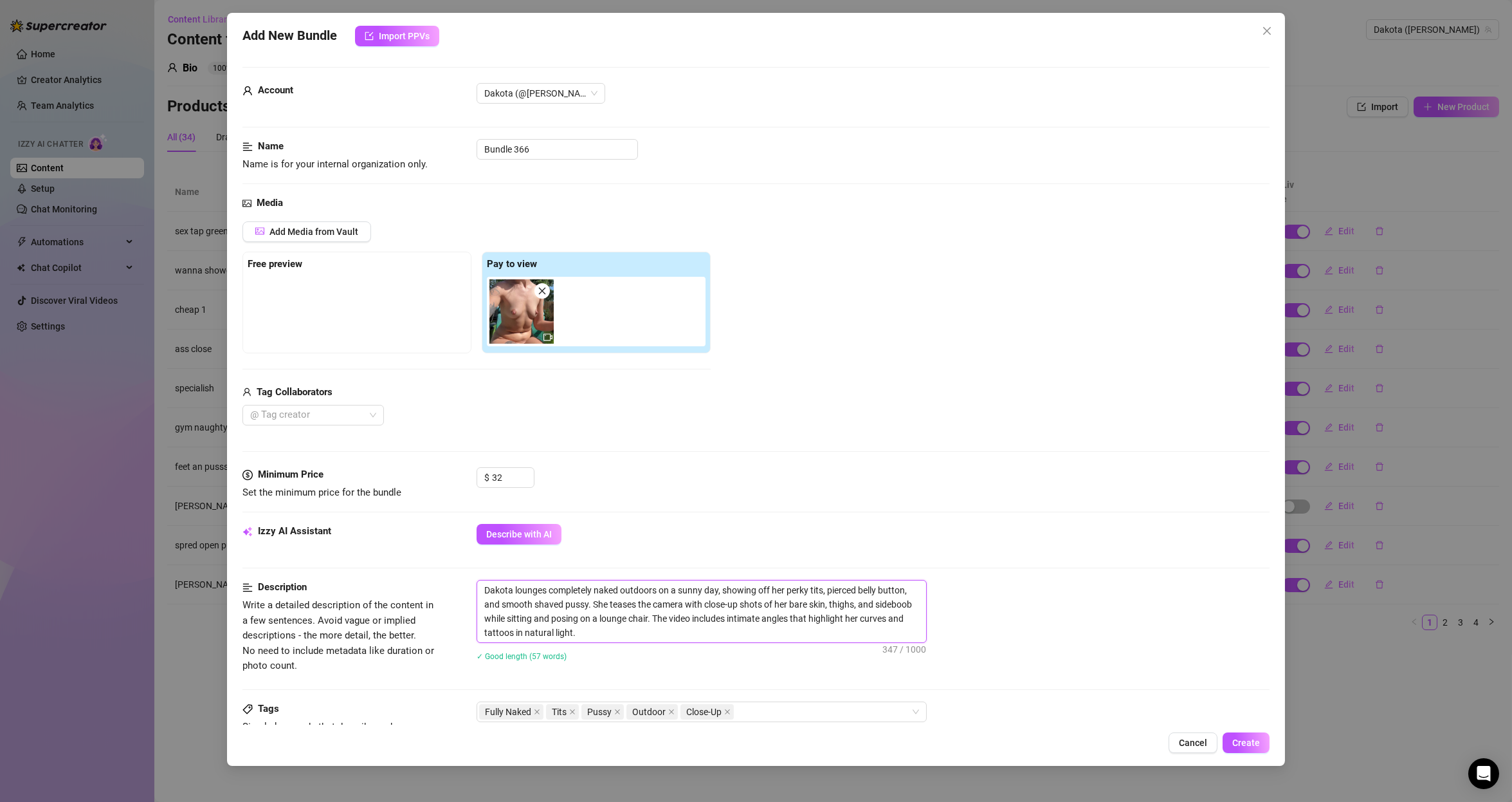
click at [681, 600] on textarea "Dakota lounges completely naked outdoors on a sunny day, showing off her perky …" at bounding box center [701, 611] width 449 height 62
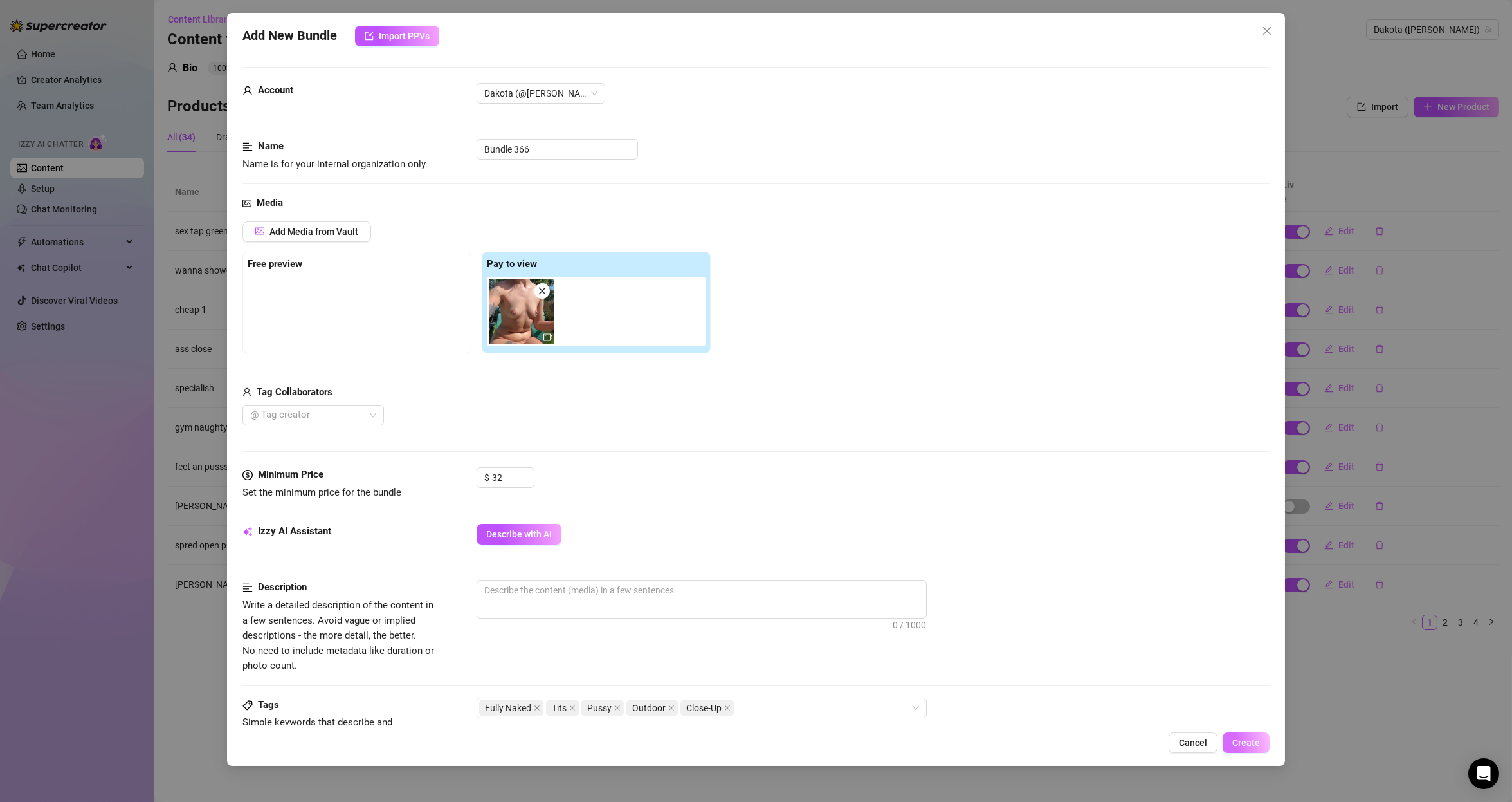
click at [1250, 740] on span "Create" at bounding box center [1246, 742] width 28 height 10
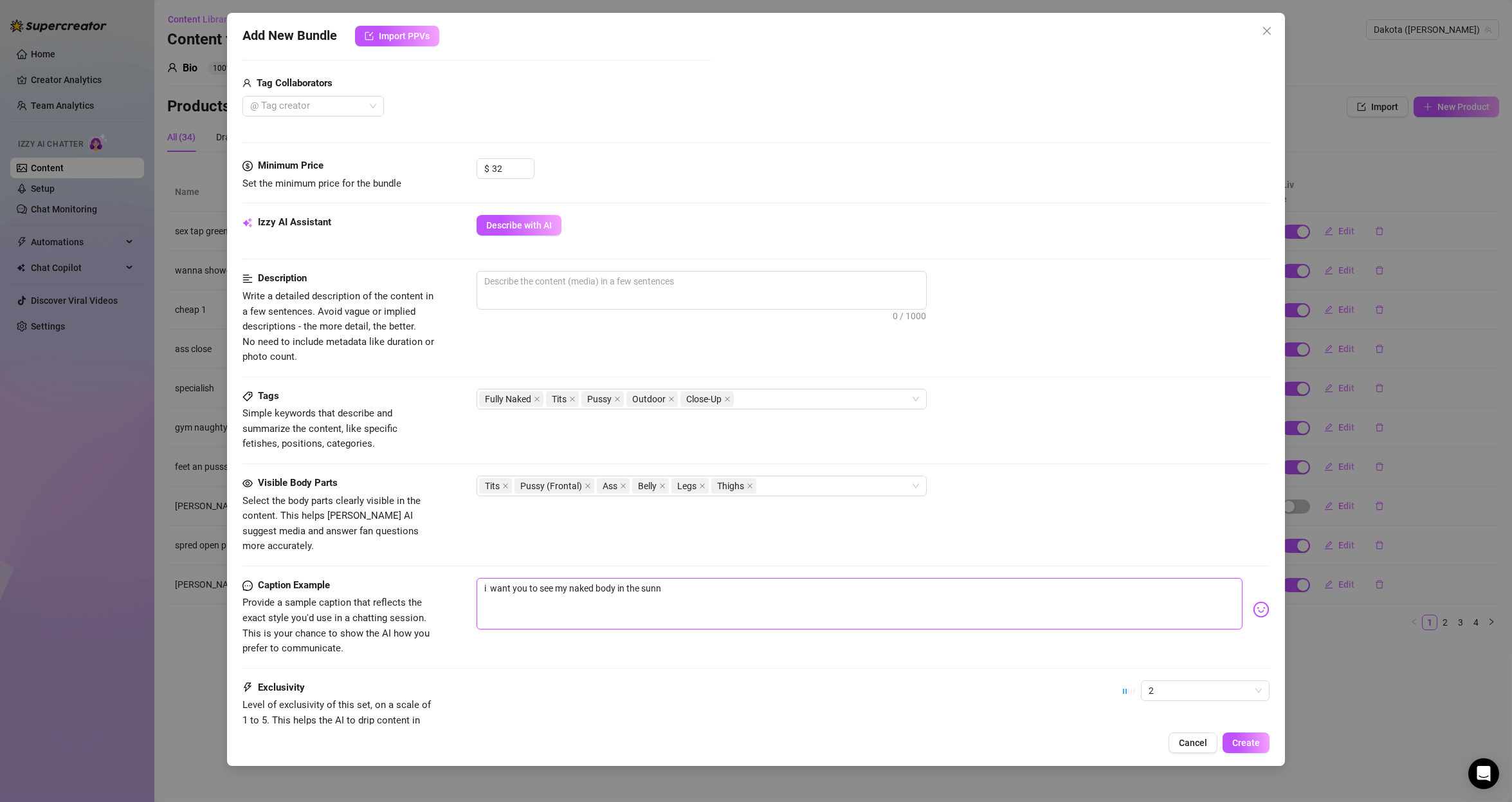
click at [671, 578] on textarea "i want you to see my naked body in the sunn" at bounding box center [860, 603] width 767 height 51
click at [1240, 737] on button "Create" at bounding box center [1246, 742] width 47 height 21
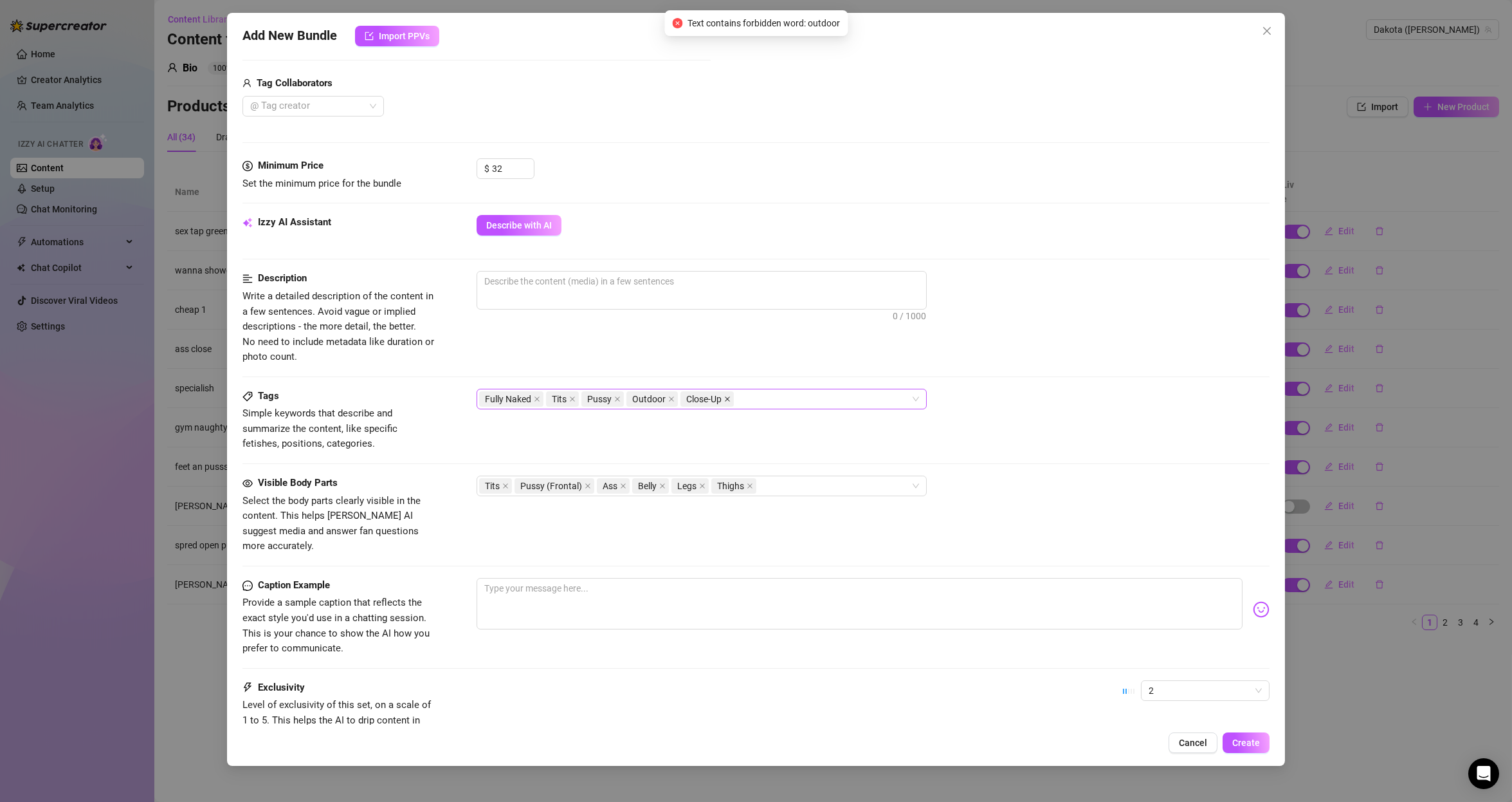
click at [725, 401] on span at bounding box center [727, 399] width 6 height 14
click at [671, 396] on icon "close" at bounding box center [671, 399] width 6 height 6
click at [619, 400] on icon "close" at bounding box center [617, 399] width 6 height 6
click at [571, 403] on span at bounding box center [572, 399] width 6 height 14
click at [537, 396] on icon "close" at bounding box center [537, 399] width 6 height 6
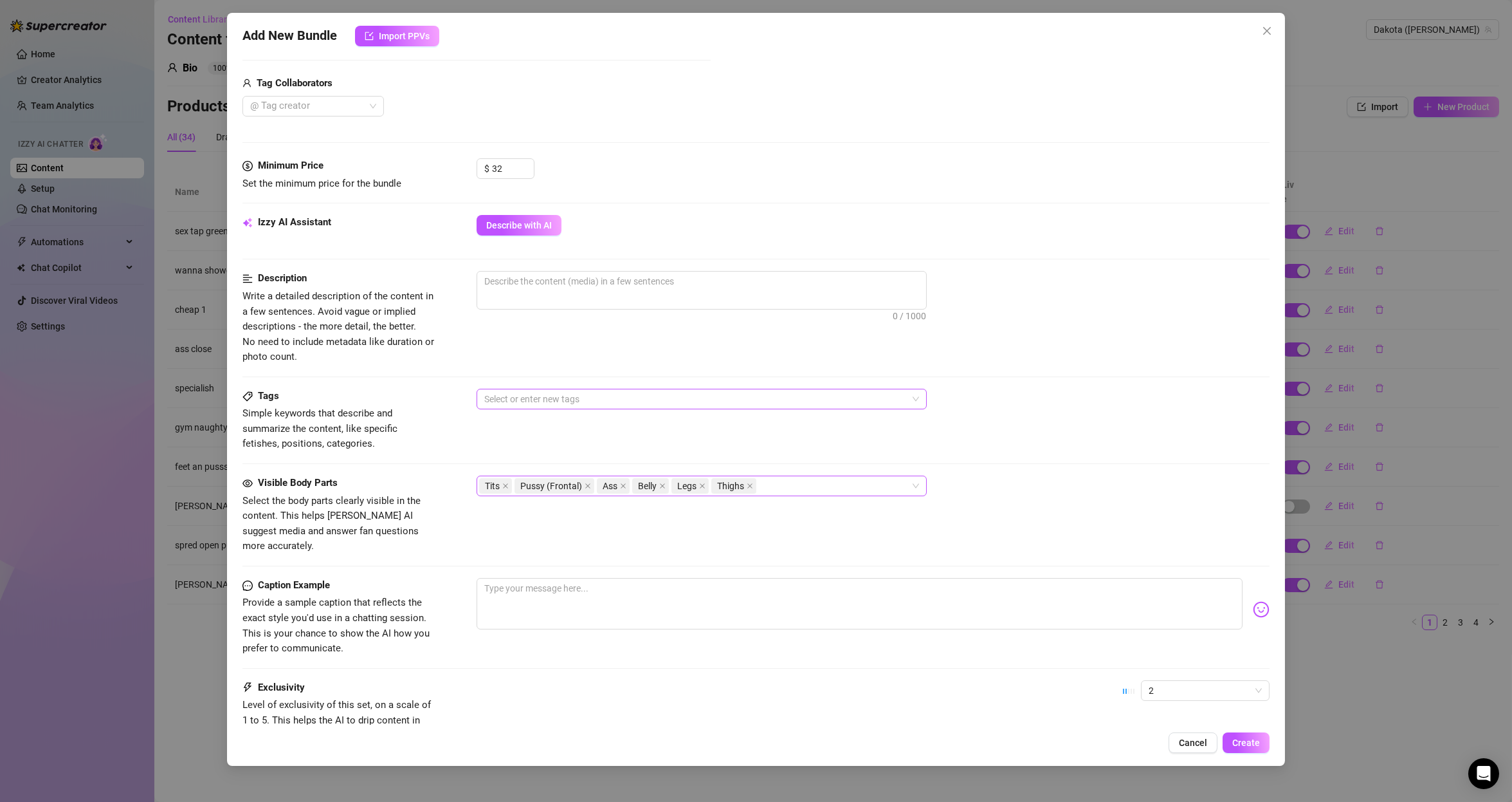
click at [506, 488] on icon "close" at bounding box center [505, 485] width 6 height 6
click at [506, 488] on span "Pussy (Frontal)" at bounding box center [516, 486] width 62 height 14
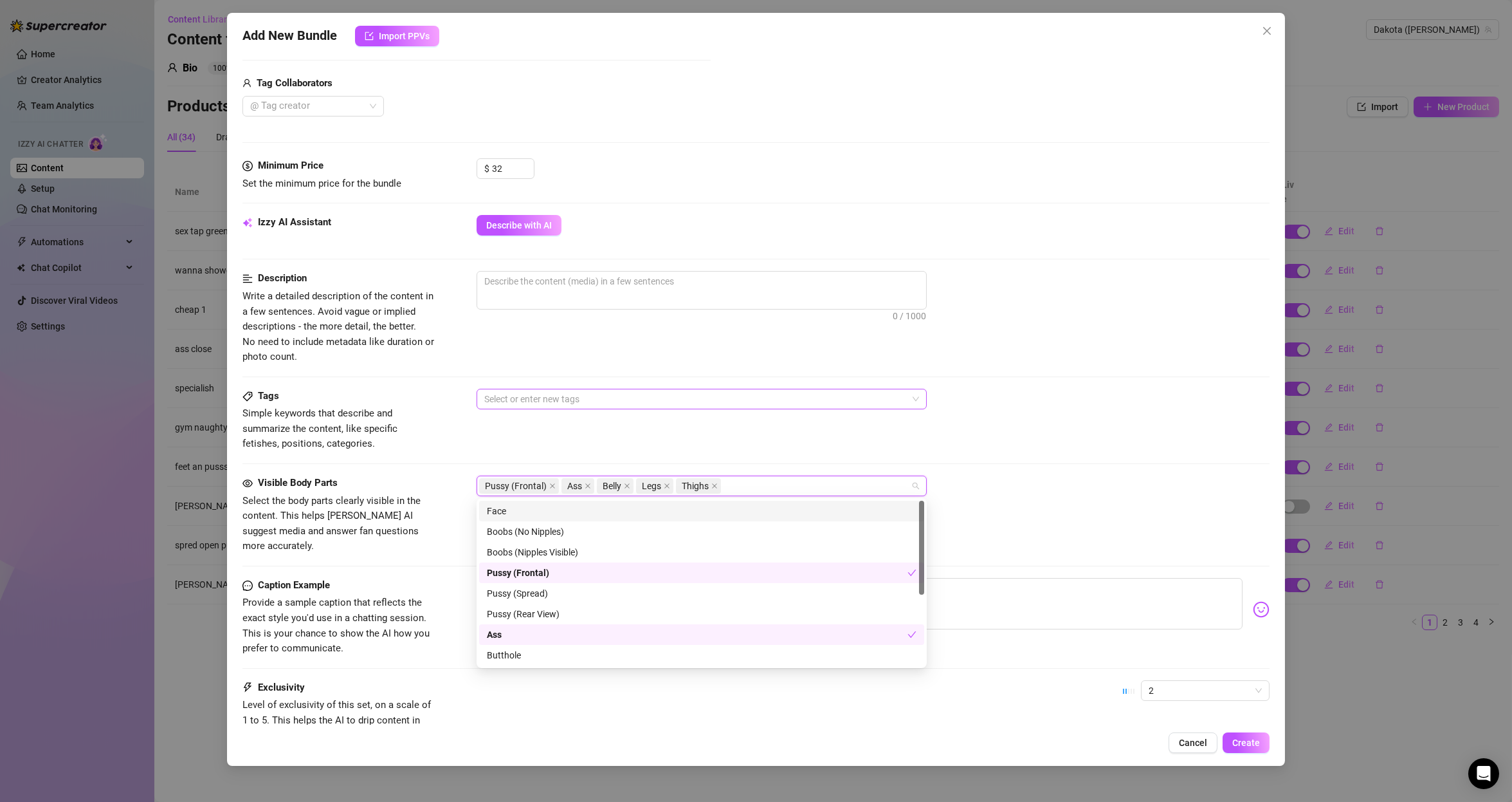
drag, startPoint x: 536, startPoint y: 486, endPoint x: 544, endPoint y: 483, distance: 7.8
click at [540, 486] on span "Pussy (Frontal)" at bounding box center [516, 486] width 62 height 14
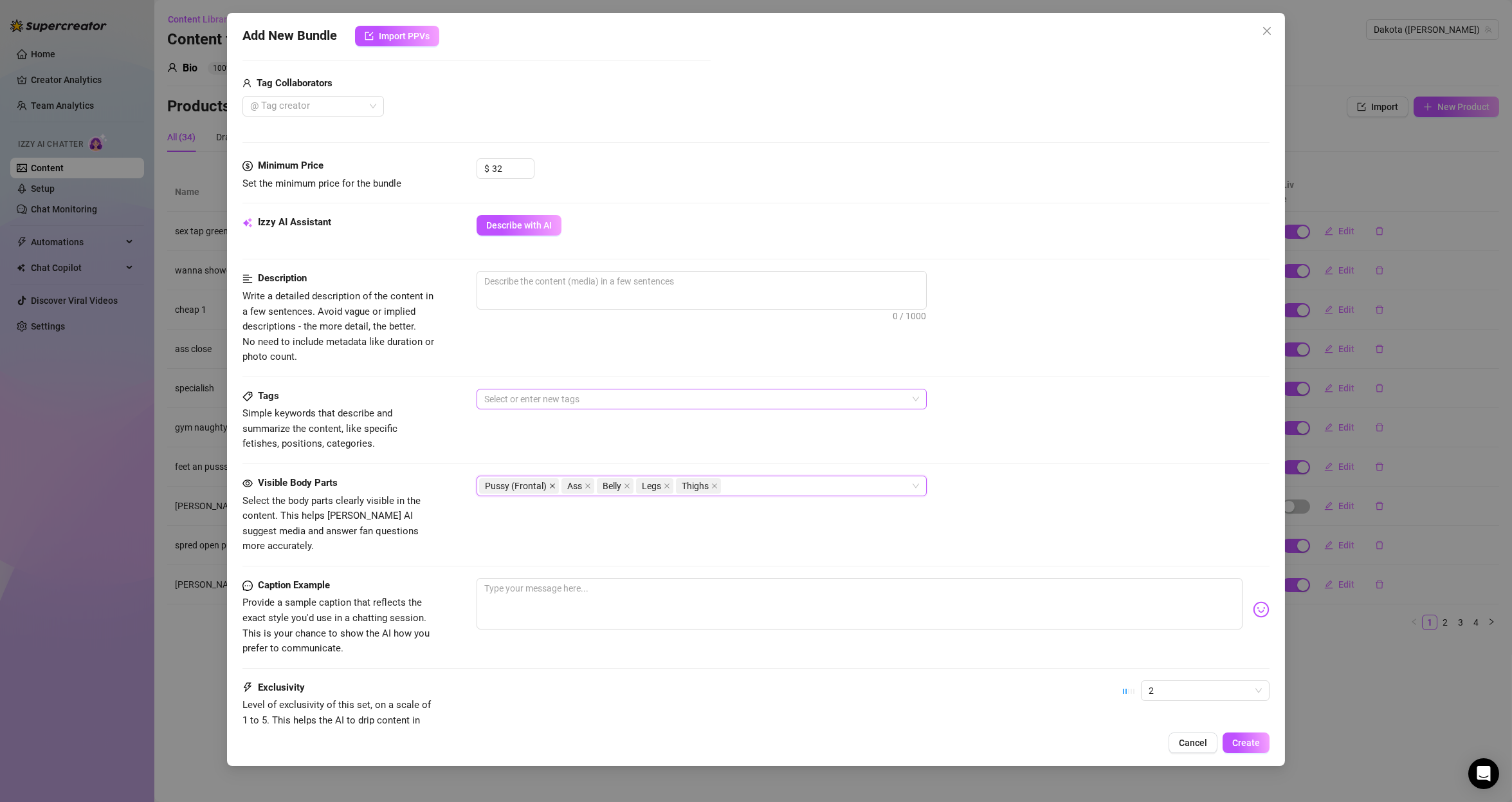
click at [550, 482] on icon "close" at bounding box center [552, 485] width 6 height 6
click at [540, 485] on span "Belly" at bounding box center [533, 485] width 37 height 15
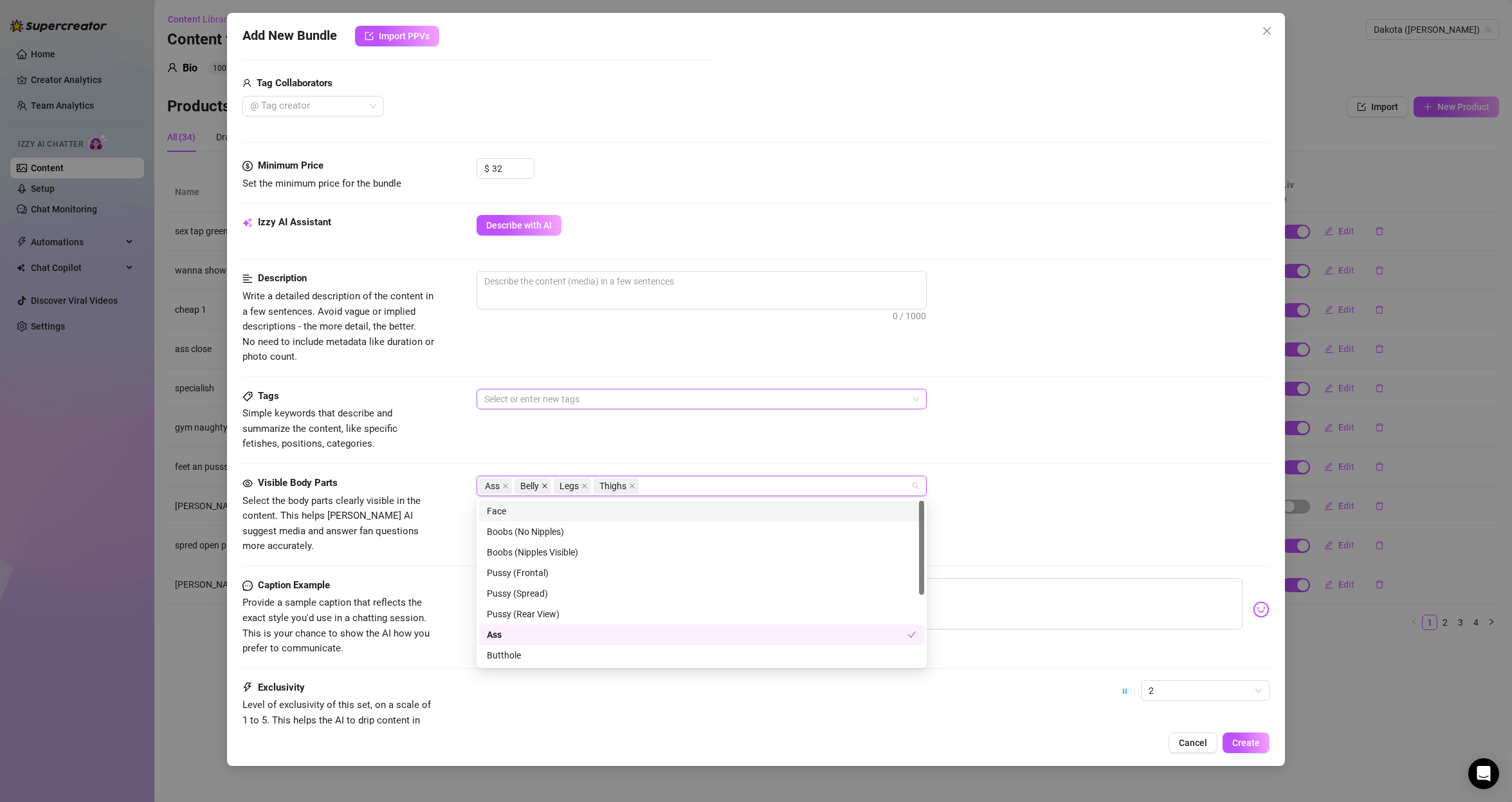
click at [541, 485] on span "Belly" at bounding box center [533, 485] width 37 height 15
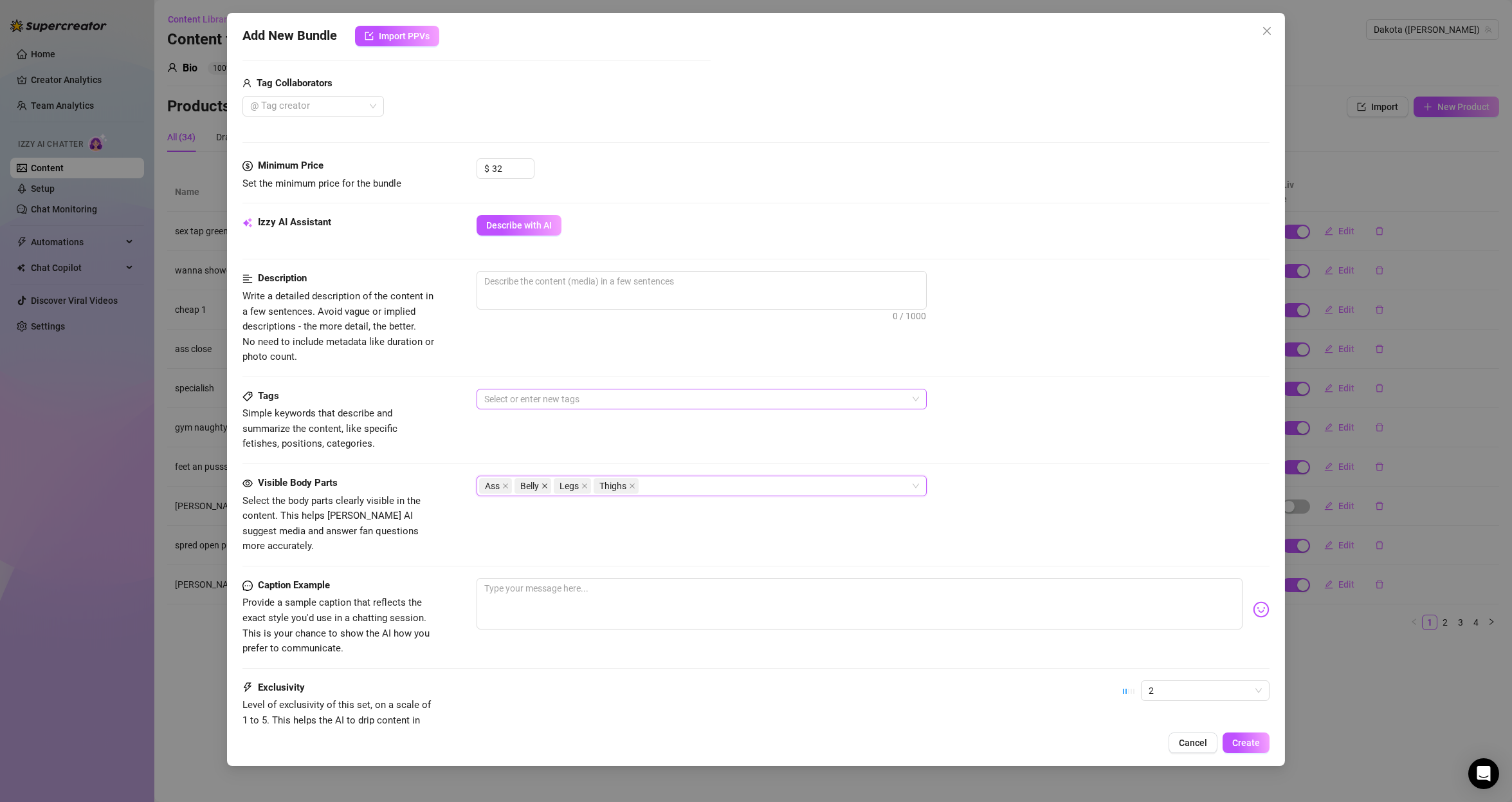
click at [542, 485] on icon "close" at bounding box center [545, 485] width 6 height 6
click at [546, 488] on icon "close" at bounding box center [545, 485] width 6 height 6
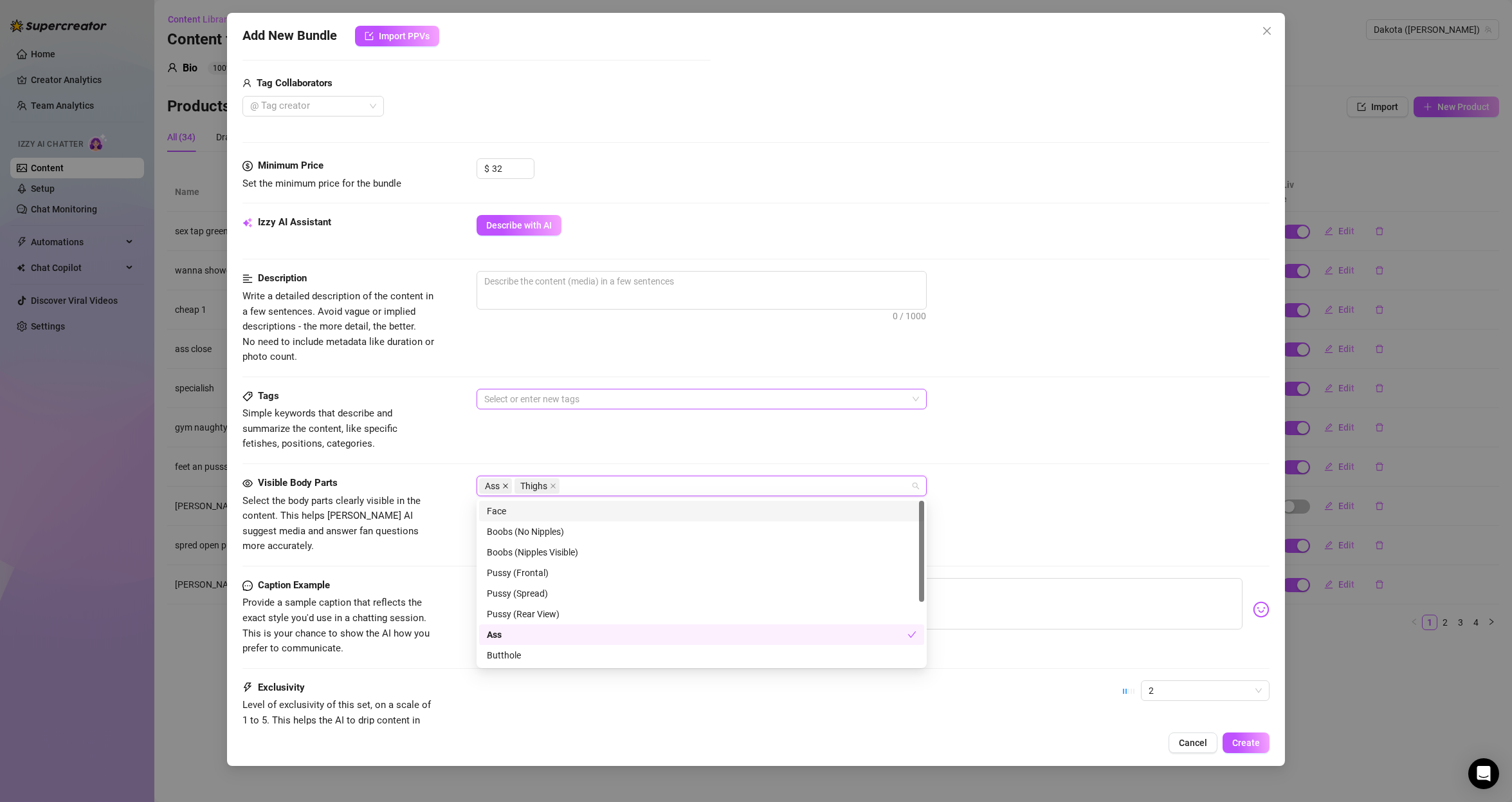
click at [507, 484] on span "Ass" at bounding box center [495, 485] width 33 height 15
click at [501, 488] on span "Ass" at bounding box center [495, 485] width 33 height 15
click at [506, 488] on icon "close" at bounding box center [505, 485] width 6 height 6
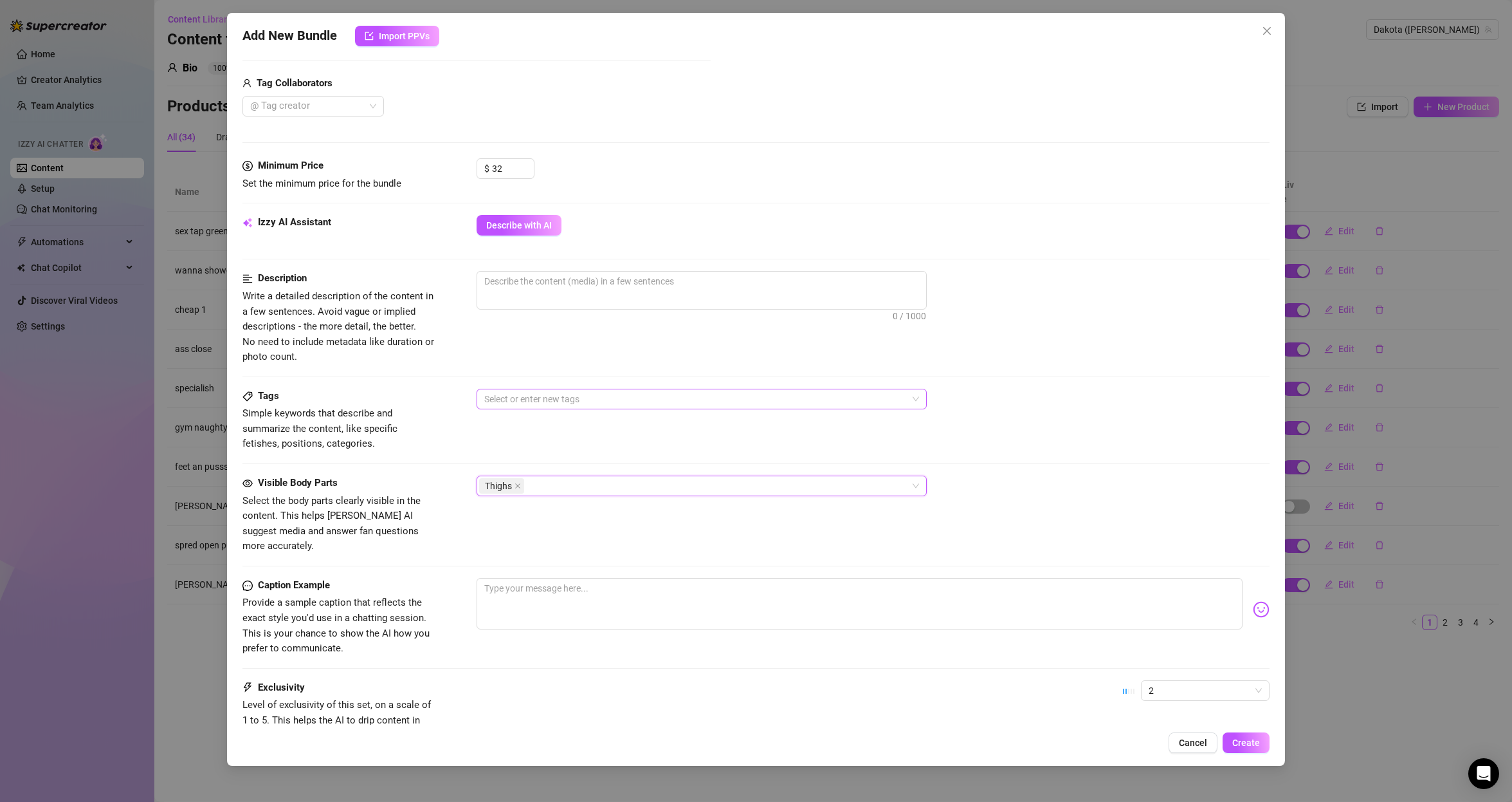
click at [513, 491] on span "Thighs" at bounding box center [501, 485] width 45 height 15
click at [515, 484] on icon "close" at bounding box center [518, 485] width 6 height 6
click at [1239, 751] on button "Create" at bounding box center [1246, 742] width 47 height 21
